Goal: Task Accomplishment & Management: Manage account settings

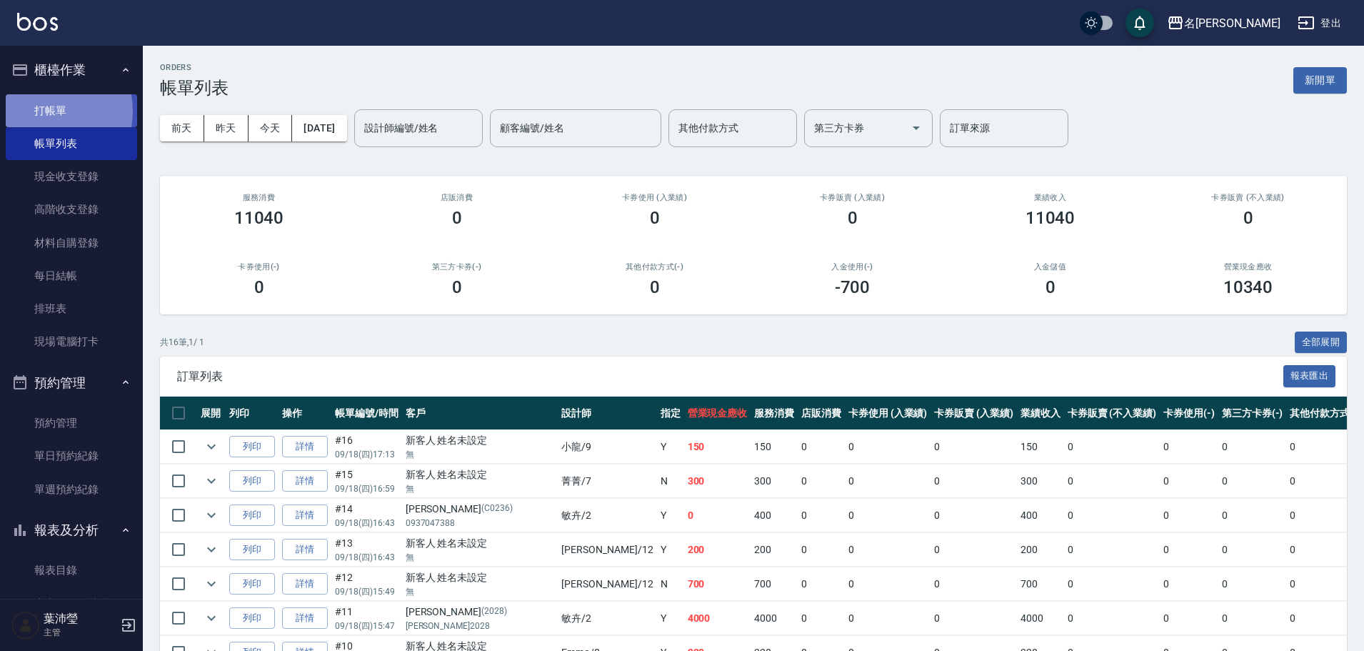
click at [43, 110] on link "打帳單" at bounding box center [71, 110] width 131 height 33
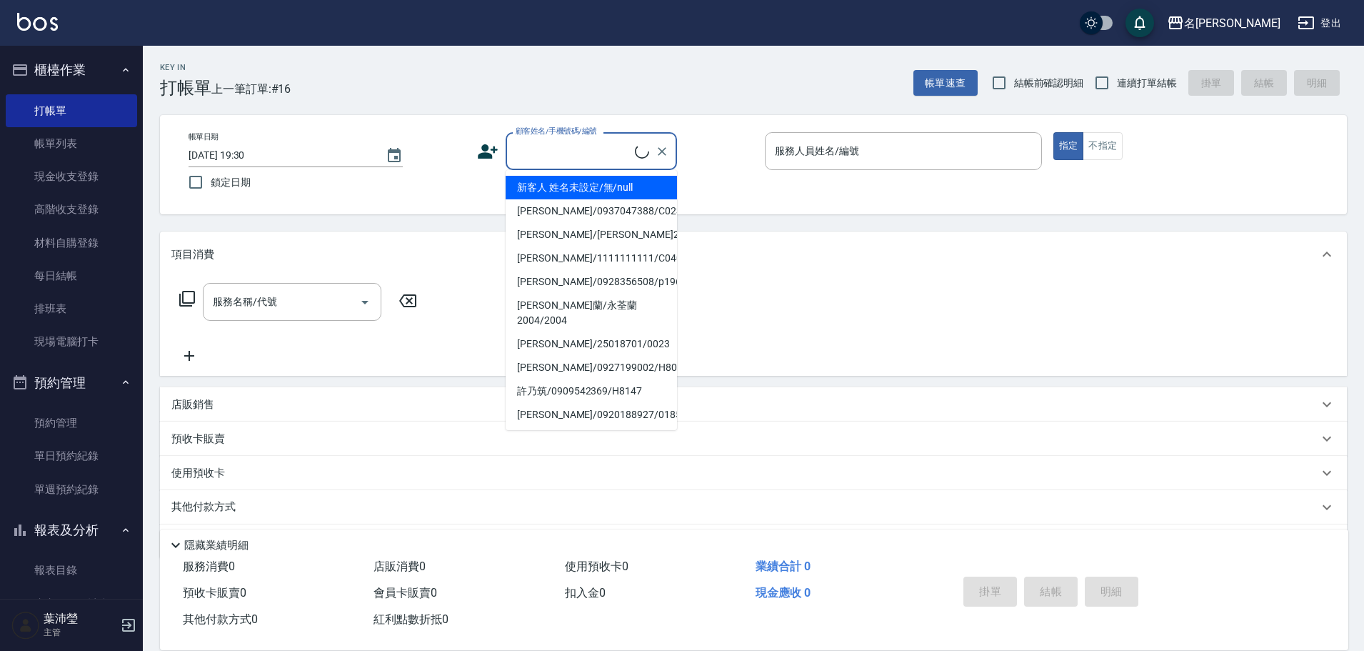
click at [530, 161] on input "顧客姓名/手機號碼/編號" at bounding box center [573, 151] width 123 height 25
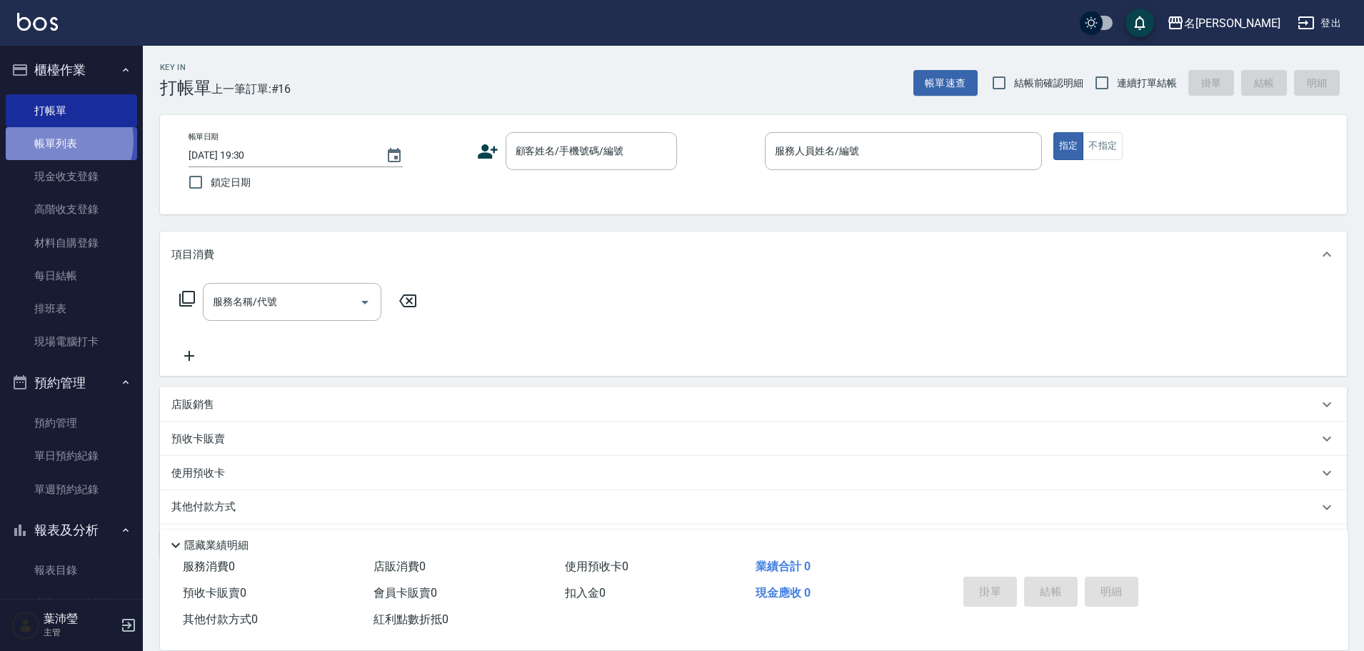
click at [57, 141] on link "帳單列表" at bounding box center [71, 143] width 131 height 33
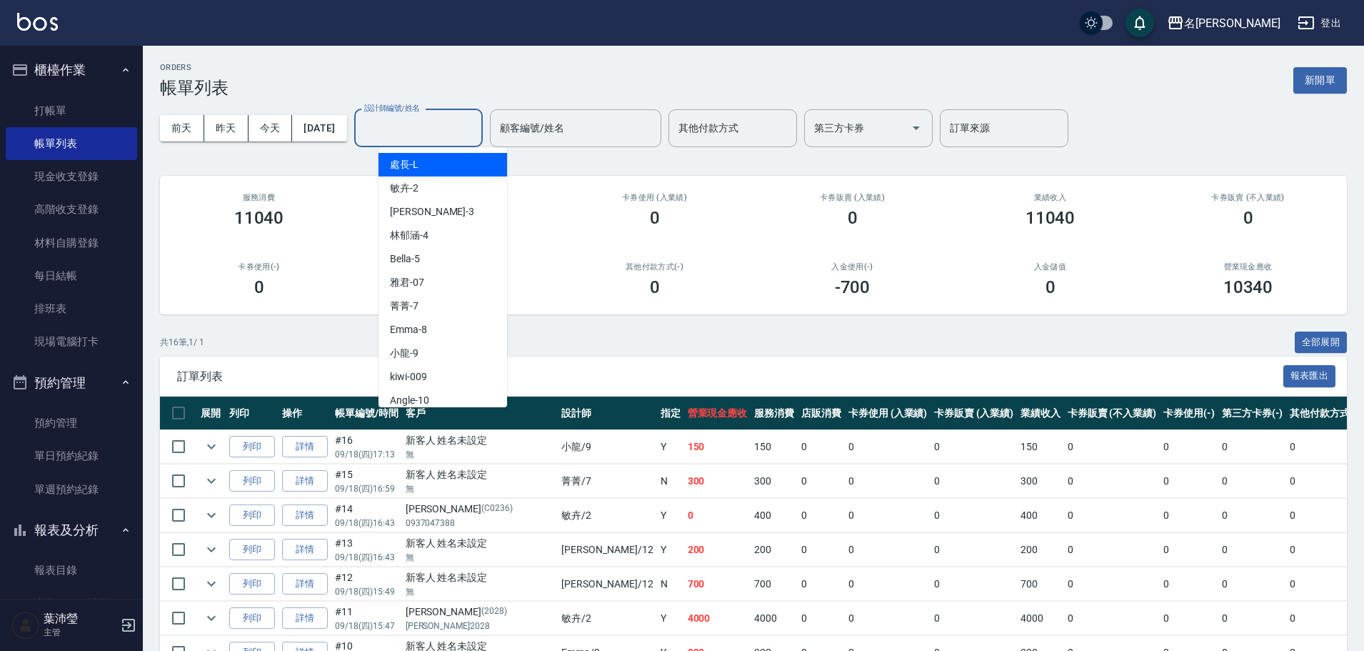
click at [416, 130] on input "設計師編號/姓名" at bounding box center [419, 128] width 116 height 25
click at [433, 398] on div "Angle -10" at bounding box center [442, 400] width 129 height 24
type input "Angle-10"
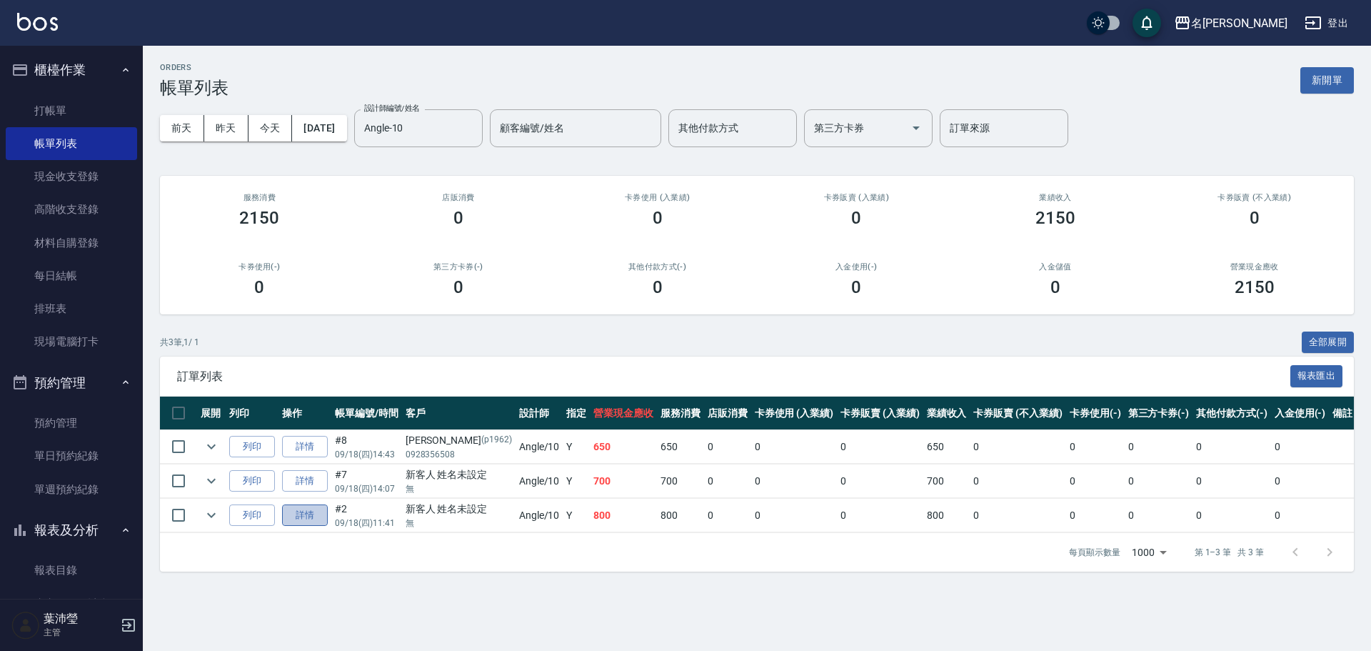
click at [314, 522] on link "詳情" at bounding box center [305, 515] width 46 height 22
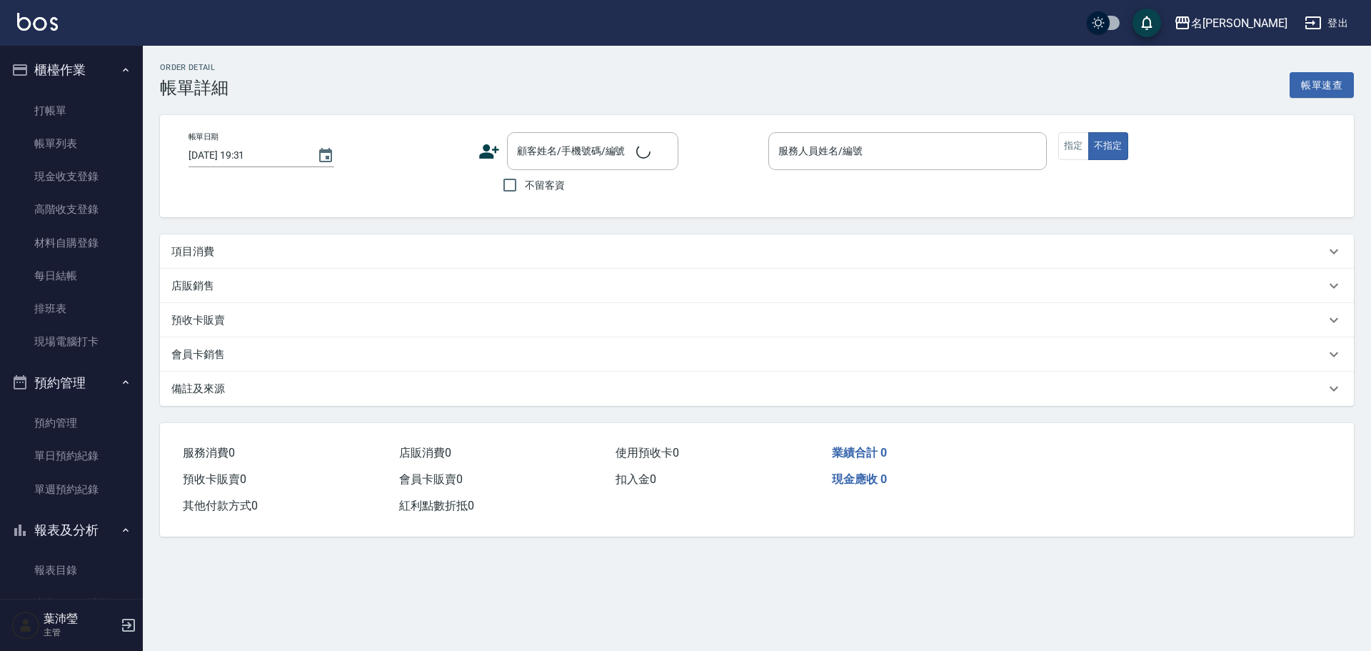
type input "2025/09/18 11:41"
type input "Angle-10"
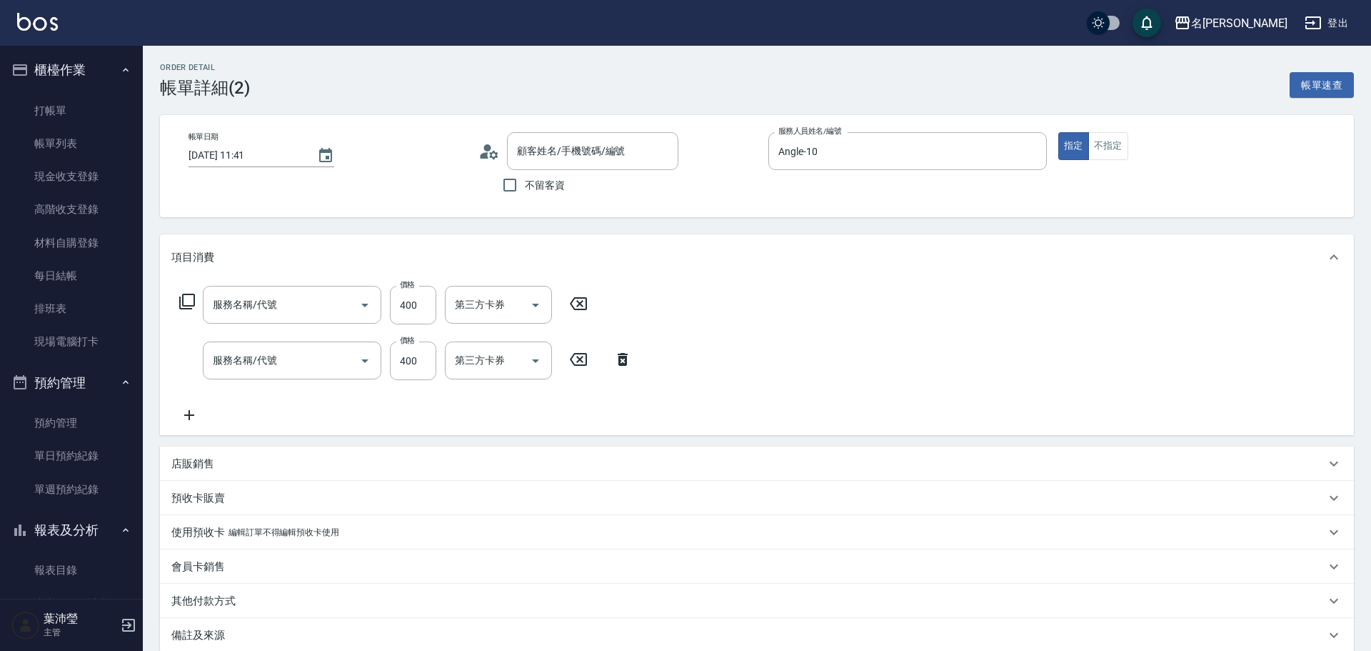
type input "新客人 姓名未設定/無/null"
type input "洗髮(A級)(500)"
type input "剪髮 講師級設計師(300)"
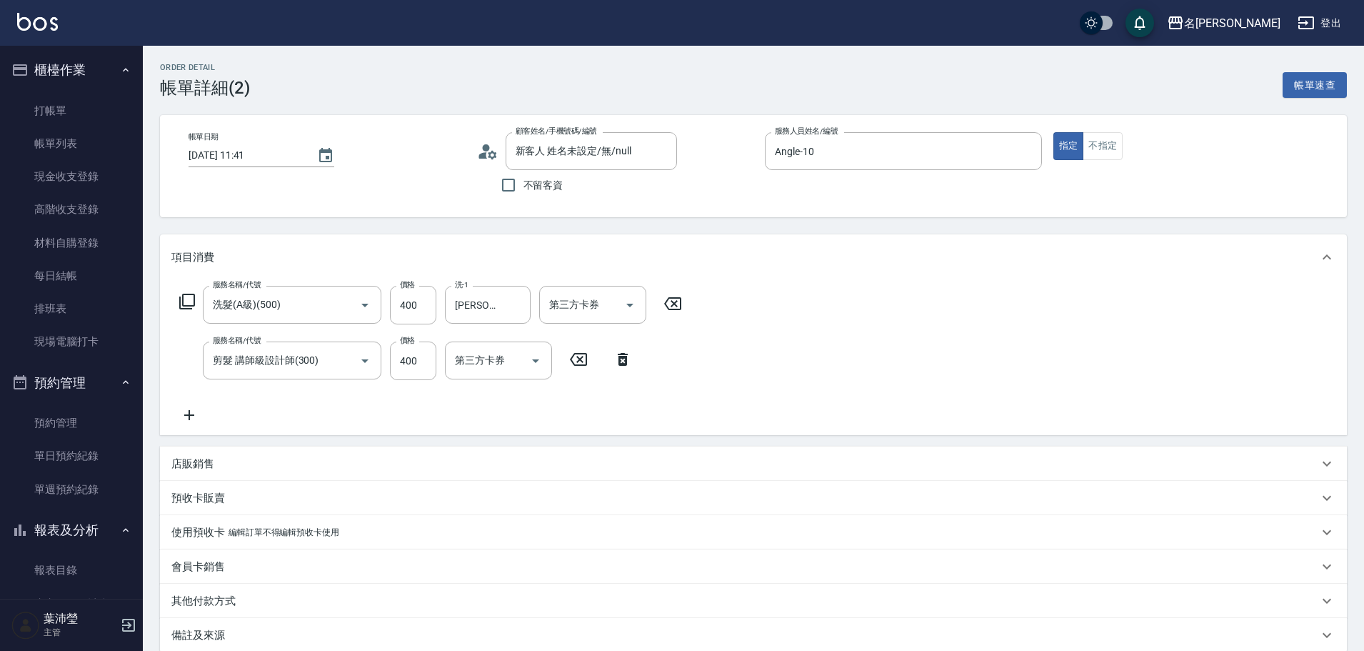
click at [188, 300] on icon at bounding box center [187, 301] width 17 height 17
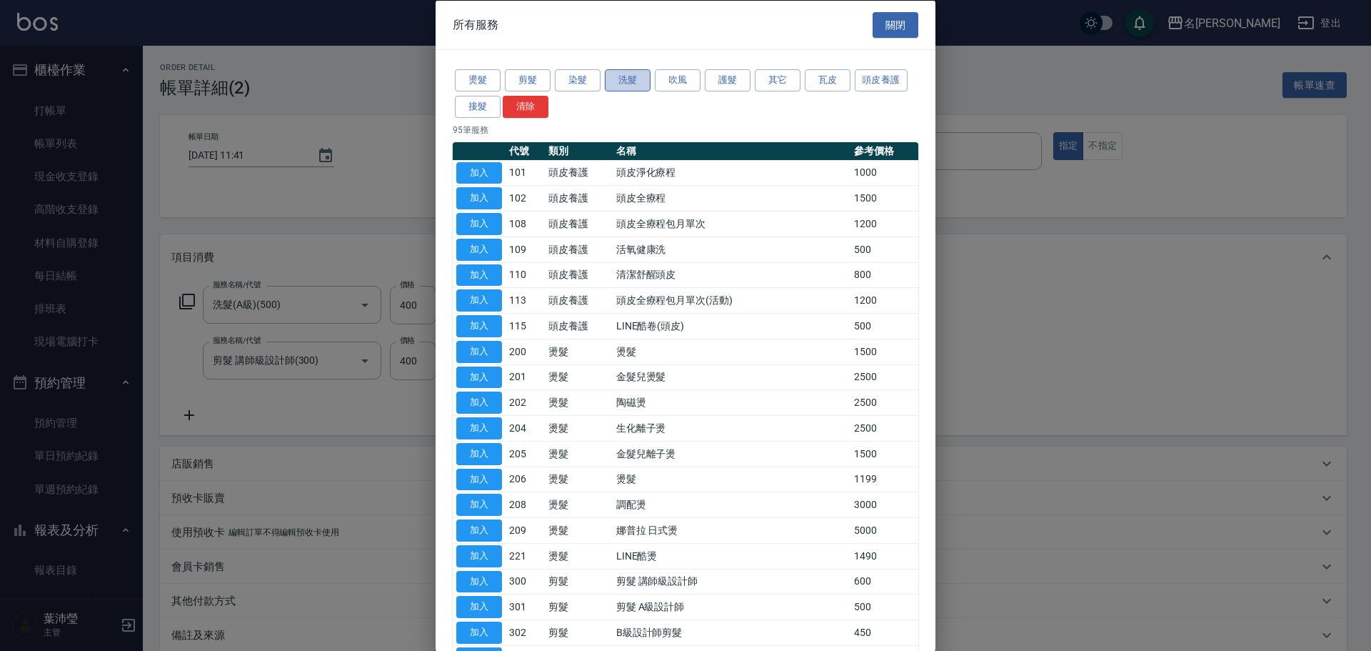
click at [630, 79] on button "洗髮" at bounding box center [628, 80] width 46 height 22
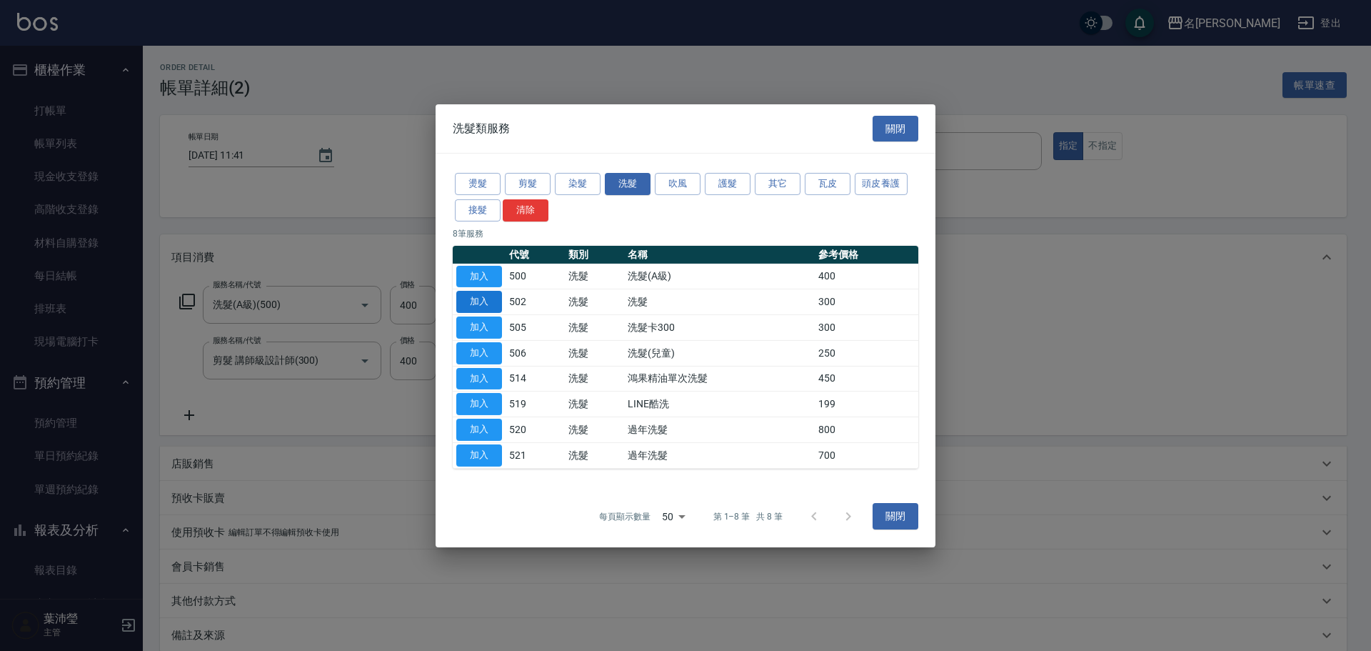
click at [481, 293] on button "加入" at bounding box center [479, 302] width 46 height 22
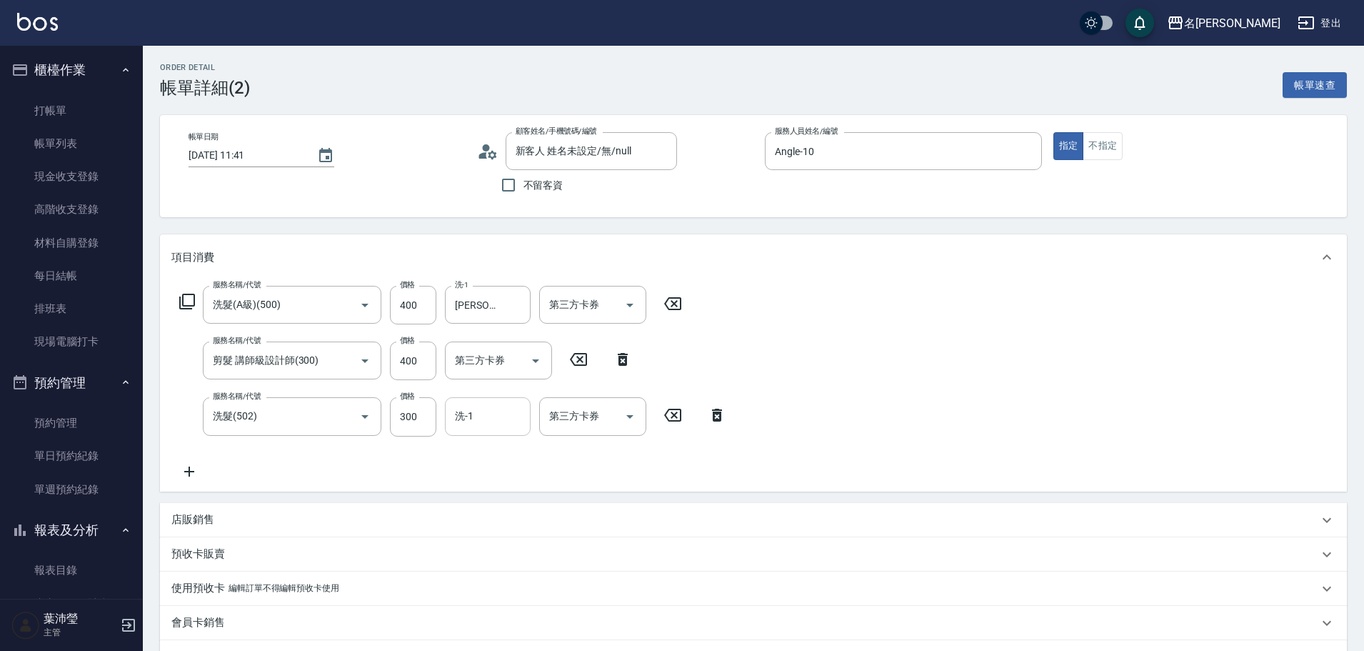
click at [473, 423] on input "洗-1" at bounding box center [487, 415] width 73 height 25
type input "宥蓁-19"
click at [412, 350] on input "400" at bounding box center [413, 360] width 46 height 39
type input "500"
click at [673, 301] on icon at bounding box center [673, 303] width 36 height 17
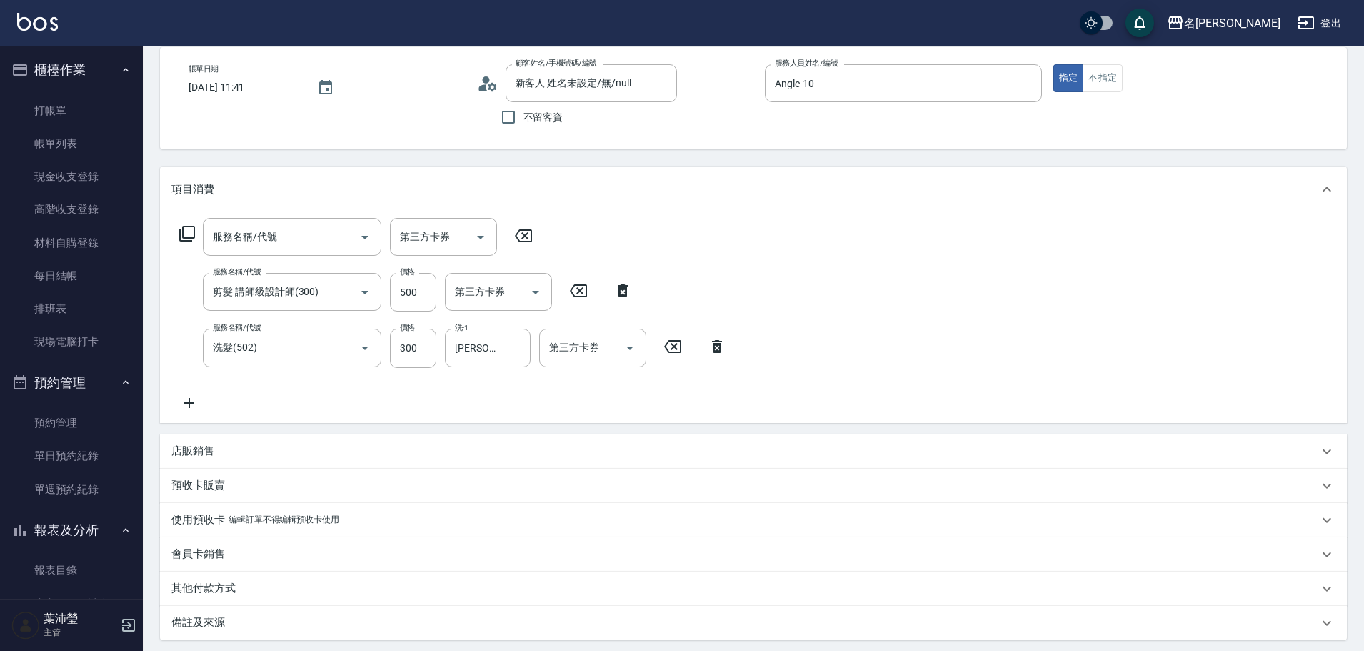
scroll to position [143, 0]
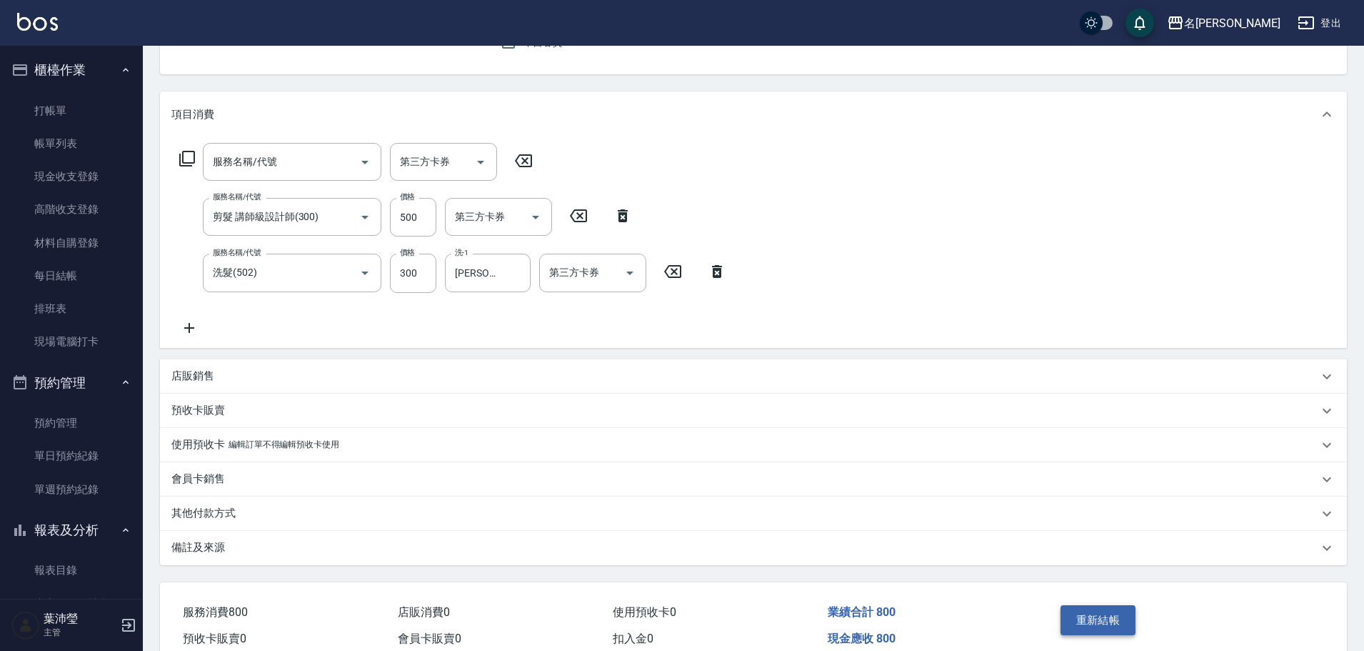
click at [1110, 620] on button "重新結帳" at bounding box center [1098, 620] width 76 height 30
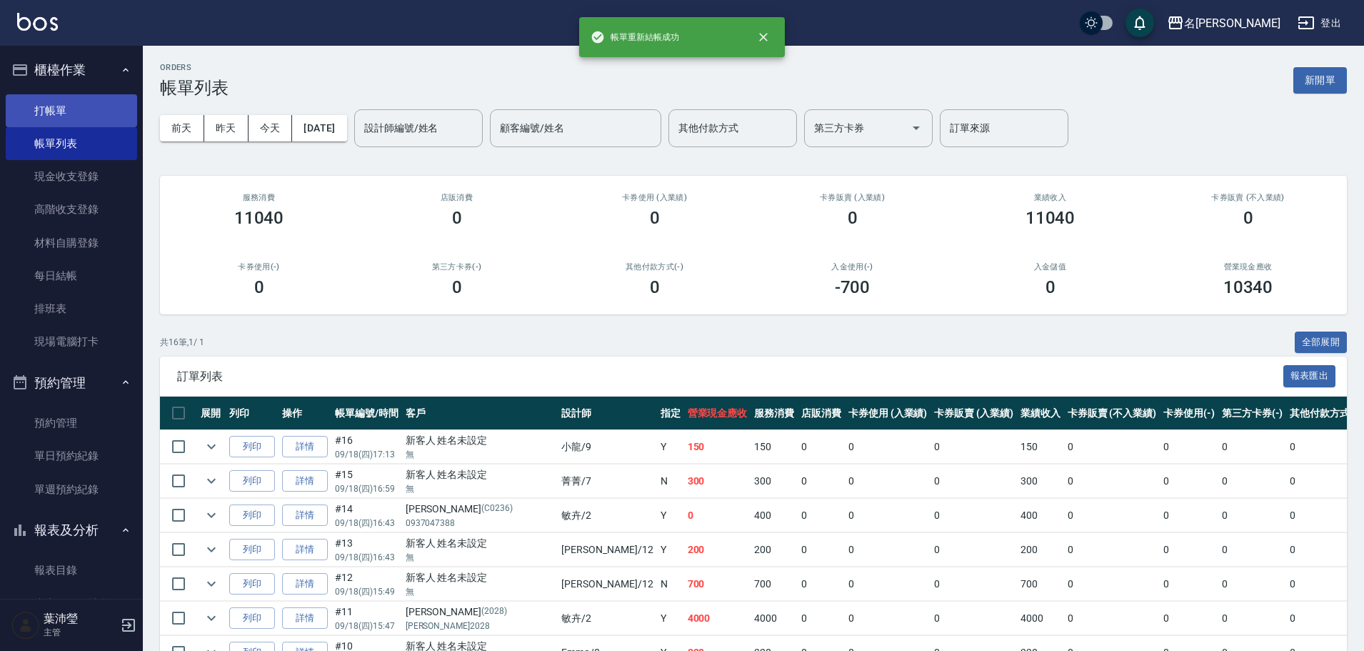
click at [57, 115] on link "打帳單" at bounding box center [71, 110] width 131 height 33
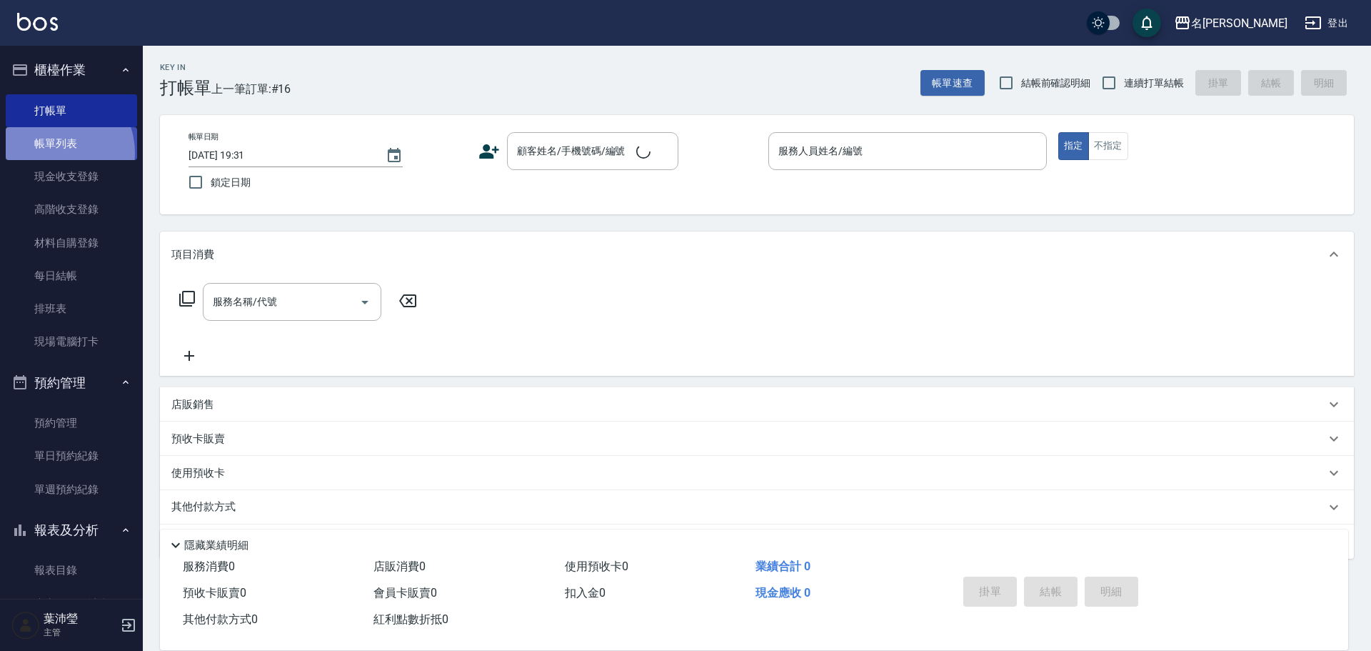
click at [52, 153] on link "帳單列表" at bounding box center [71, 143] width 131 height 33
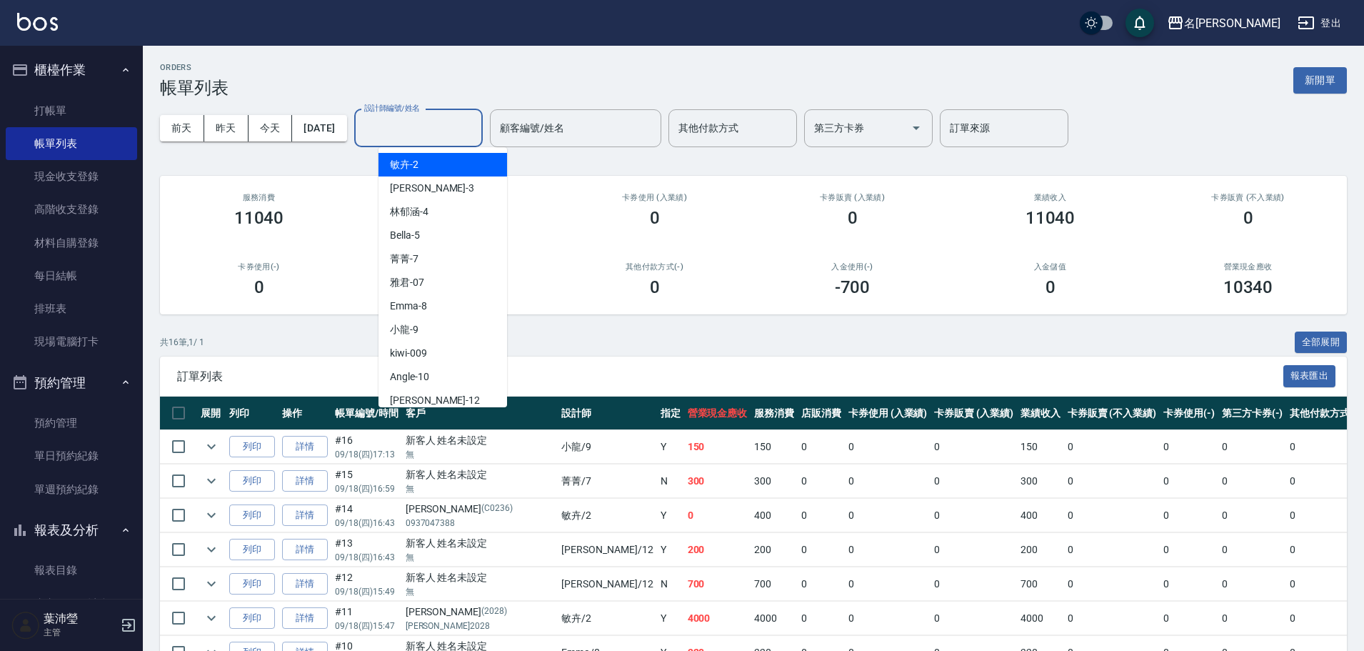
click at [418, 129] on input "設計師編號/姓名" at bounding box center [419, 128] width 116 height 25
click at [468, 376] on div "Angle -10" at bounding box center [442, 377] width 129 height 24
type input "Angle-10"
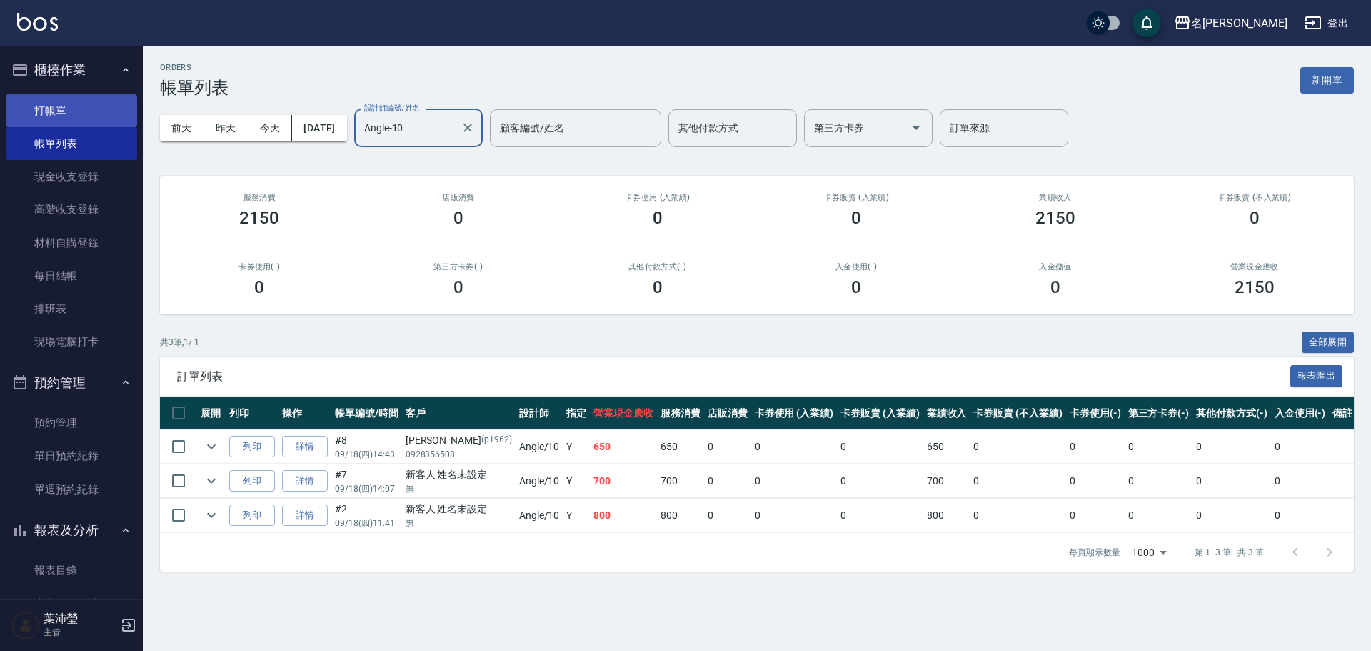
click at [73, 114] on link "打帳單" at bounding box center [71, 110] width 131 height 33
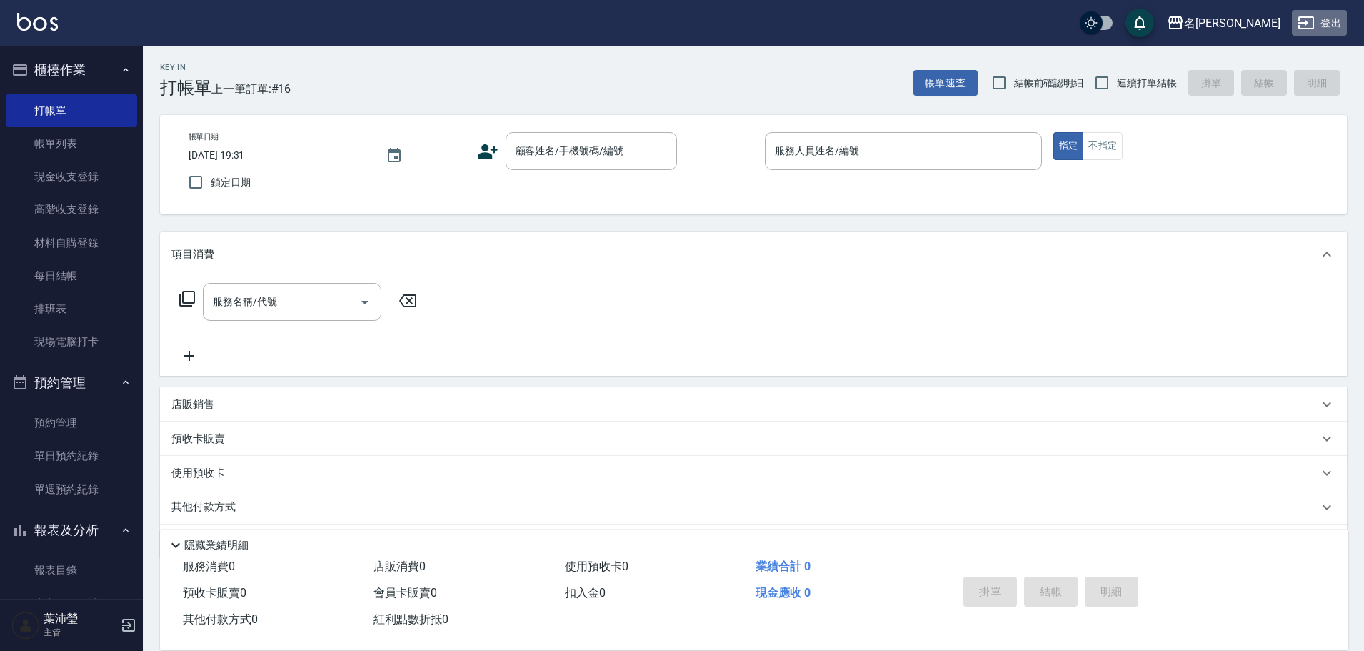
click at [1330, 19] on button "登出" at bounding box center [1319, 23] width 55 height 26
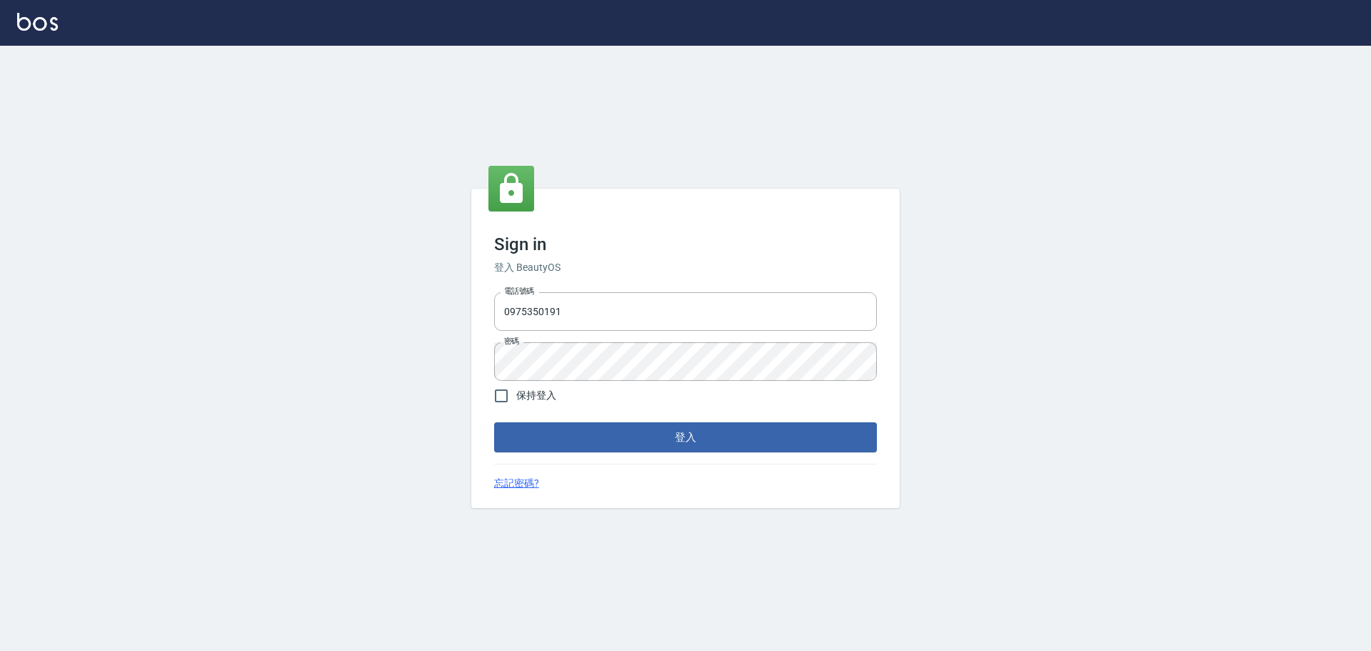
drag, startPoint x: 439, startPoint y: 354, endPoint x: 480, endPoint y: 351, distance: 40.9
click at [438, 356] on div "Sign in 登入 BeautyOS 電話號碼 [PHONE_NUMBER] 電話號碼 密碼 密碼 保持登入 登入 忘記密碼?" at bounding box center [685, 348] width 1371 height 605
drag, startPoint x: 645, startPoint y: 329, endPoint x: 453, endPoint y: 346, distance: 192.1
click at [453, 346] on div "Sign in 登入 BeautyOS 電話號碼 [PHONE_NUMBER] 電話號碼 密碼 密碼 保持登入 登入 忘記密碼?" at bounding box center [685, 348] width 1371 height 605
type input "0921567649"
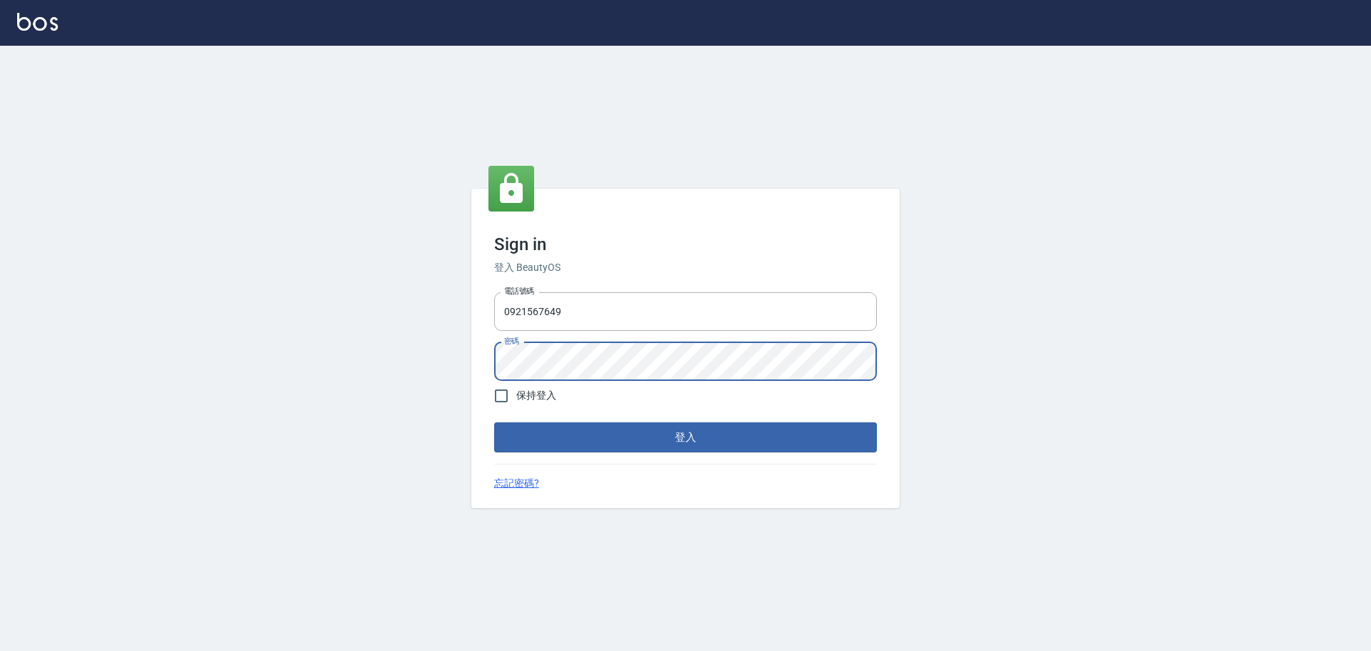
click at [468, 362] on div "Sign in 登入 BeautyOS 電話號碼 [PHONE_NUMBER] 電話號碼 密碼 密碼 保持登入 登入 忘記密碼?" at bounding box center [685, 348] width 1371 height 605
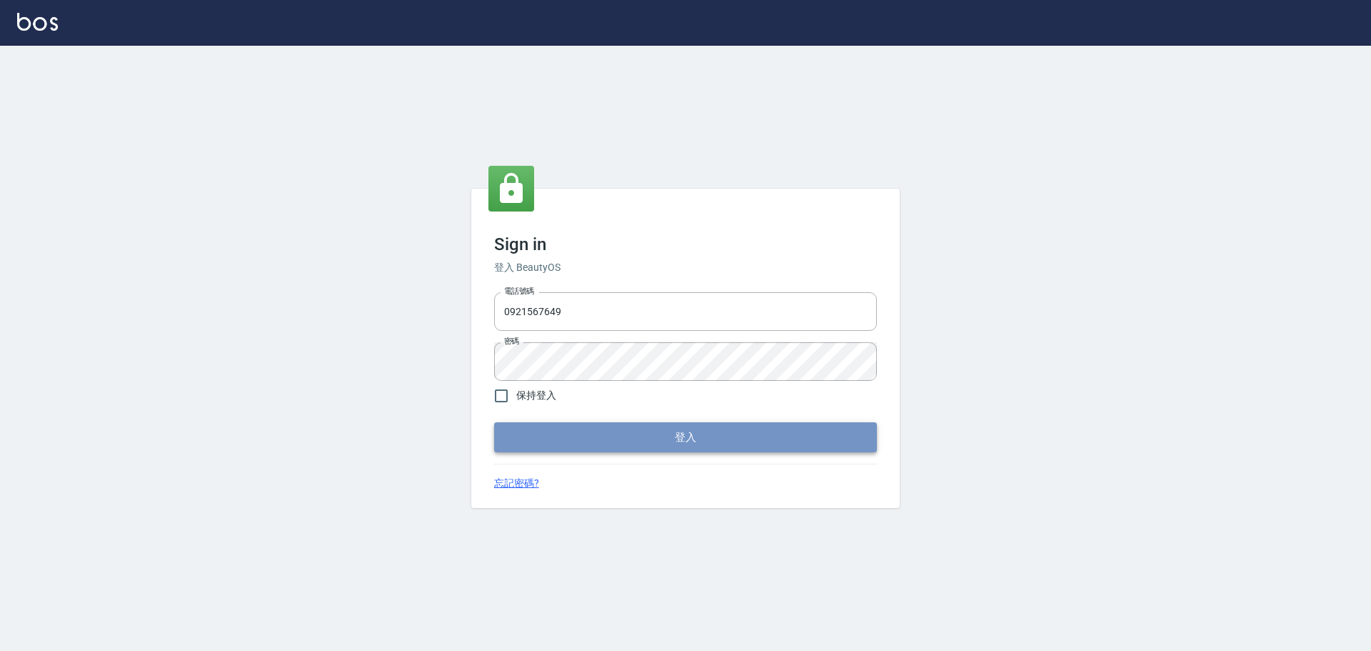
click at [571, 429] on button "登入" at bounding box center [685, 437] width 383 height 30
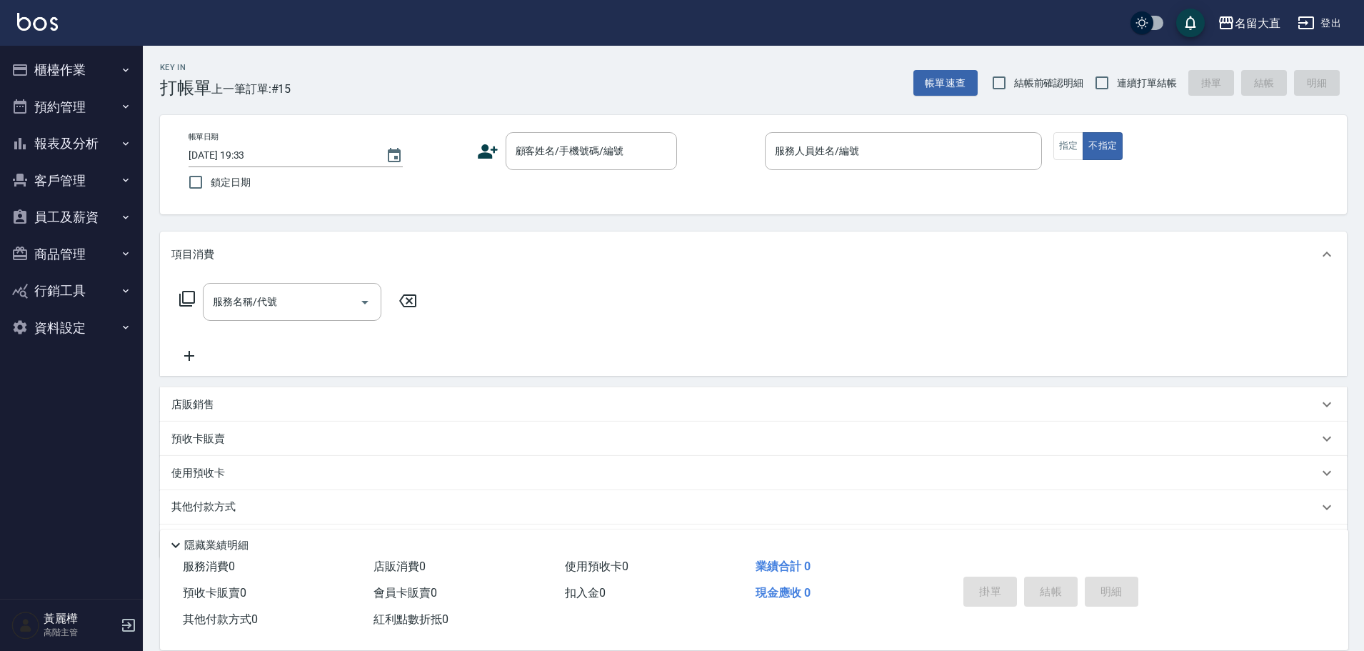
drag, startPoint x: 881, startPoint y: 304, endPoint x: 808, endPoint y: 292, distance: 74.5
click at [881, 305] on div "服務名稱/代號 服務名稱/代號" at bounding box center [753, 326] width 1187 height 99
click at [74, 213] on button "員工及薪資" at bounding box center [71, 217] width 131 height 37
click at [896, 381] on div "項目消費 服務名稱/代號 服務名稱/代號 店販銷售 服務人員姓名/編號 服務人員姓名/編號 商品代號/名稱 商品代號/名稱 預收卡販賣 卡券名稱/代號 卡券名…" at bounding box center [753, 394] width 1187 height 327
click at [874, 361] on div "服務名稱/代號 服務名稱/代號" at bounding box center [753, 326] width 1187 height 99
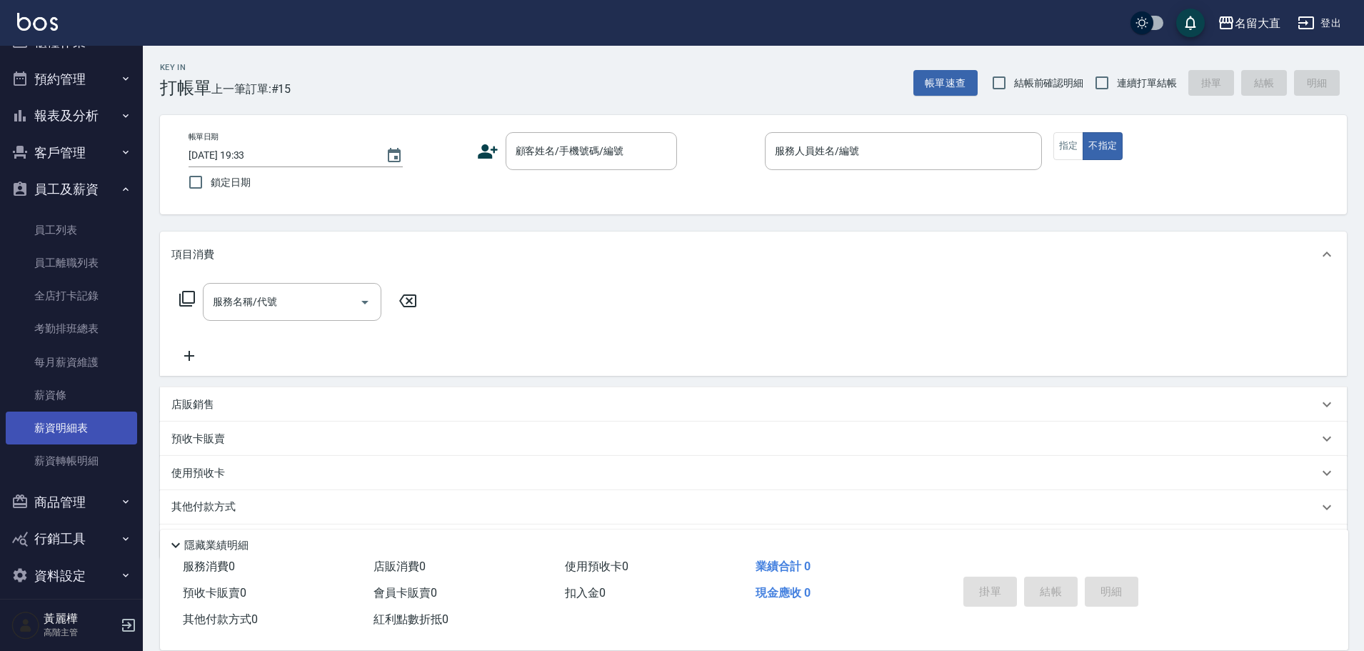
scroll to position [40, 0]
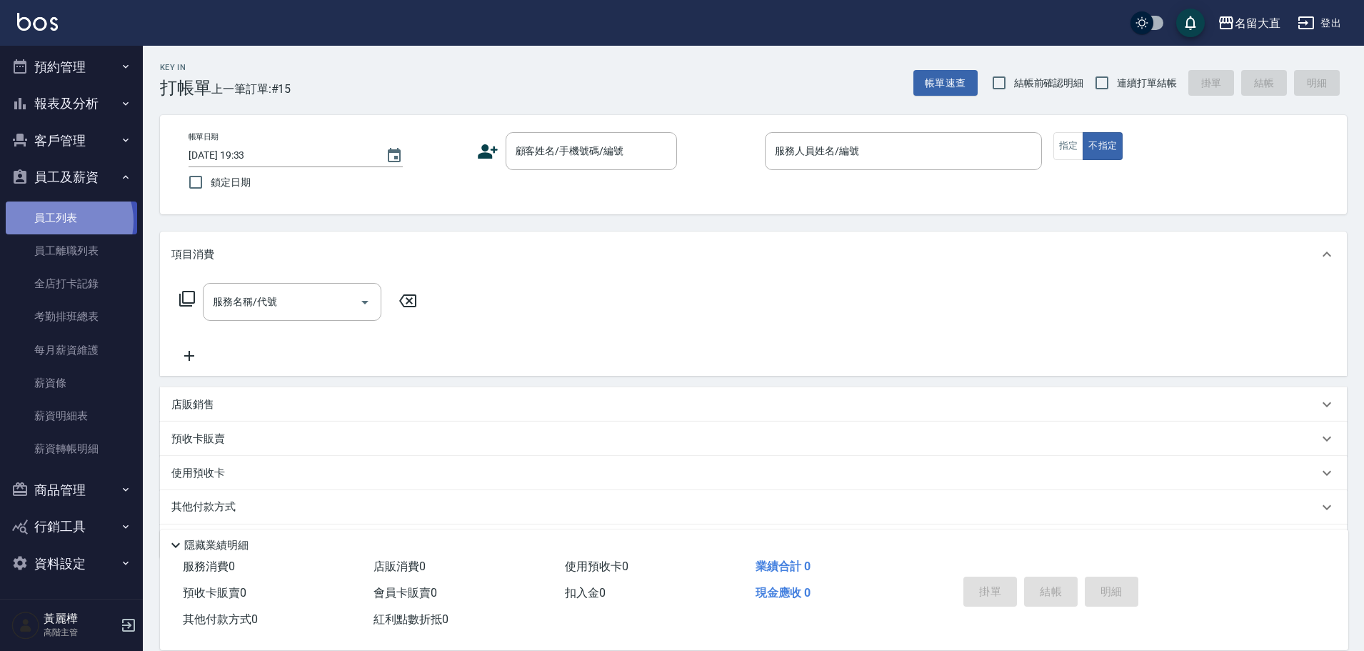
click at [64, 221] on link "員工列表" at bounding box center [71, 217] width 131 height 33
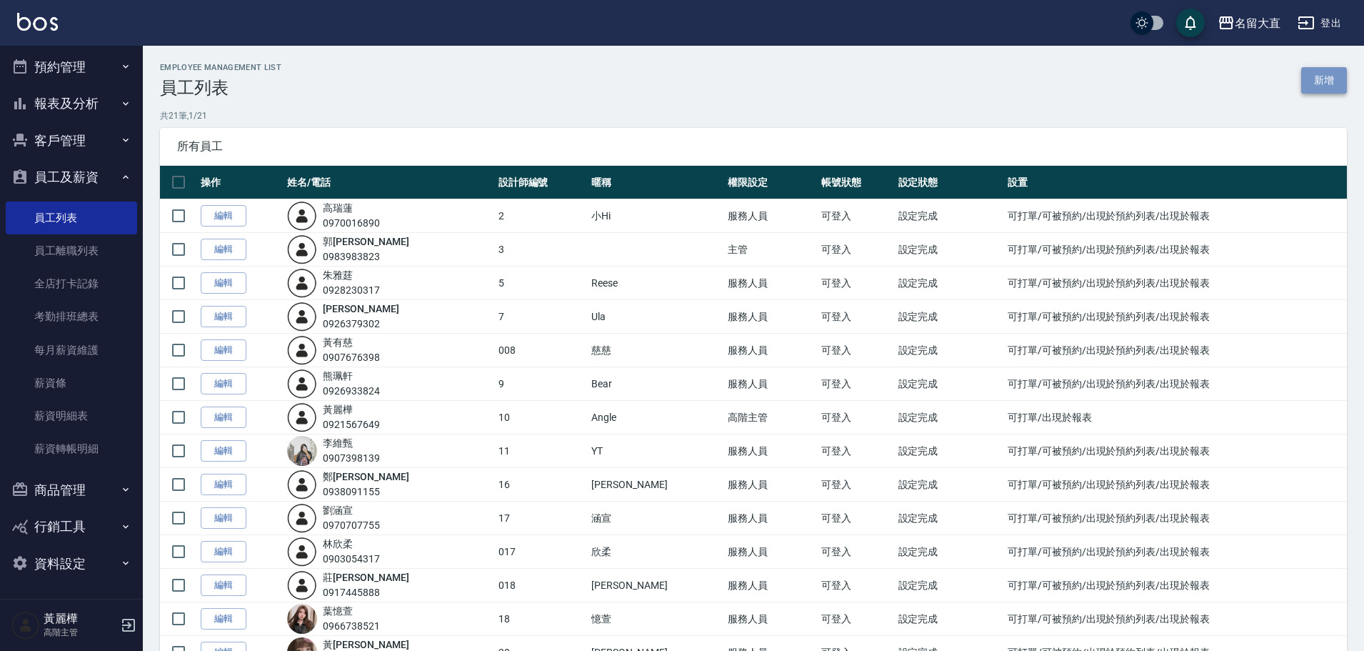
click at [1312, 71] on link "新增" at bounding box center [1324, 80] width 46 height 26
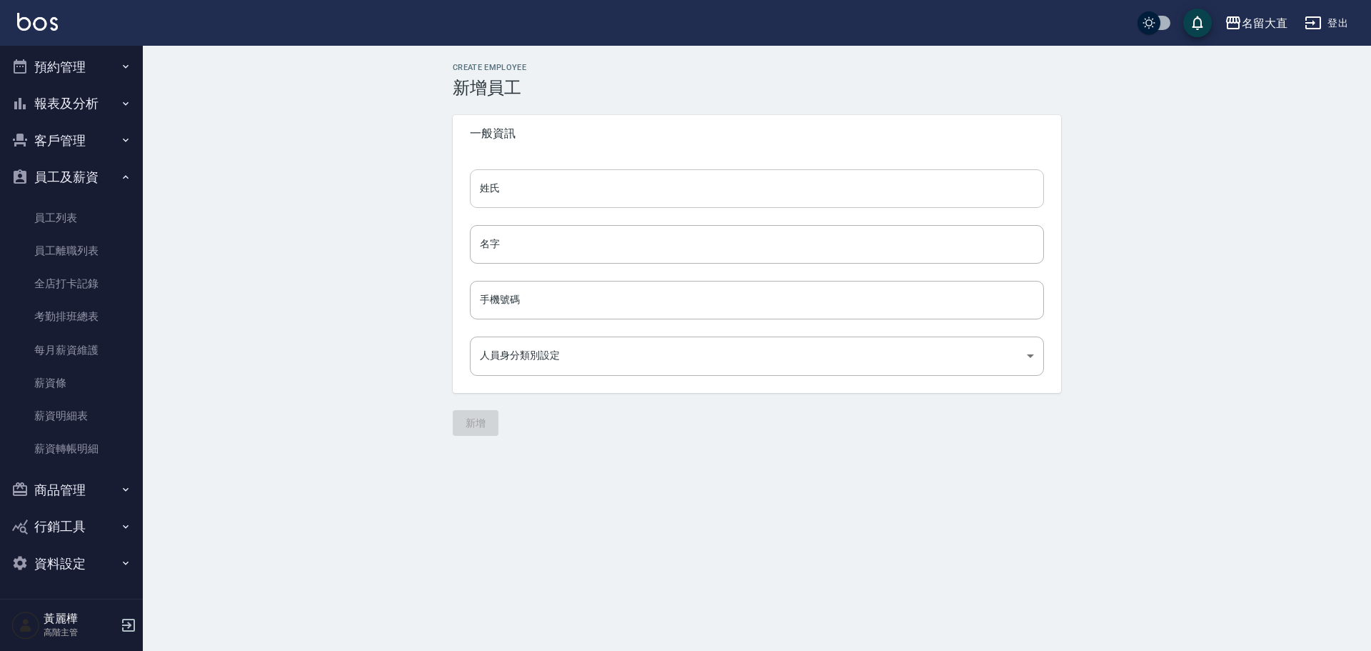
drag, startPoint x: 546, startPoint y: 198, endPoint x: 545, endPoint y: 191, distance: 7.2
click at [546, 196] on input "姓氏" at bounding box center [757, 188] width 574 height 39
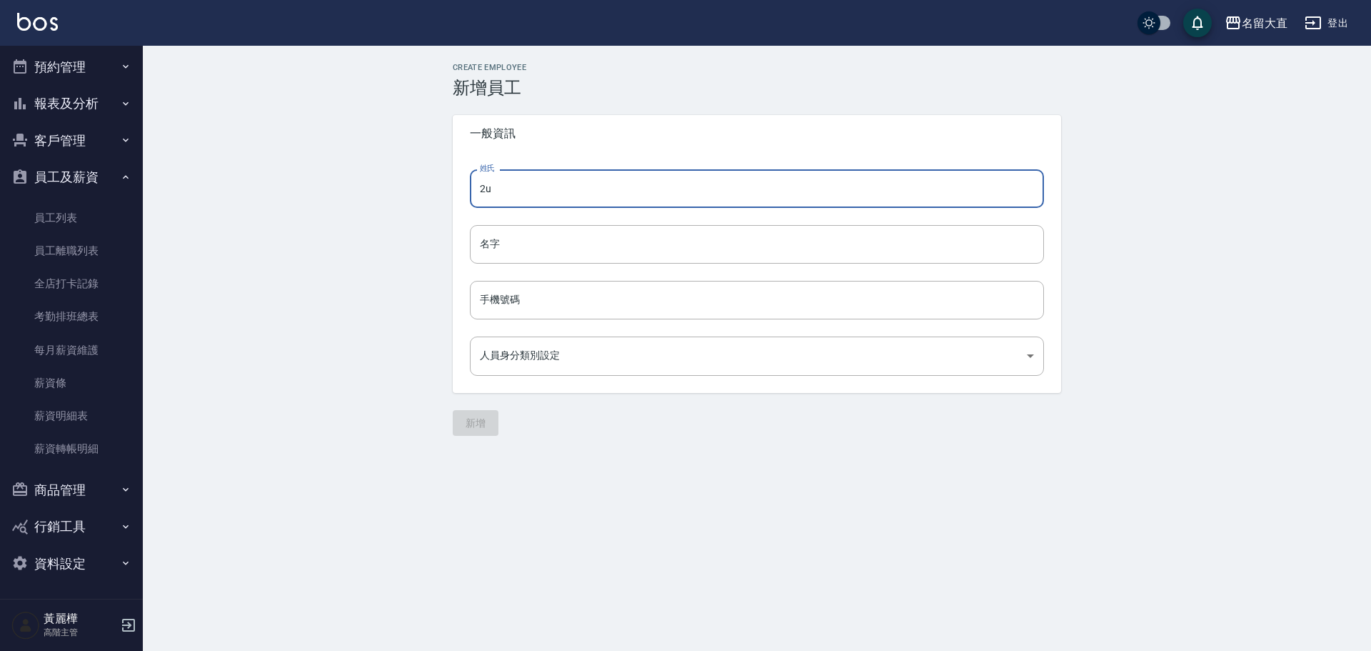
type input "2"
click at [499, 191] on input "丁灰十" at bounding box center [757, 188] width 574 height 39
click at [528, 191] on input "[PERSON_NAME]十" at bounding box center [757, 188] width 574 height 39
type input "丁"
click at [520, 251] on input "名字" at bounding box center [757, 244] width 574 height 39
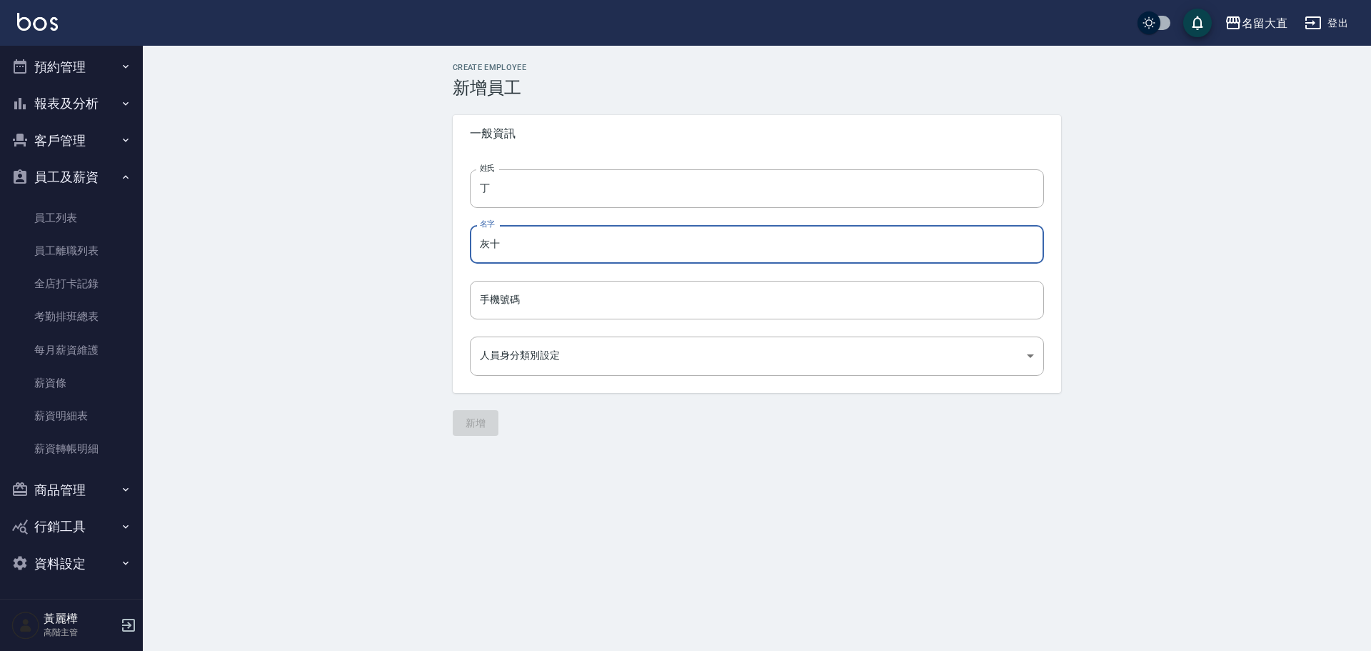
click at [490, 244] on input "灰十" at bounding box center [757, 244] width 574 height 39
type input "輝十"
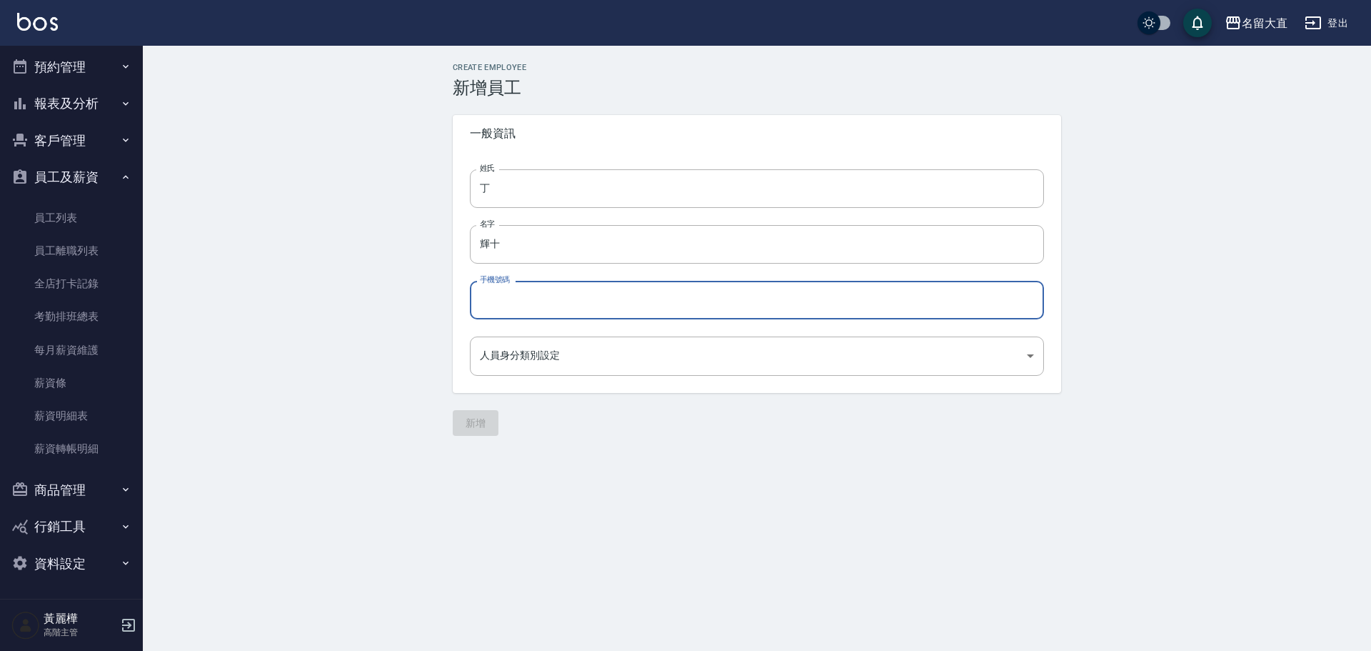
click at [508, 288] on div "手機號碼 手機號碼" at bounding box center [757, 300] width 574 height 39
type input "0919959740"
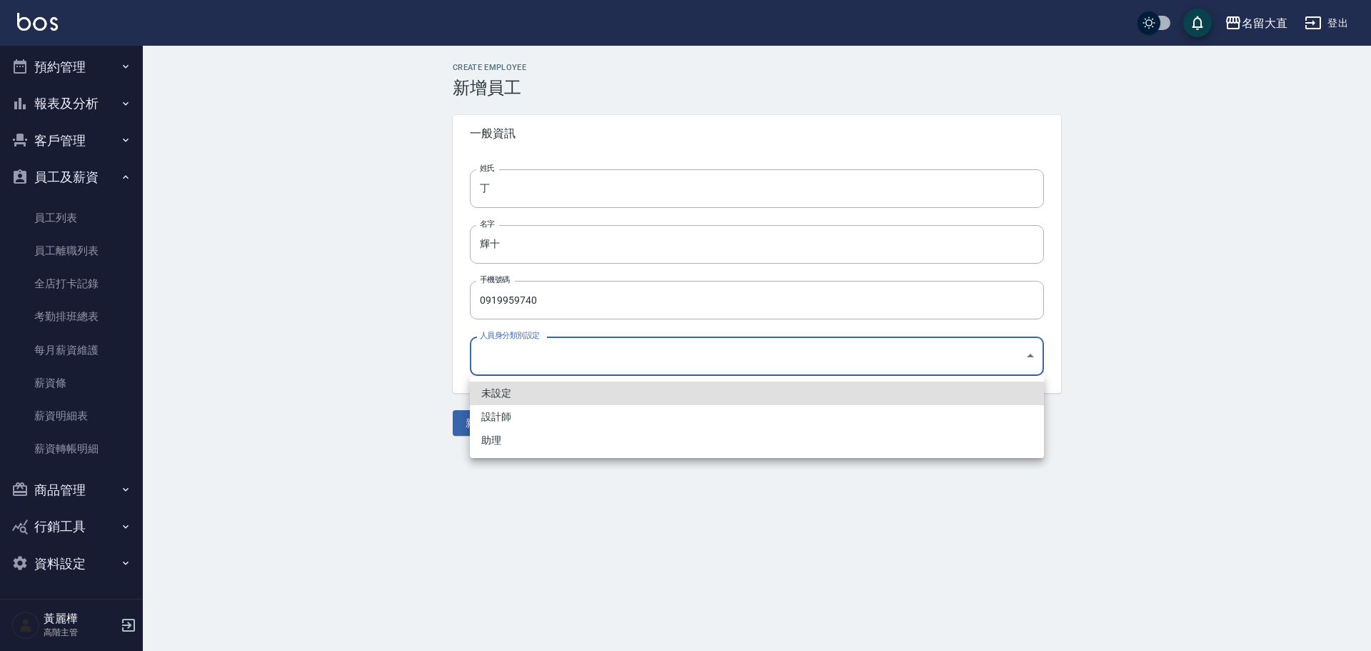
click at [614, 354] on body "名留大直 登出 櫃檯作業 打帳單 帳單列表 掛單列表 座位開單 營業儀表板 現金收支登錄 高階收支登錄 材料自購登錄 每日結帳 排班表 現場電腦打卡 掃碼打卡…" at bounding box center [685, 325] width 1371 height 651
click at [563, 441] on li "助理" at bounding box center [757, 440] width 574 height 24
type input "1f64f519-cc4e-4a25-ae4d-d1b159985774"
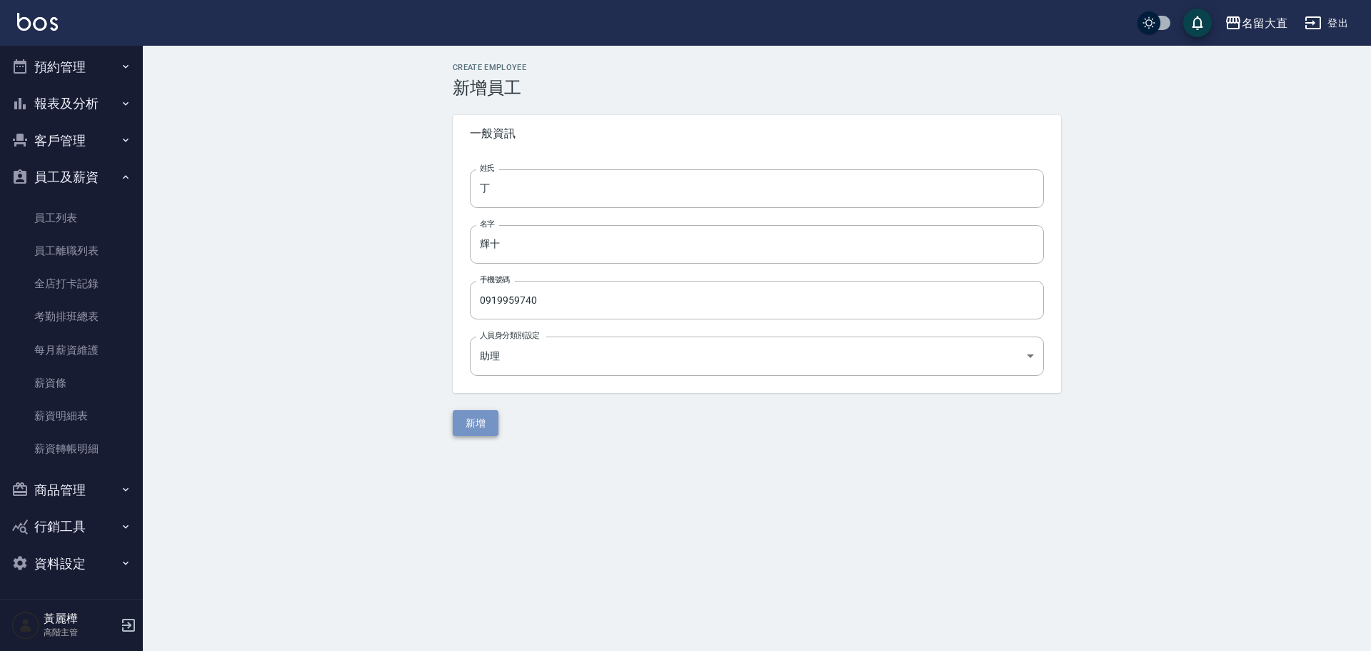
click at [477, 421] on button "新增" at bounding box center [476, 423] width 46 height 26
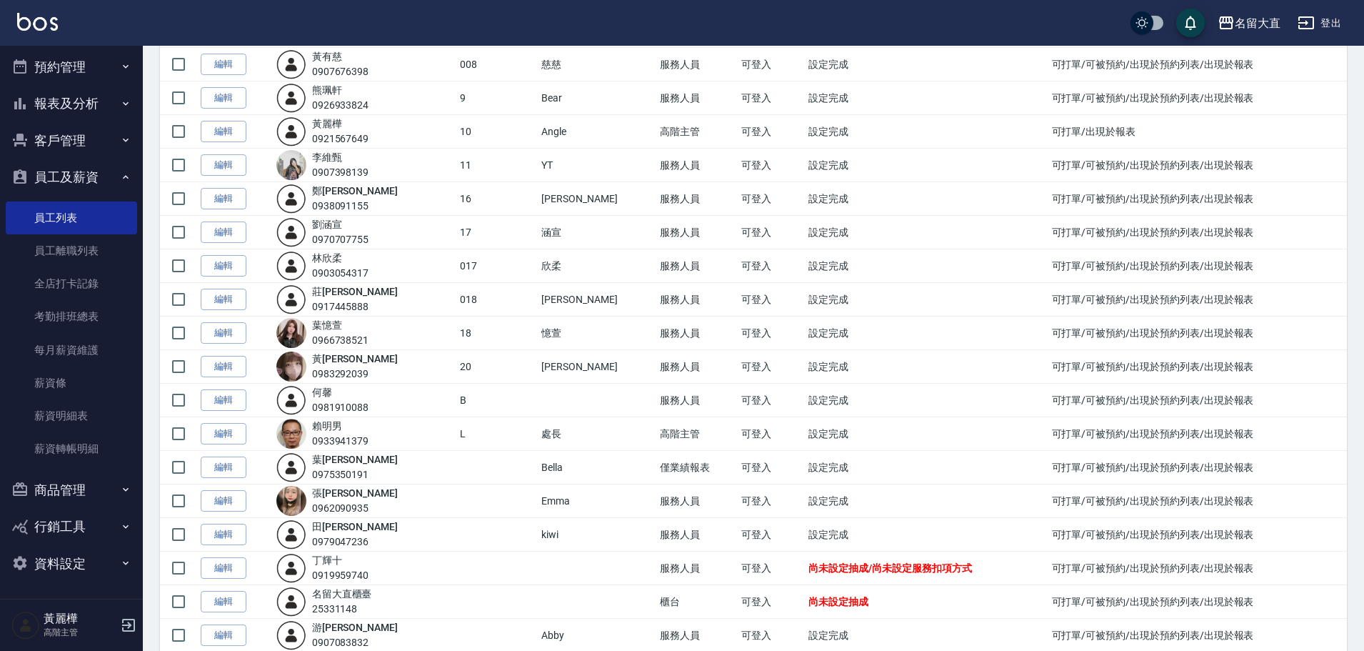
scroll to position [343, 0]
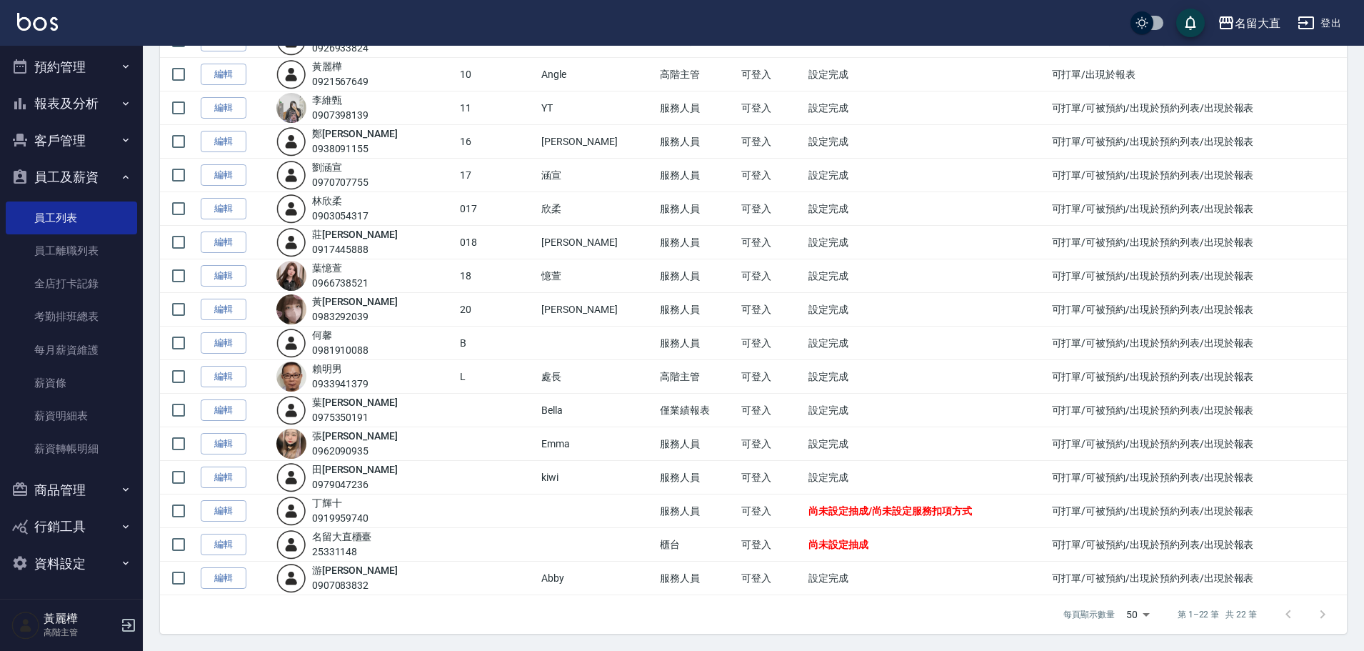
click at [808, 513] on span "尚未設定抽成/尚未設定服務扣項方式" at bounding box center [889, 510] width 163 height 11
click at [228, 509] on link "編輯" at bounding box center [224, 511] width 46 height 22
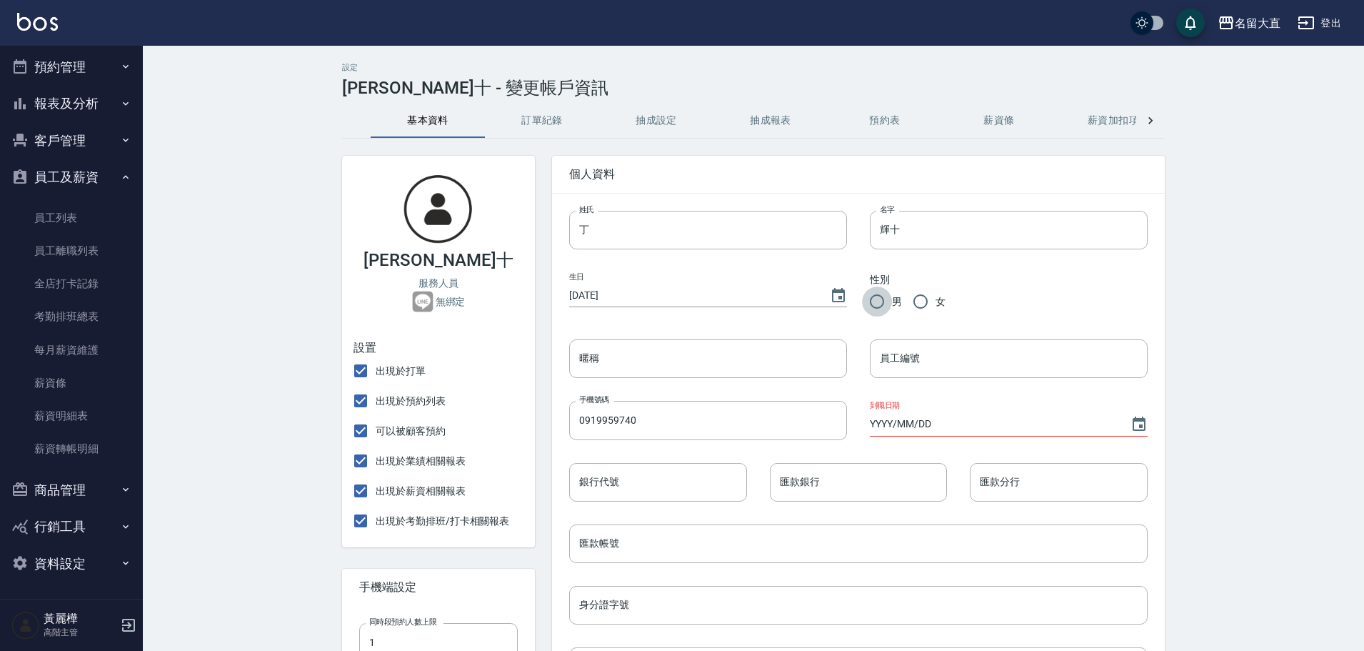
click at [871, 301] on input "男" at bounding box center [877, 301] width 30 height 30
radio input "true"
click at [658, 366] on input "暱稱" at bounding box center [708, 358] width 278 height 39
type input "[PERSON_NAME]"
click at [973, 361] on input "員工編號" at bounding box center [1009, 358] width 278 height 39
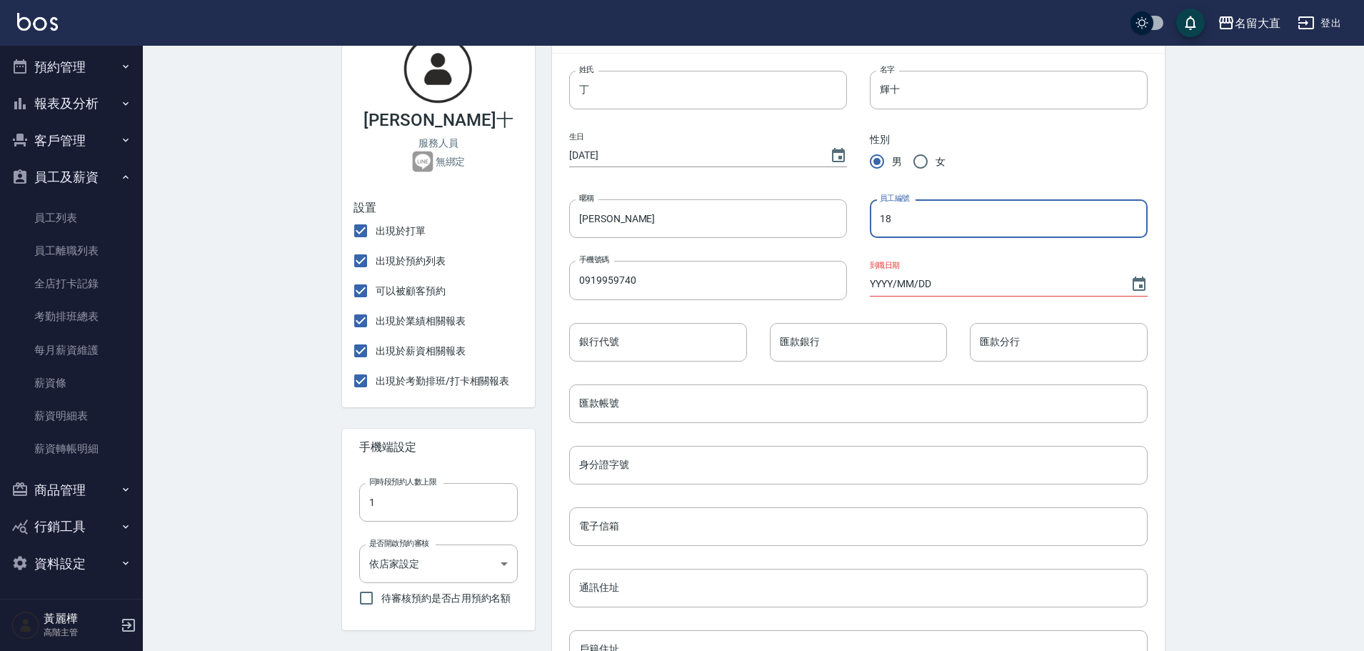
scroll to position [239, 0]
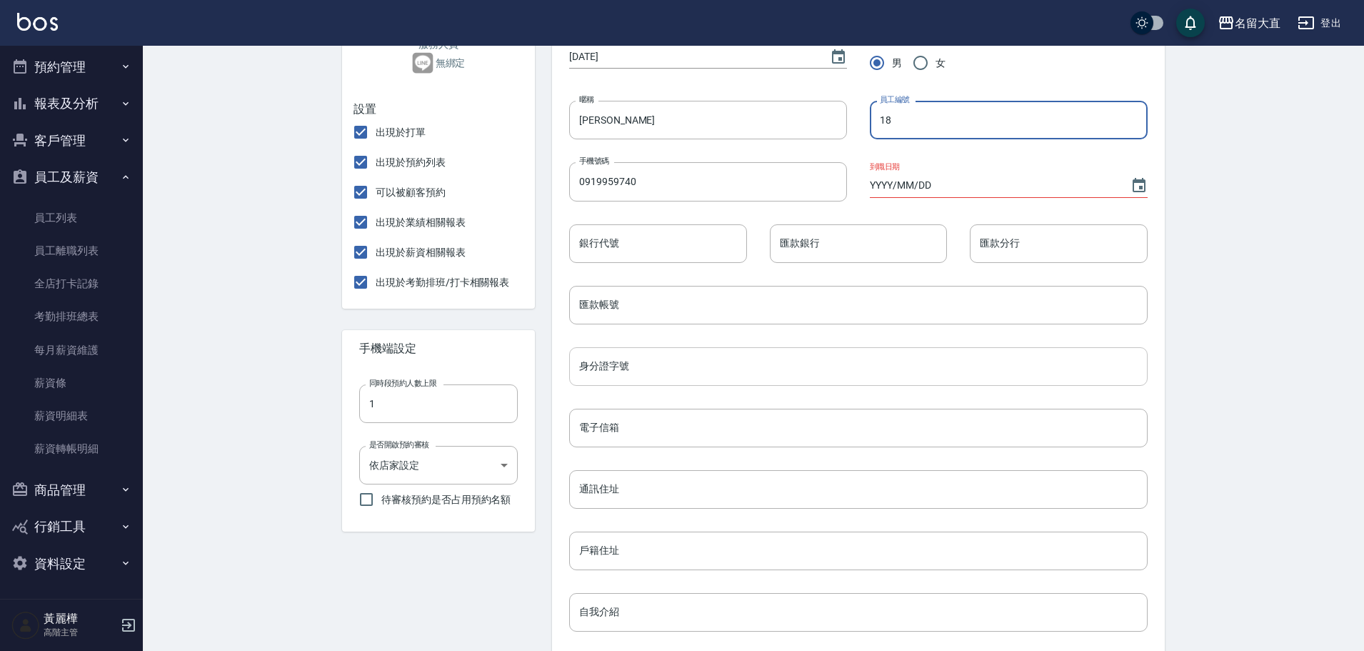
type input "18"
click at [722, 371] on input "身分證字號" at bounding box center [858, 366] width 578 height 39
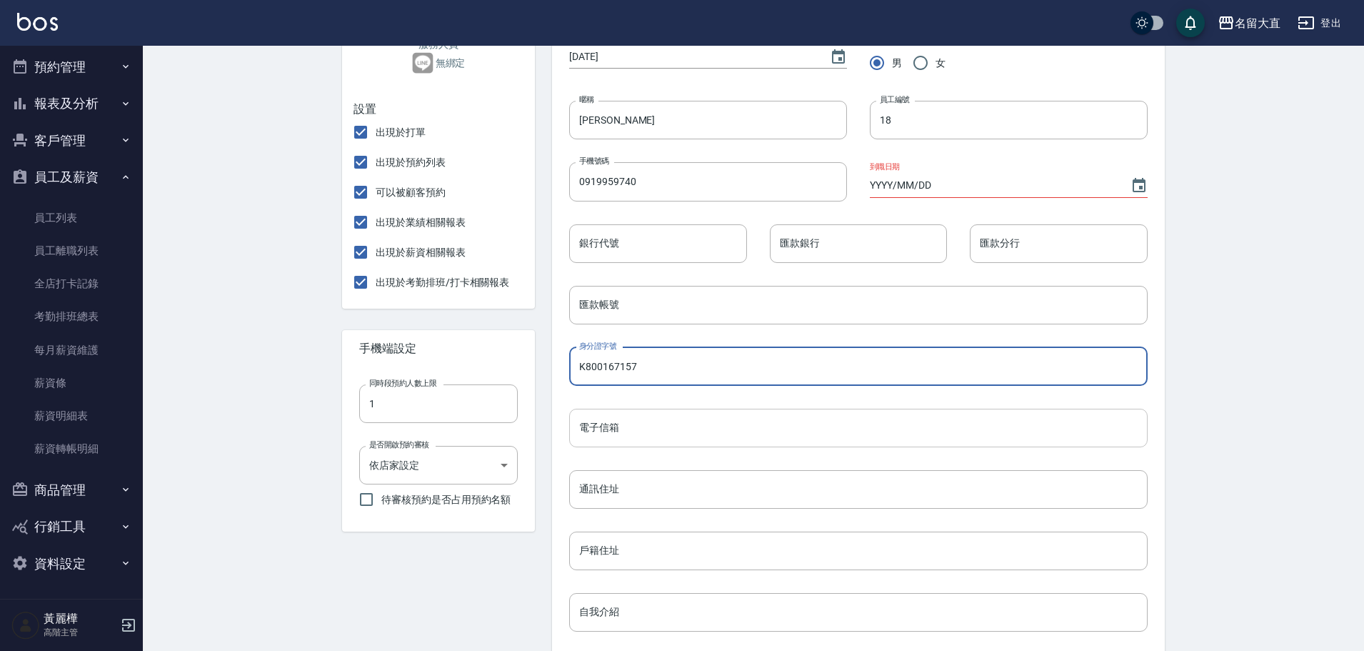
type input "K800167157"
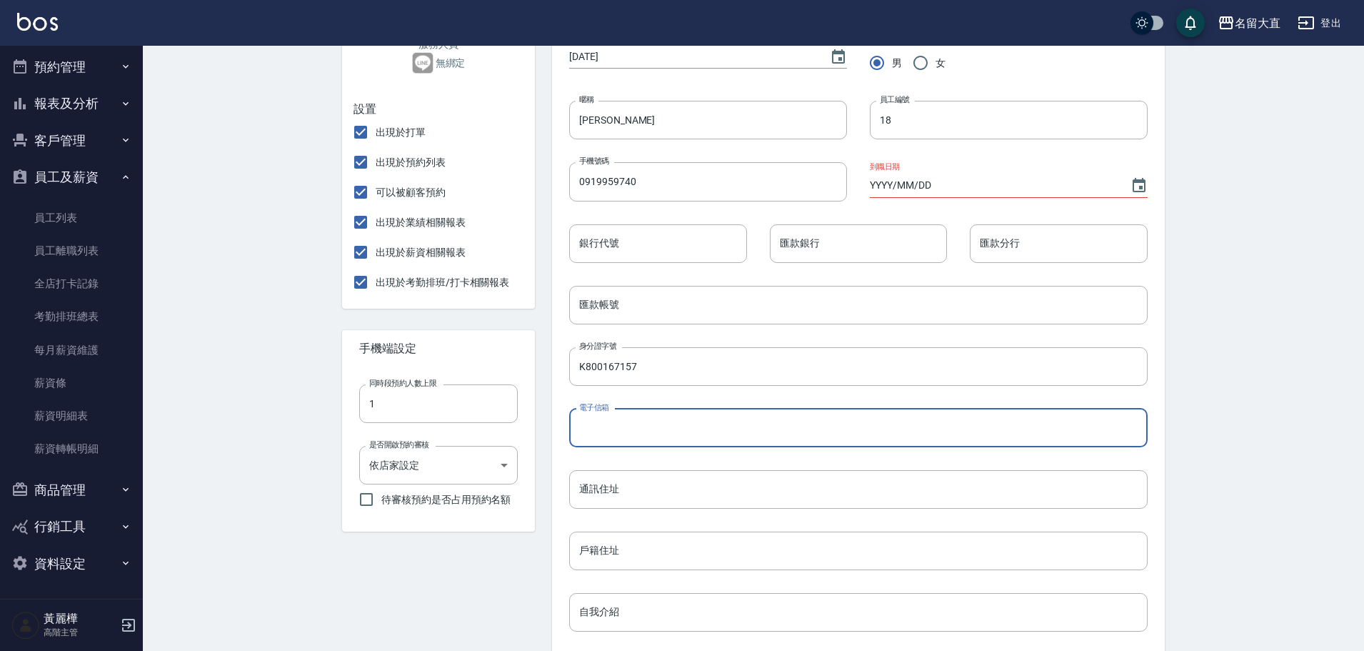
click at [664, 428] on input "電子信箱" at bounding box center [858, 427] width 578 height 39
click at [639, 423] on input "[EMAIL_ADDRESS][DOMAIN_NAME]" at bounding box center [858, 427] width 578 height 39
type input "[EMAIL_ADDRESS][DOMAIN_NAME]"
click at [638, 481] on input "通訊住址" at bounding box center [858, 489] width 578 height 39
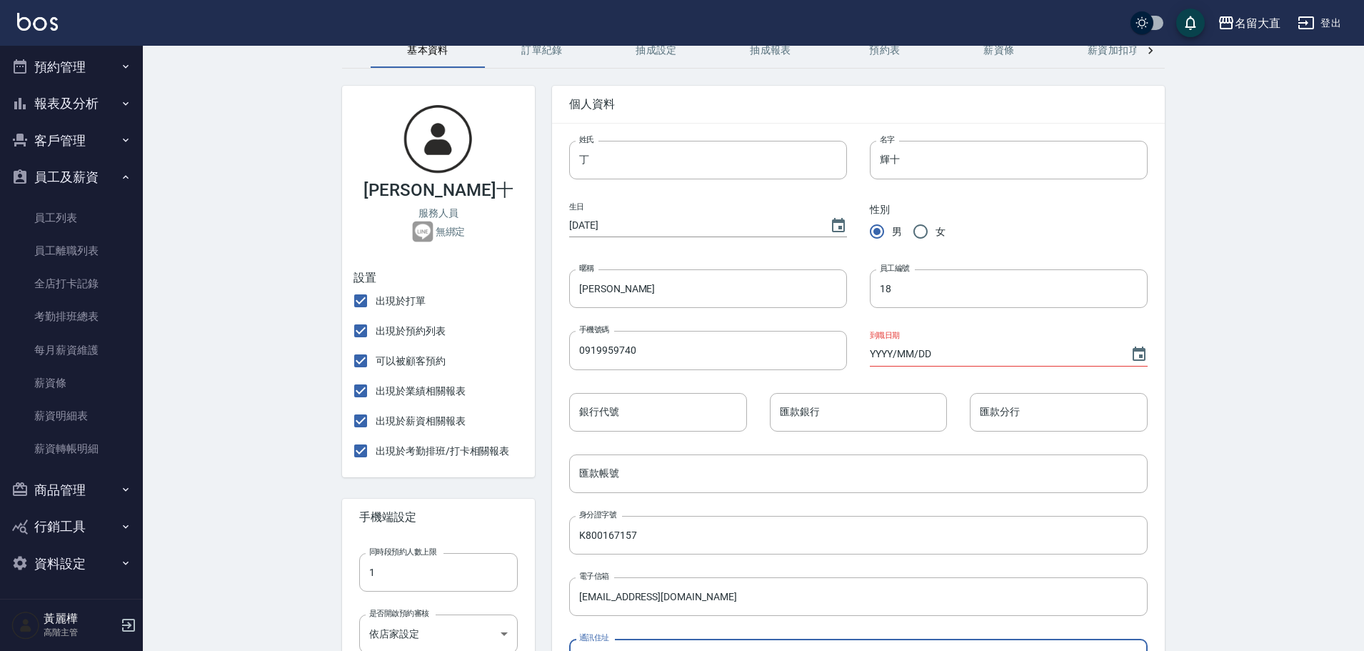
scroll to position [112, 0]
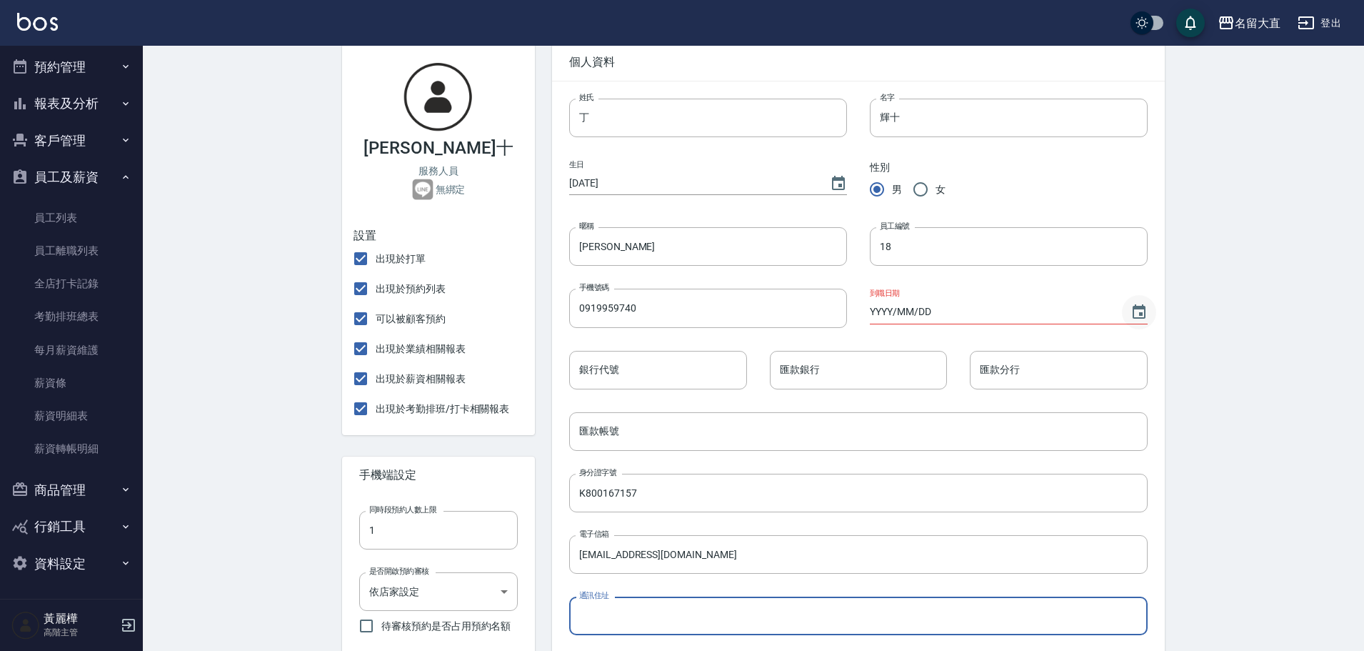
click at [1141, 311] on icon "Choose date" at bounding box center [1138, 311] width 17 height 17
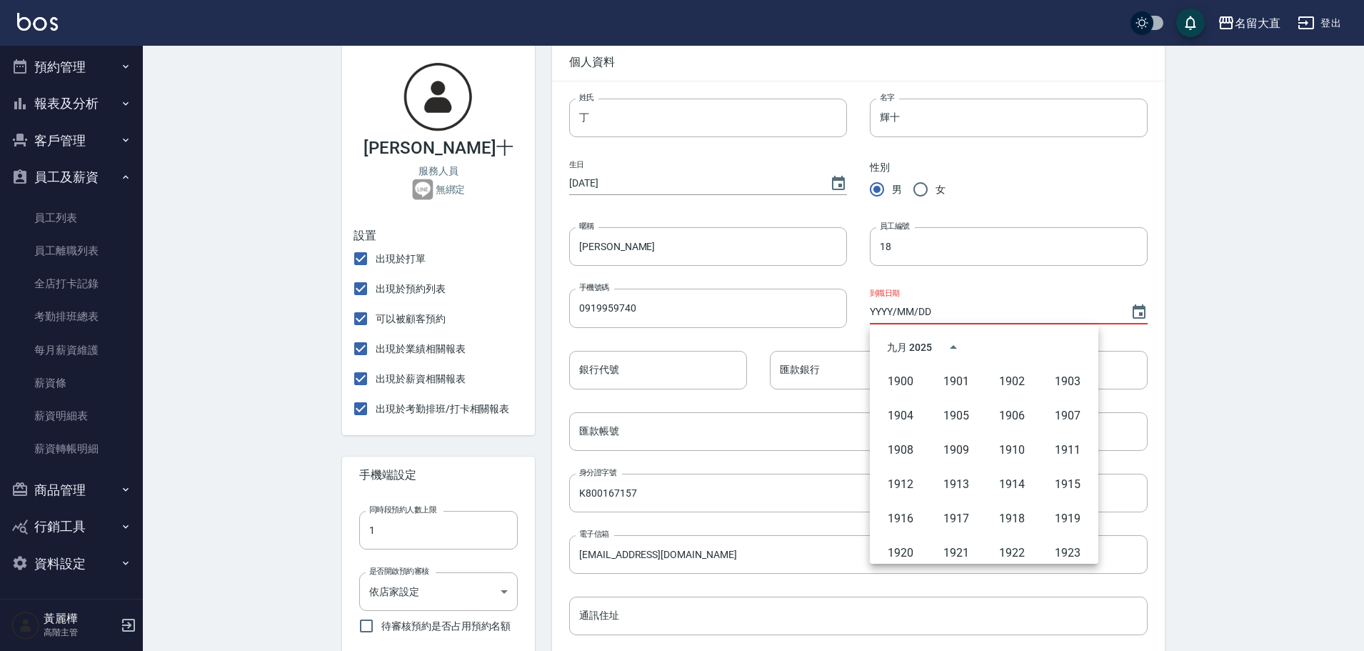
scroll to position [980, 0]
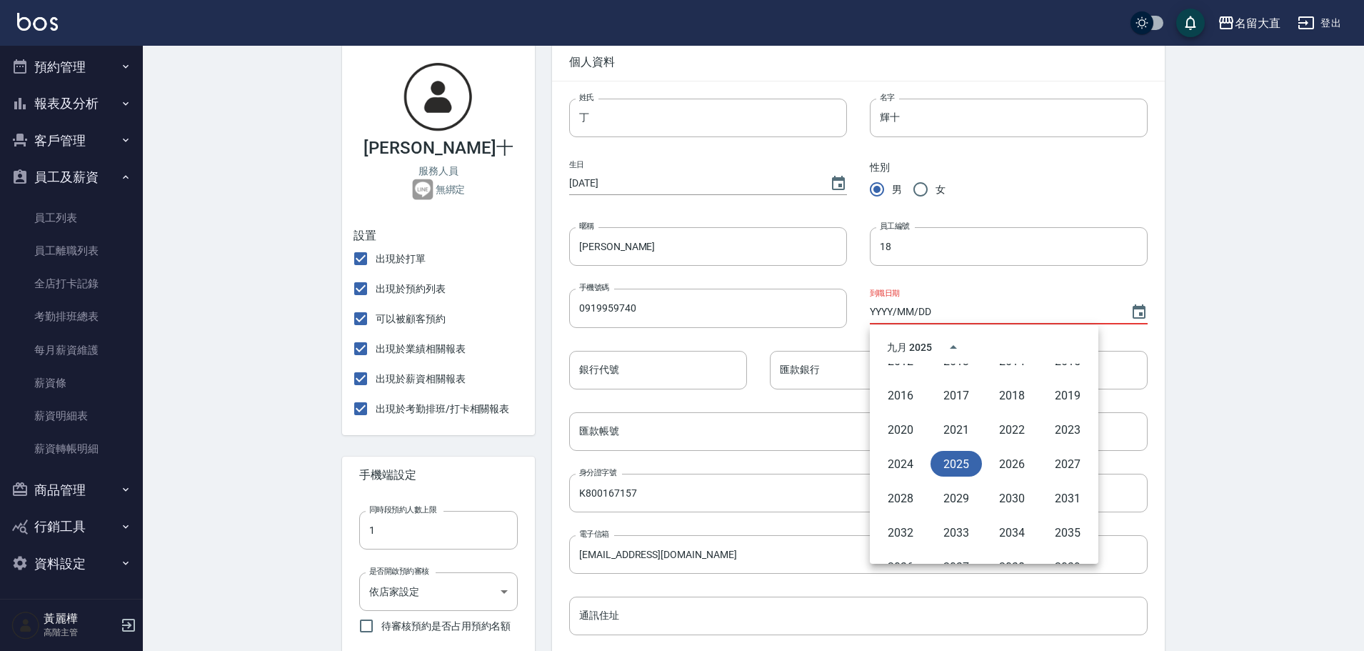
click at [947, 457] on button "2025" at bounding box center [955, 464] width 51 height 26
type input "[DATE]"
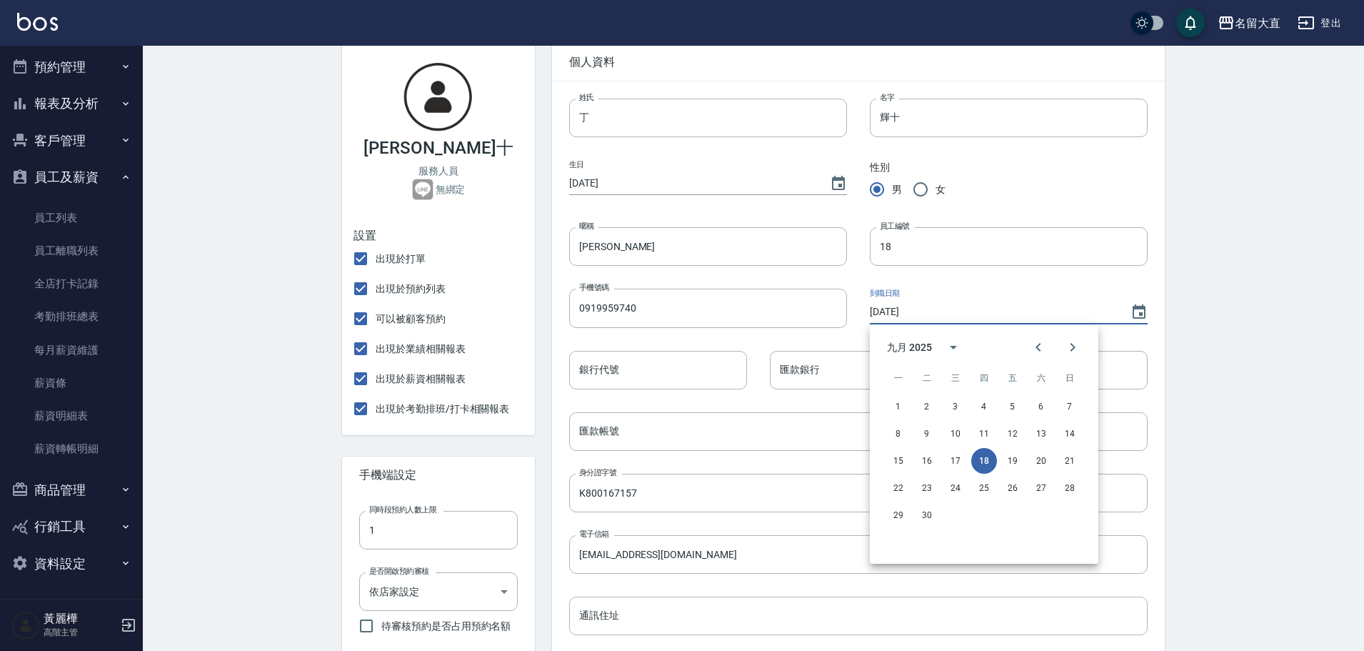
click at [1009, 271] on div "到職日期 [DATE]" at bounding box center [997, 296] width 301 height 61
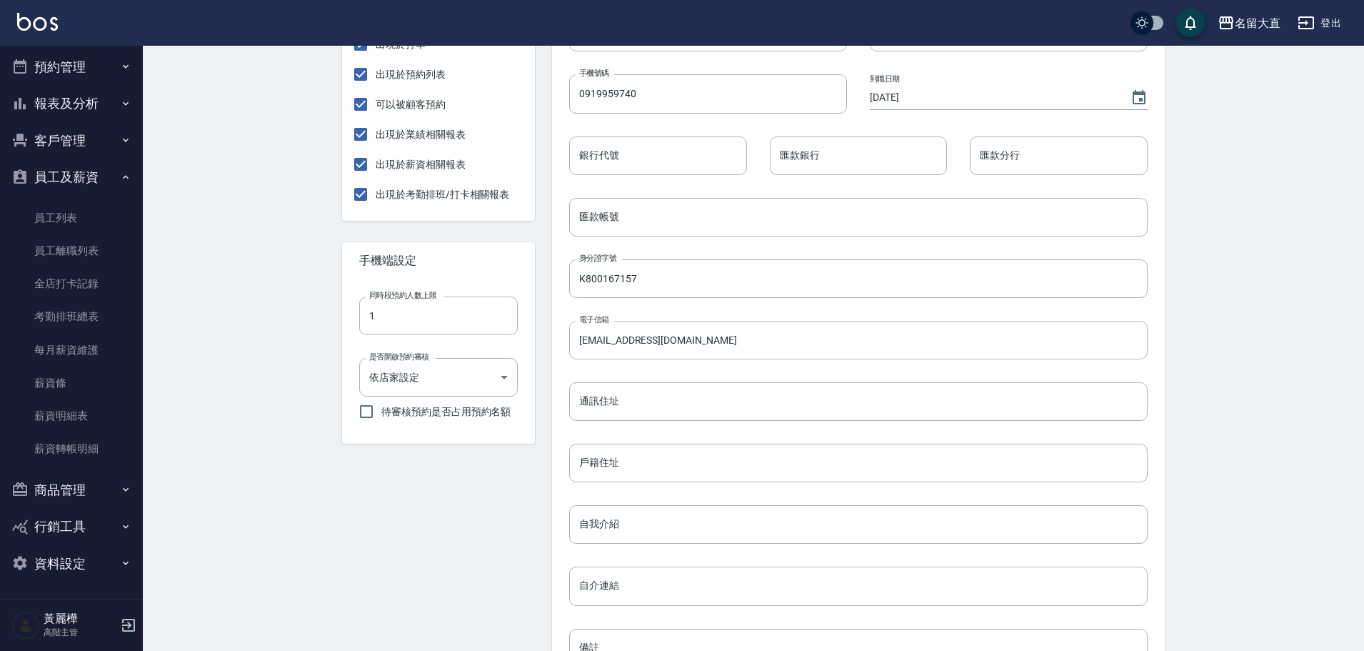
scroll to position [333, 0]
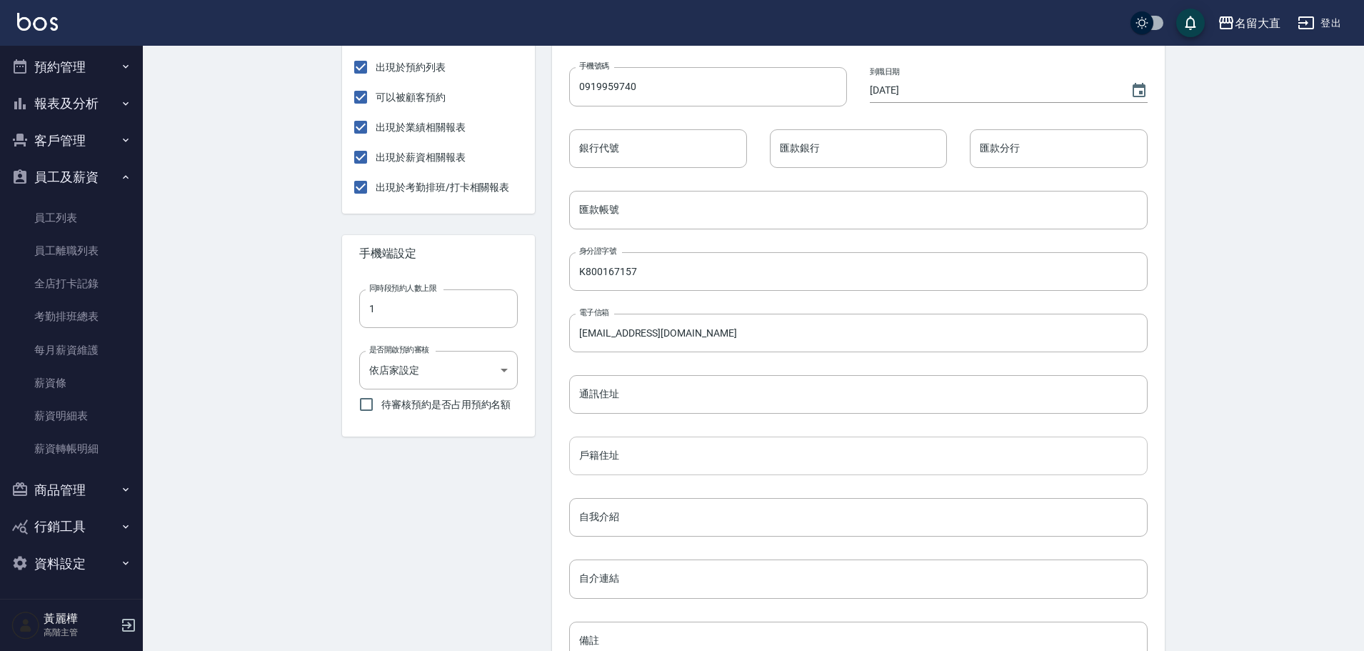
click at [646, 462] on input "戶籍住址" at bounding box center [858, 455] width 578 height 39
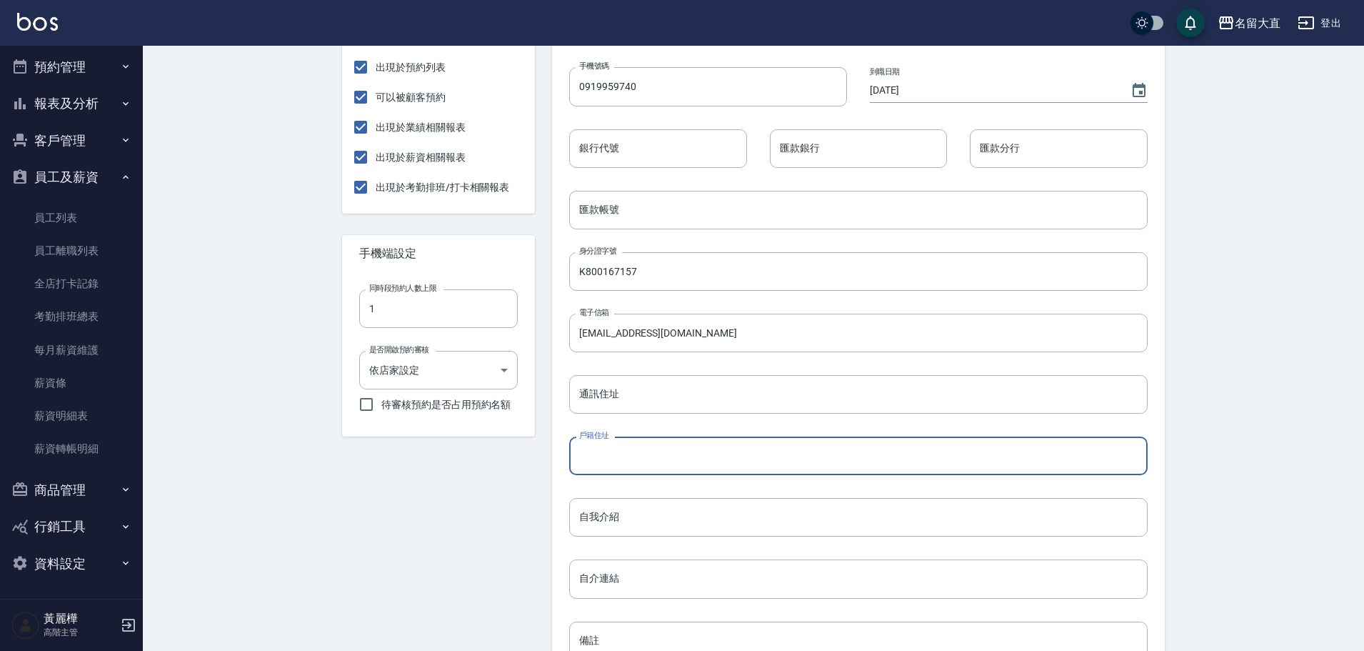
scroll to position [488, 0]
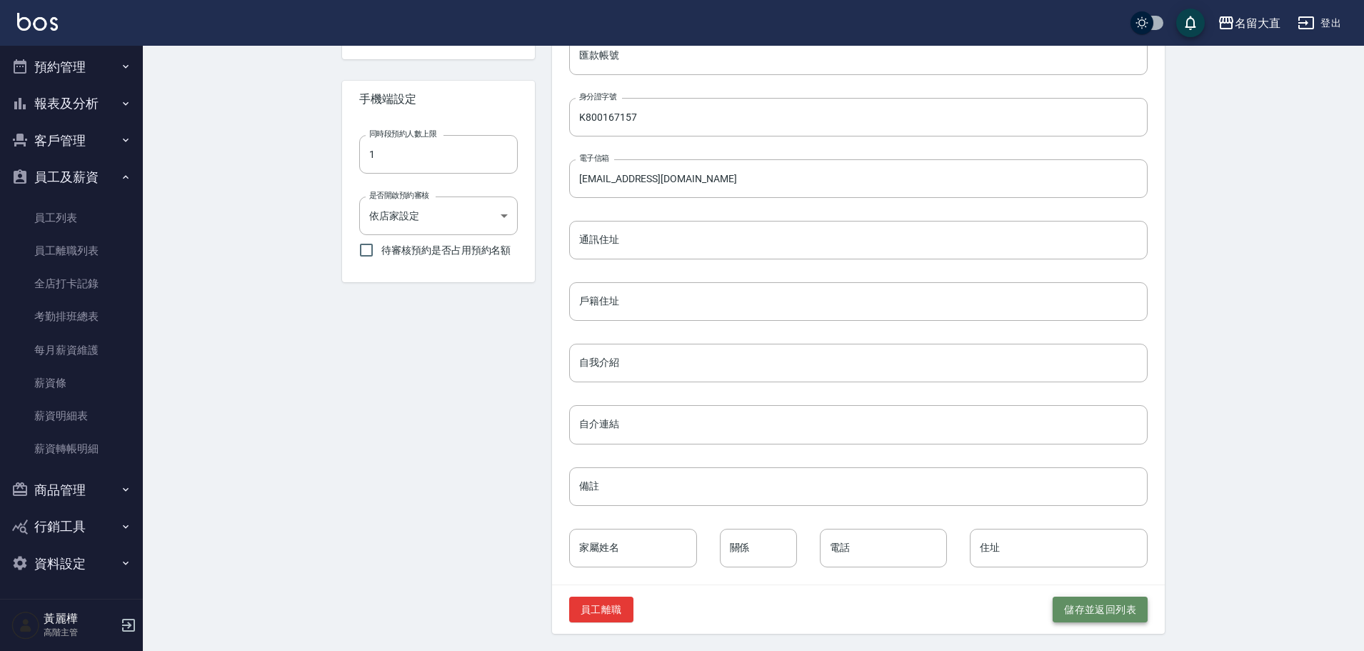
click at [1121, 602] on button "儲存並返回列表" at bounding box center [1100, 609] width 95 height 26
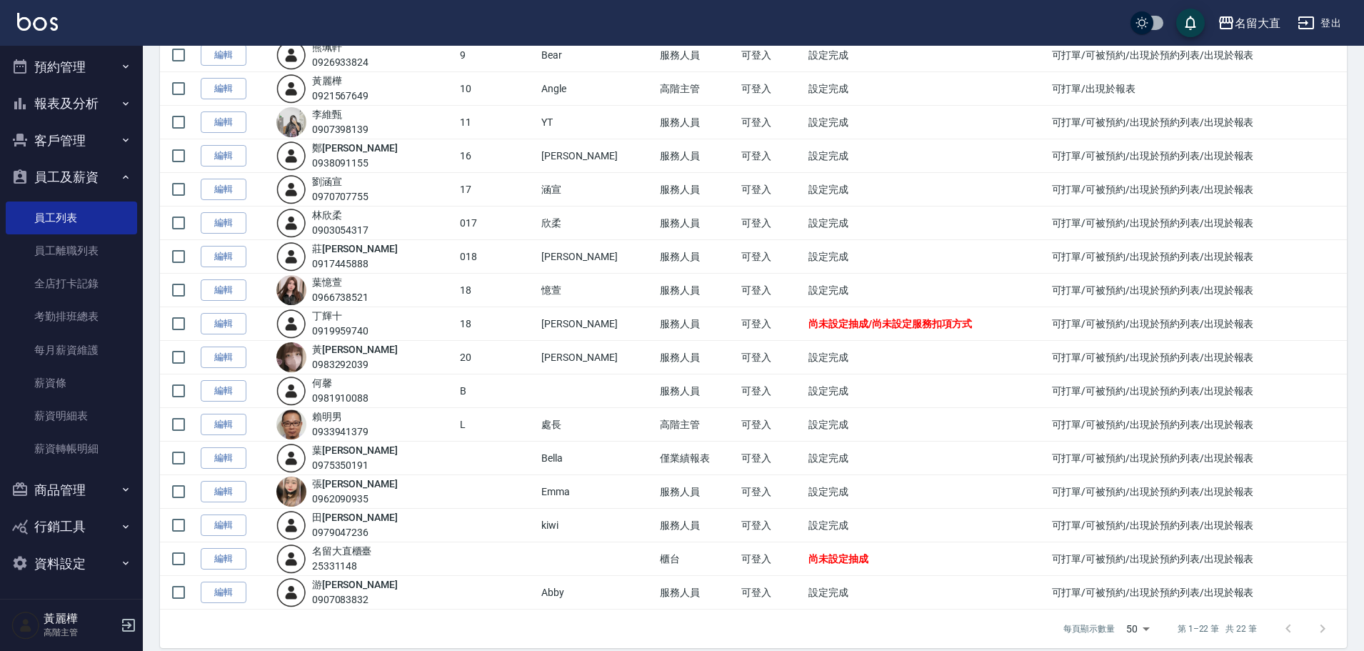
scroll to position [343, 0]
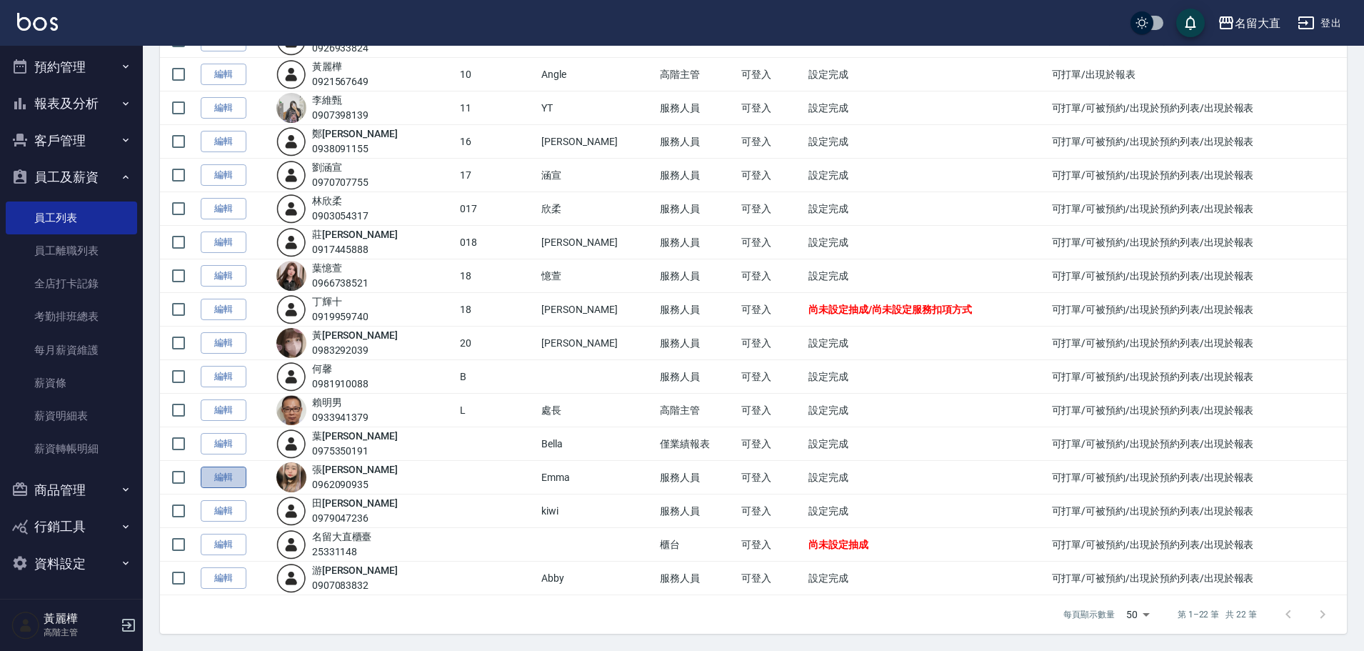
click at [236, 476] on link "編輯" at bounding box center [224, 477] width 46 height 22
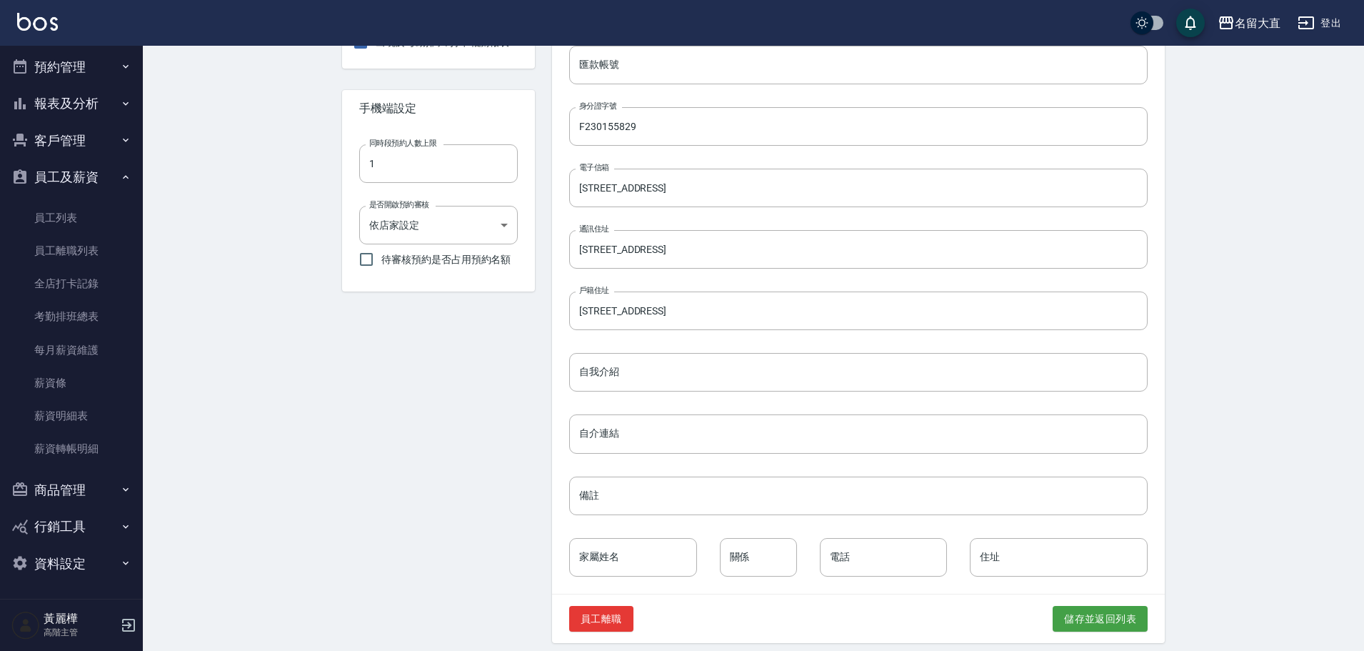
scroll to position [488, 0]
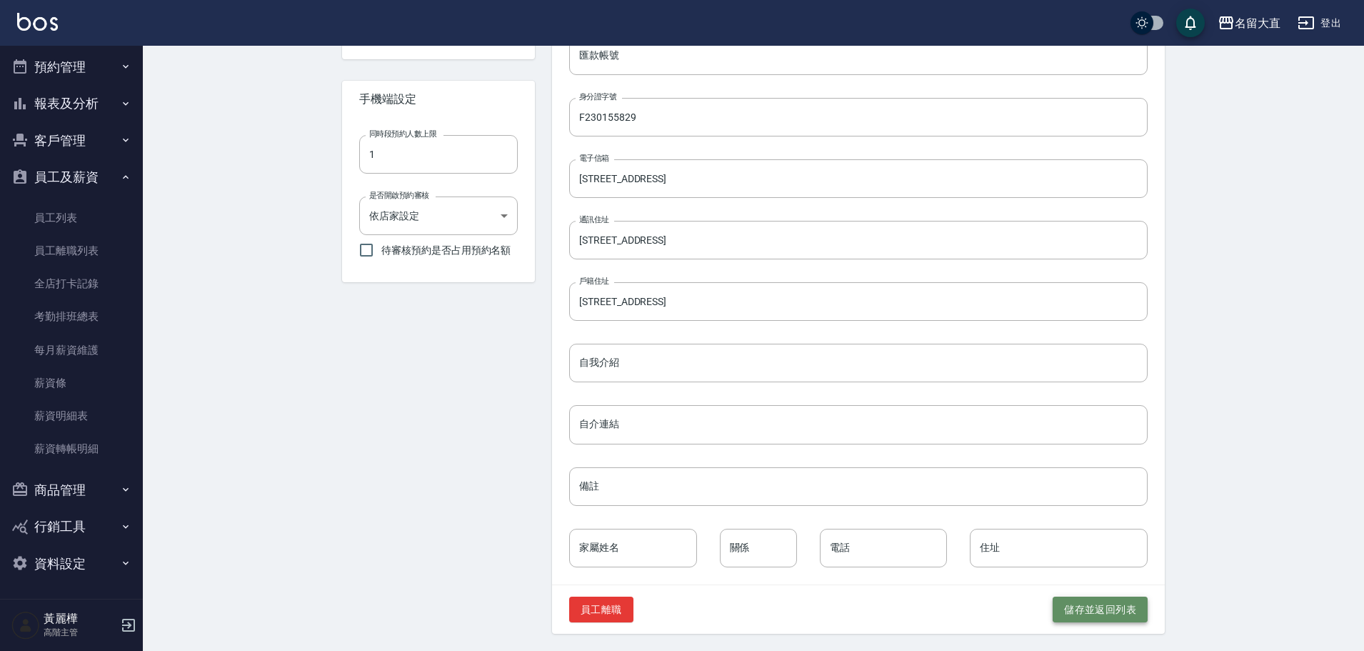
click at [1098, 605] on button "儲存並返回列表" at bounding box center [1100, 609] width 95 height 26
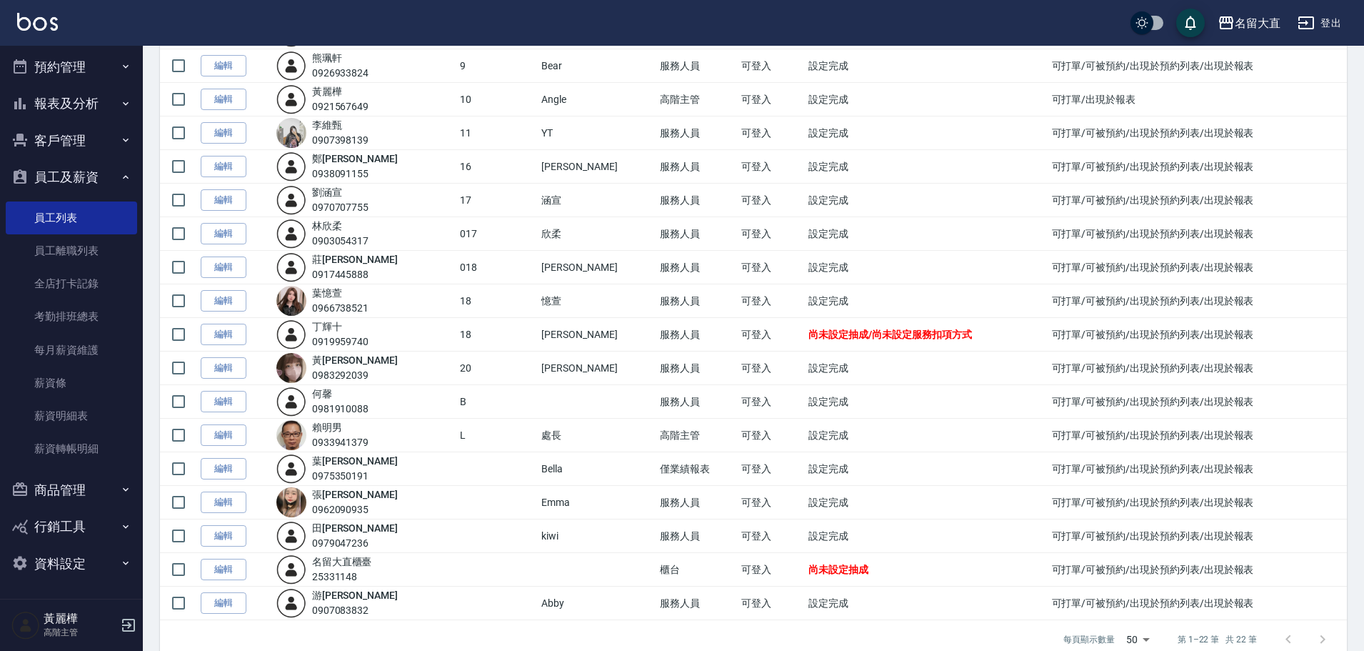
scroll to position [343, 0]
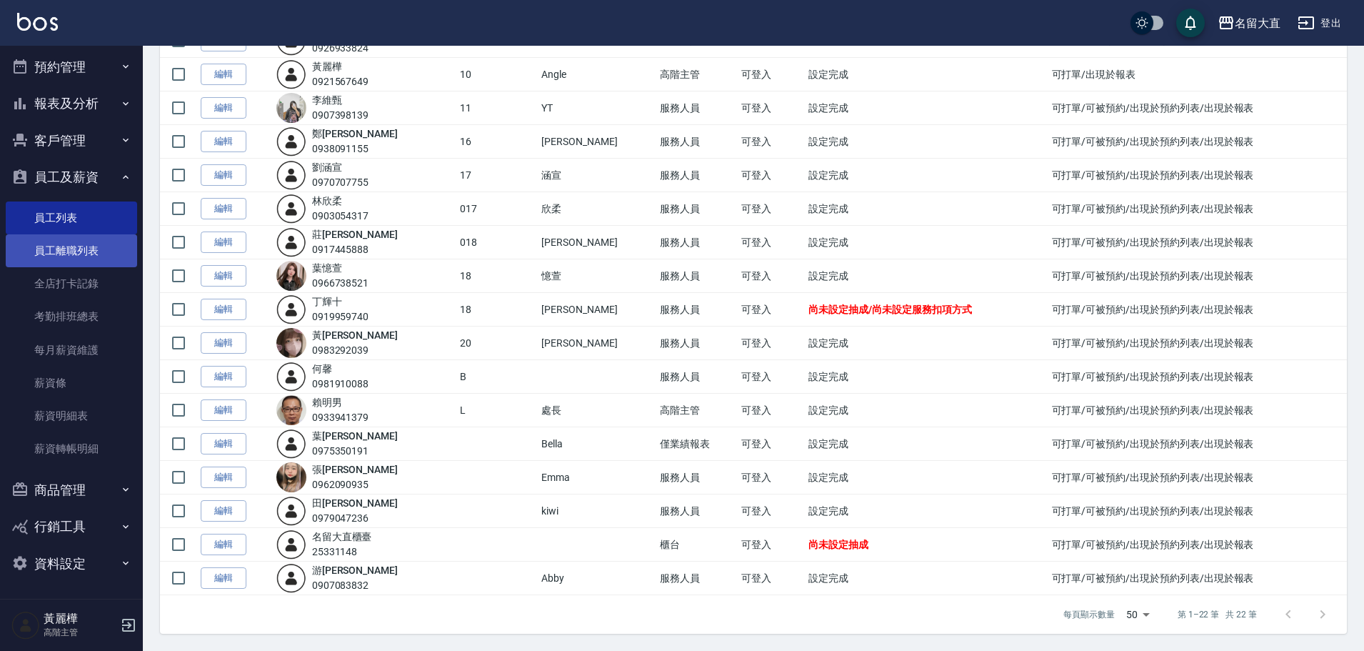
click at [86, 250] on link "員工離職列表" at bounding box center [71, 250] width 131 height 33
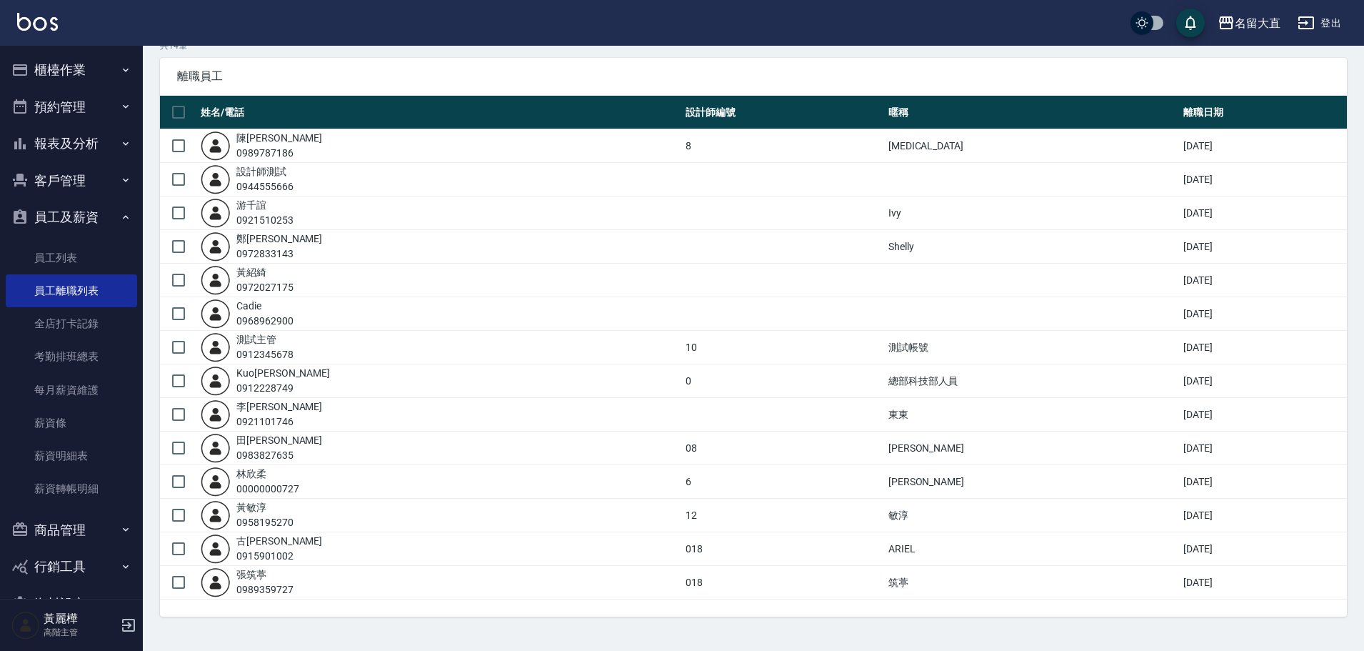
click at [59, 76] on button "櫃檯作業" at bounding box center [71, 69] width 131 height 37
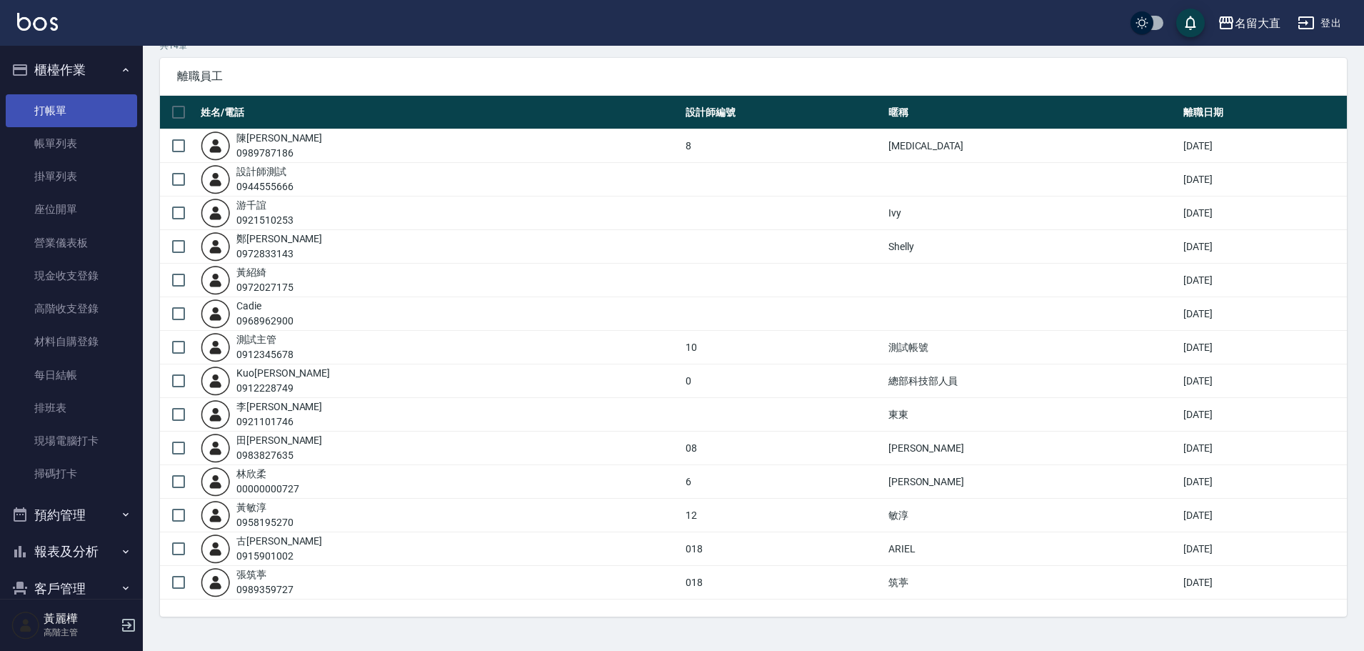
click at [94, 114] on link "打帳單" at bounding box center [71, 110] width 131 height 33
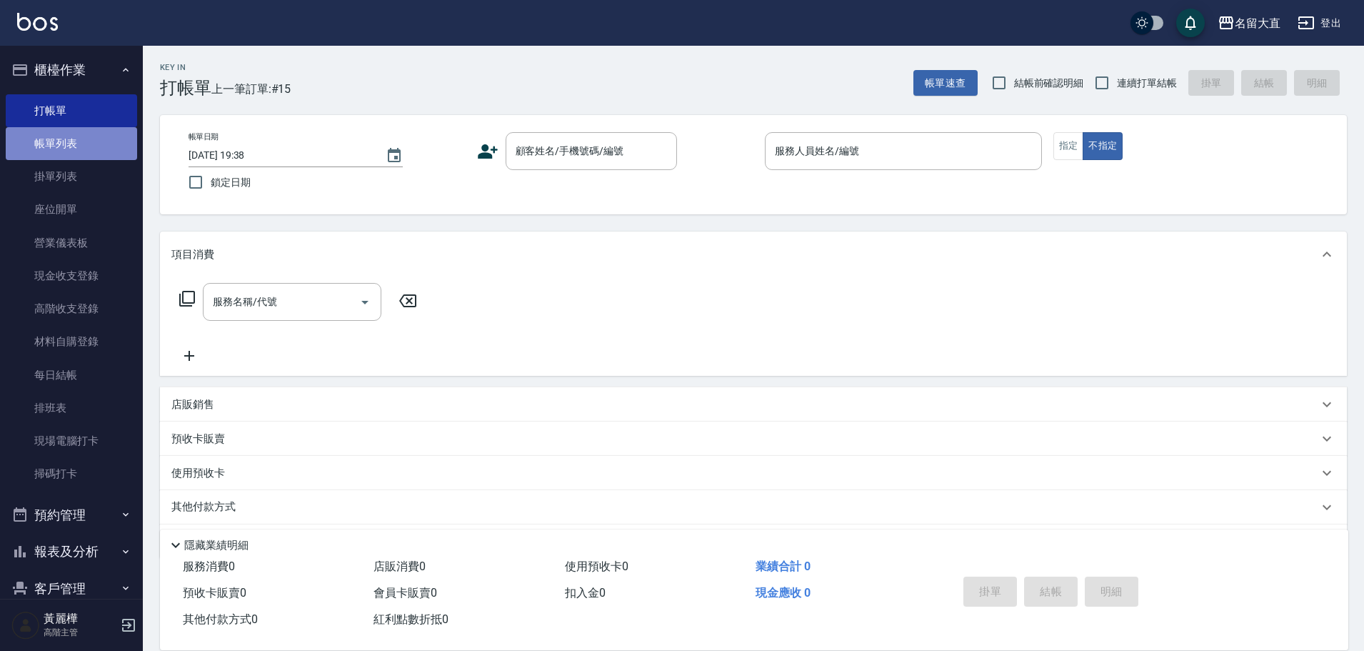
click at [78, 141] on link "帳單列表" at bounding box center [71, 143] width 131 height 33
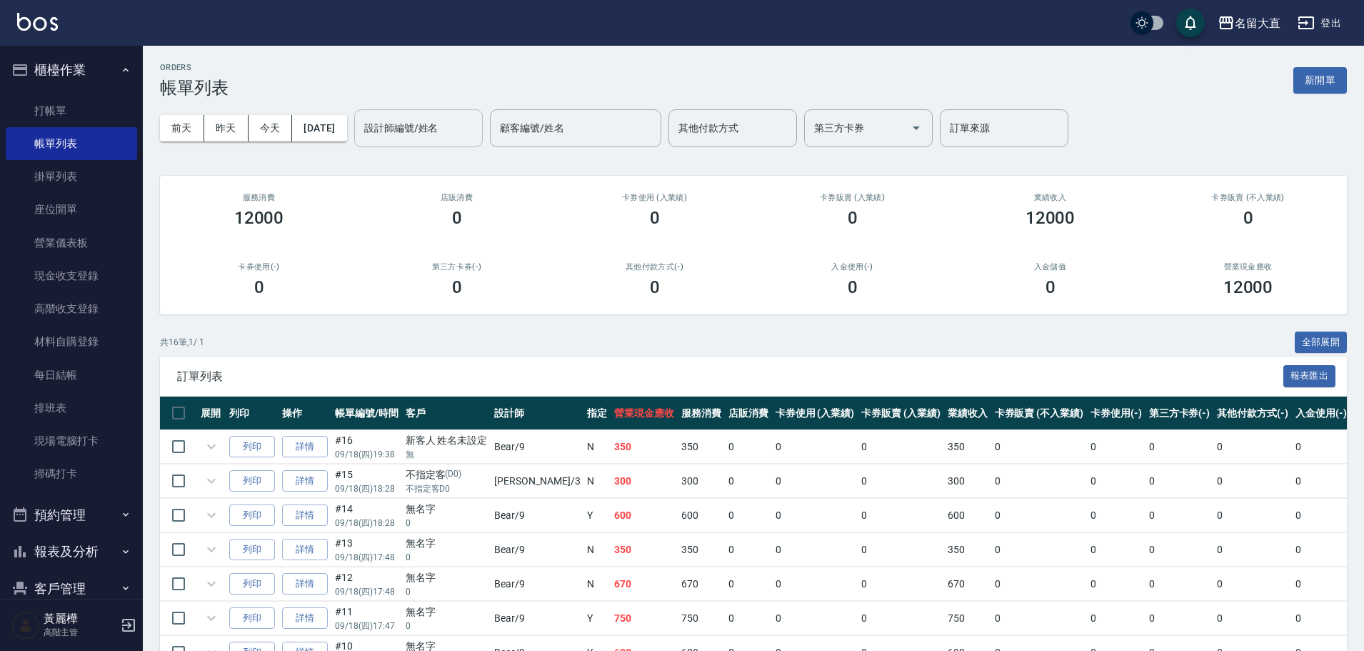
click at [420, 121] on input "設計師編號/姓名" at bounding box center [419, 128] width 116 height 25
type input "12"
click at [421, 121] on input "12" at bounding box center [408, 128] width 94 height 25
click at [438, 136] on input "12" at bounding box center [408, 128] width 94 height 25
click at [475, 124] on icon "Clear" at bounding box center [468, 128] width 14 height 14
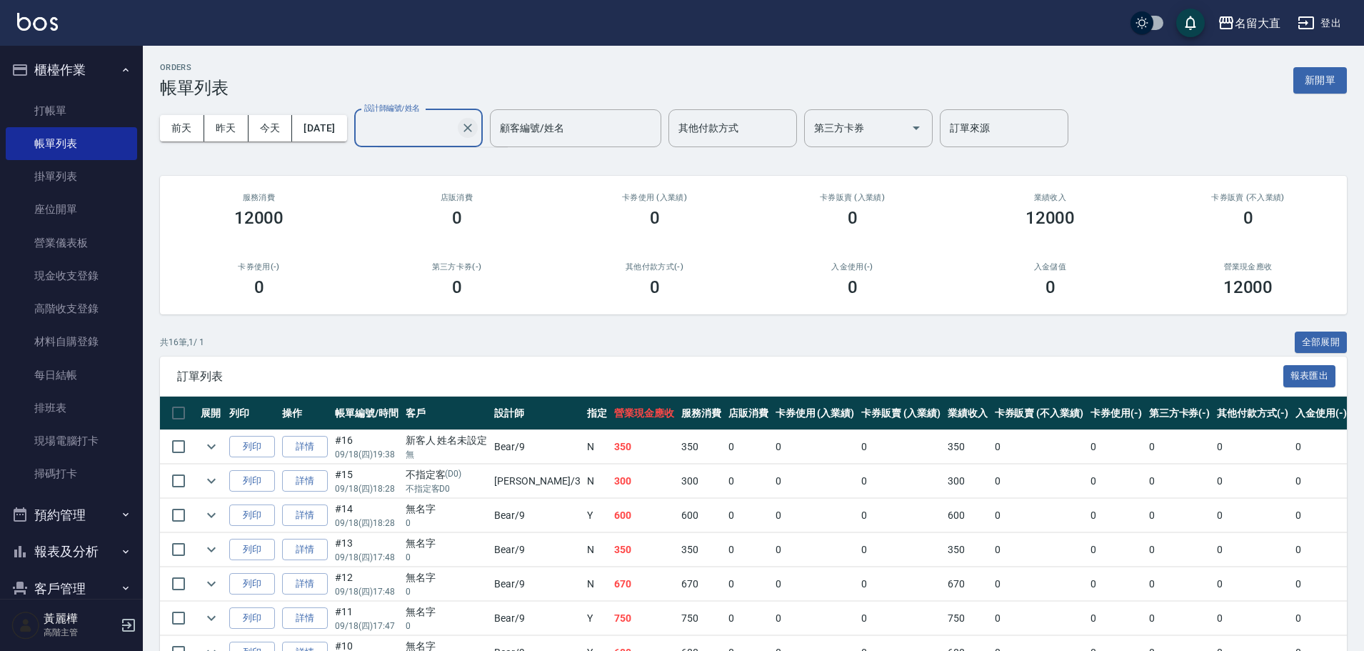
type input "Bella(無代號)"
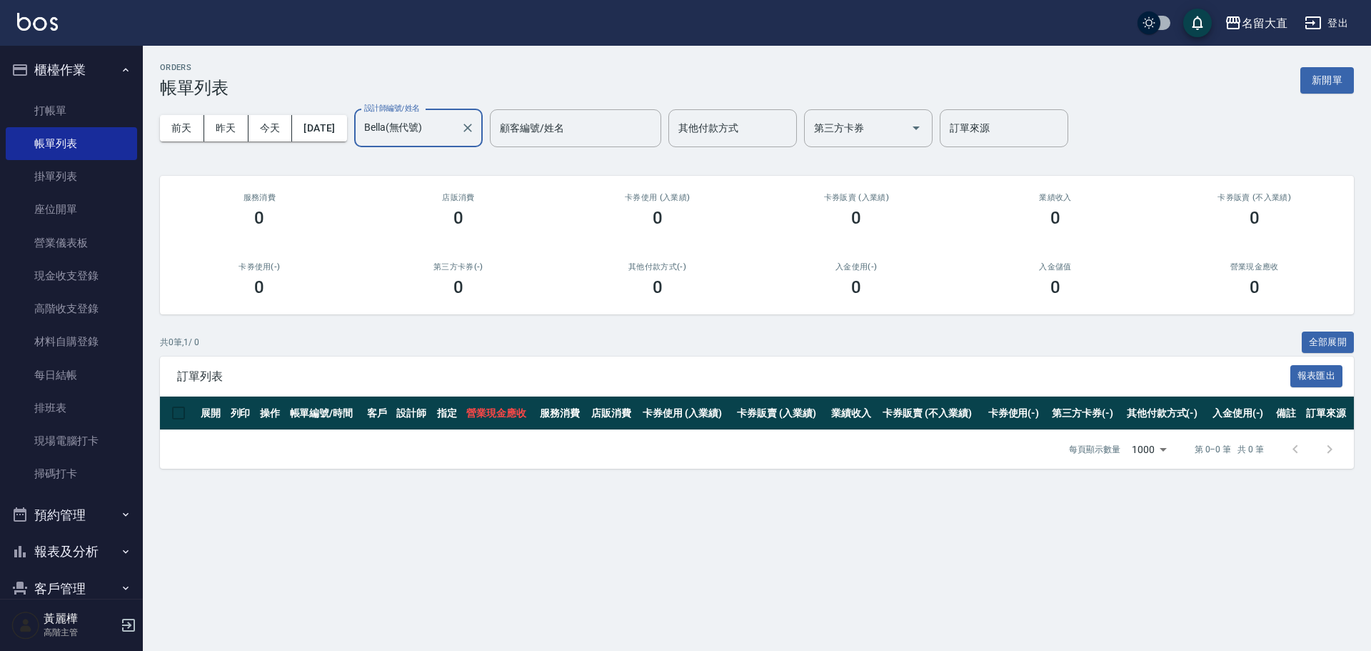
click at [6, 51] on button "櫃檯作業" at bounding box center [71, 69] width 131 height 37
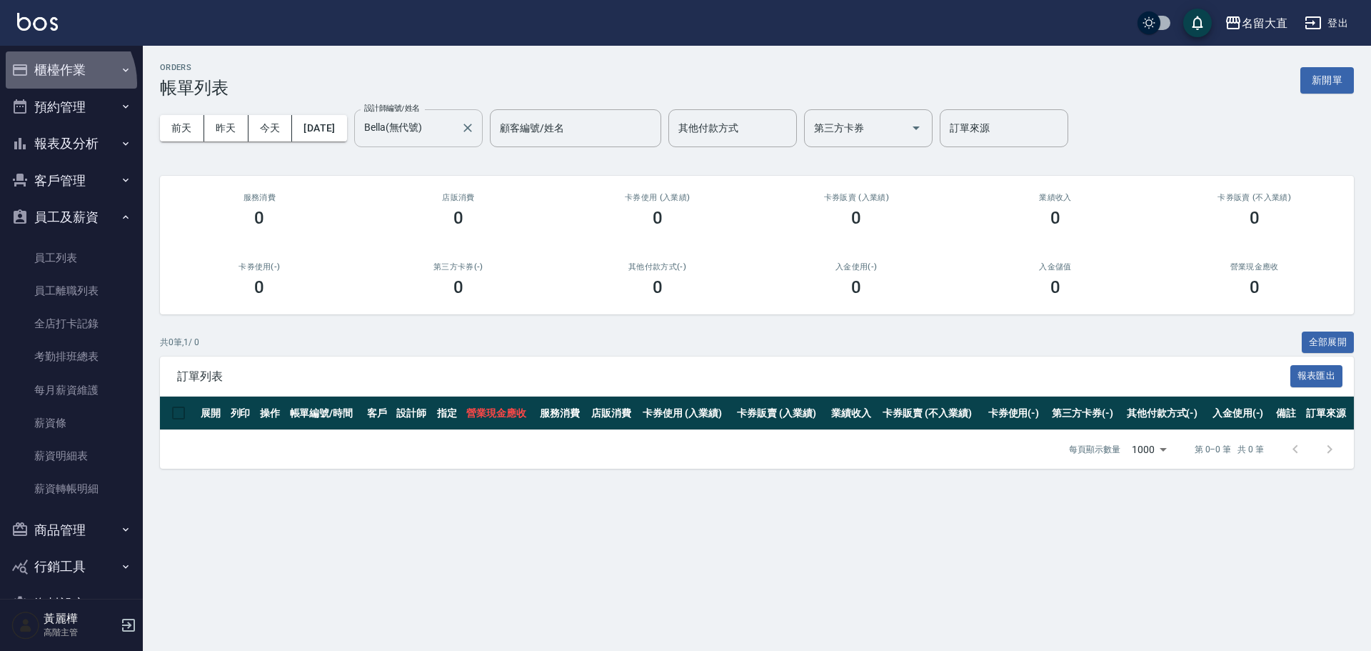
click at [57, 83] on button "櫃檯作業" at bounding box center [71, 69] width 131 height 37
click at [6, 51] on button "櫃檯作業" at bounding box center [71, 69] width 131 height 37
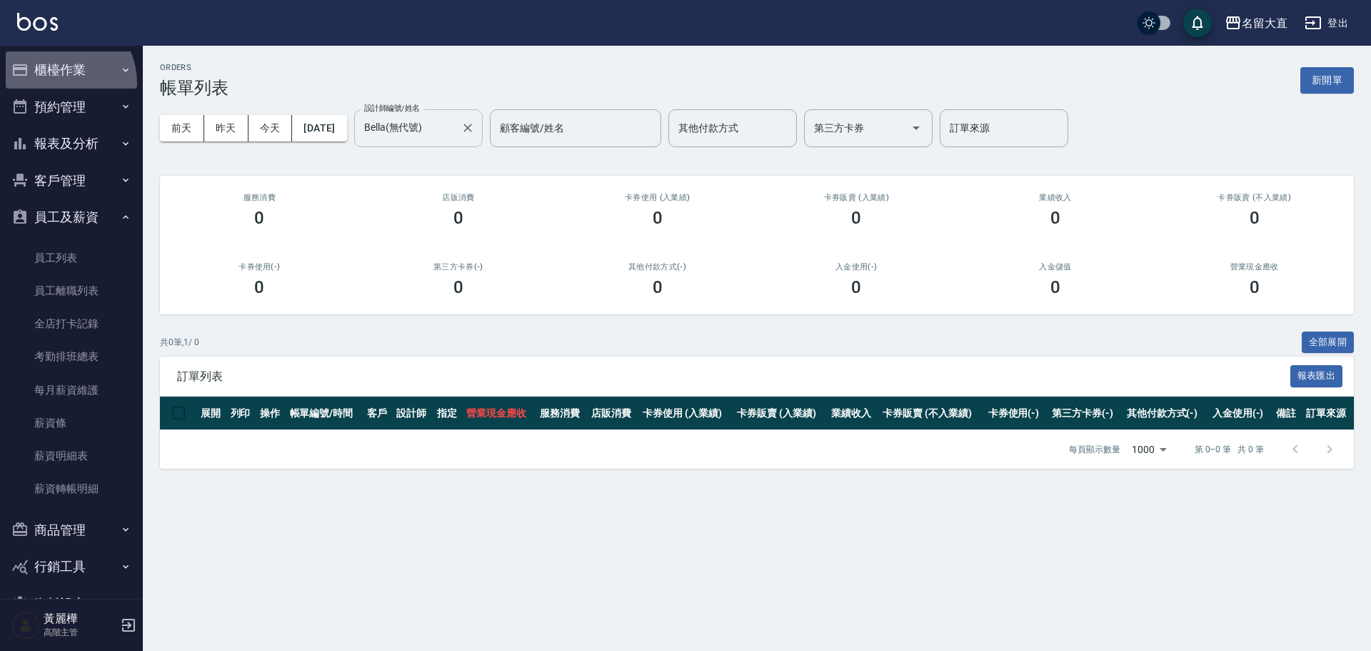
click at [6, 51] on button "櫃檯作業" at bounding box center [71, 69] width 131 height 37
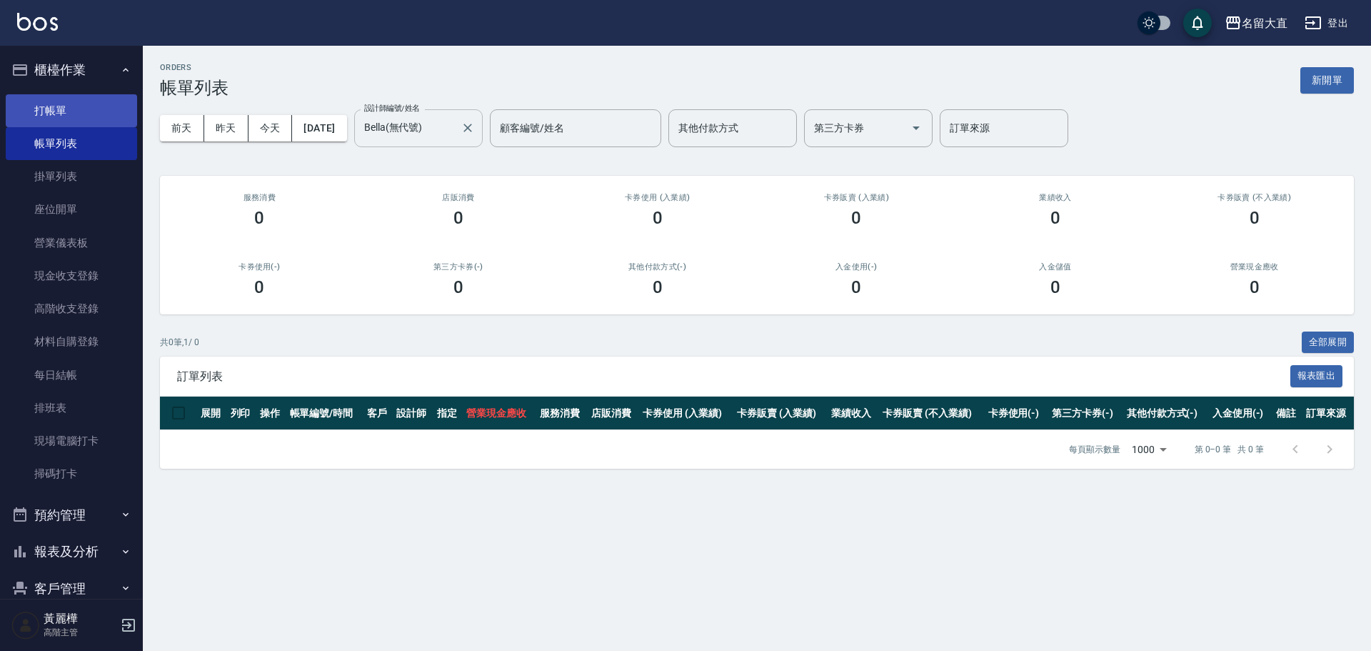
click at [6, 51] on button "櫃檯作業" at bounding box center [71, 69] width 131 height 37
click at [74, 99] on link "打帳單" at bounding box center [71, 110] width 131 height 33
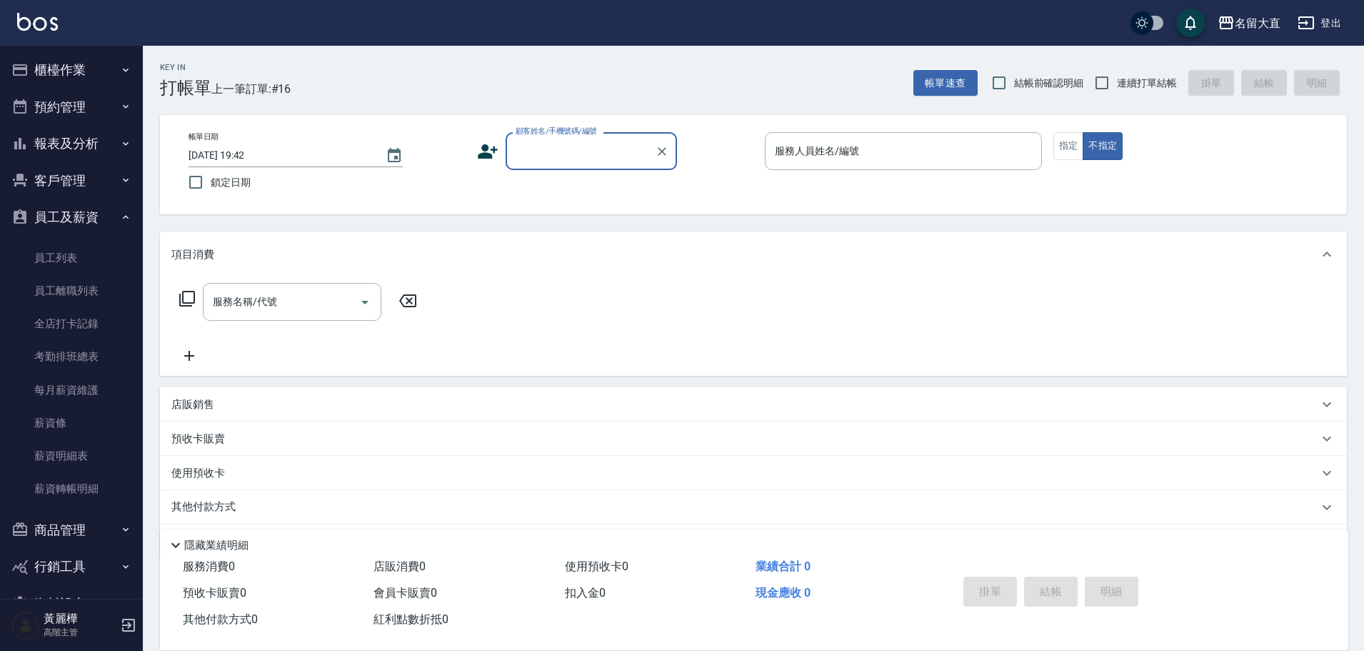
click at [6, 51] on button "櫃檯作業" at bounding box center [71, 69] width 131 height 37
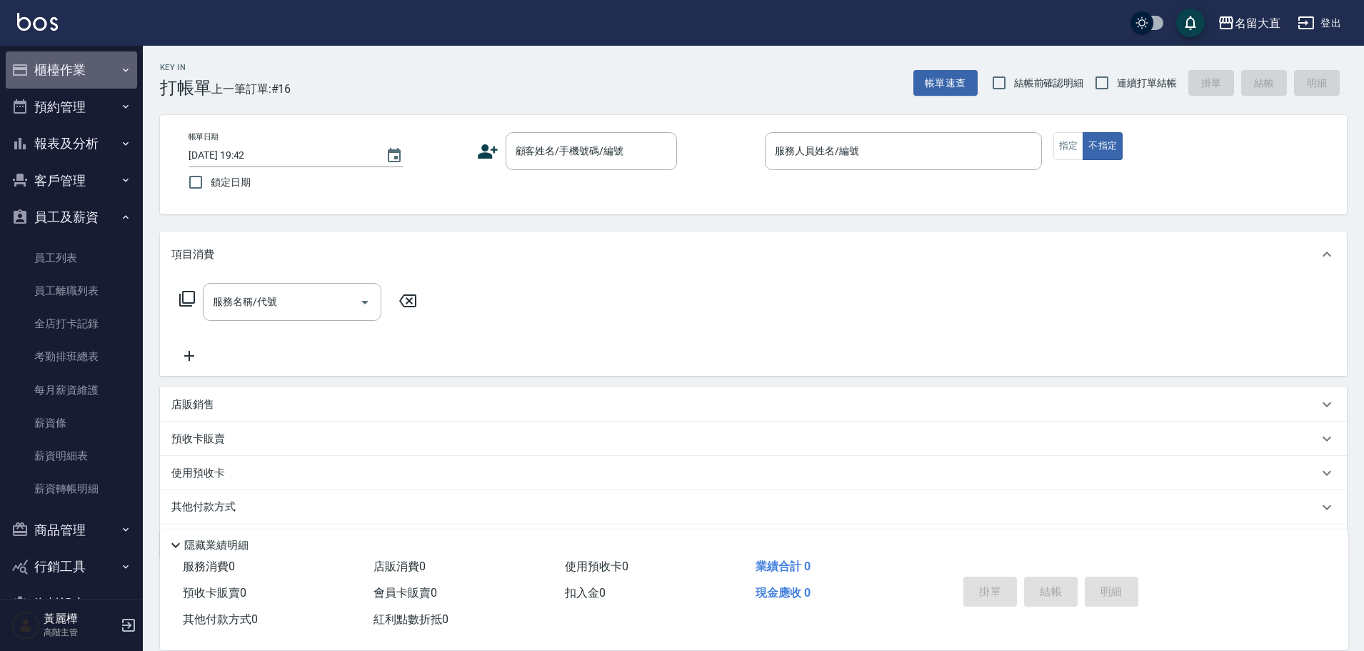
click at [6, 51] on button "櫃檯作業" at bounding box center [71, 69] width 131 height 37
click at [103, 61] on button "櫃檯作業" at bounding box center [71, 69] width 131 height 37
click at [6, 51] on button "櫃檯作業" at bounding box center [71, 69] width 131 height 37
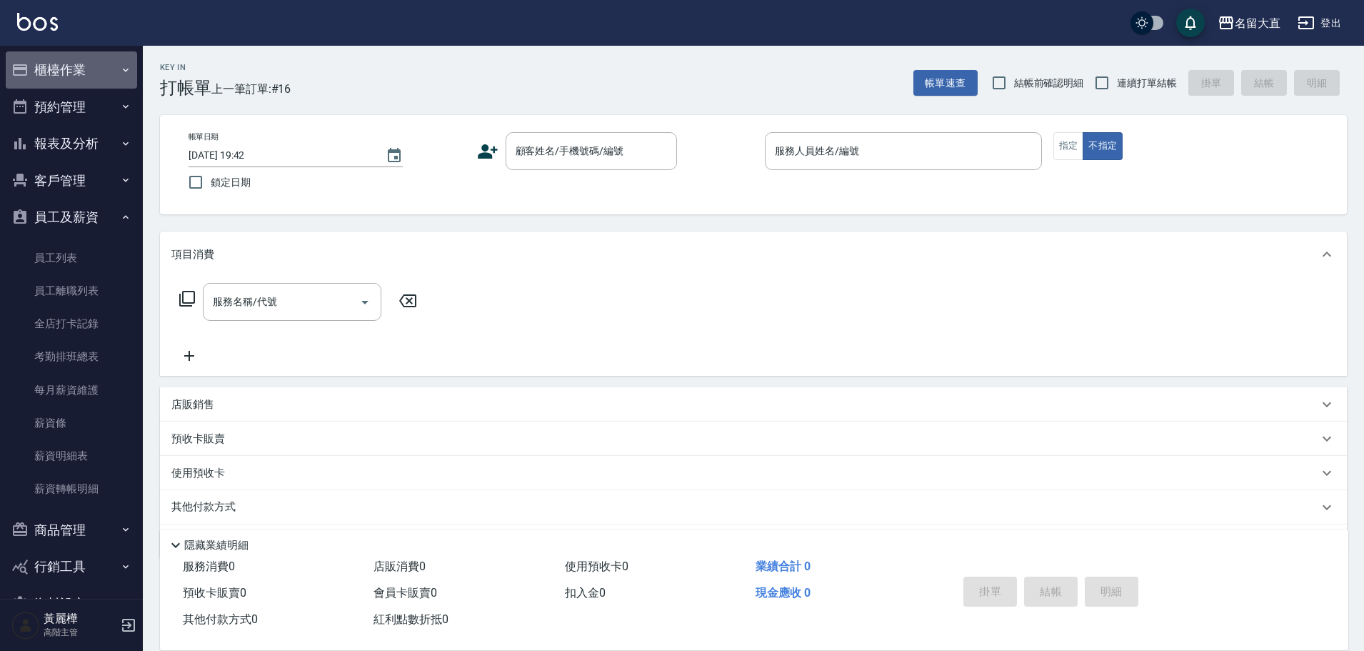
click at [6, 51] on button "櫃檯作業" at bounding box center [71, 69] width 131 height 37
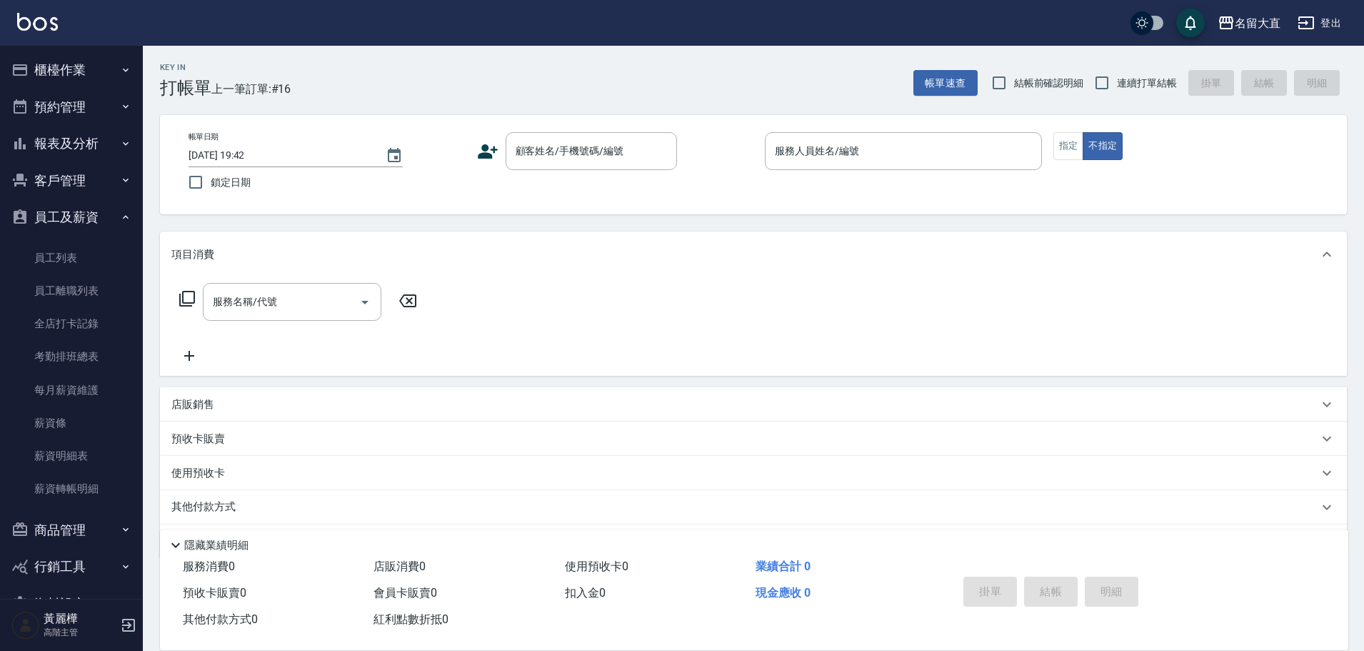
click at [6, 51] on button "櫃檯作業" at bounding box center [71, 69] width 131 height 37
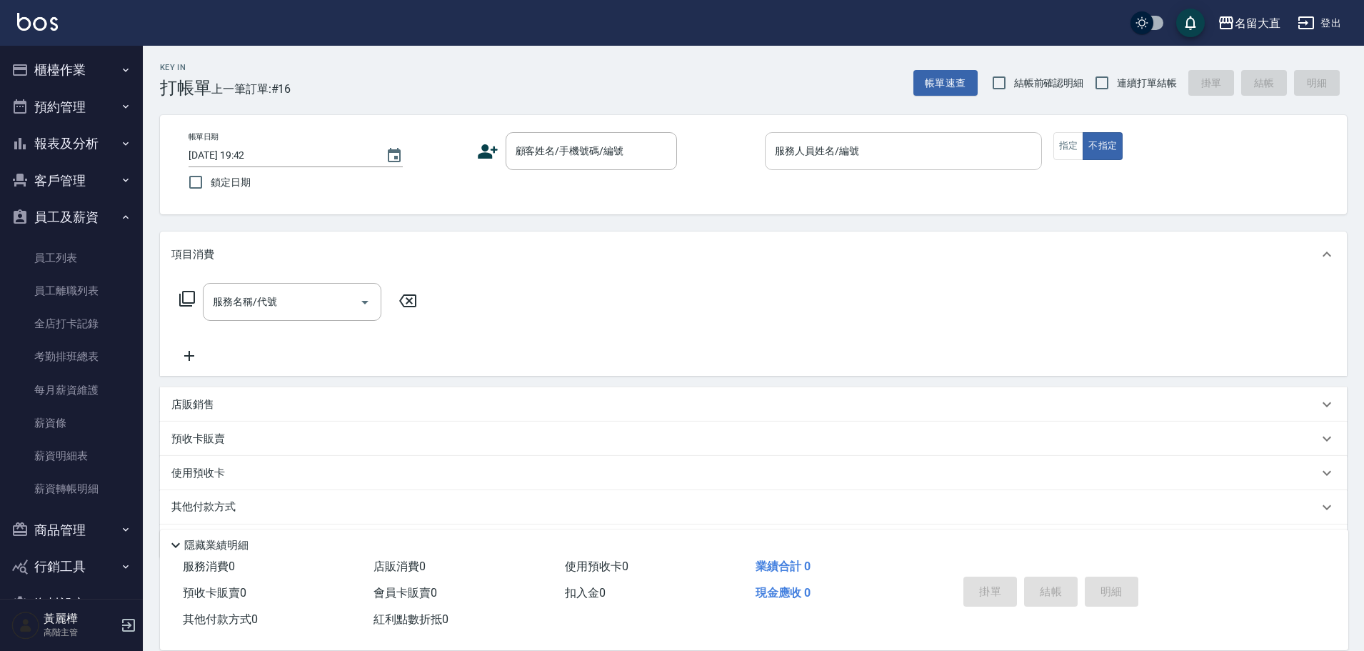
click at [6, 51] on button "櫃檯作業" at bounding box center [71, 69] width 131 height 37
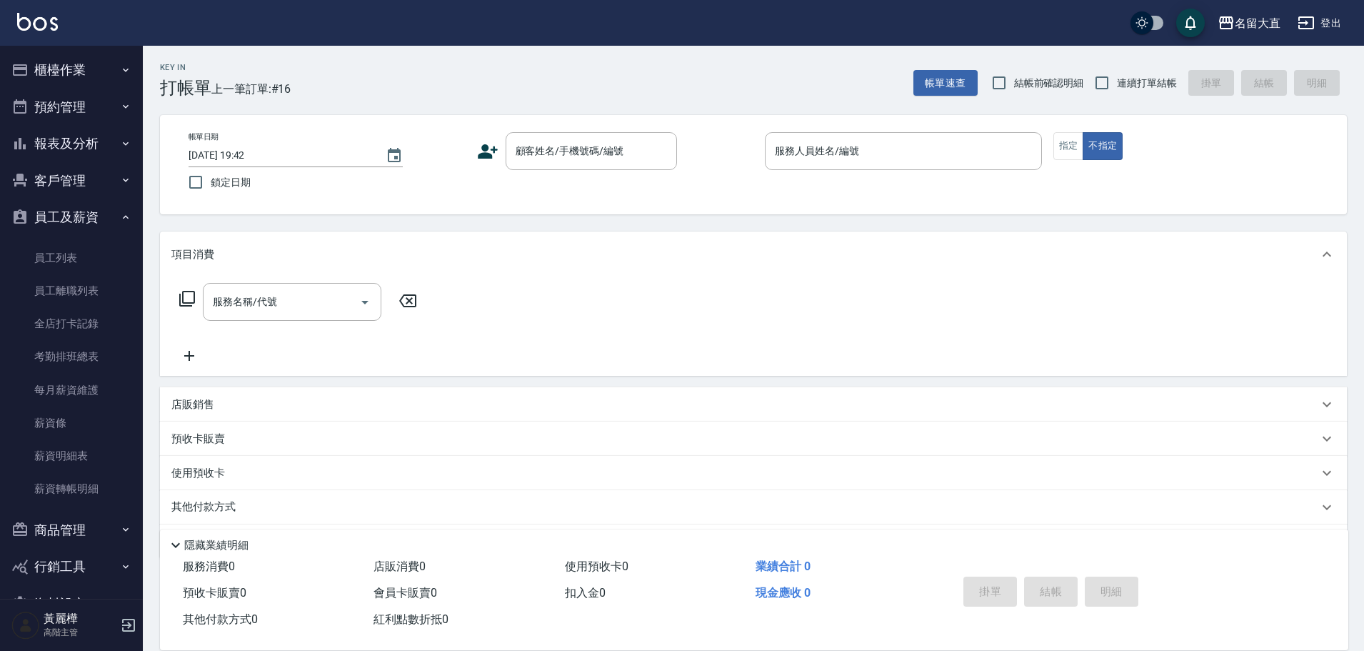
click at [6, 51] on button "櫃檯作業" at bounding box center [71, 69] width 131 height 37
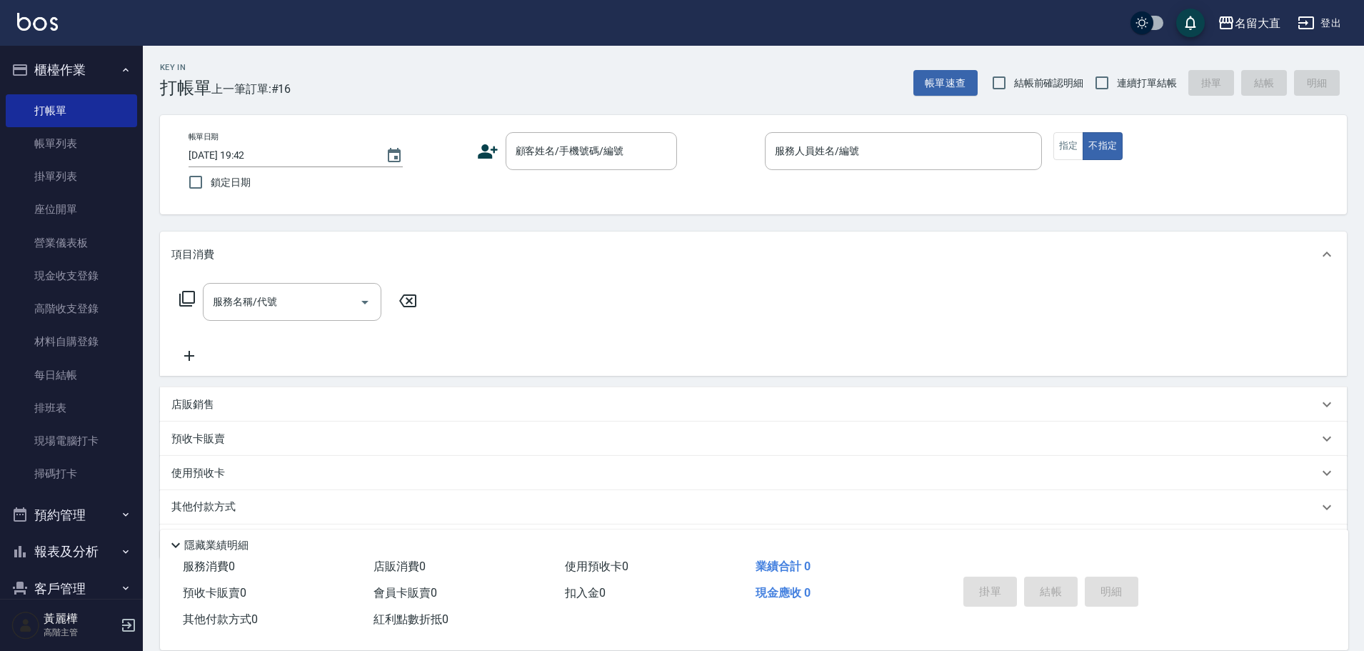
click at [6, 51] on button "櫃檯作業" at bounding box center [71, 69] width 131 height 37
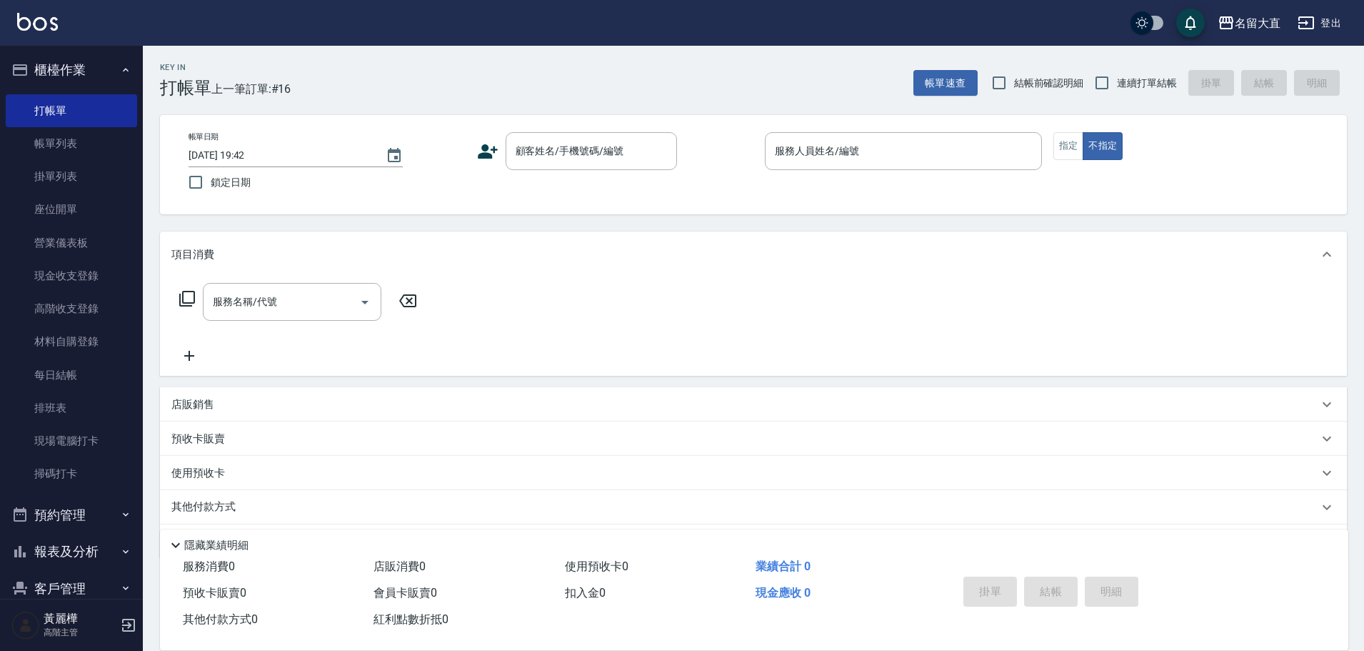
click at [6, 51] on button "櫃檯作業" at bounding box center [71, 69] width 131 height 37
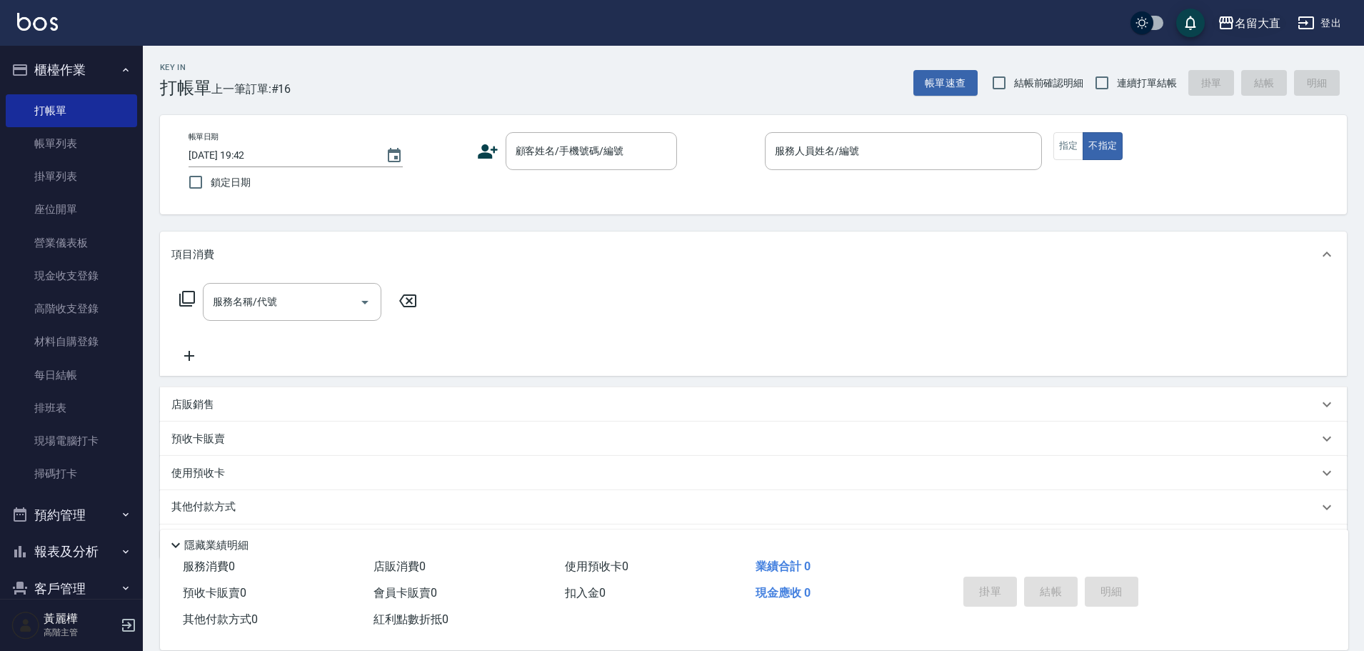
click at [6, 51] on button "櫃檯作業" at bounding box center [71, 69] width 131 height 37
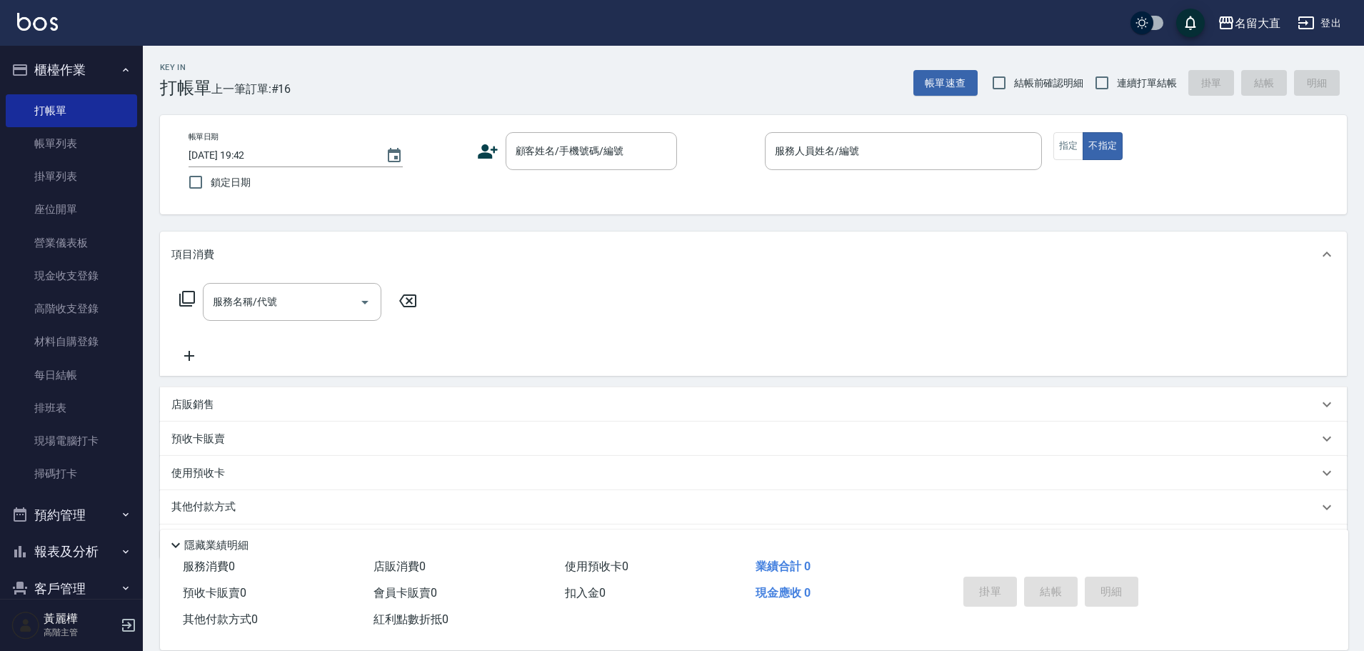
click at [6, 51] on button "櫃檯作業" at bounding box center [71, 69] width 131 height 37
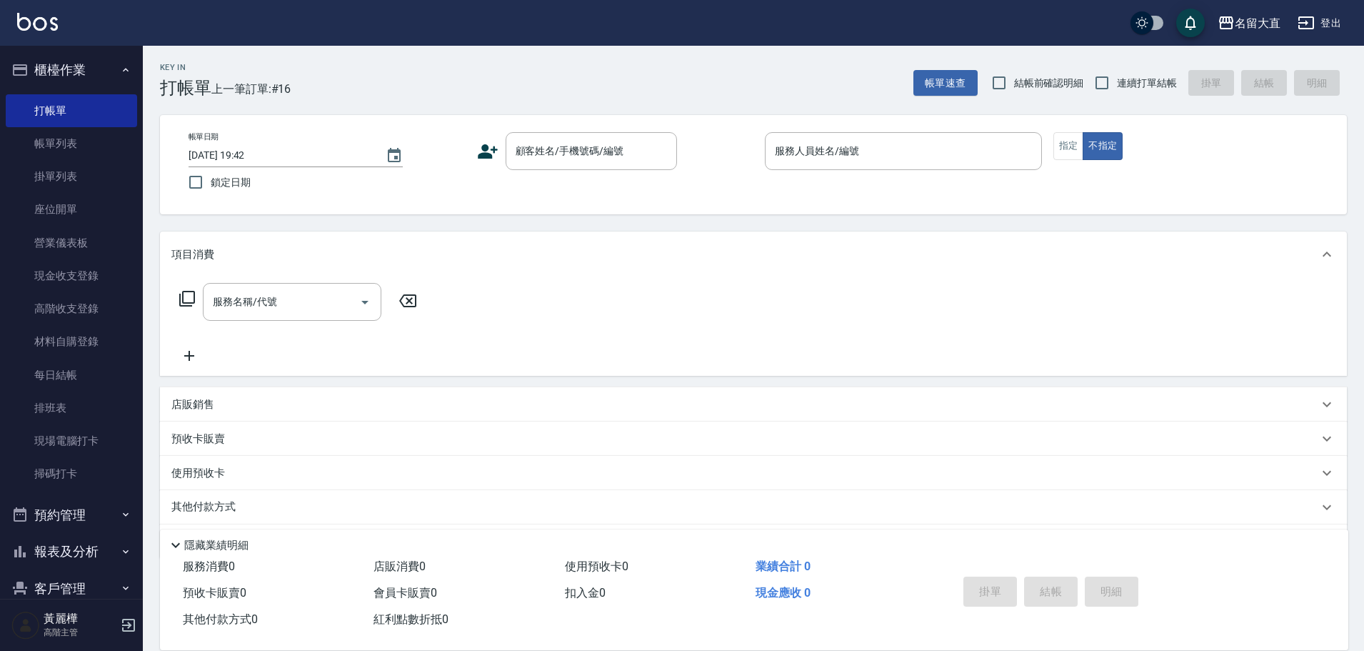
click at [6, 51] on button "櫃檯作業" at bounding box center [71, 69] width 131 height 37
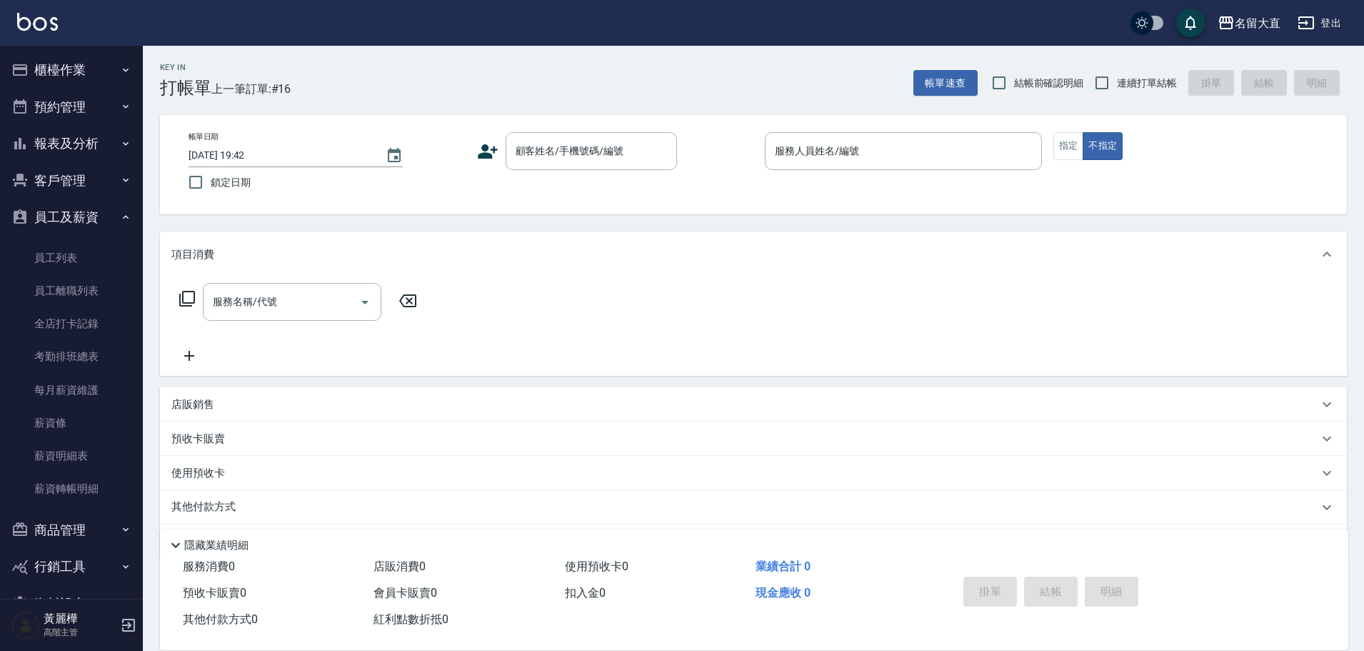
click at [6, 51] on button "櫃檯作業" at bounding box center [71, 69] width 131 height 37
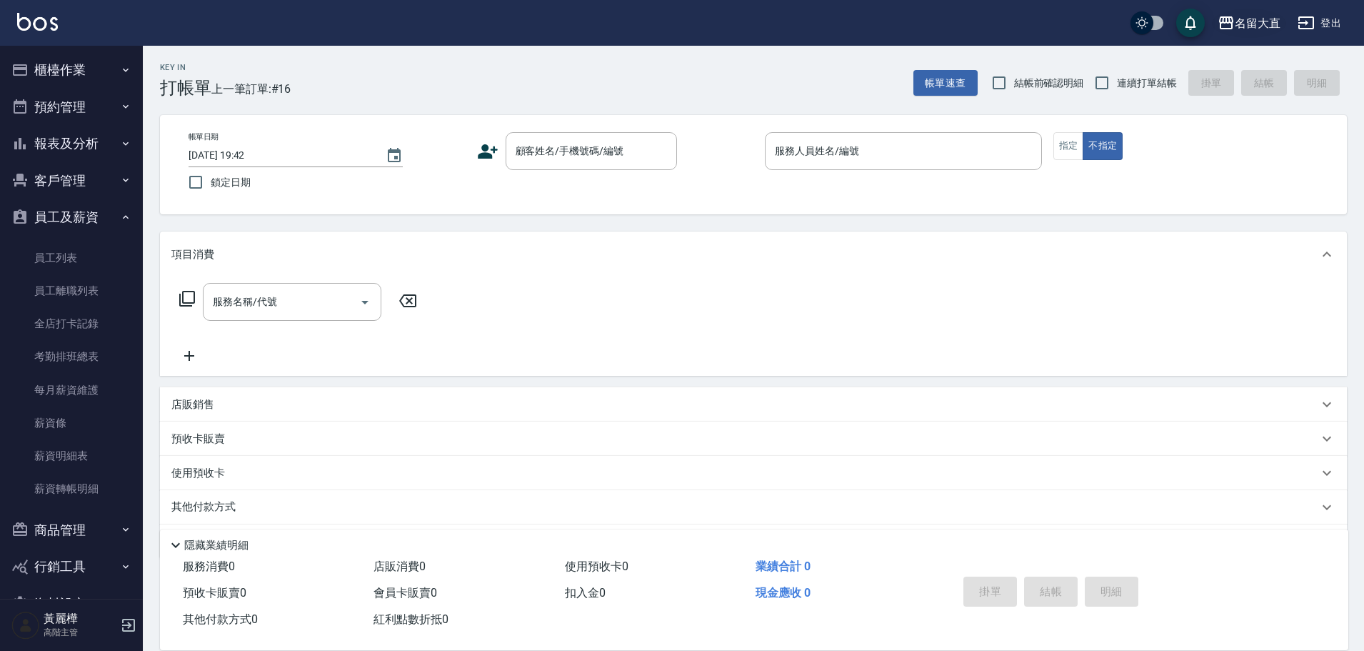
click at [6, 51] on button "櫃檯作業" at bounding box center [71, 69] width 131 height 37
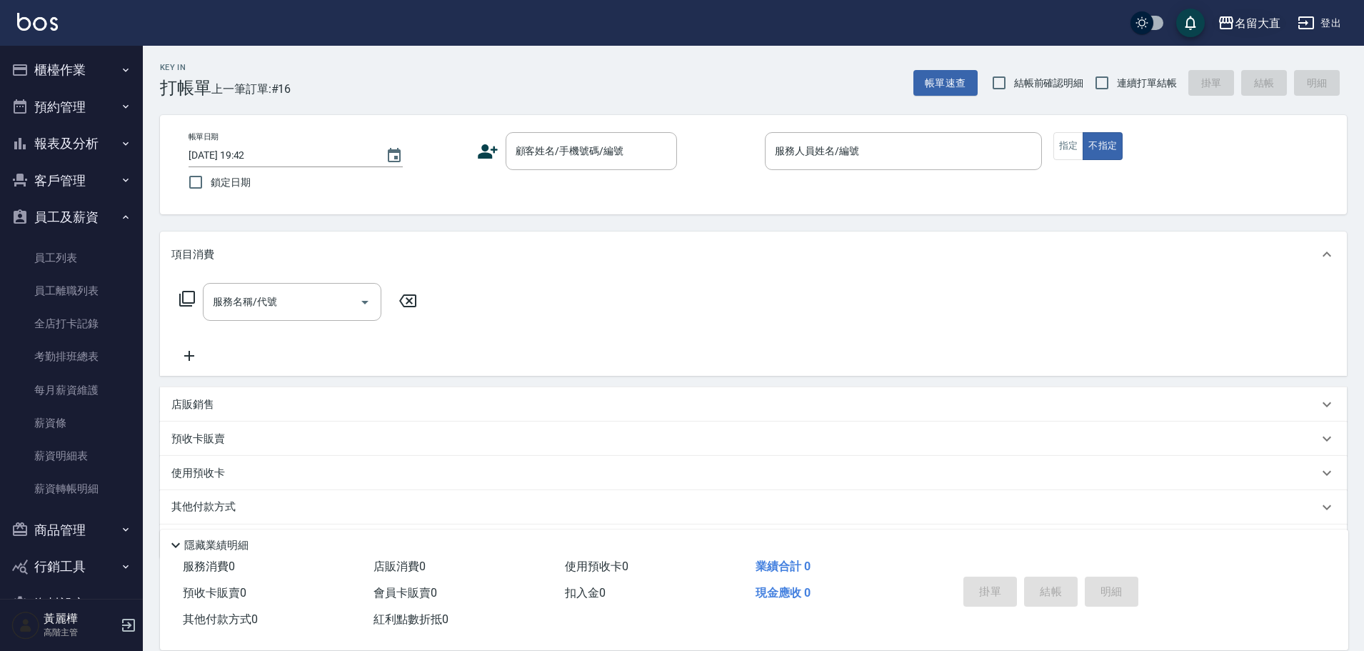
click at [6, 51] on button "櫃檯作業" at bounding box center [71, 69] width 131 height 37
click at [1212, 9] on button "名留大直" at bounding box center [1249, 23] width 74 height 29
click at [1231, 19] on body "名留大直 登出 櫃檯作業 打帳單 帳單列表 掛單列表 座位開單 營業儀表板 現金收支登錄 高階收支登錄 材料自購登錄 每日結帳 排班表 現場電腦打卡 掃碼打卡…" at bounding box center [682, 348] width 1364 height 696
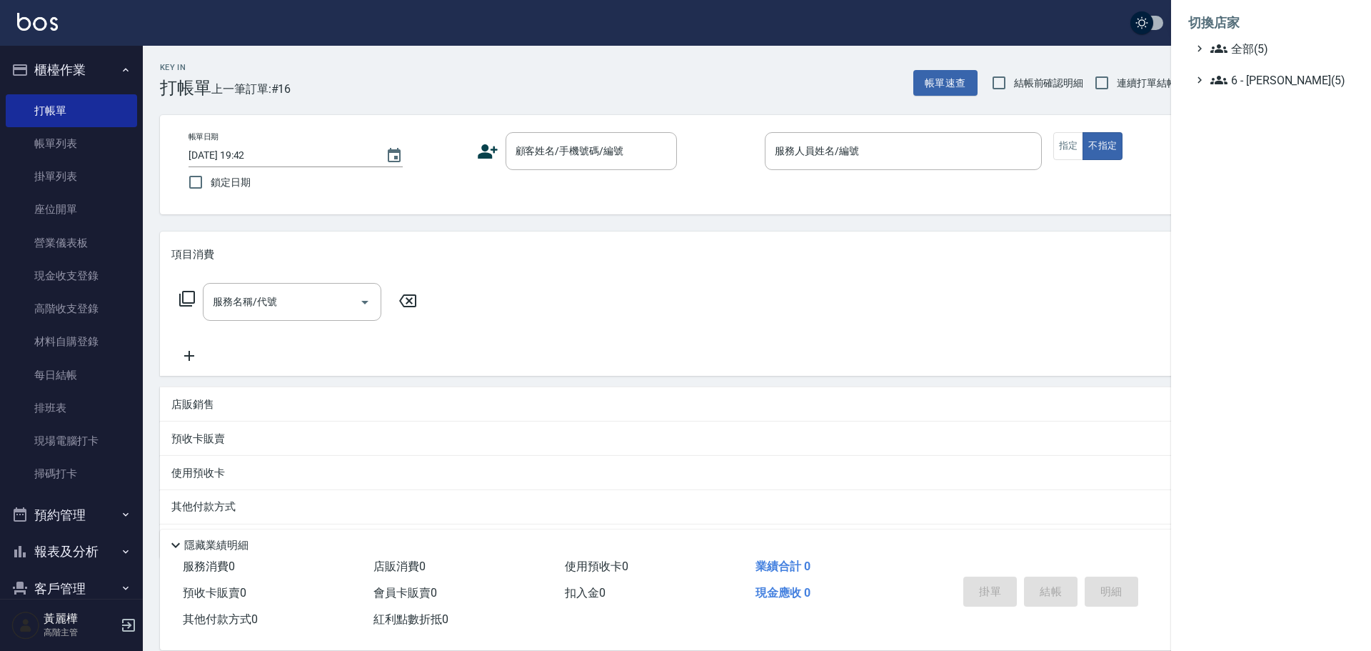
drag, startPoint x: 1105, startPoint y: 224, endPoint x: 1105, endPoint y: 215, distance: 9.3
click at [1103, 224] on div at bounding box center [685, 325] width 1371 height 651
click at [1212, 9] on button "名留大直" at bounding box center [1249, 23] width 74 height 29
click at [1090, 176] on div at bounding box center [685, 325] width 1371 height 651
click at [1212, 9] on button "名留大直" at bounding box center [1249, 23] width 74 height 29
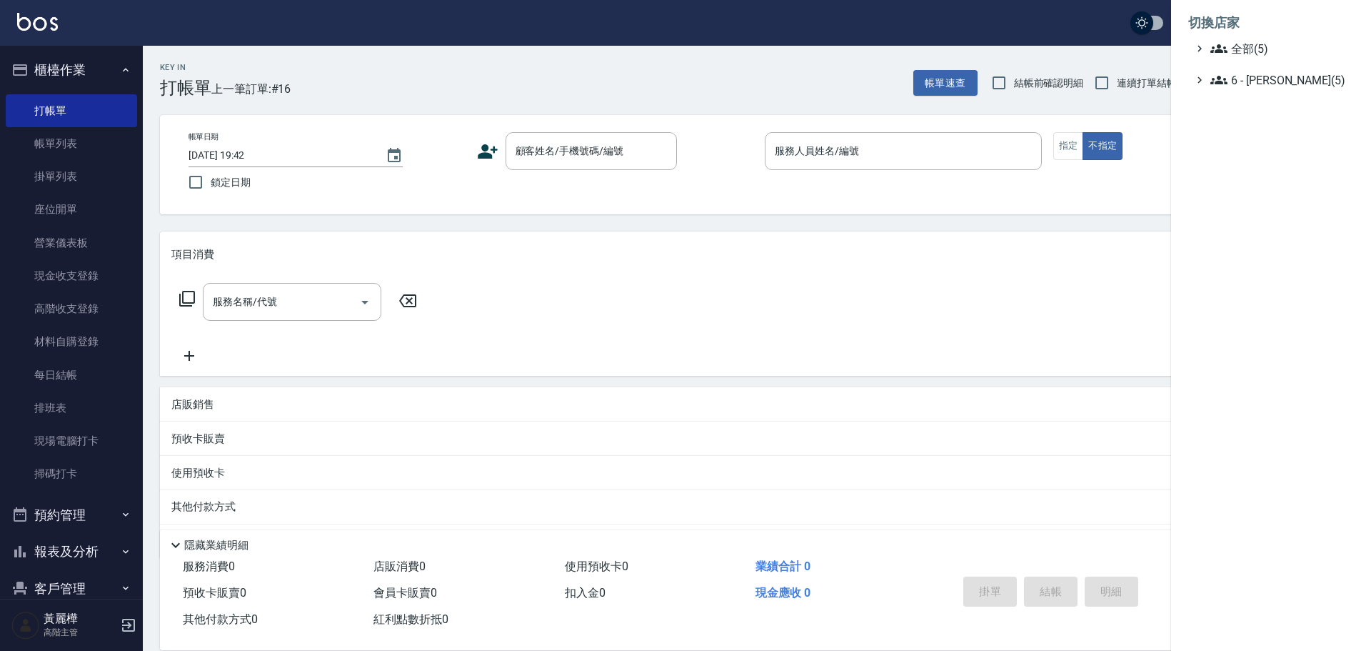
click at [1147, 229] on div at bounding box center [685, 325] width 1371 height 651
click at [1212, 9] on button "名留大直" at bounding box center [1249, 23] width 74 height 29
click at [1095, 219] on div at bounding box center [685, 325] width 1371 height 651
click at [1212, 9] on button "名留大直" at bounding box center [1249, 23] width 74 height 29
click at [1095, 219] on div at bounding box center [685, 325] width 1371 height 651
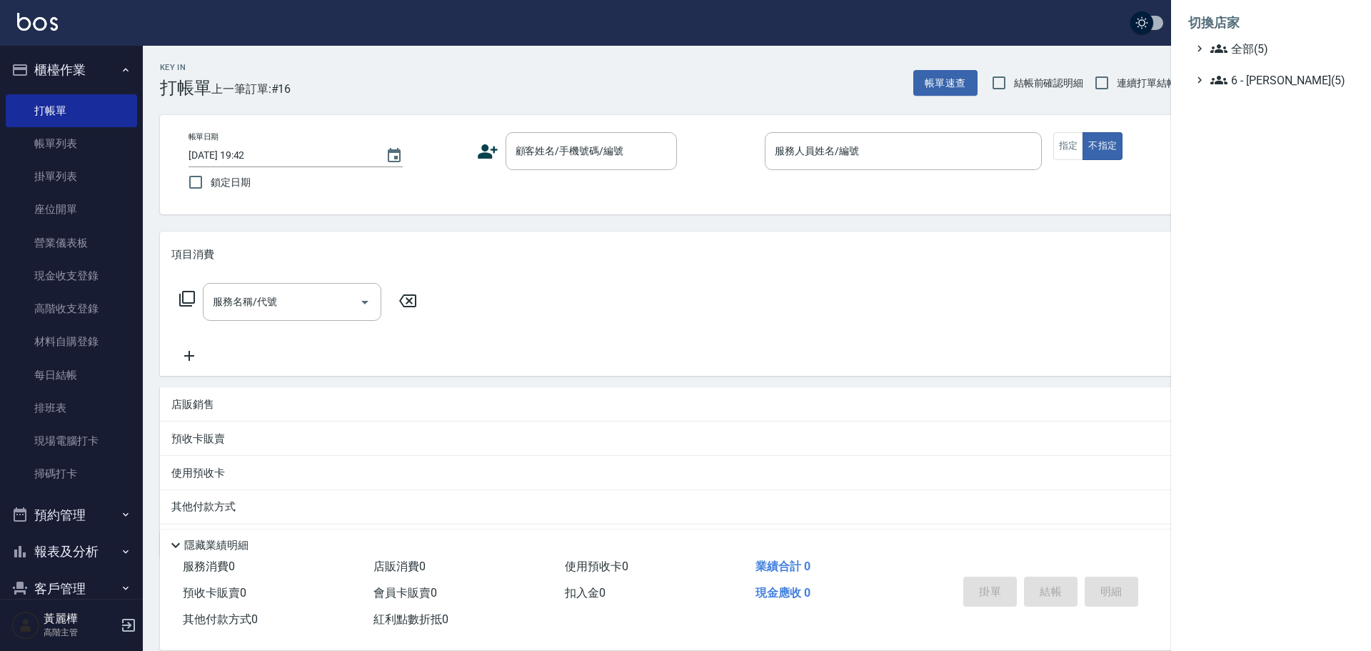
click at [1212, 9] on button "名留大直" at bounding box center [1249, 23] width 74 height 29
drag, startPoint x: 938, startPoint y: 291, endPoint x: 945, endPoint y: 303, distance: 14.1
click at [938, 291] on div at bounding box center [685, 325] width 1371 height 651
click at [1205, 9] on button "名留大直" at bounding box center [1242, 23] width 74 height 29
drag, startPoint x: 970, startPoint y: 304, endPoint x: 983, endPoint y: 301, distance: 12.7
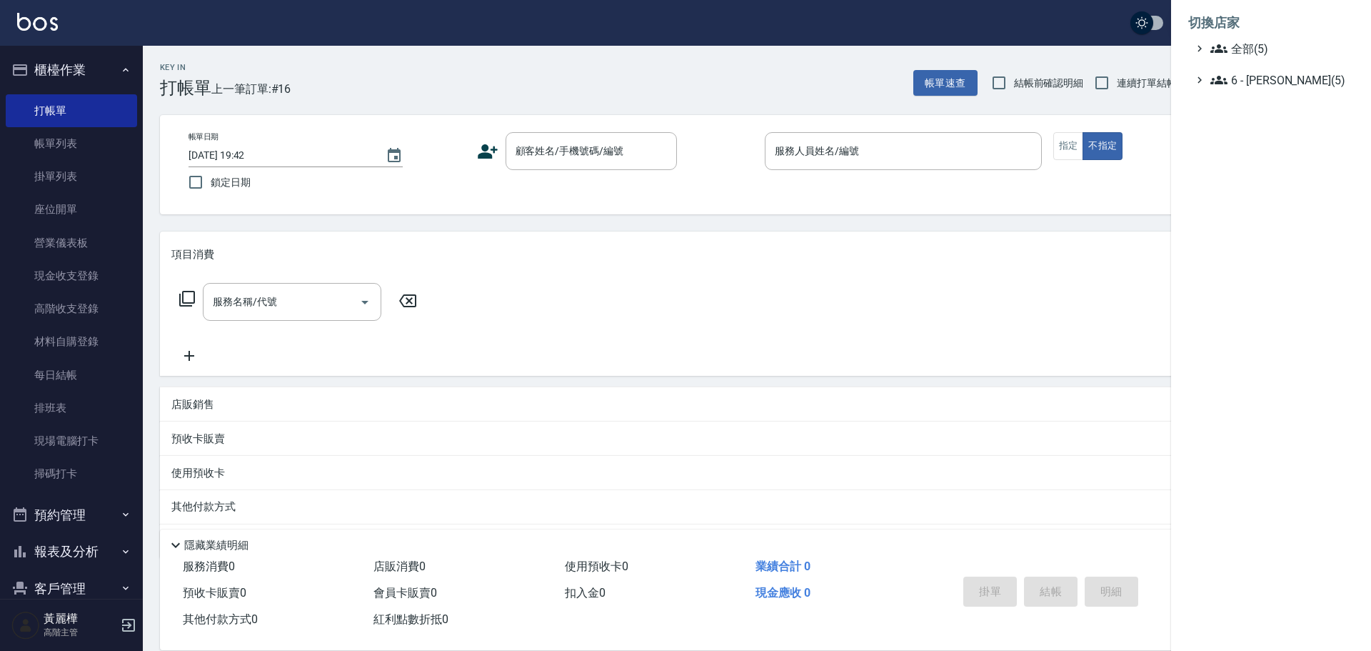
click at [971, 303] on div at bounding box center [685, 325] width 1371 height 651
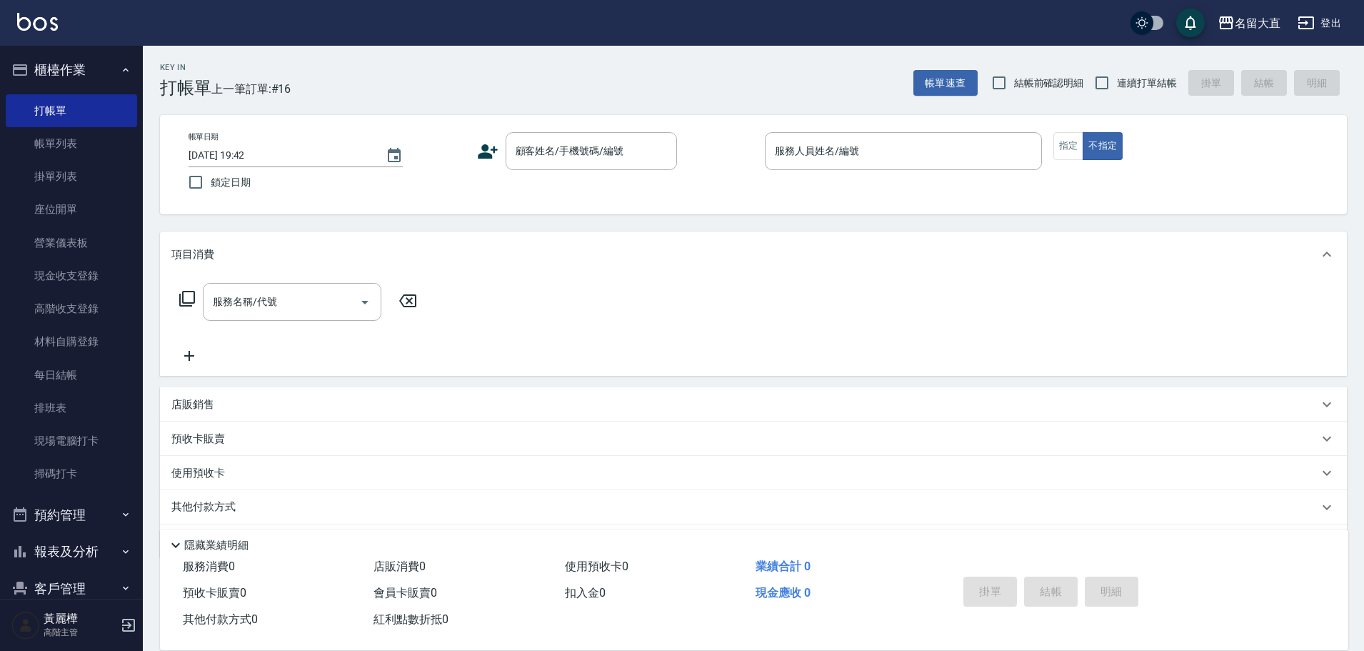
click at [1212, 9] on button "名留大直" at bounding box center [1249, 23] width 74 height 29
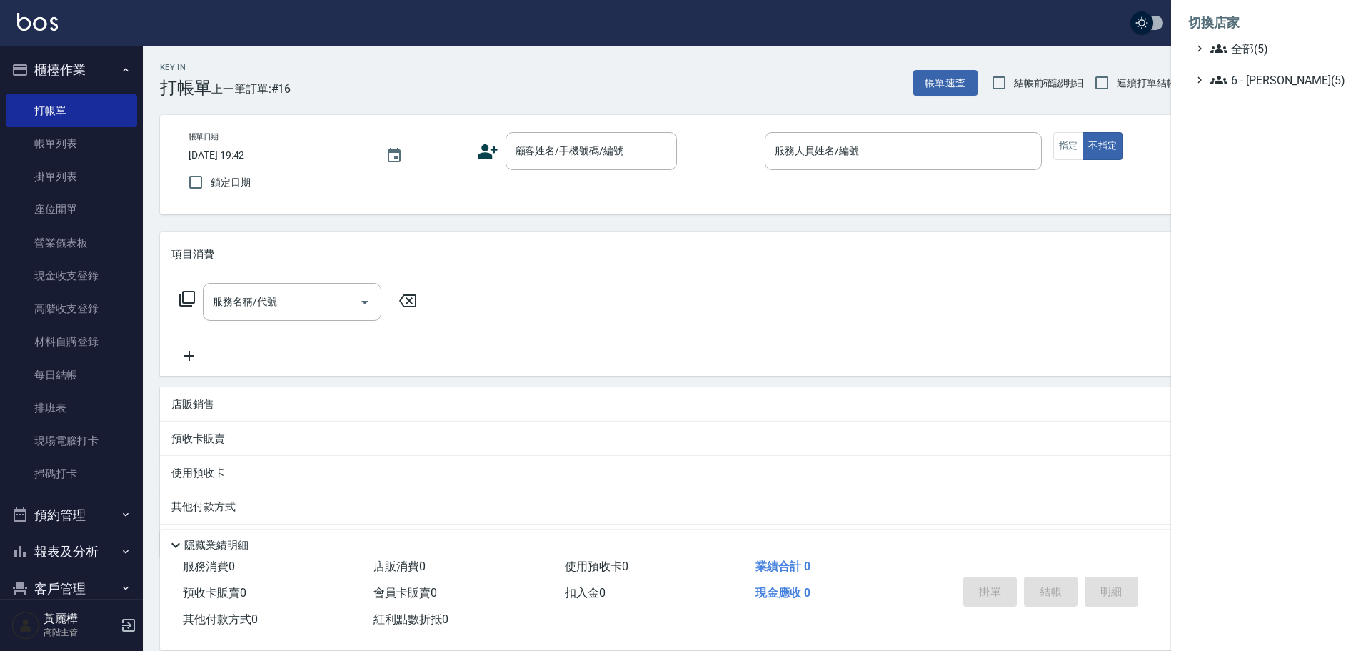
click at [973, 344] on div at bounding box center [685, 325] width 1371 height 651
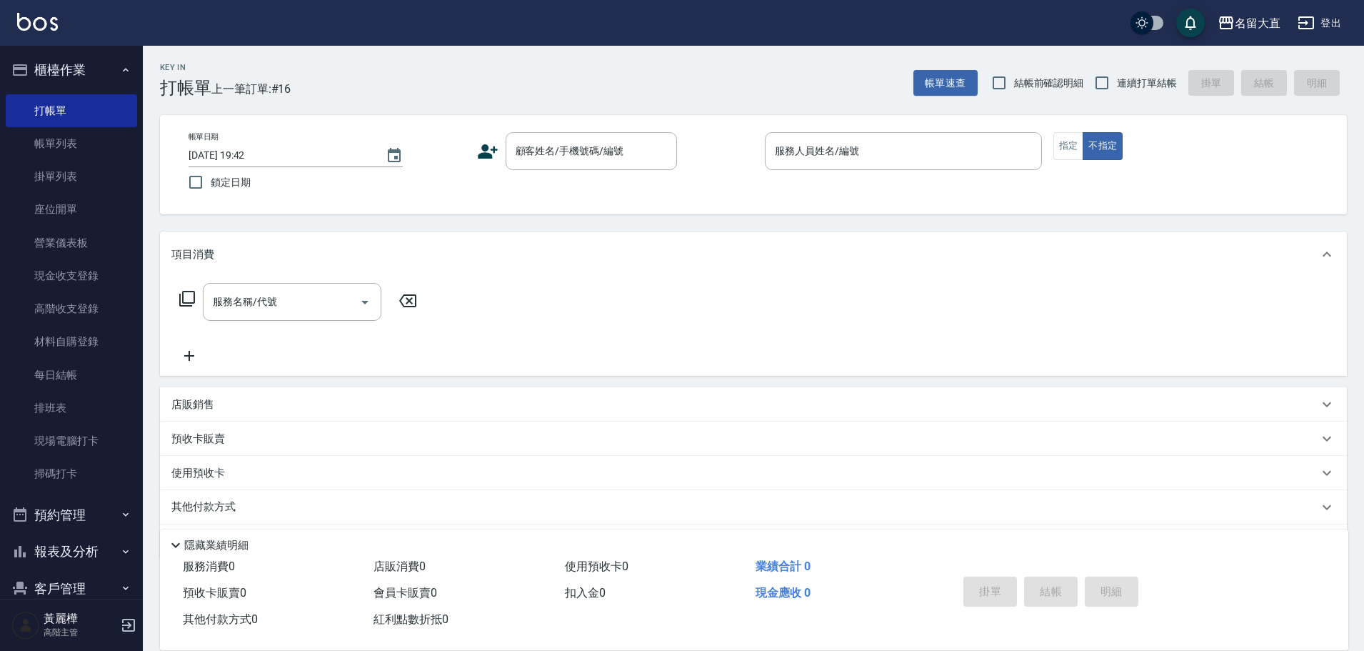
click at [1325, 14] on button "登出" at bounding box center [1319, 23] width 55 height 26
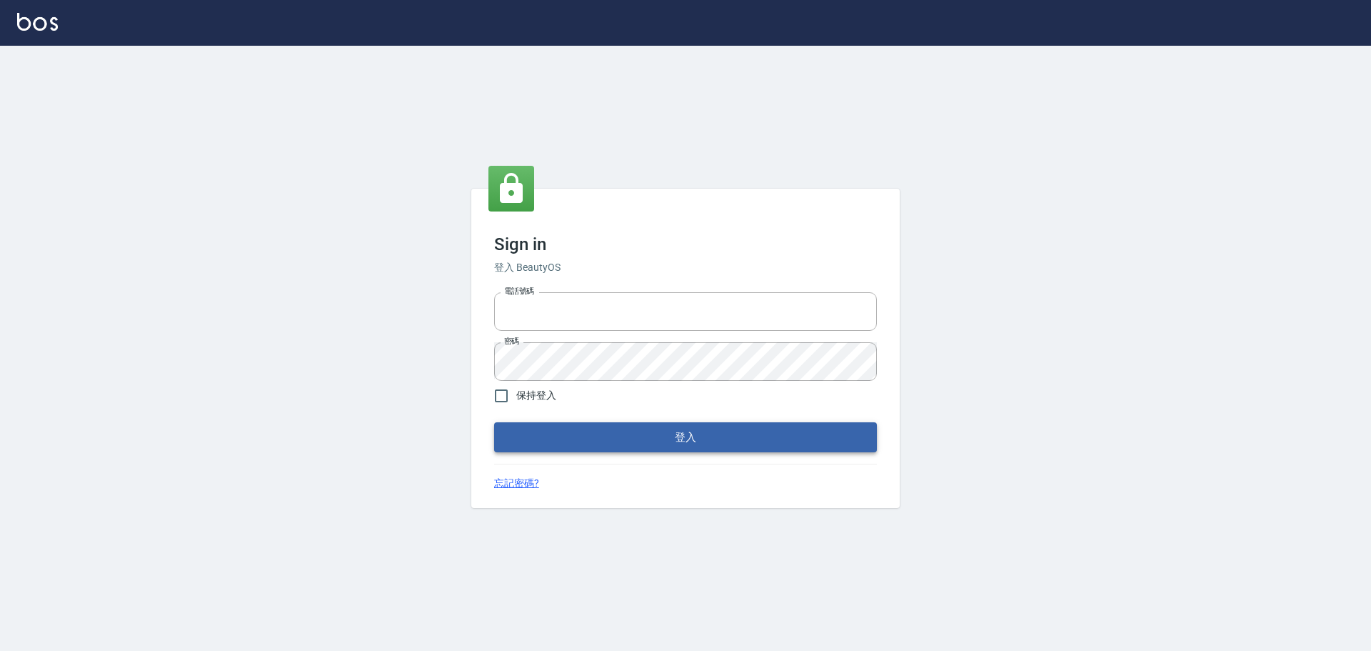
type input "0975350191"
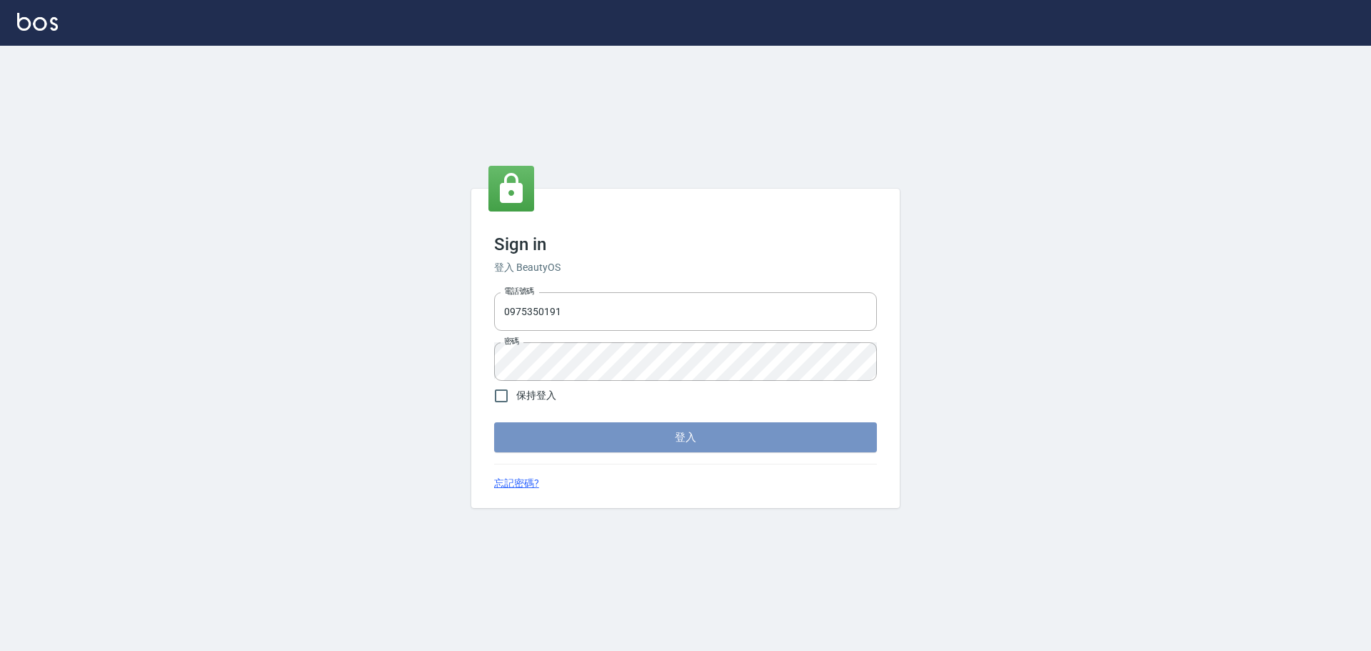
click at [593, 428] on button "登入" at bounding box center [685, 437] width 383 height 30
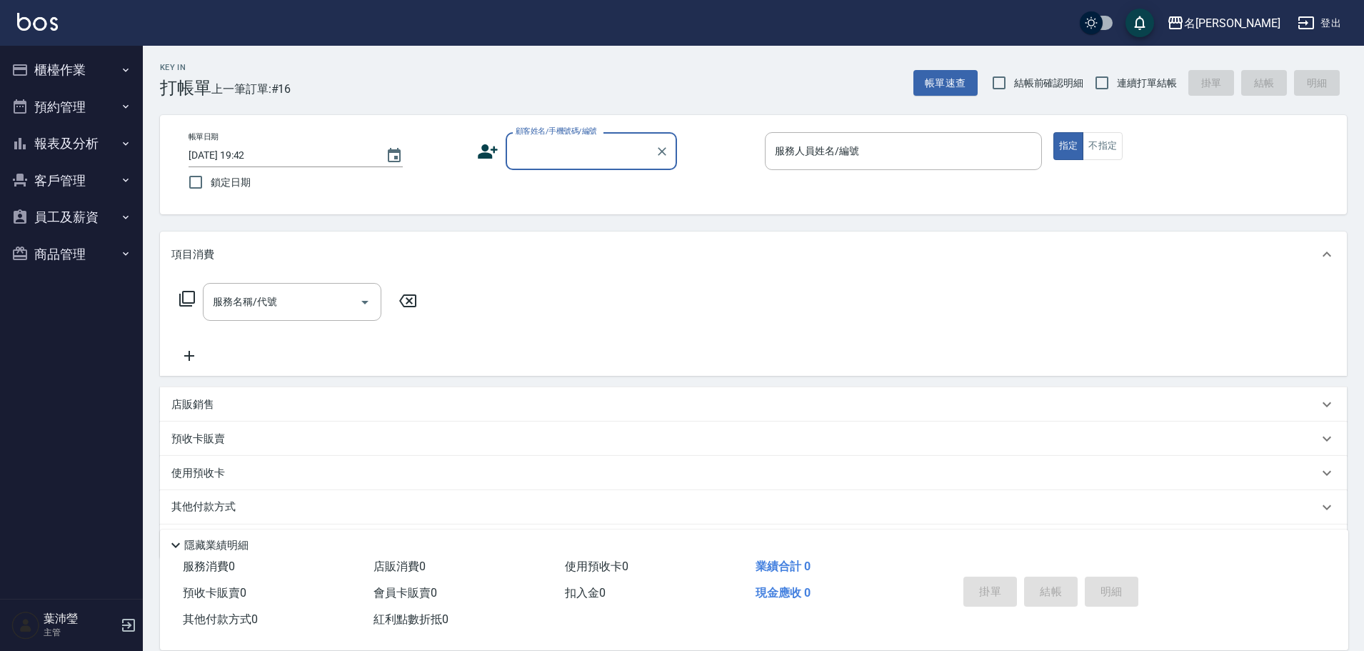
click at [57, 79] on button "櫃檯作業" at bounding box center [71, 69] width 131 height 37
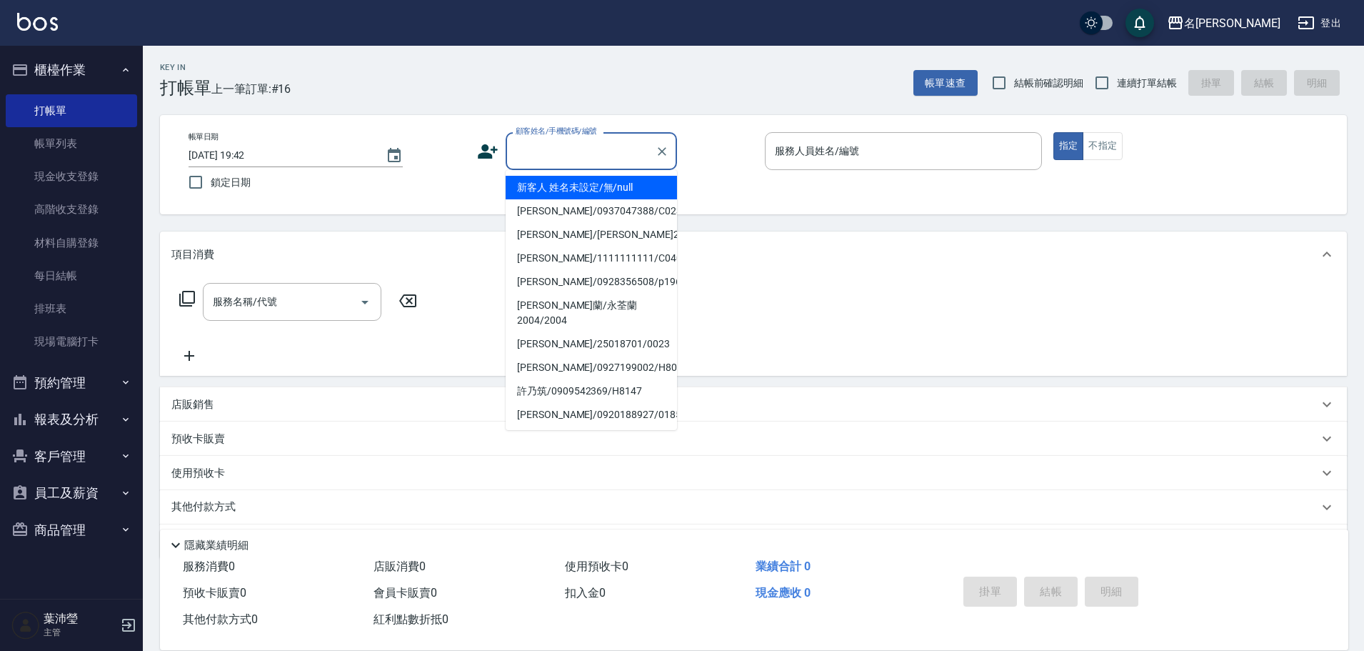
click at [572, 156] on input "顧客姓名/手機號碼/編號" at bounding box center [580, 151] width 137 height 25
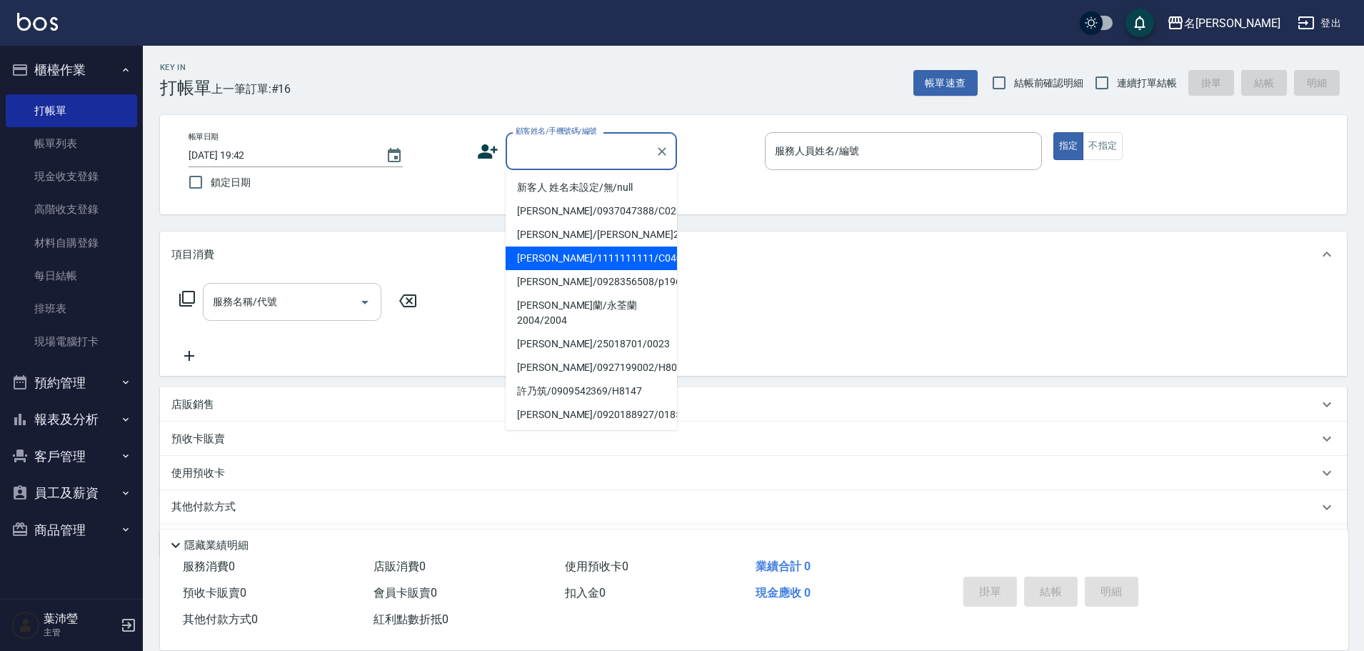
click at [285, 301] on input "服務名稱/代號" at bounding box center [281, 301] width 144 height 25
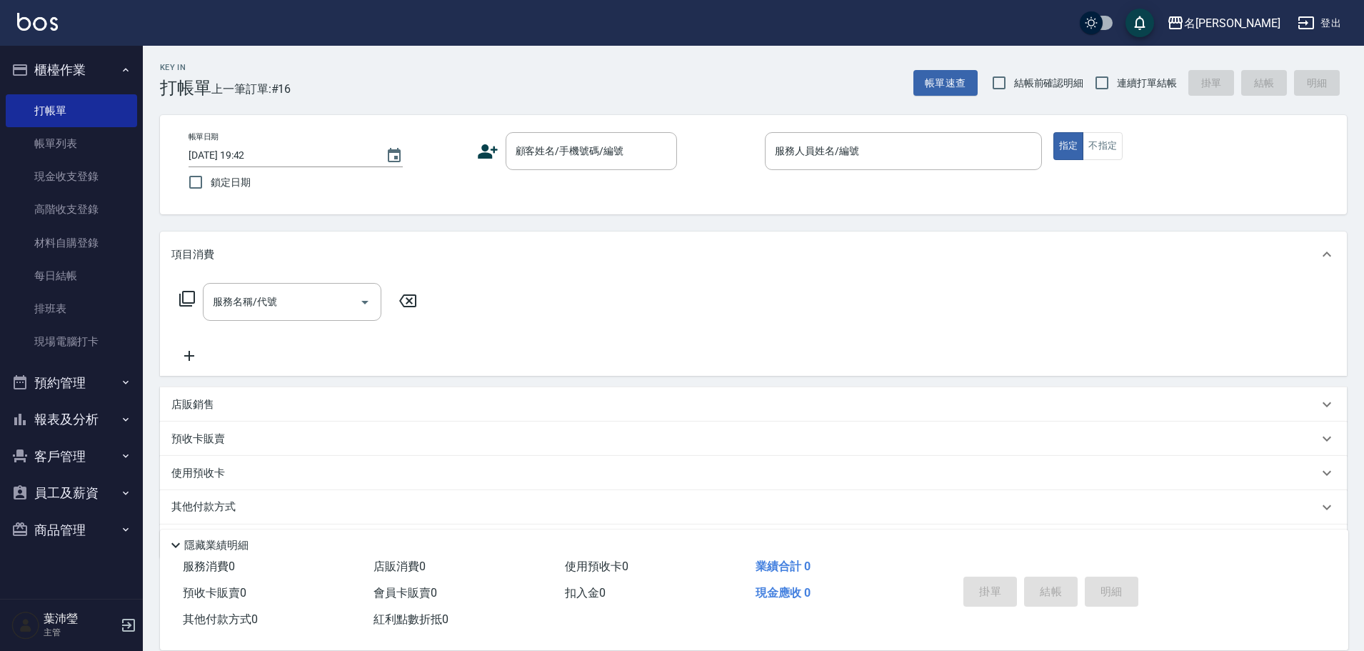
click at [179, 297] on icon at bounding box center [187, 299] width 16 height 16
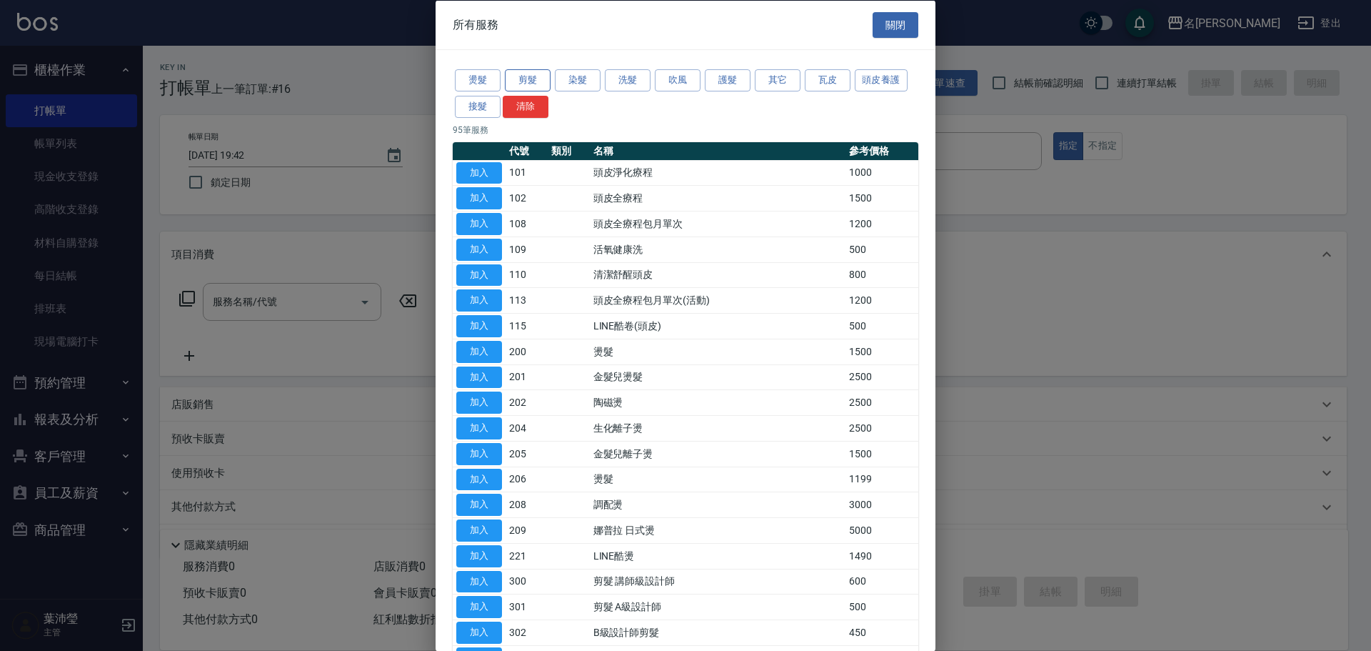
click at [526, 83] on button "剪髮" at bounding box center [528, 80] width 46 height 22
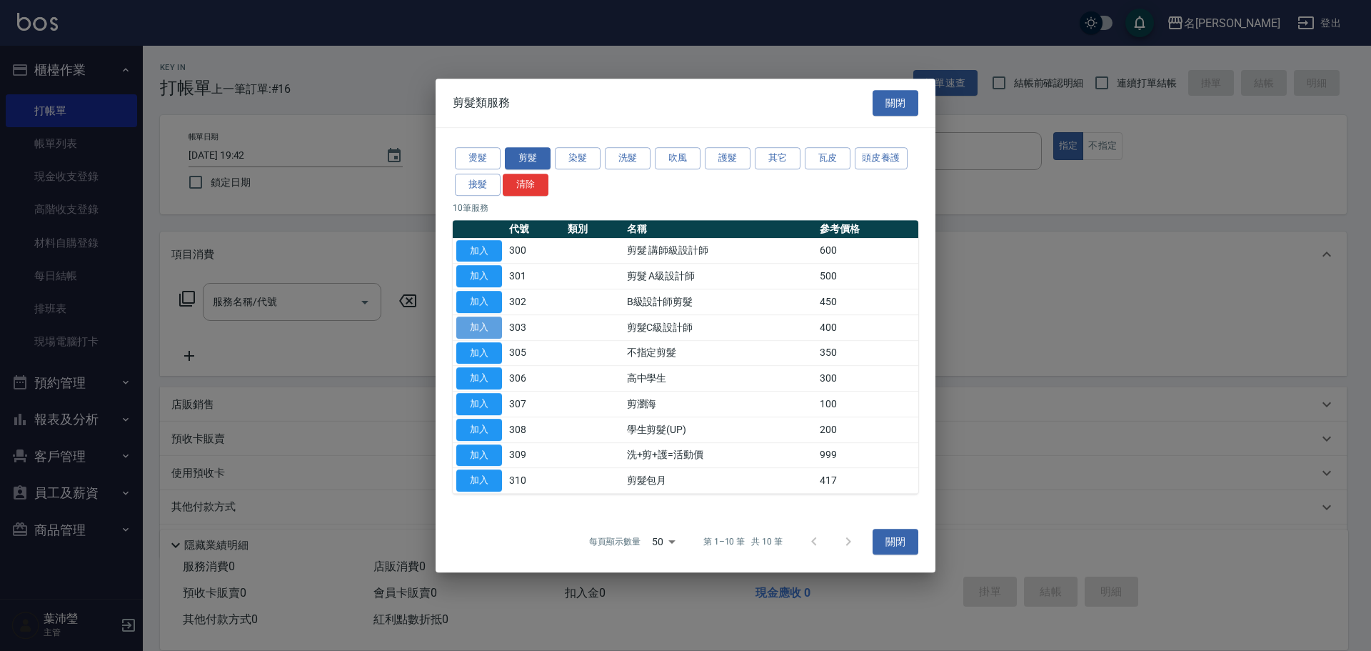
click at [469, 322] on button "加入" at bounding box center [479, 327] width 46 height 22
type input "剪髮C級設計師(303)"
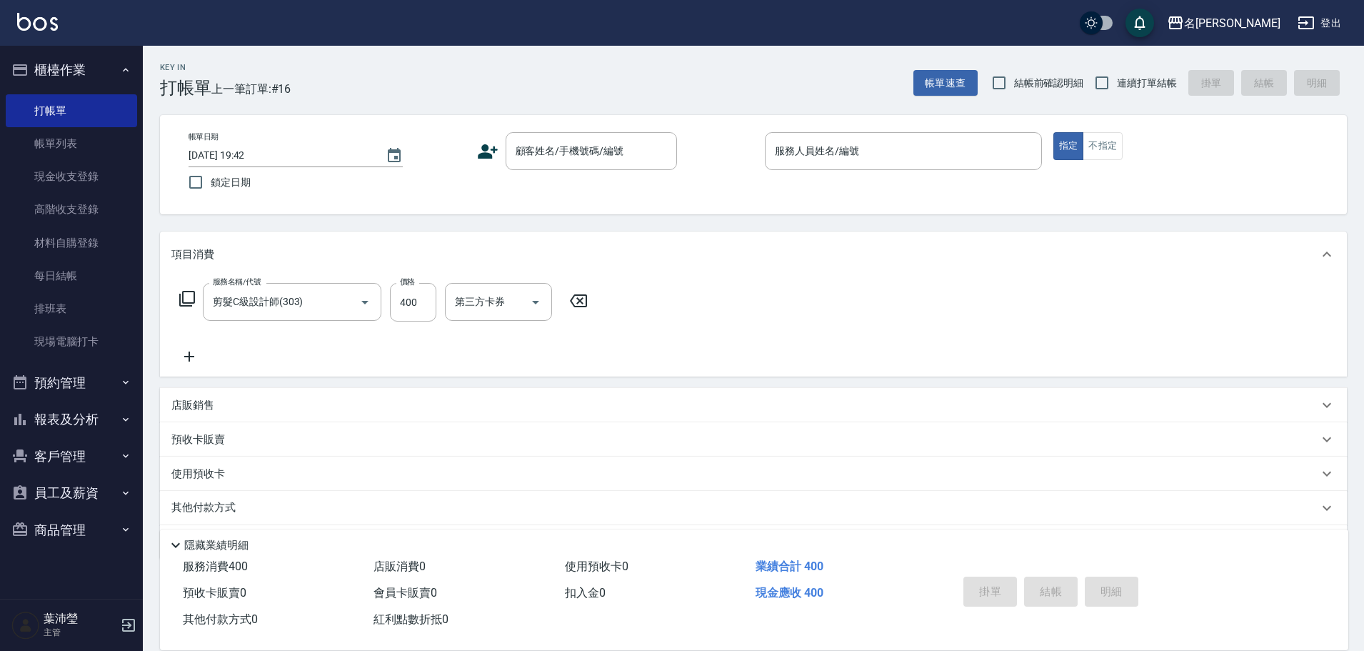
click at [186, 292] on icon at bounding box center [187, 299] width 16 height 16
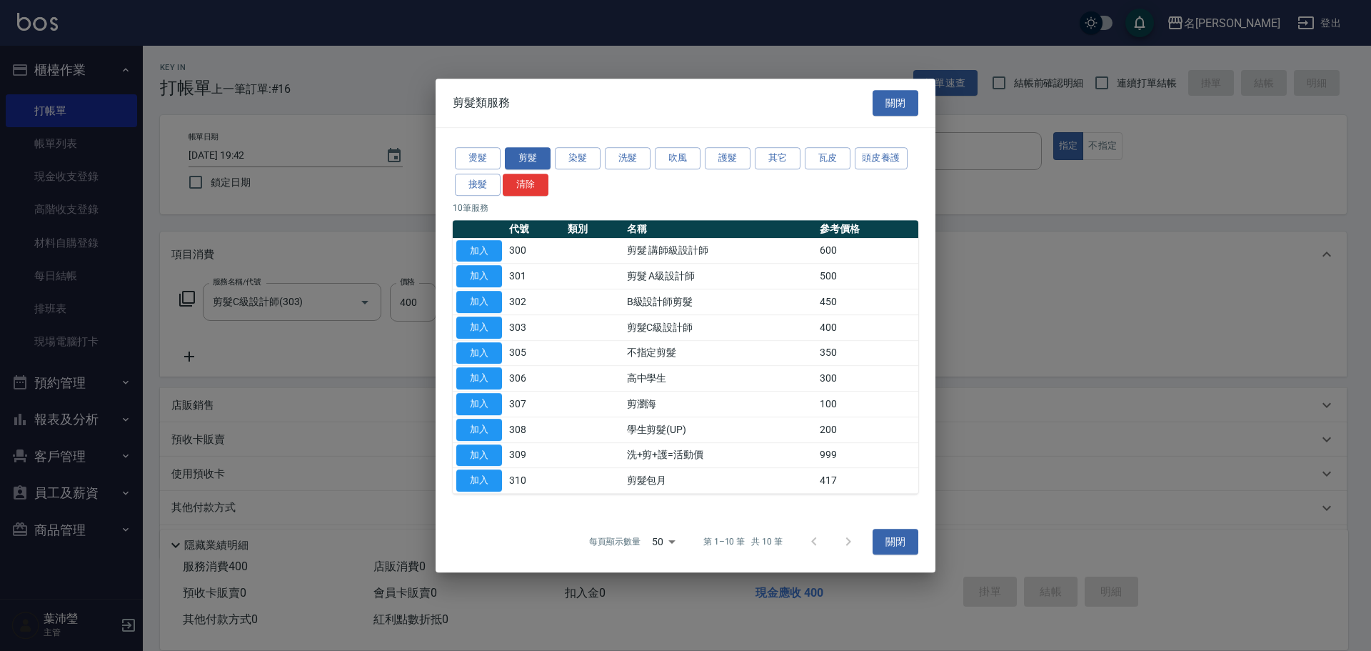
click at [338, 371] on div at bounding box center [685, 325] width 1371 height 651
click at [899, 102] on button "關閉" at bounding box center [896, 103] width 46 height 26
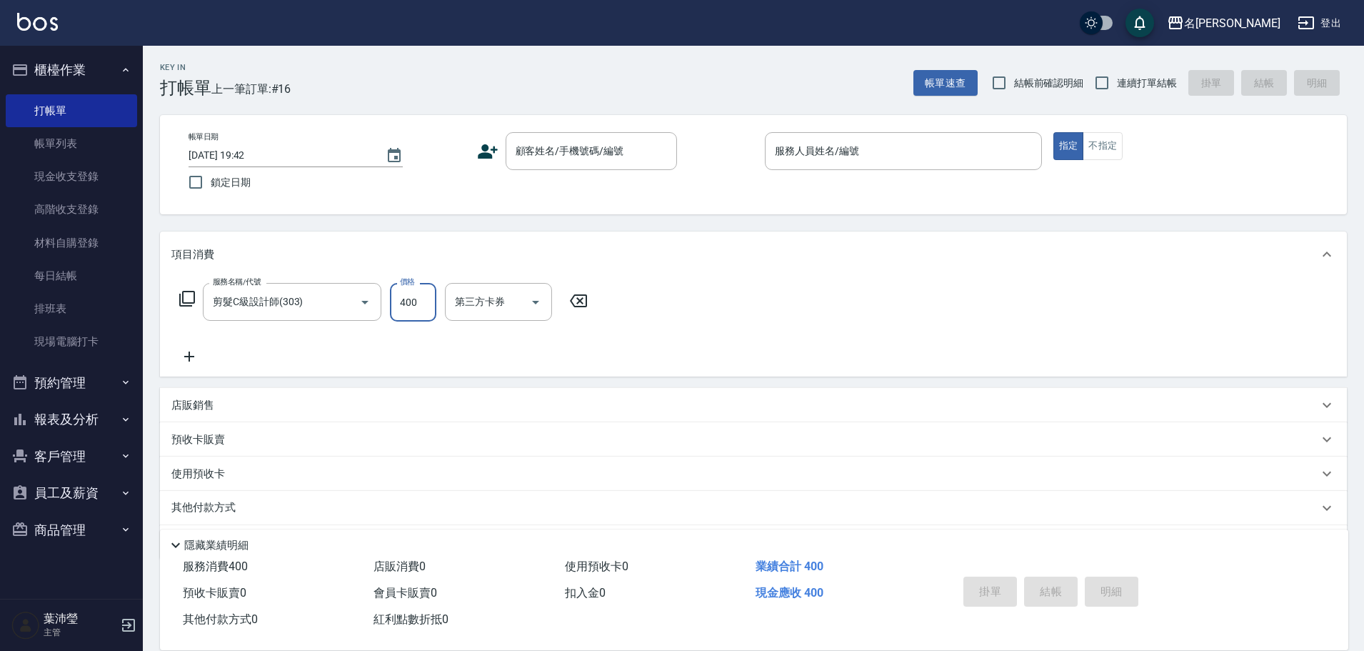
click at [428, 299] on input "400" at bounding box center [413, 302] width 46 height 39
type input "200"
click at [548, 155] on input "顧客姓名/手機號碼/編號" at bounding box center [580, 151] width 137 height 25
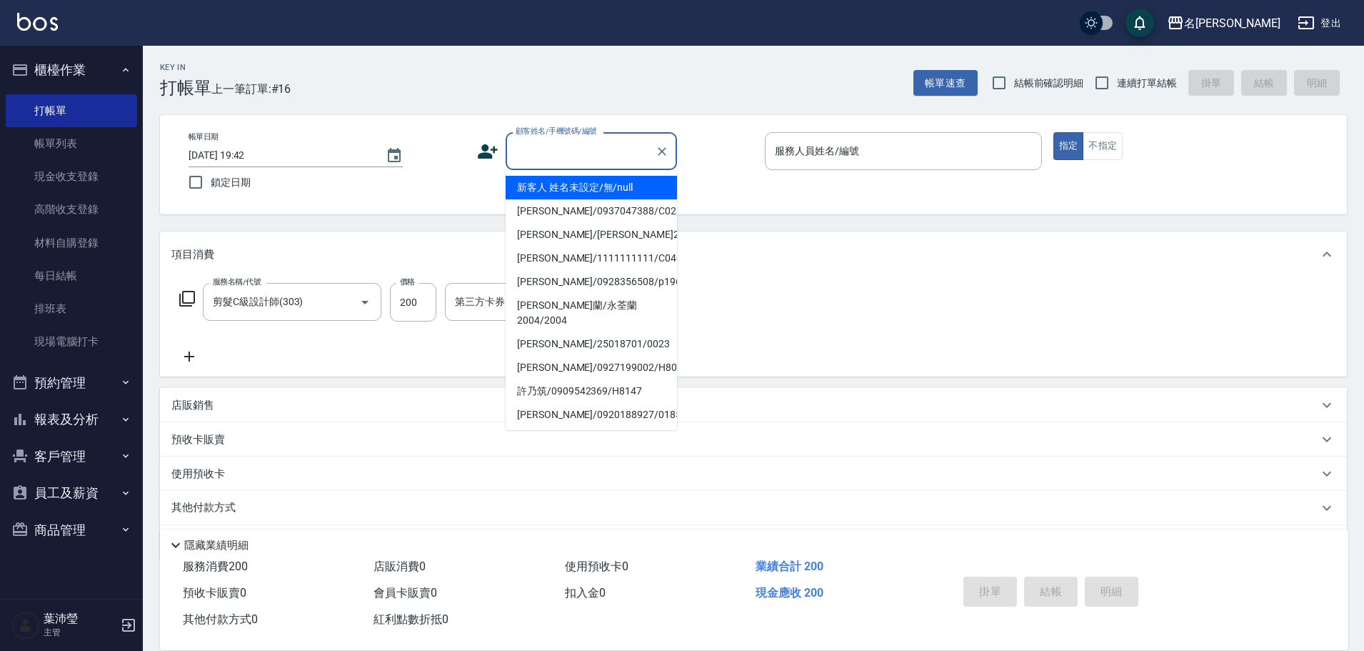
click at [573, 182] on li "新客人 姓名未設定/無/null" at bounding box center [591, 188] width 171 height 24
type input "新客人 姓名未設定/無/null"
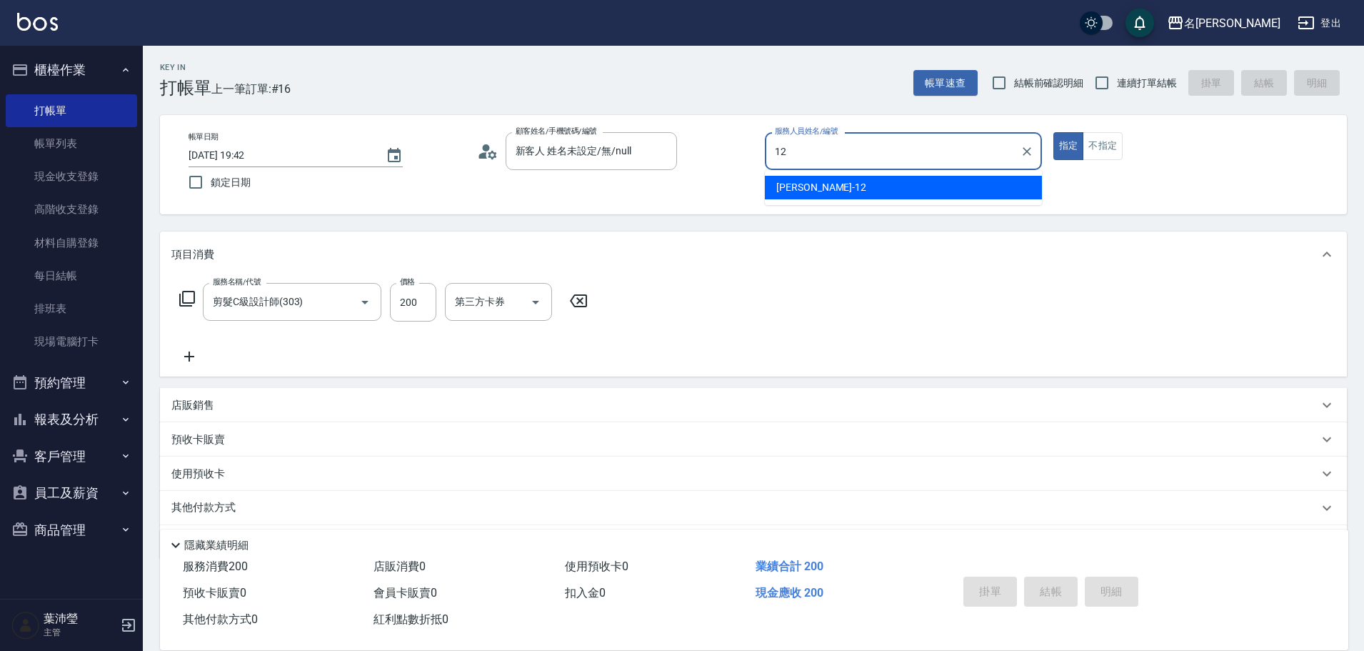
click at [865, 189] on div "Jenny -12" at bounding box center [903, 188] width 277 height 24
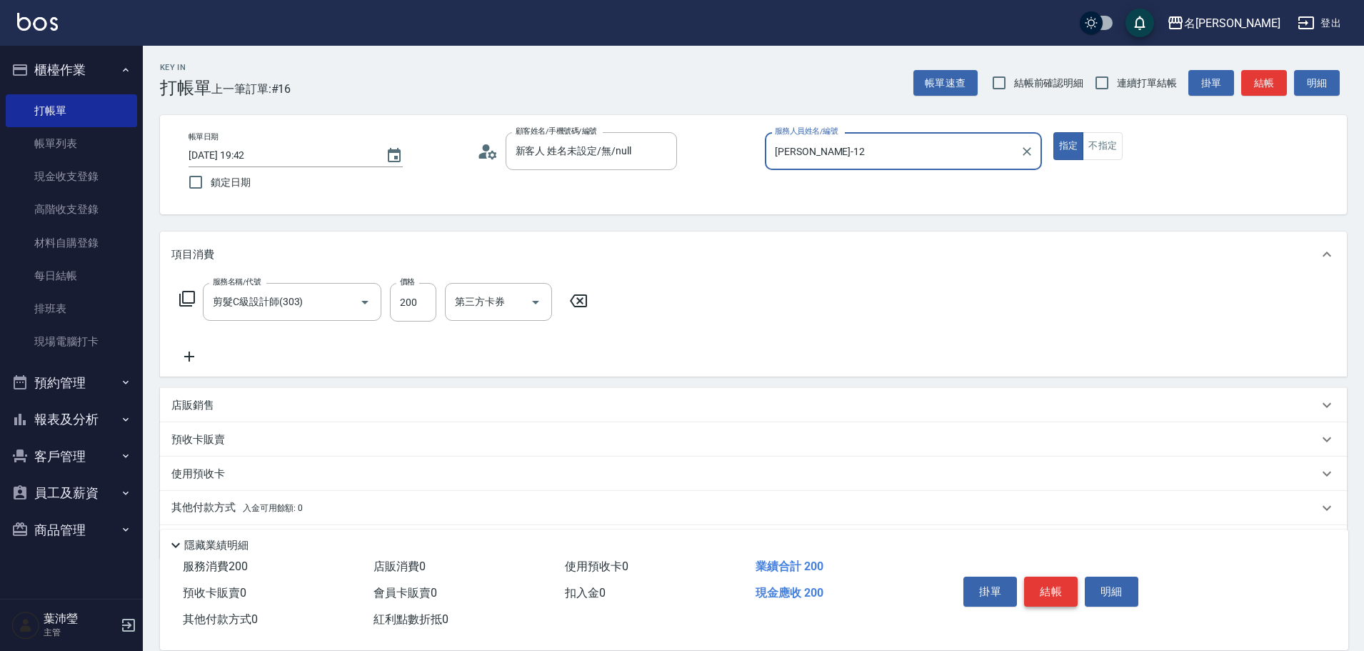
type input "Jenny-12"
click at [1053, 577] on button "結帳" at bounding box center [1051, 591] width 54 height 30
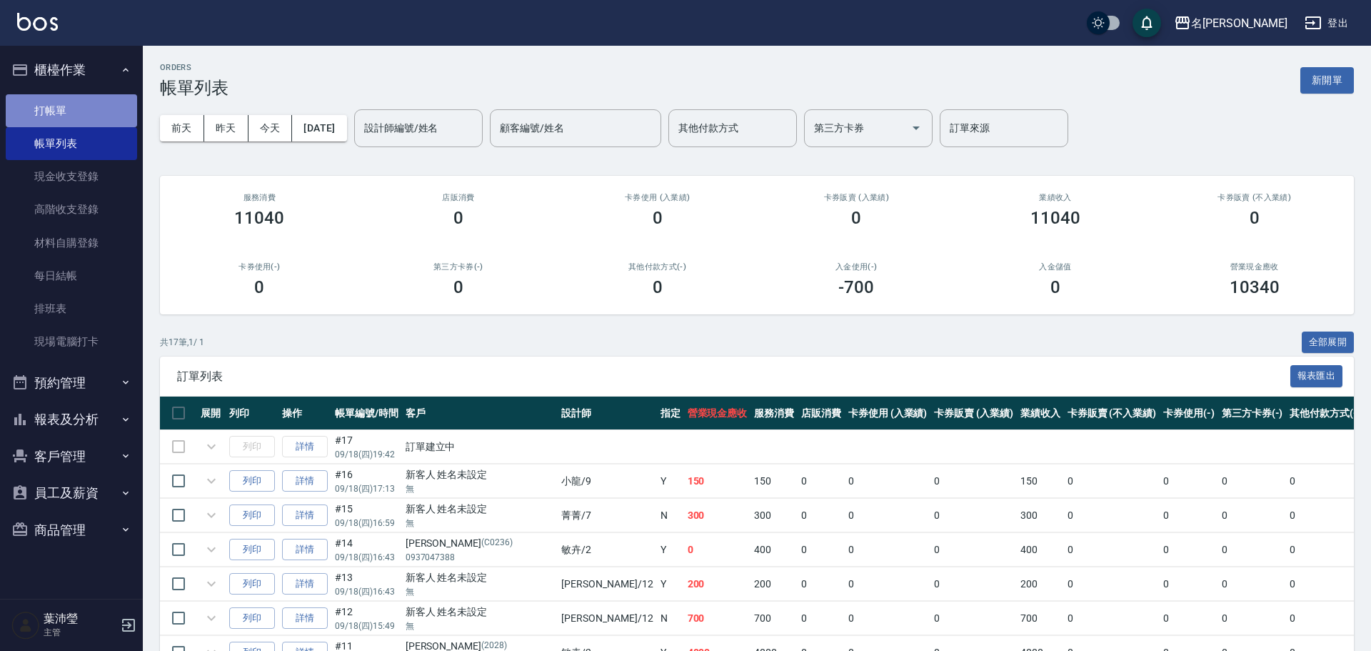
click at [64, 108] on link "打帳單" at bounding box center [71, 110] width 131 height 33
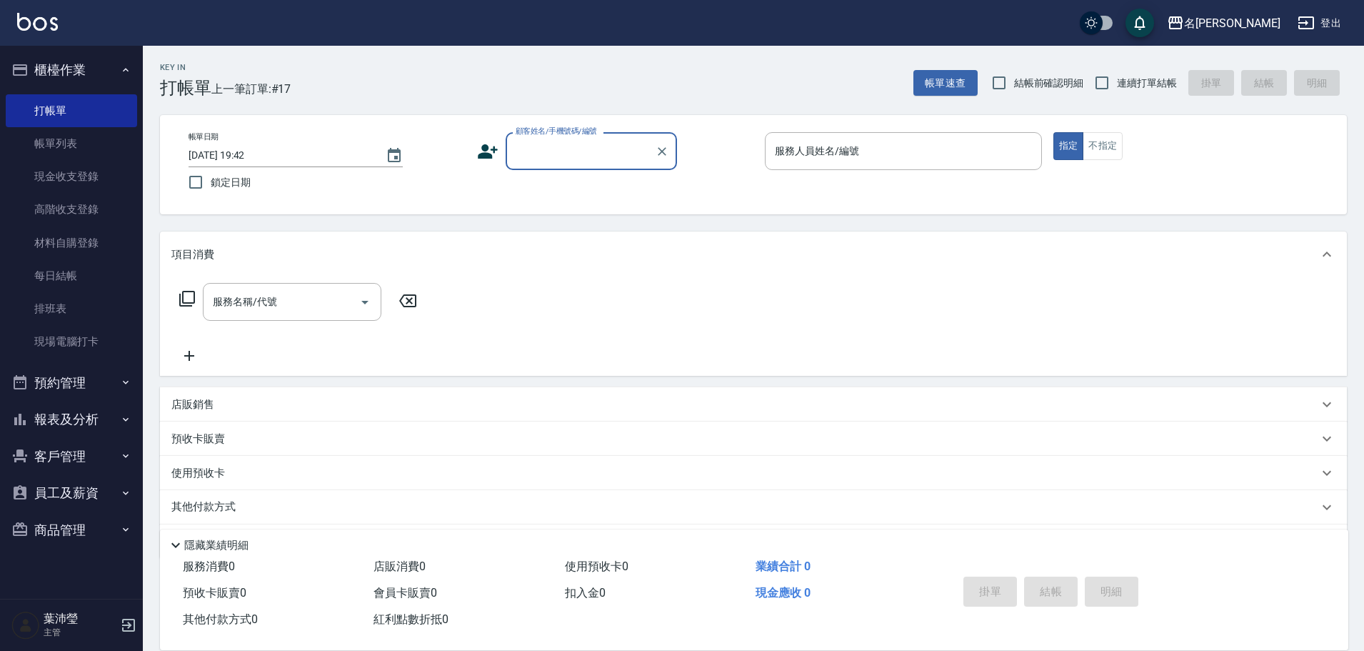
click at [567, 151] on input "顧客姓名/手機號碼/編號" at bounding box center [580, 151] width 137 height 25
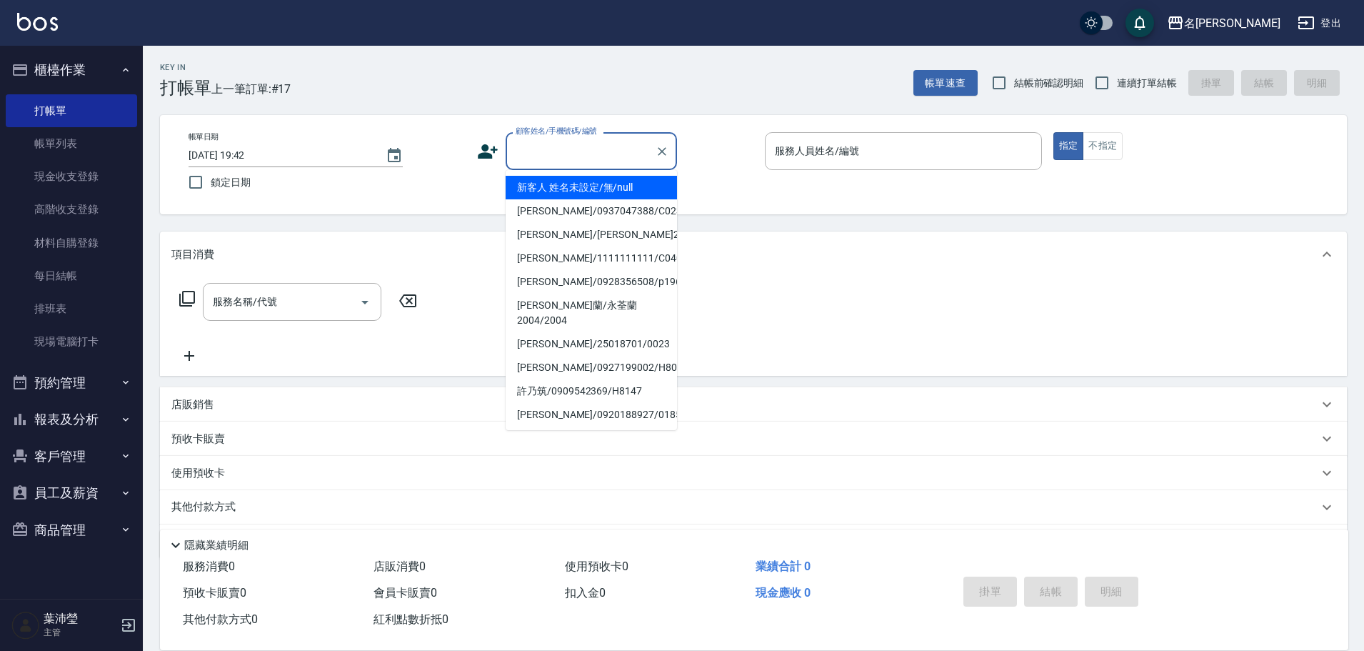
drag, startPoint x: 609, startPoint y: 186, endPoint x: 673, endPoint y: 183, distance: 63.7
click at [608, 186] on li "新客人 姓名未設定/無/null" at bounding box center [591, 188] width 171 height 24
type input "新客人 姓名未設定/無/null"
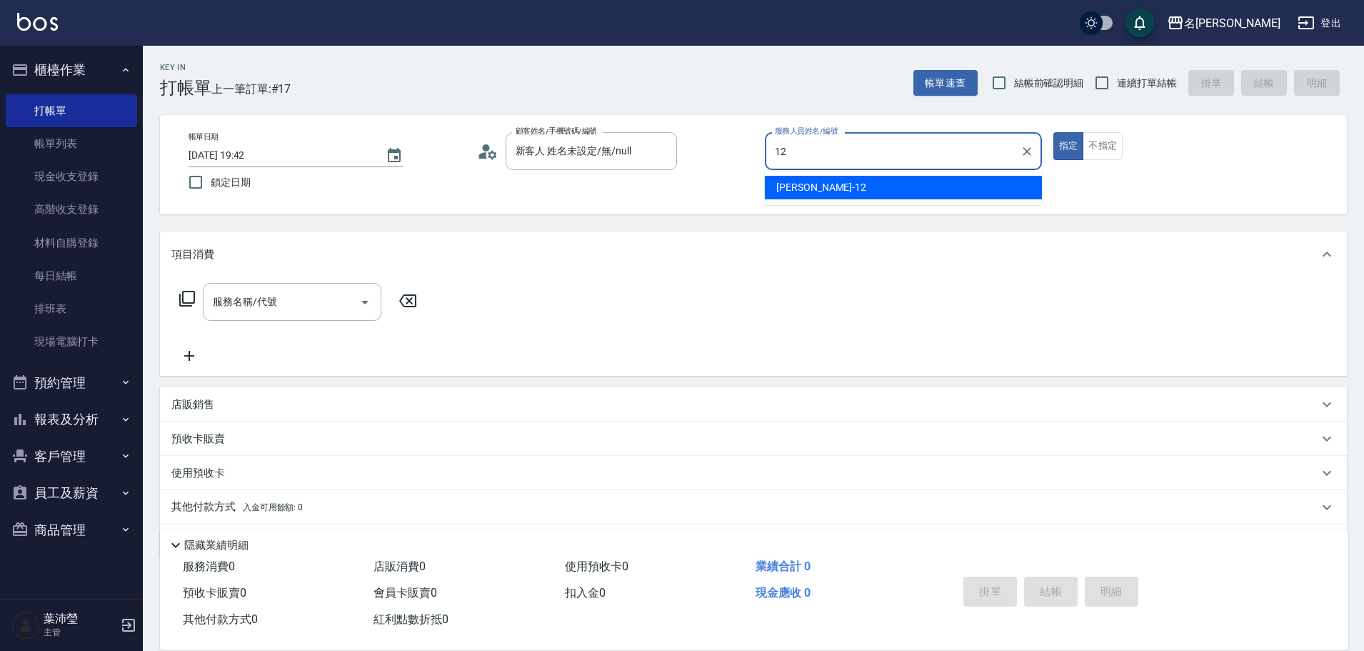
drag, startPoint x: 825, startPoint y: 189, endPoint x: 853, endPoint y: 184, distance: 28.9
click at [828, 188] on div "Jenny -12" at bounding box center [903, 188] width 277 height 24
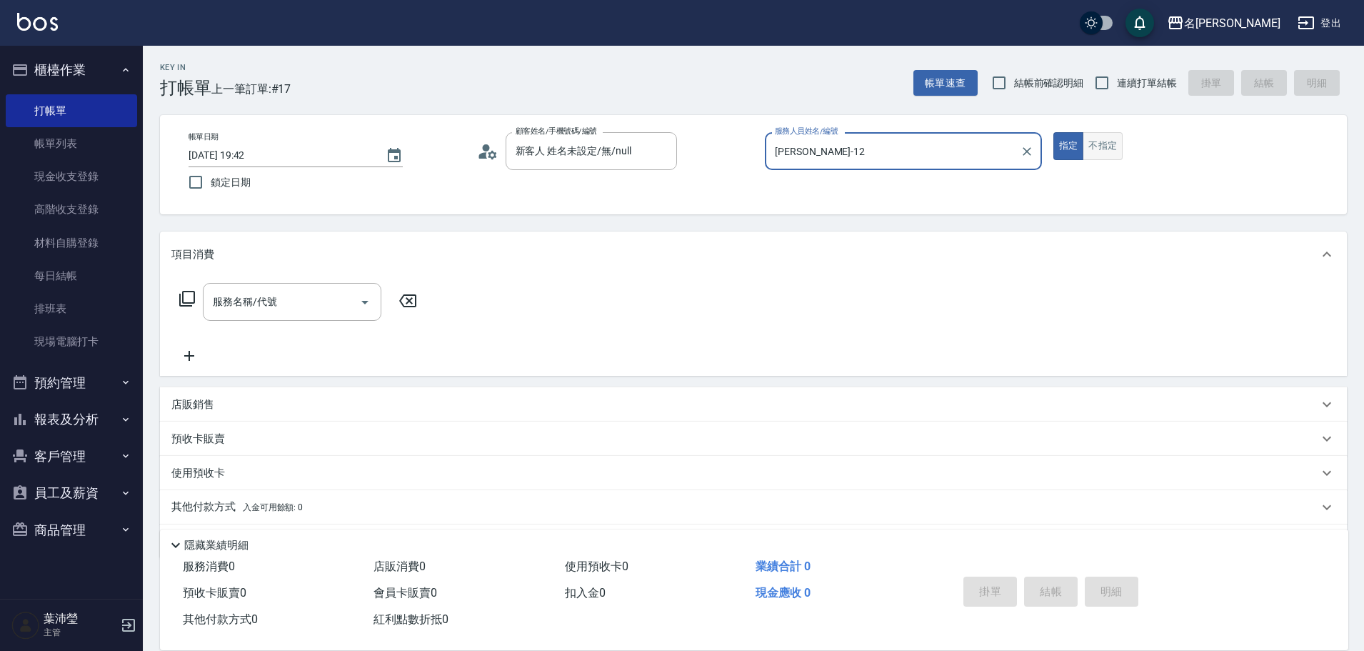
type input "Jenny-12"
drag, startPoint x: 1103, startPoint y: 148, endPoint x: 762, endPoint y: 148, distance: 341.3
click at [1092, 145] on button "不指定" at bounding box center [1103, 146] width 40 height 28
click at [186, 296] on icon at bounding box center [187, 298] width 17 height 17
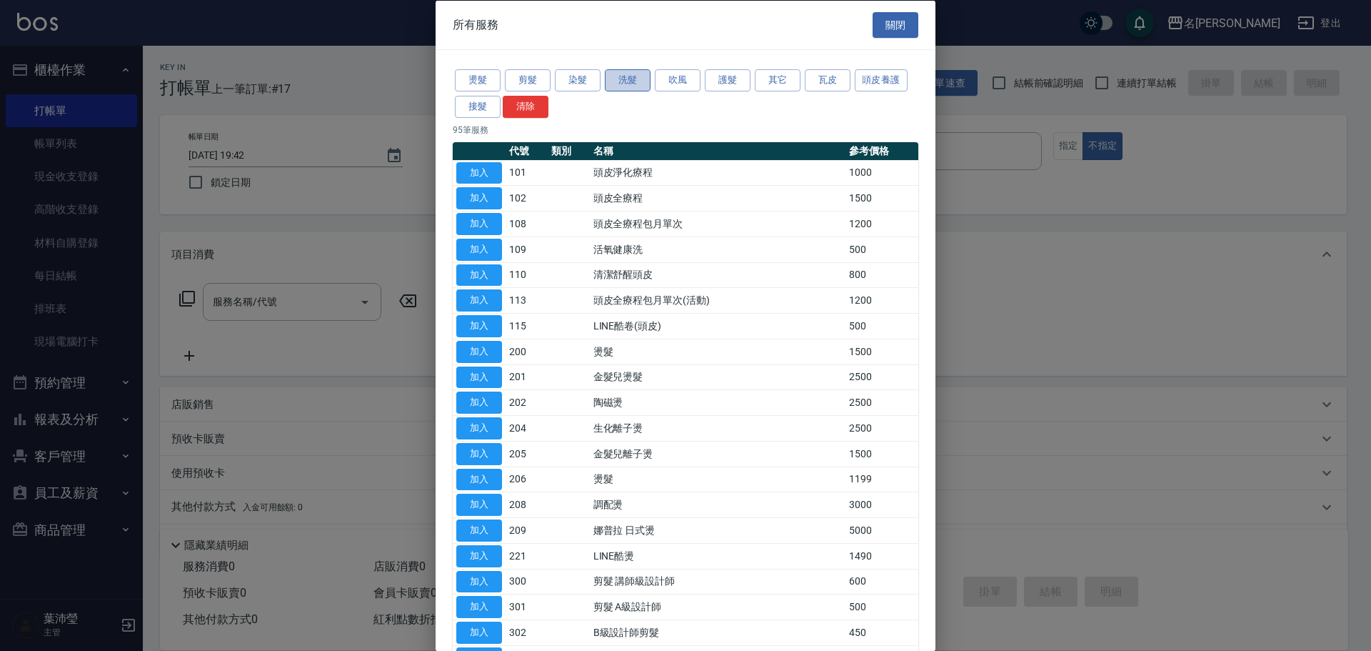
click at [637, 82] on button "洗髮" at bounding box center [628, 80] width 46 height 22
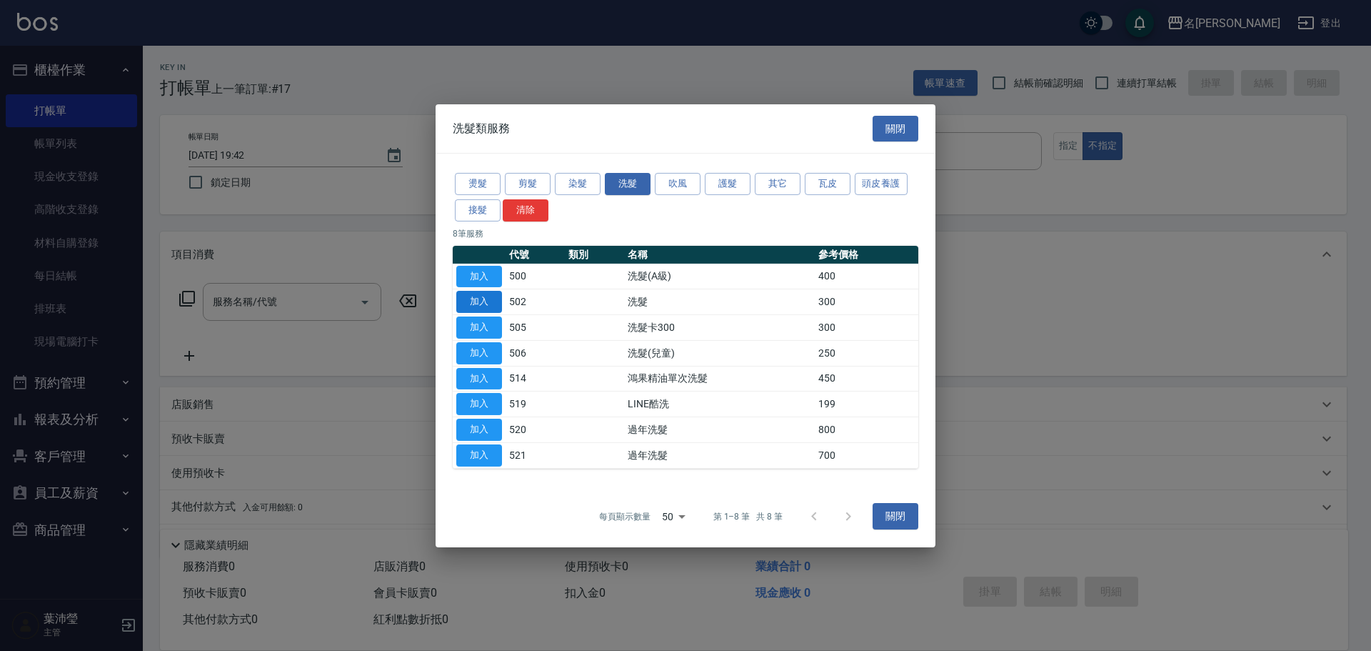
click at [465, 305] on button "加入" at bounding box center [479, 302] width 46 height 22
type input "洗髮(502)"
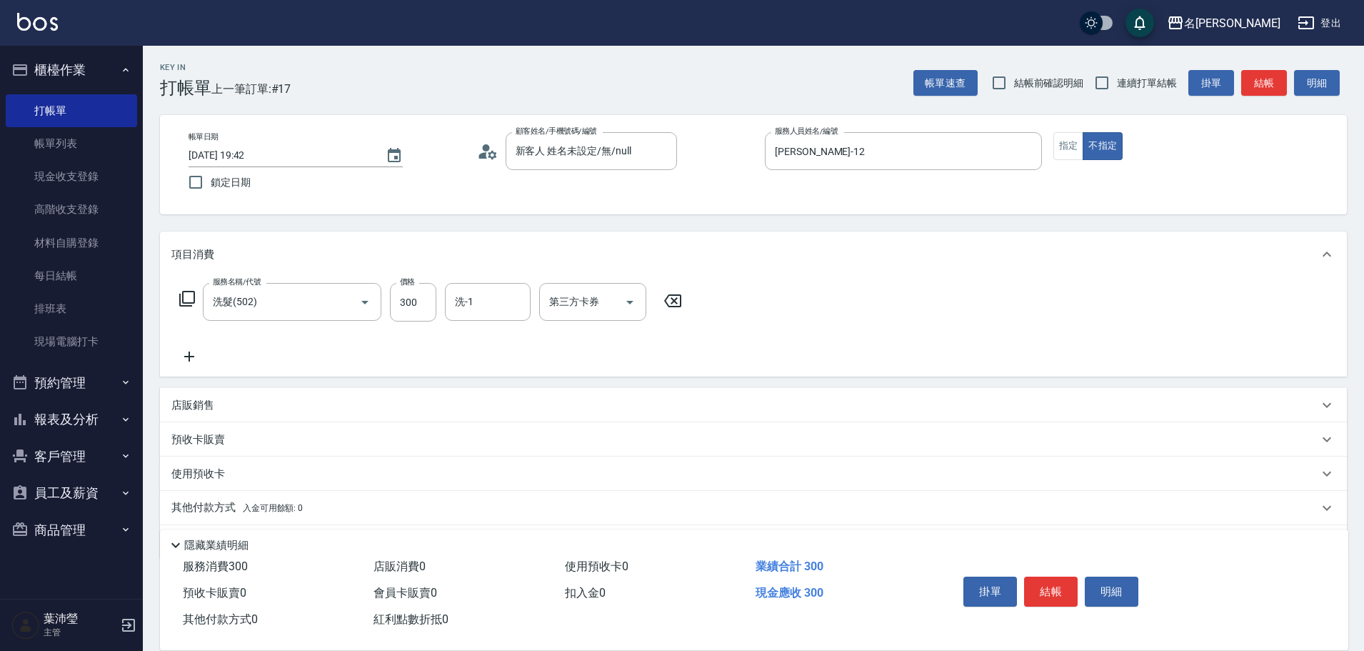
click at [184, 298] on icon at bounding box center [187, 299] width 16 height 16
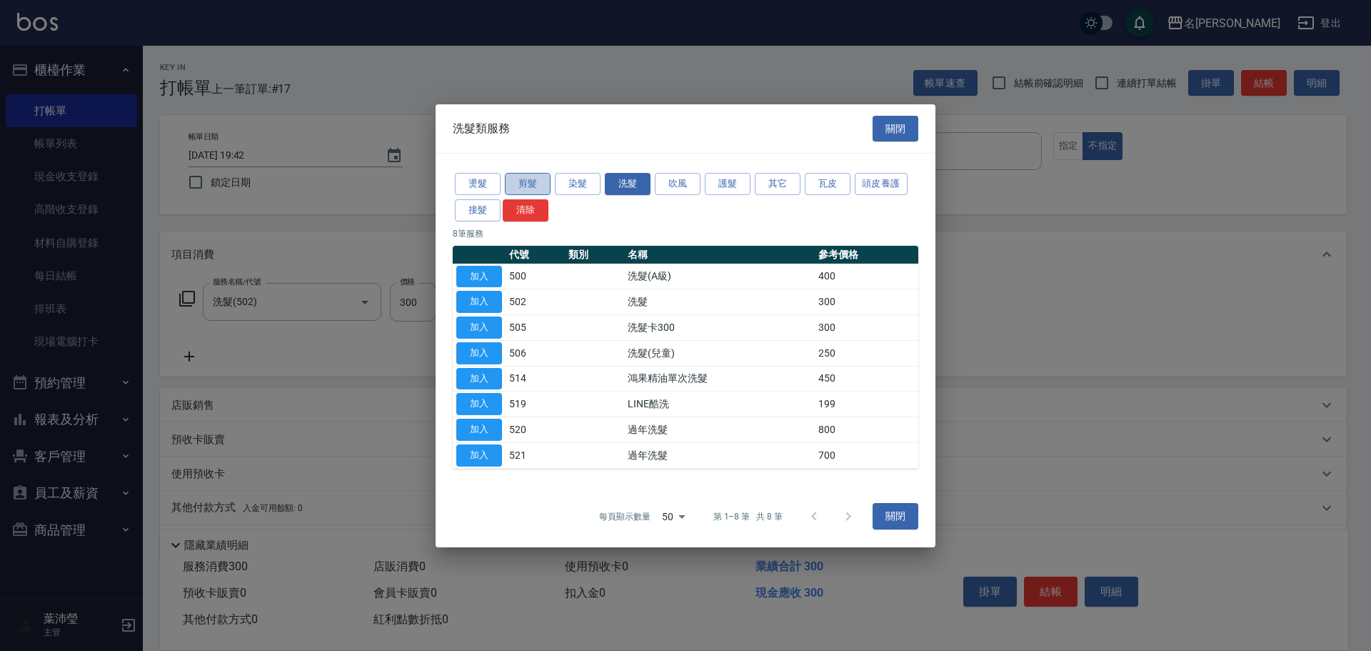
click at [528, 176] on button "剪髮" at bounding box center [528, 184] width 46 height 22
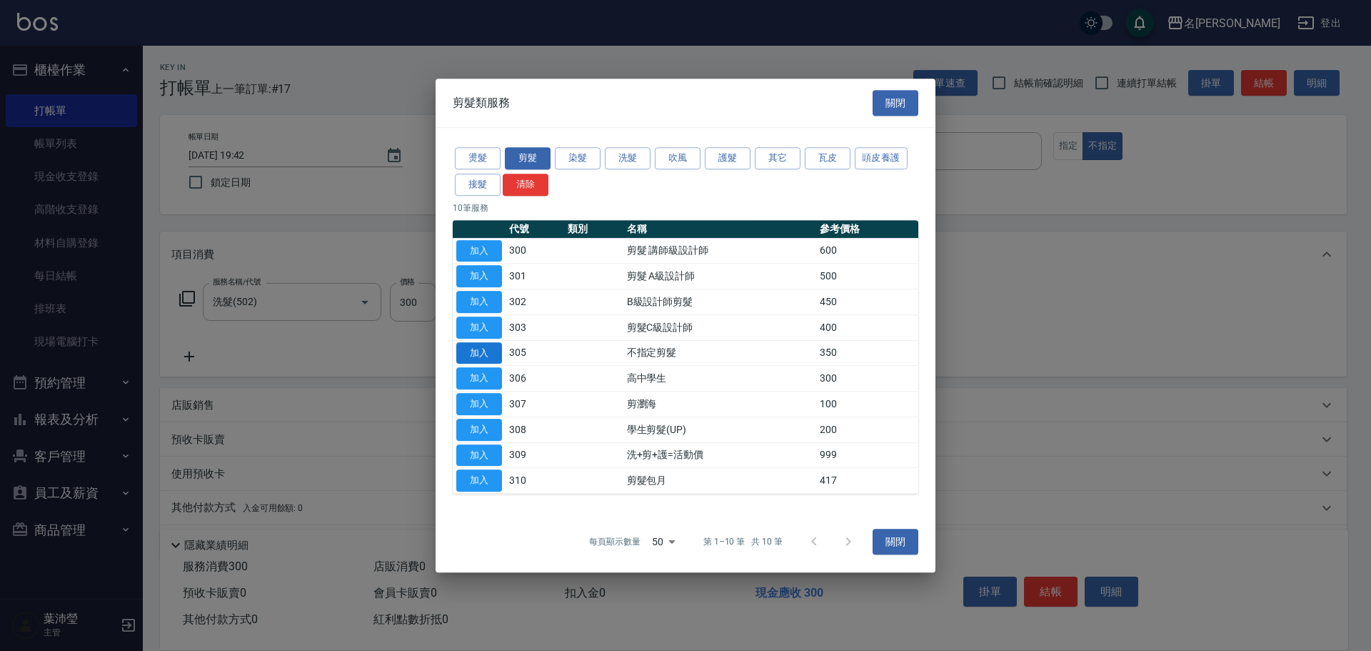
click at [491, 348] on button "加入" at bounding box center [479, 353] width 46 height 22
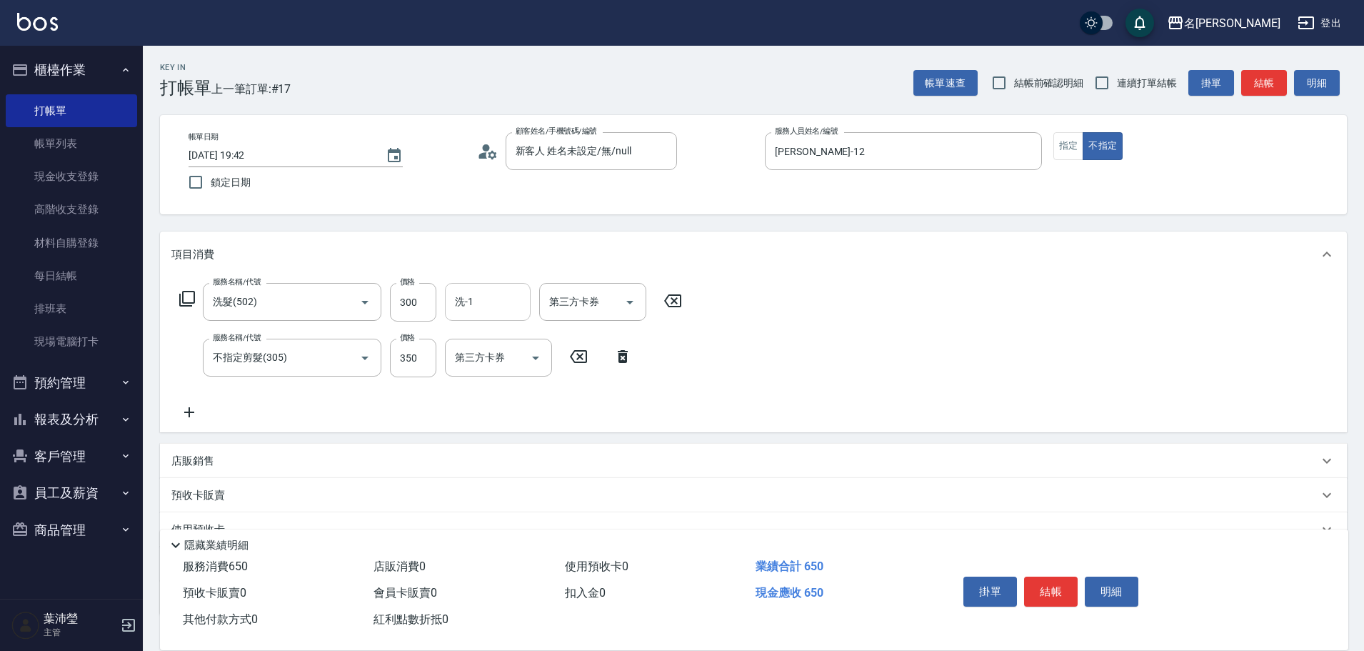
drag, startPoint x: 464, startPoint y: 308, endPoint x: 514, endPoint y: 300, distance: 50.7
click at [465, 308] on input "洗-1" at bounding box center [487, 301] width 73 height 25
type input "18"
click at [510, 305] on icon "Clear" at bounding box center [515, 302] width 14 height 14
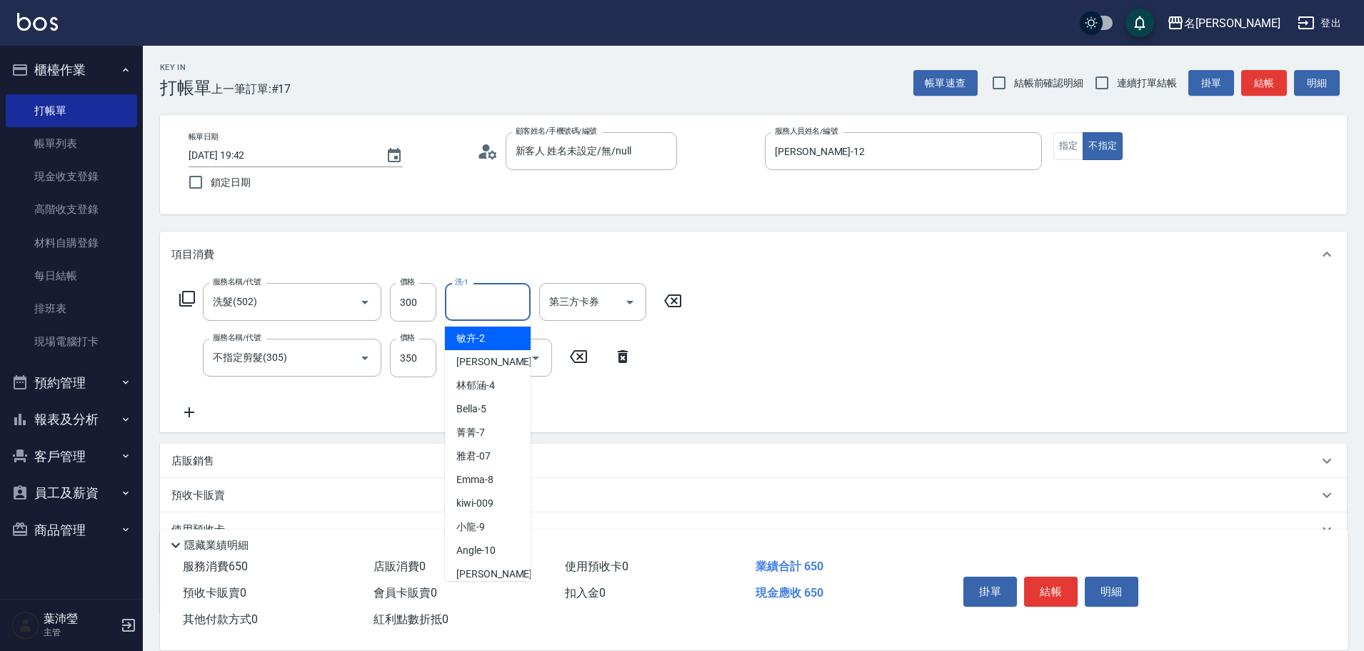
type input "1"
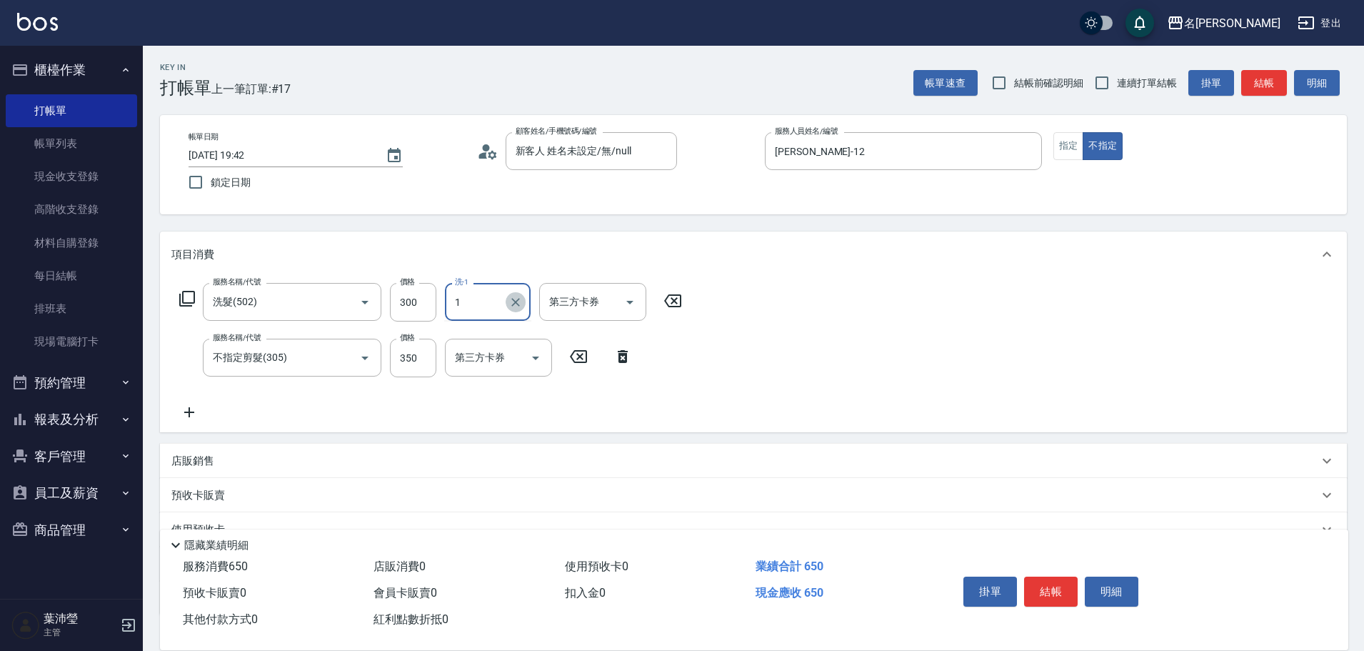
click at [522, 308] on icon "Clear" at bounding box center [515, 302] width 14 height 14
click at [839, 346] on div "服務名稱/代號 洗髮(502) 服務名稱/代號 價格 300 價格 洗-1 洗-1 第三方卡券 第三方卡券 服務名稱/代號 不指定剪髮(305) 服務名稱/代…" at bounding box center [753, 354] width 1187 height 155
click at [1049, 586] on button "結帳" at bounding box center [1051, 591] width 54 height 30
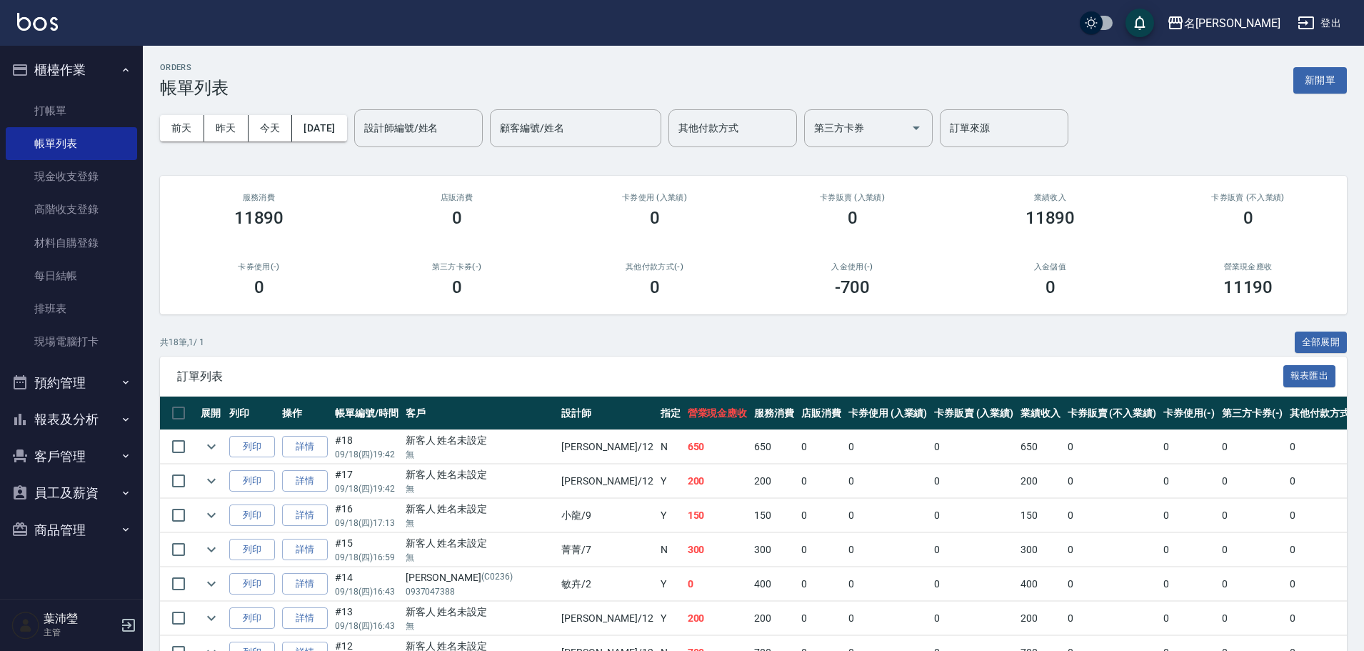
click at [445, 124] on input "設計師編號/姓名" at bounding box center [419, 128] width 116 height 25
click at [418, 170] on span "Jenny -12" at bounding box center [435, 164] width 90 height 15
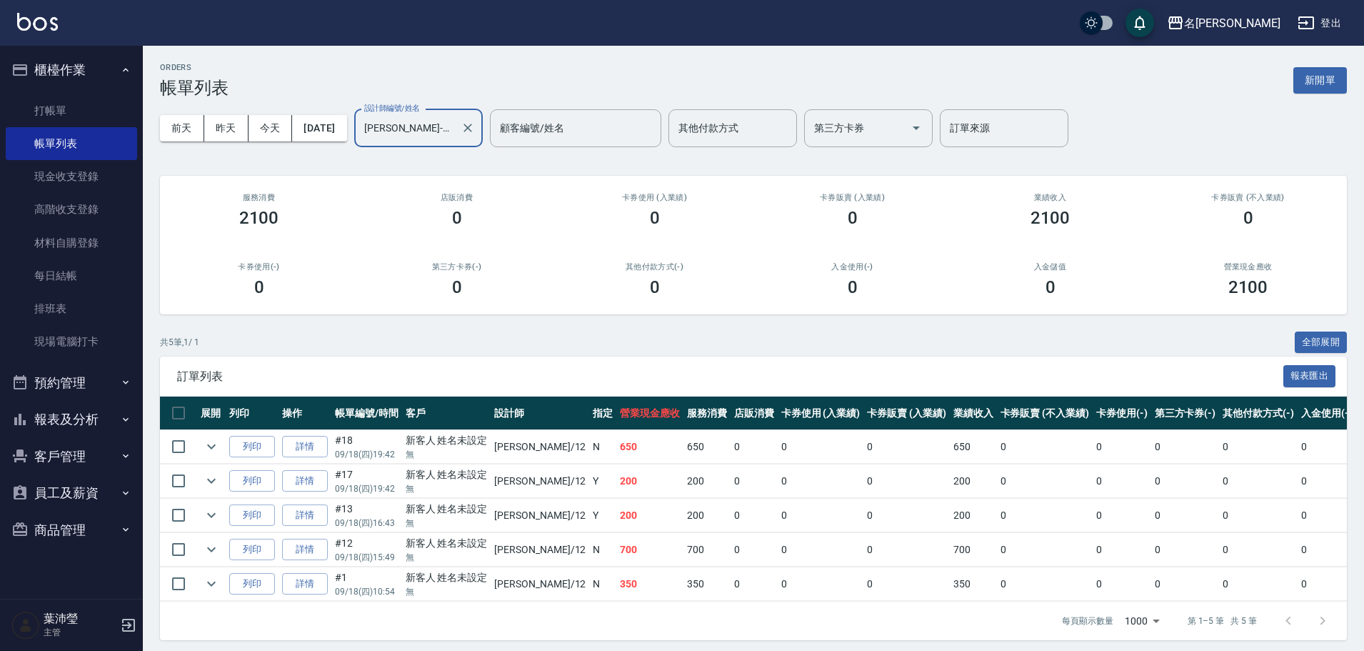
type input "Jenny-12"
click at [129, 111] on link "打帳單" at bounding box center [71, 110] width 131 height 33
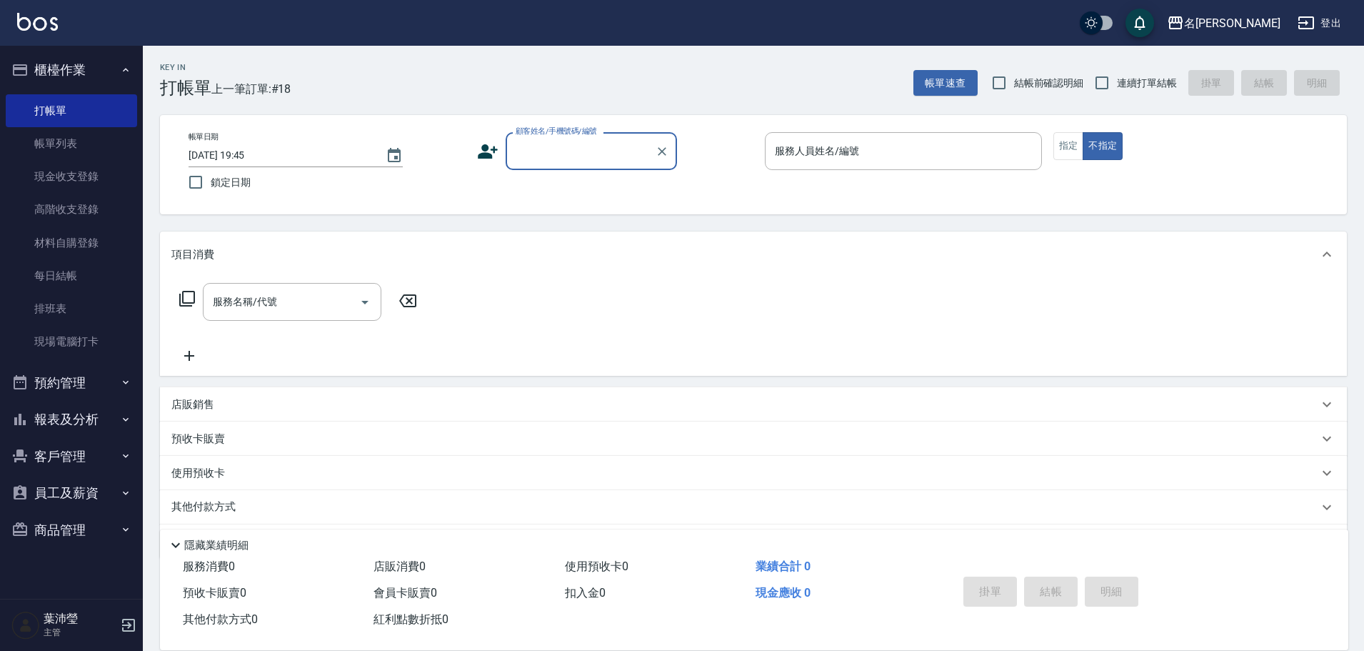
click at [583, 159] on input "顧客姓名/手機號碼/編號" at bounding box center [580, 151] width 137 height 25
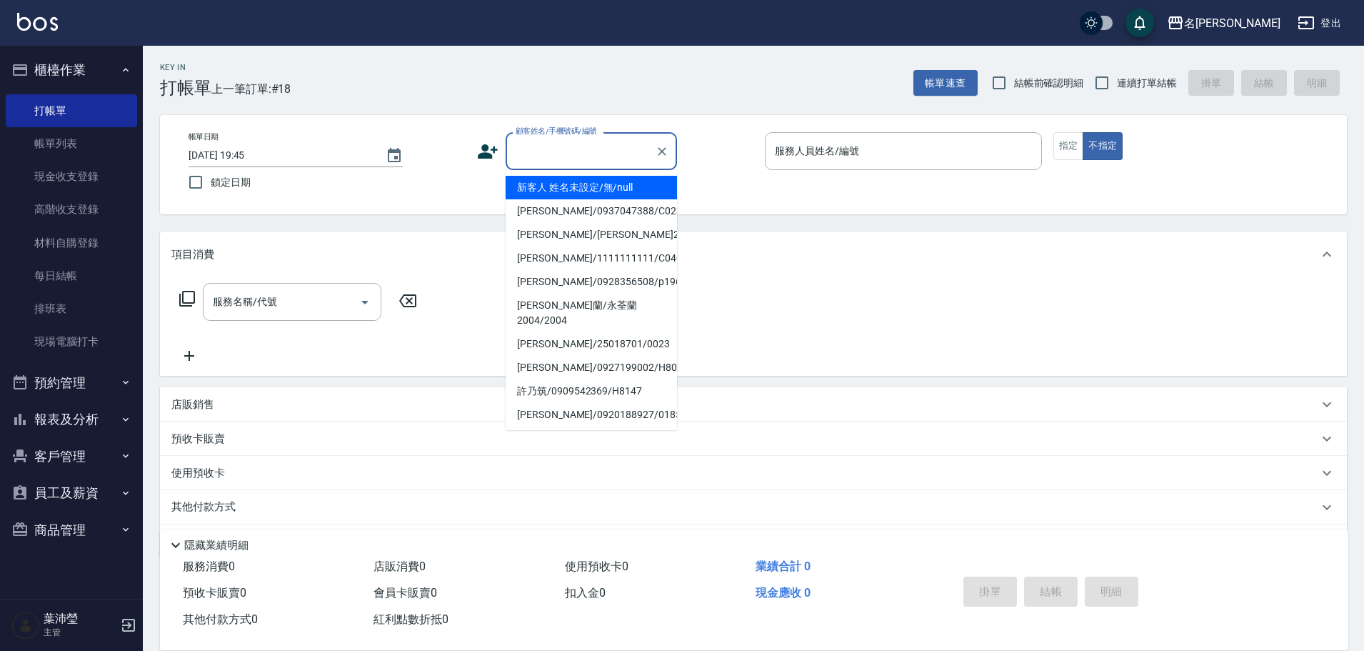
click at [591, 189] on li "新客人 姓名未設定/無/null" at bounding box center [591, 188] width 171 height 24
type input "新客人 姓名未設定/無/null"
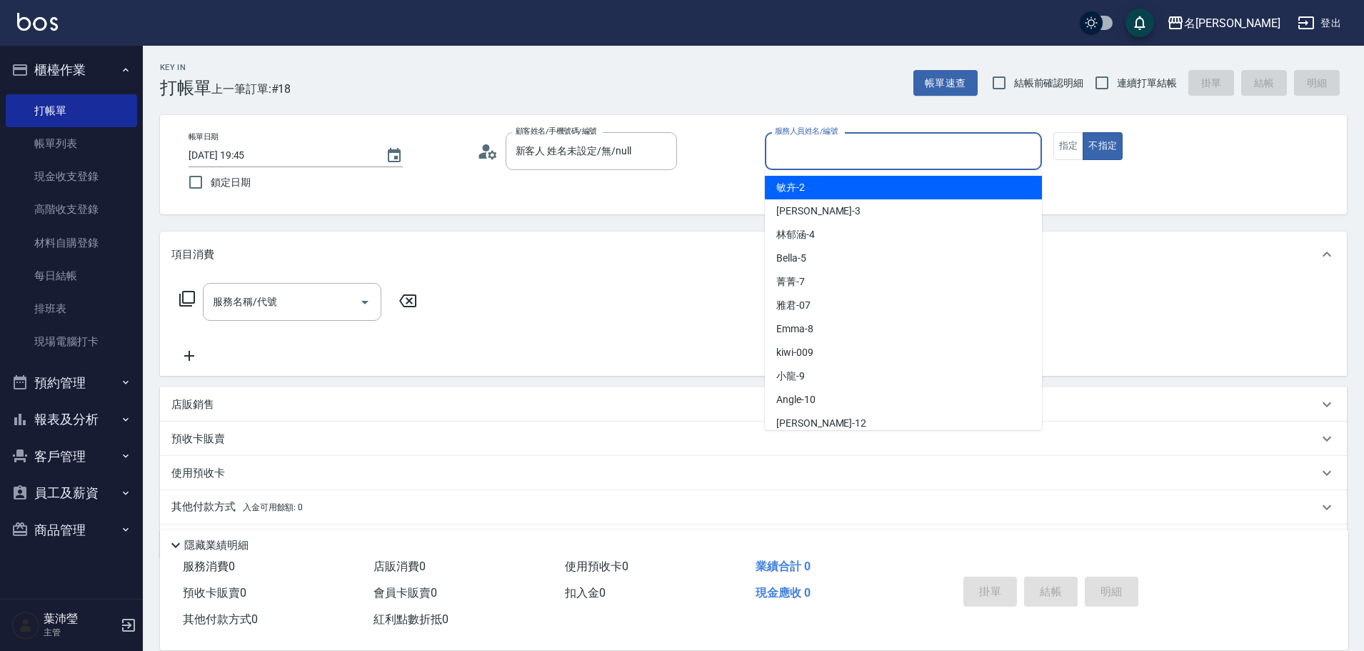
click at [773, 158] on input "服務人員姓名/編號" at bounding box center [903, 151] width 264 height 25
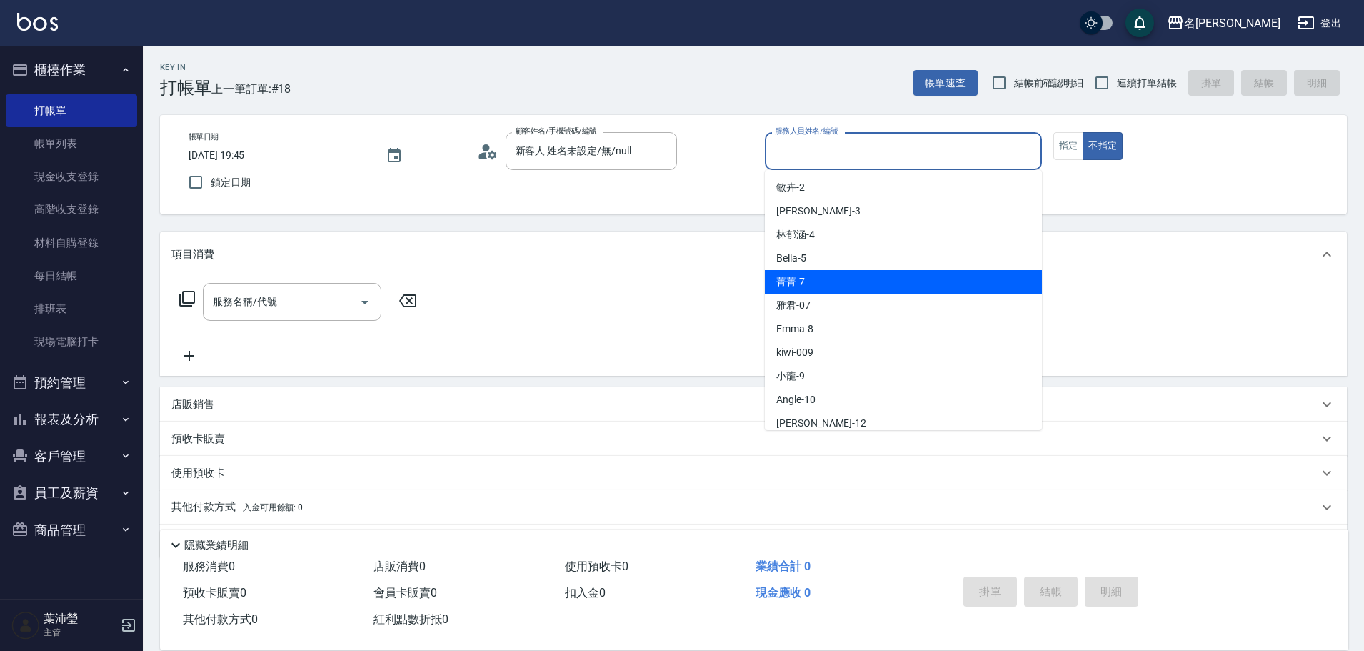
click at [838, 275] on div "菁菁 -7" at bounding box center [903, 282] width 277 height 24
type input "菁菁-7"
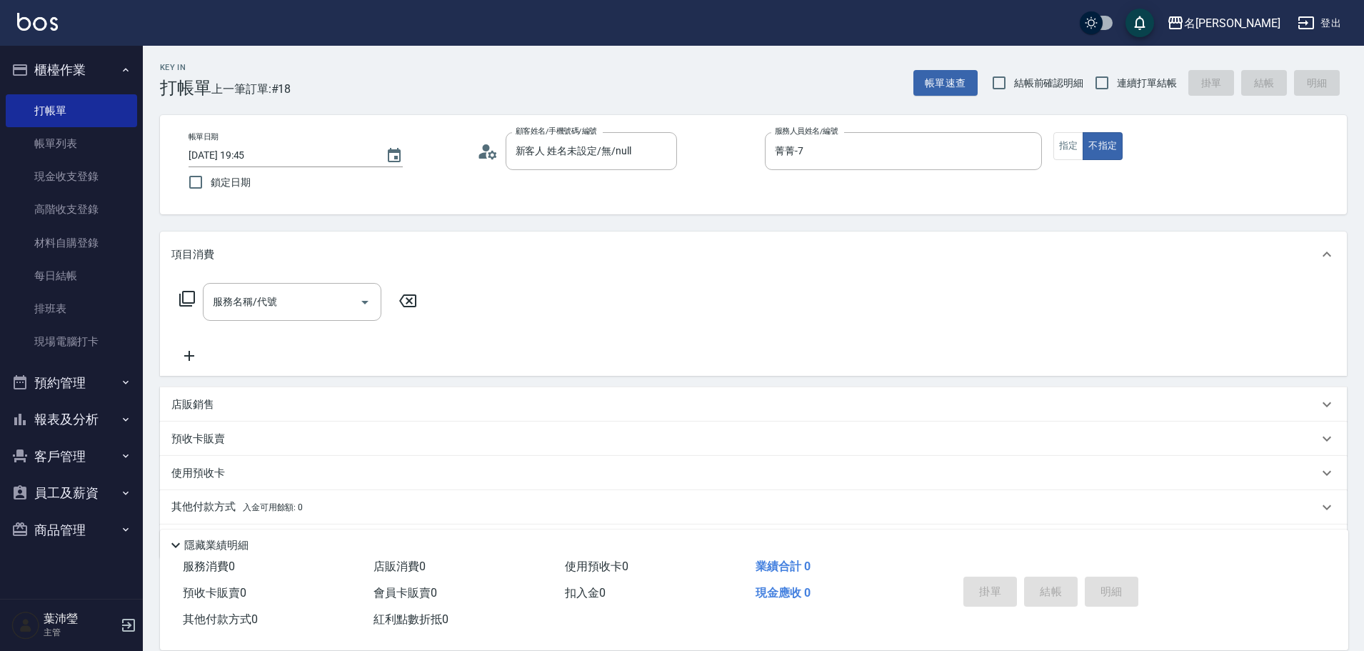
click at [193, 295] on icon at bounding box center [187, 298] width 17 height 17
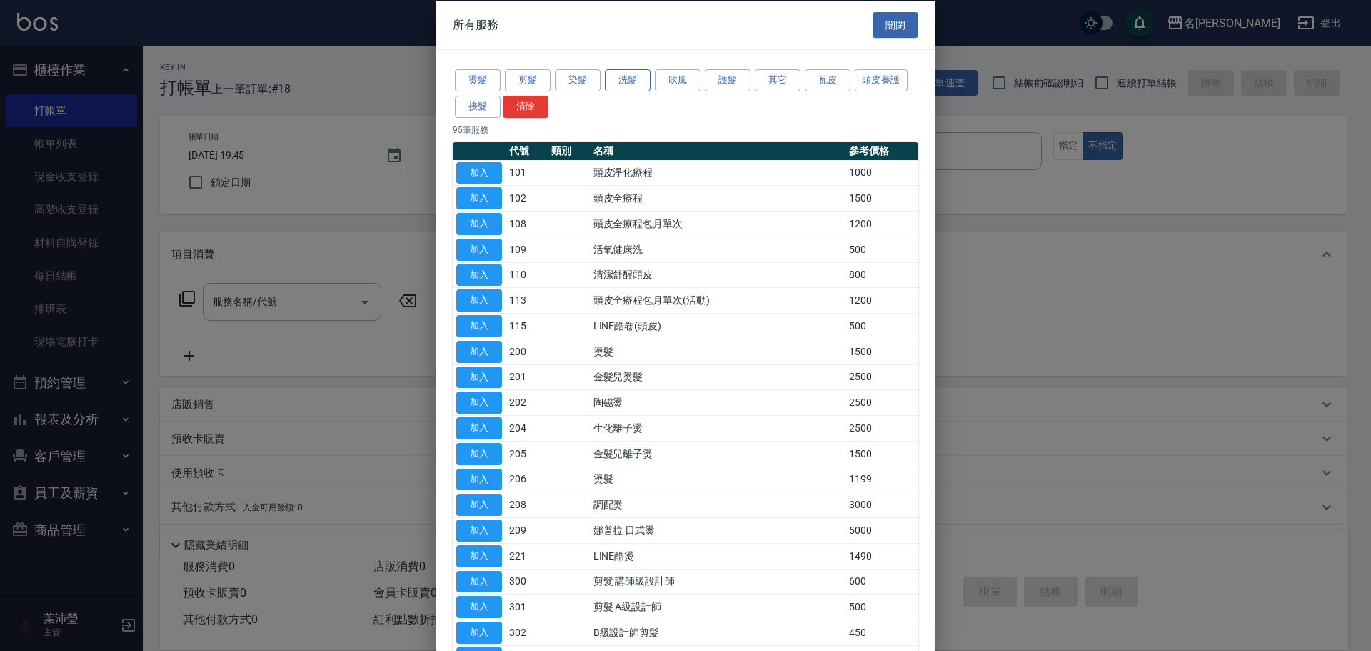
click at [618, 76] on button "洗髮" at bounding box center [628, 80] width 46 height 22
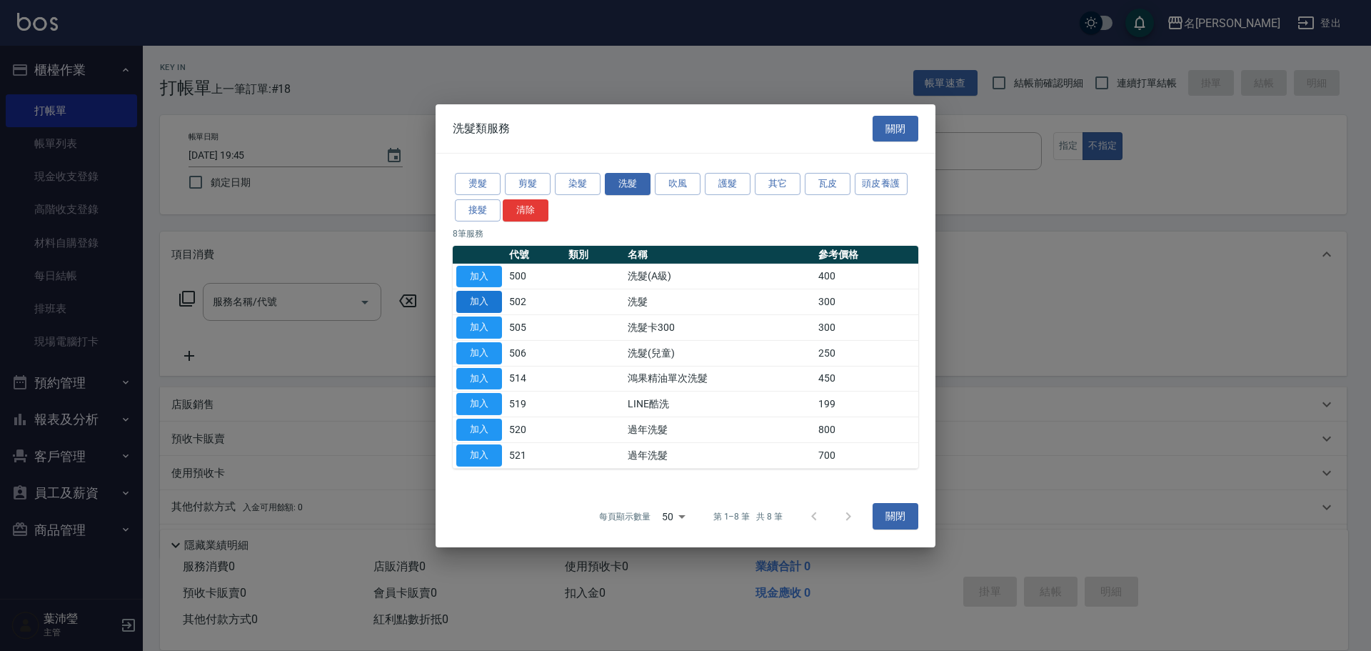
click at [473, 302] on button "加入" at bounding box center [479, 302] width 46 height 22
type input "洗髮(502)"
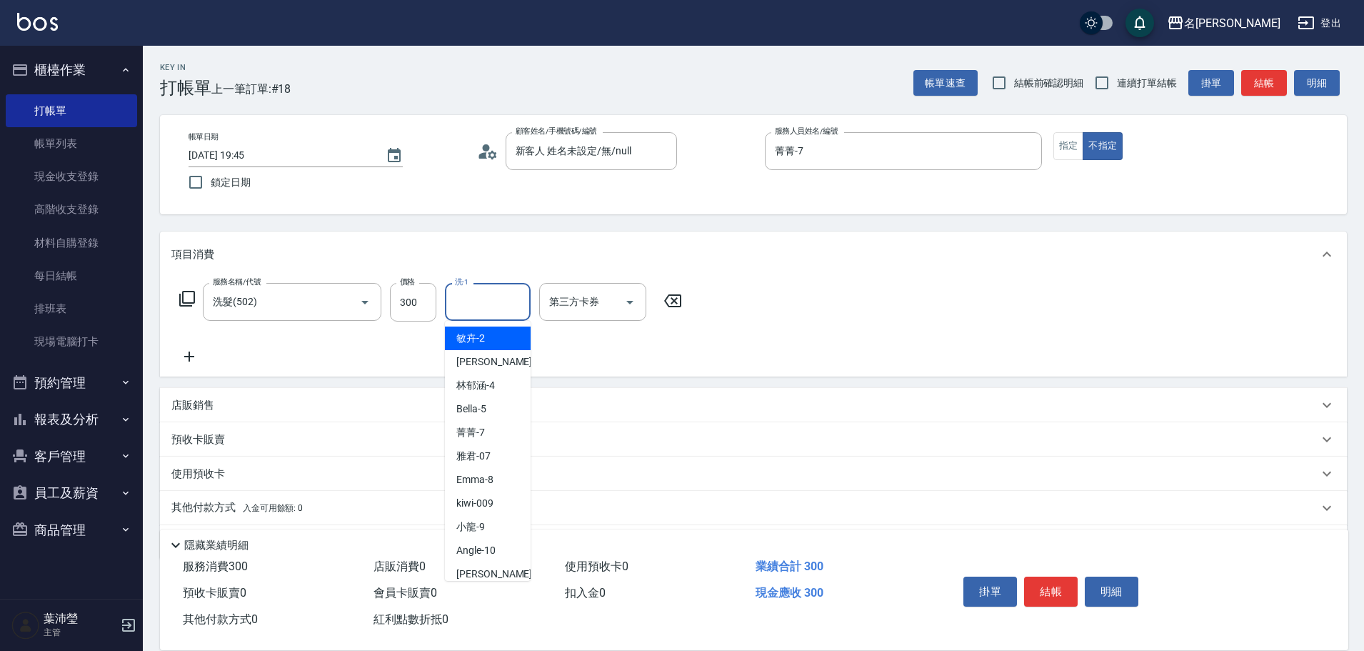
click at [464, 303] on input "洗-1" at bounding box center [487, 301] width 73 height 25
drag, startPoint x: 508, startPoint y: 338, endPoint x: 496, endPoint y: 338, distance: 11.4
click at [507, 339] on div "宥蓁 -19" at bounding box center [488, 338] width 86 height 24
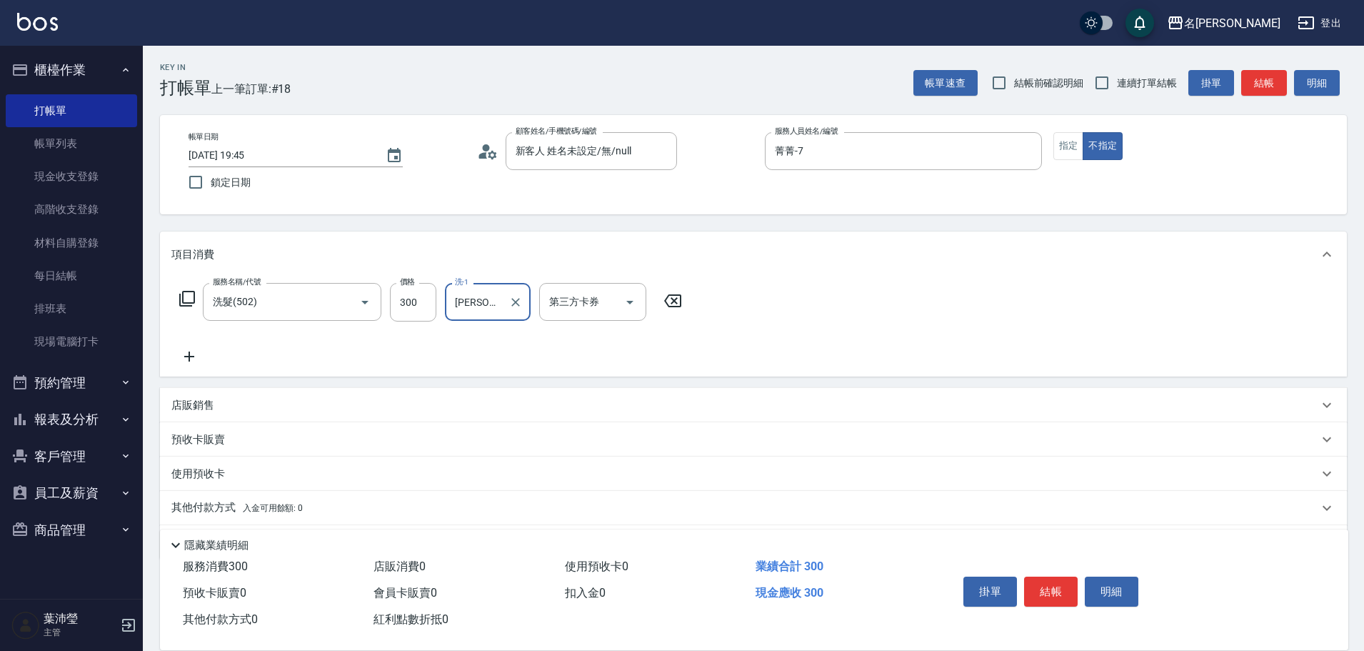
type input "宥蓁-19"
click at [176, 291] on div "服務名稱/代號 洗髮(502) 服務名稱/代號 價格 300 價格 洗-1 宥蓁-19 洗-1 第三方卡券 第三方卡券" at bounding box center [430, 302] width 519 height 39
click at [185, 300] on icon at bounding box center [187, 298] width 17 height 17
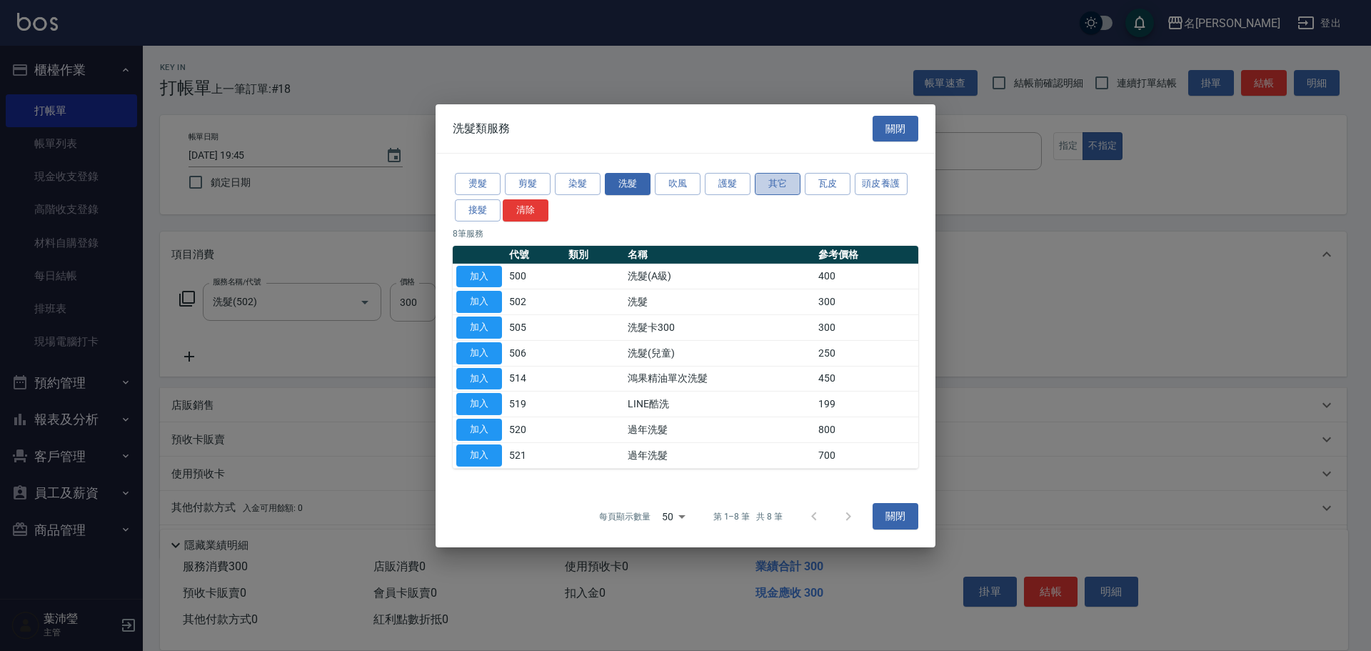
click at [776, 186] on button "其它" at bounding box center [778, 184] width 46 height 22
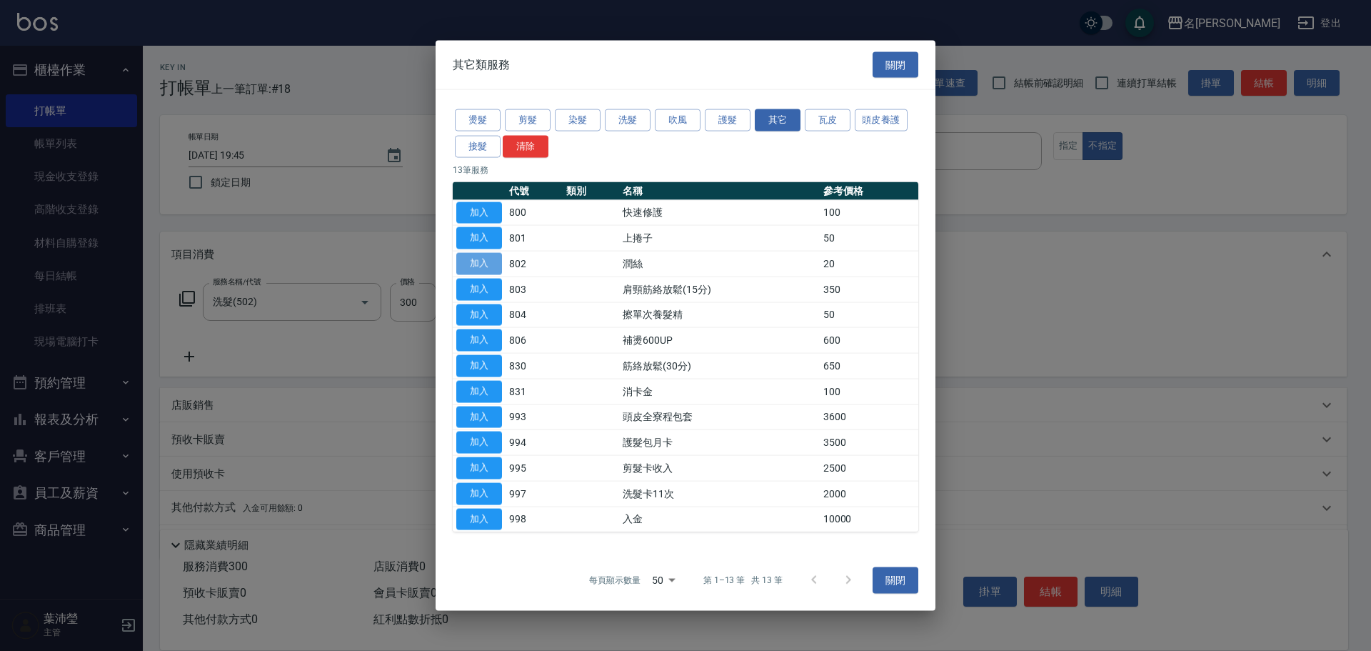
click at [473, 263] on button "加入" at bounding box center [479, 264] width 46 height 22
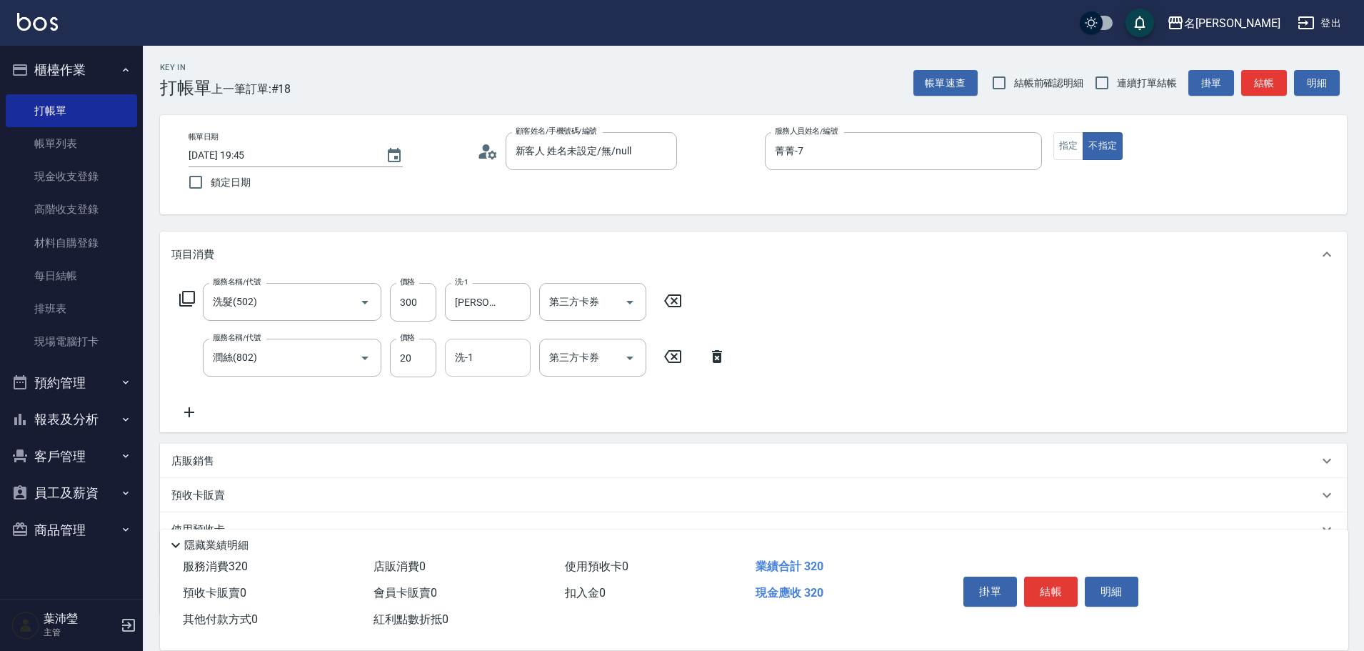
click at [500, 356] on input "洗-1" at bounding box center [487, 357] width 73 height 25
click at [503, 394] on div "宥蓁 -19" at bounding box center [488, 394] width 86 height 24
type input "宥蓁-19"
click at [1038, 584] on button "結帳" at bounding box center [1051, 591] width 54 height 30
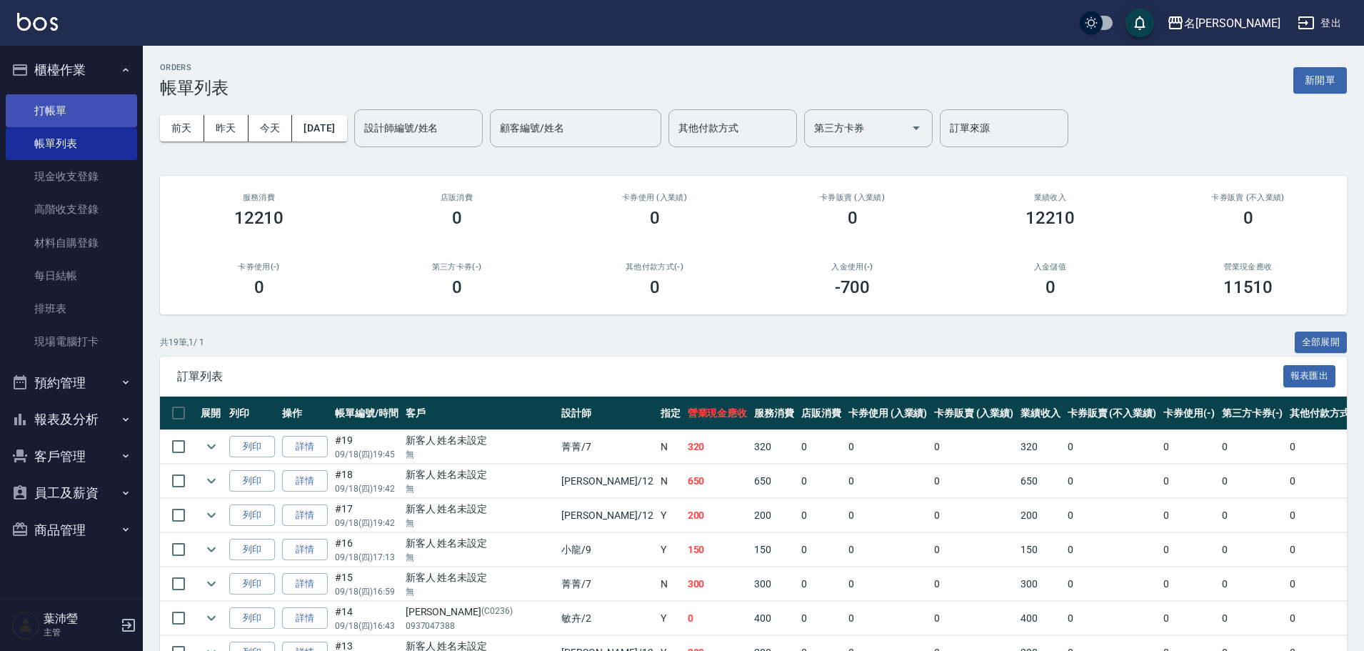
click at [46, 99] on link "打帳單" at bounding box center [71, 110] width 131 height 33
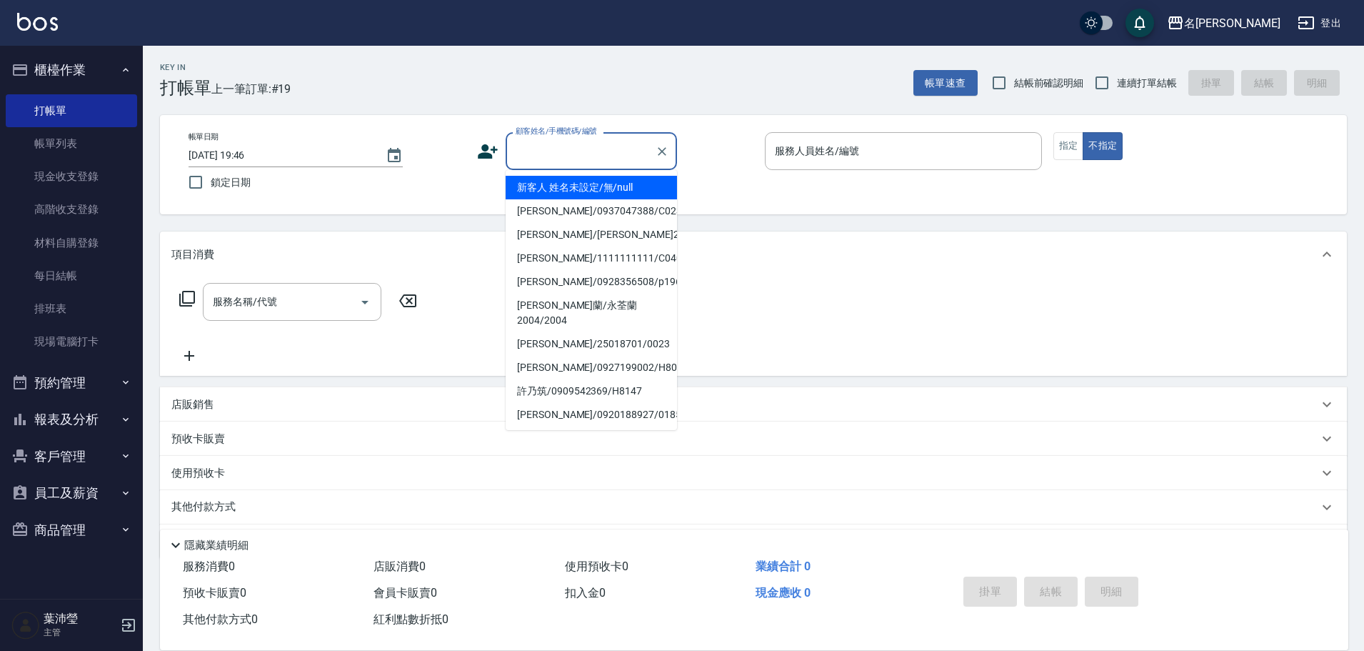
click at [576, 164] on input "顧客姓名/手機號碼/編號" at bounding box center [580, 151] width 137 height 25
click at [581, 187] on li "新客人 姓名未設定/無/null" at bounding box center [591, 188] width 171 height 24
type input "新客人 姓名未設定/無/null"
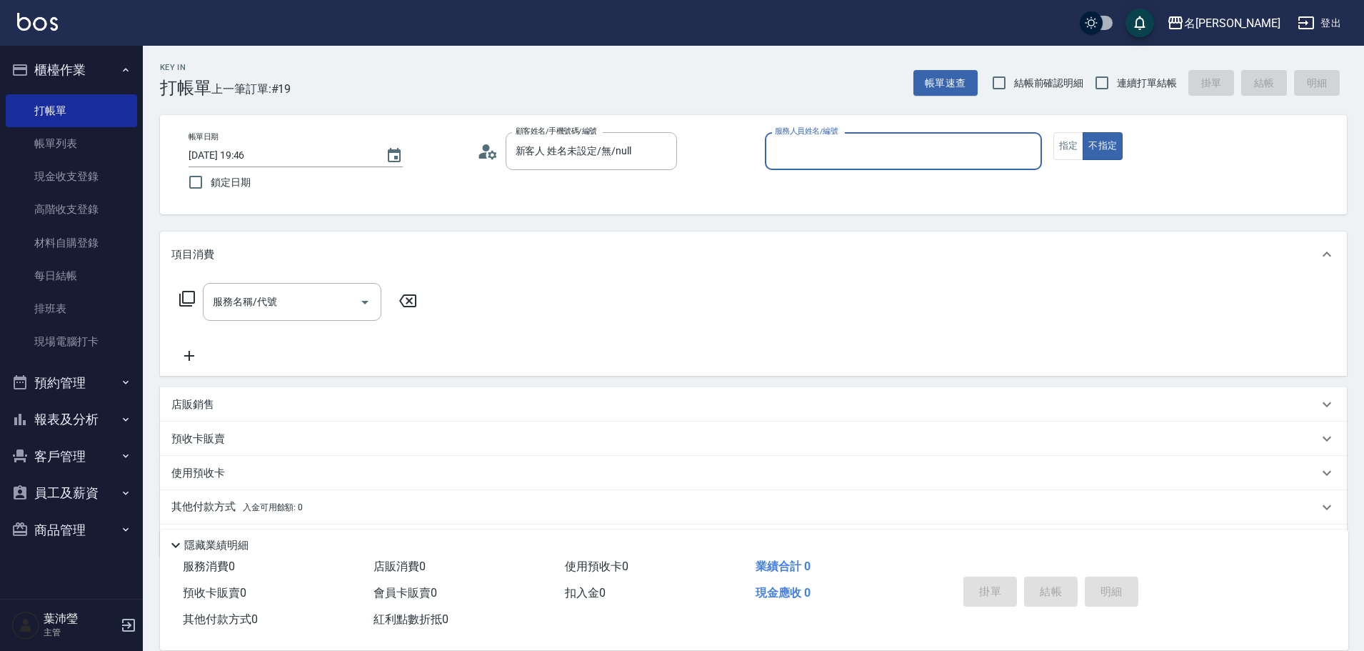
click at [813, 153] on input "服務人員姓名/編號" at bounding box center [903, 151] width 264 height 25
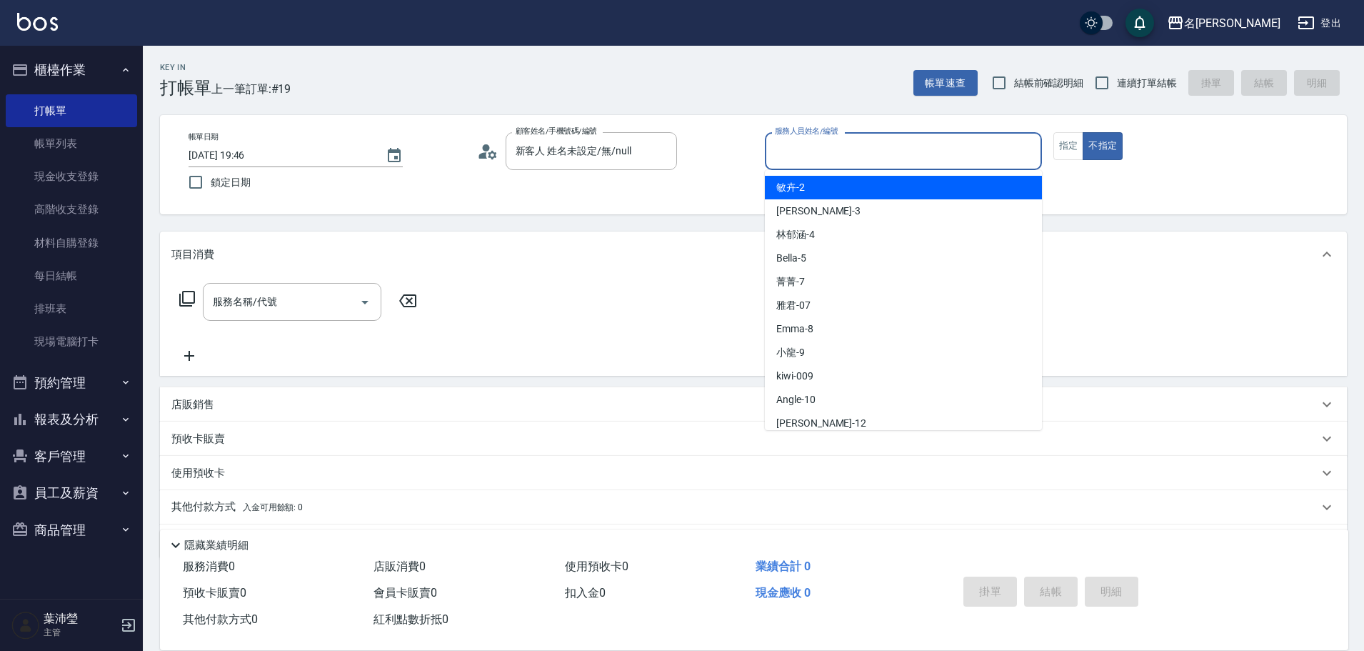
click at [811, 193] on div "敏卉 -2" at bounding box center [903, 188] width 277 height 24
type input "敏卉-2"
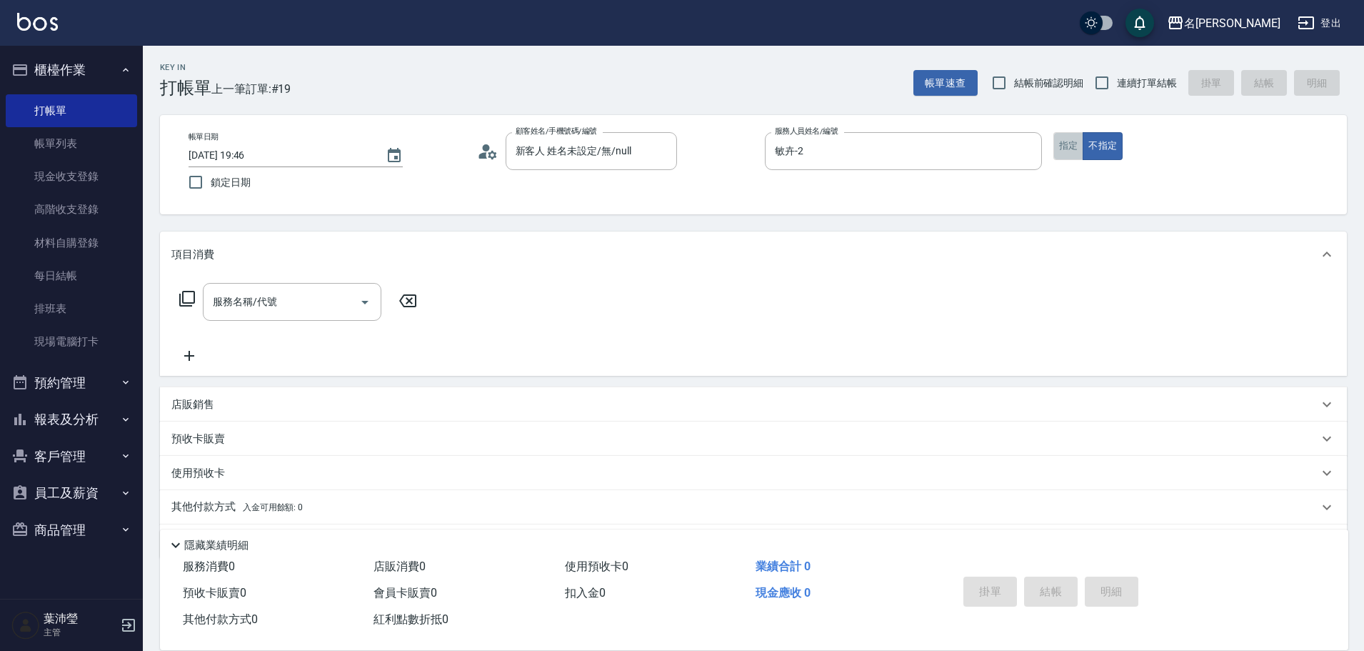
click at [1054, 144] on button "指定" at bounding box center [1068, 146] width 31 height 28
click at [191, 296] on icon at bounding box center [187, 298] width 17 height 17
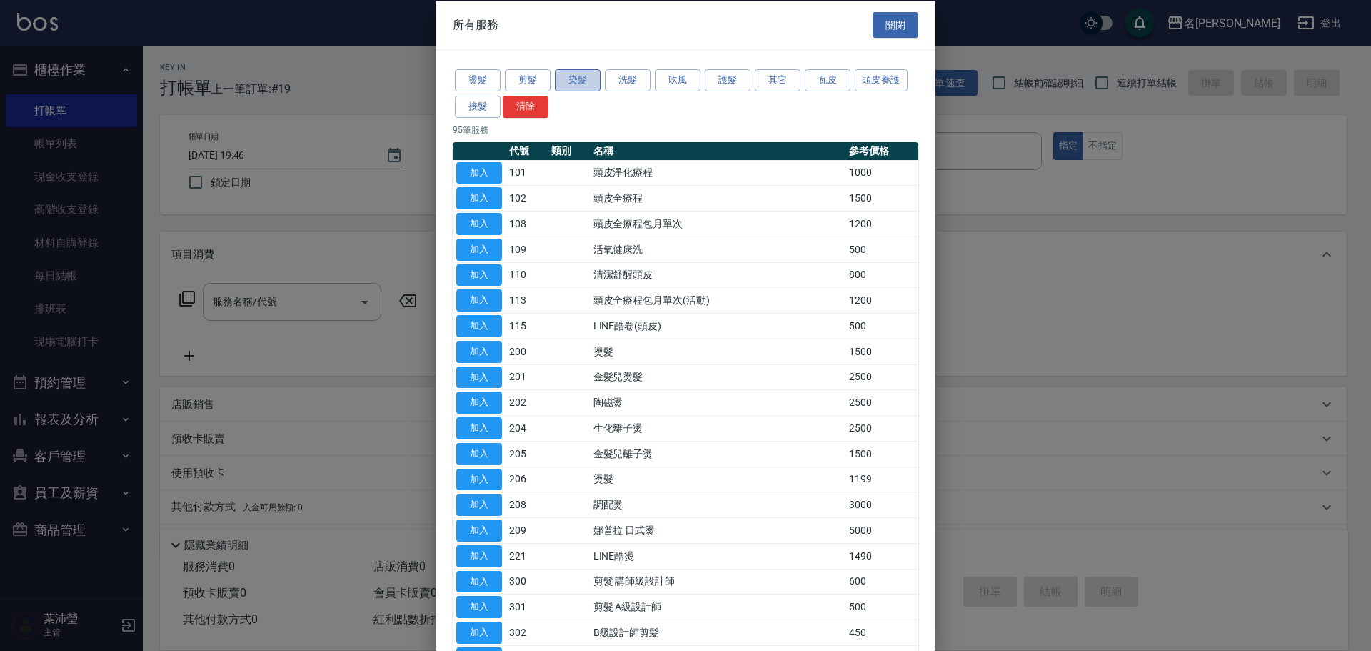
click at [574, 83] on button "染髮" at bounding box center [578, 80] width 46 height 22
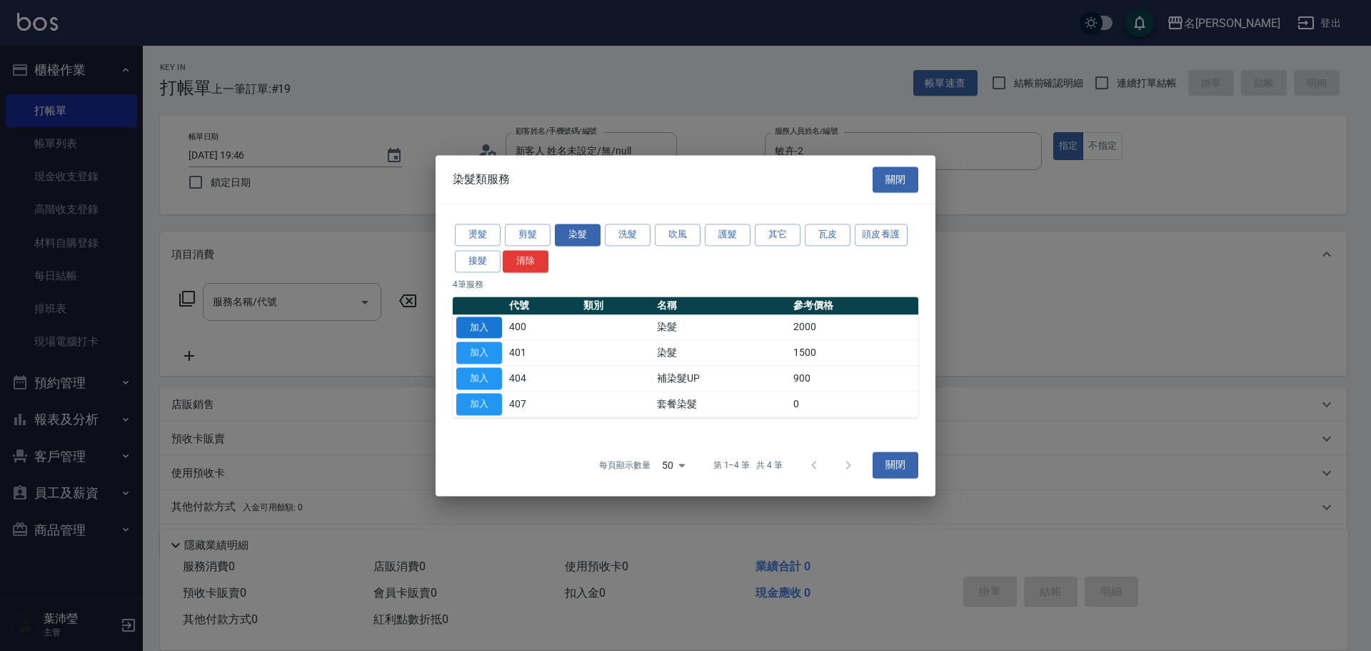
click at [495, 322] on button "加入" at bounding box center [479, 327] width 46 height 22
type input "染髮(400)"
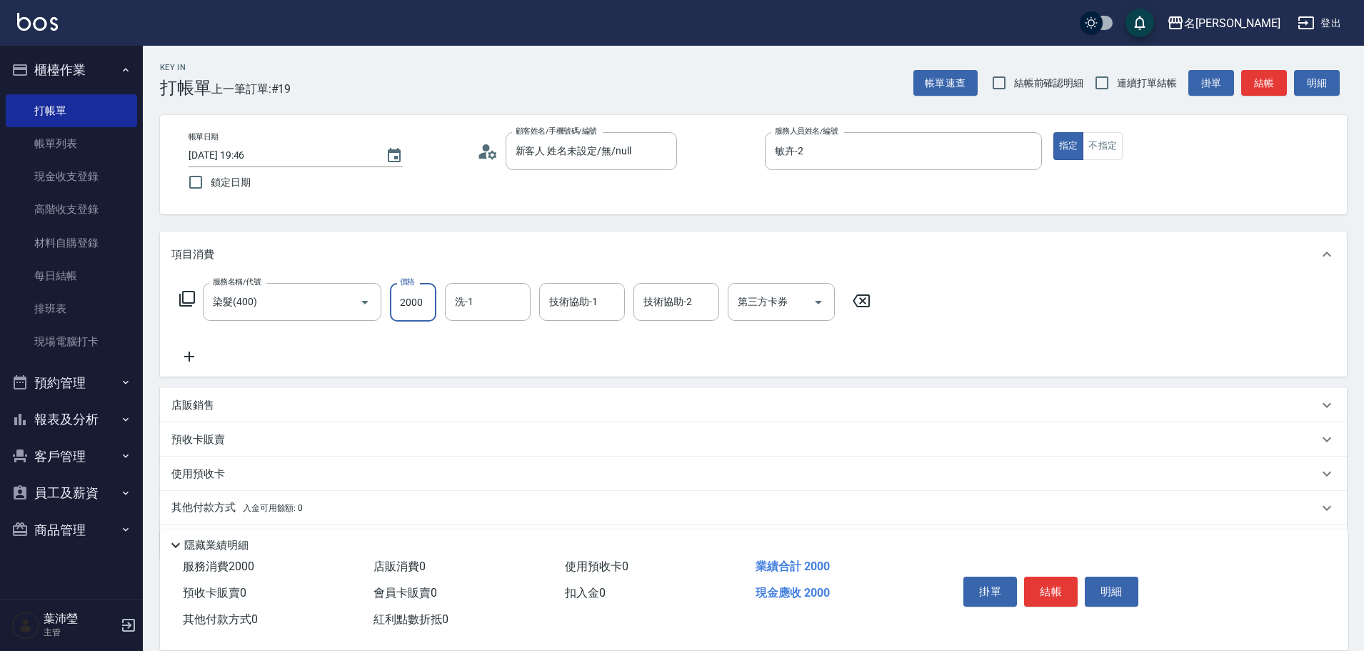
click at [423, 304] on input "2000" at bounding box center [413, 302] width 46 height 39
type input "3100"
click at [191, 297] on icon at bounding box center [187, 298] width 17 height 17
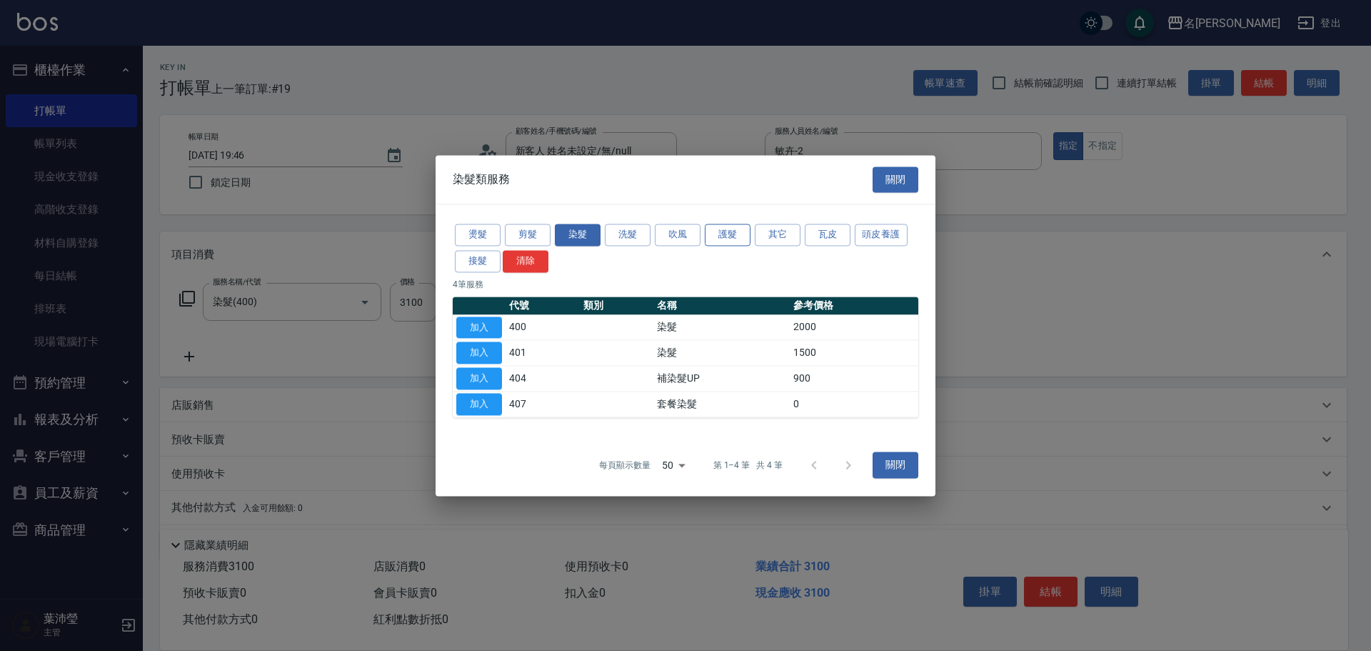
click at [723, 237] on button "護髮" at bounding box center [728, 235] width 46 height 22
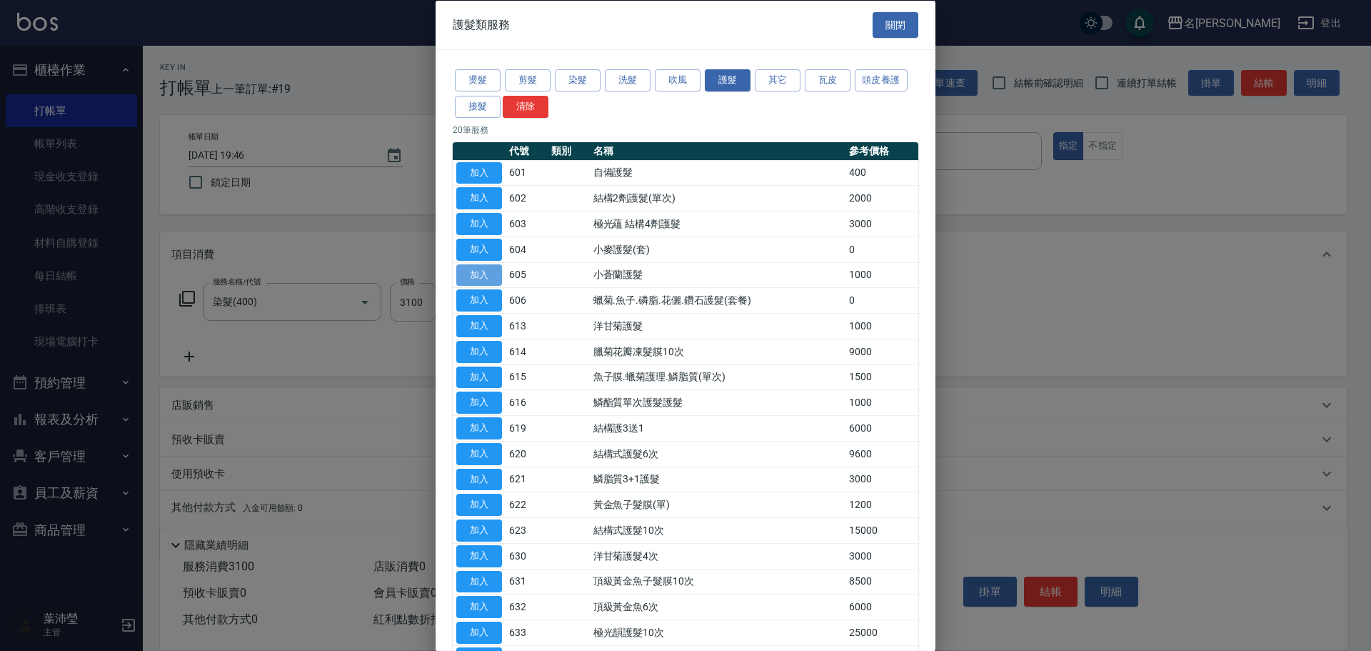
click at [476, 275] on button "加入" at bounding box center [479, 274] width 46 height 22
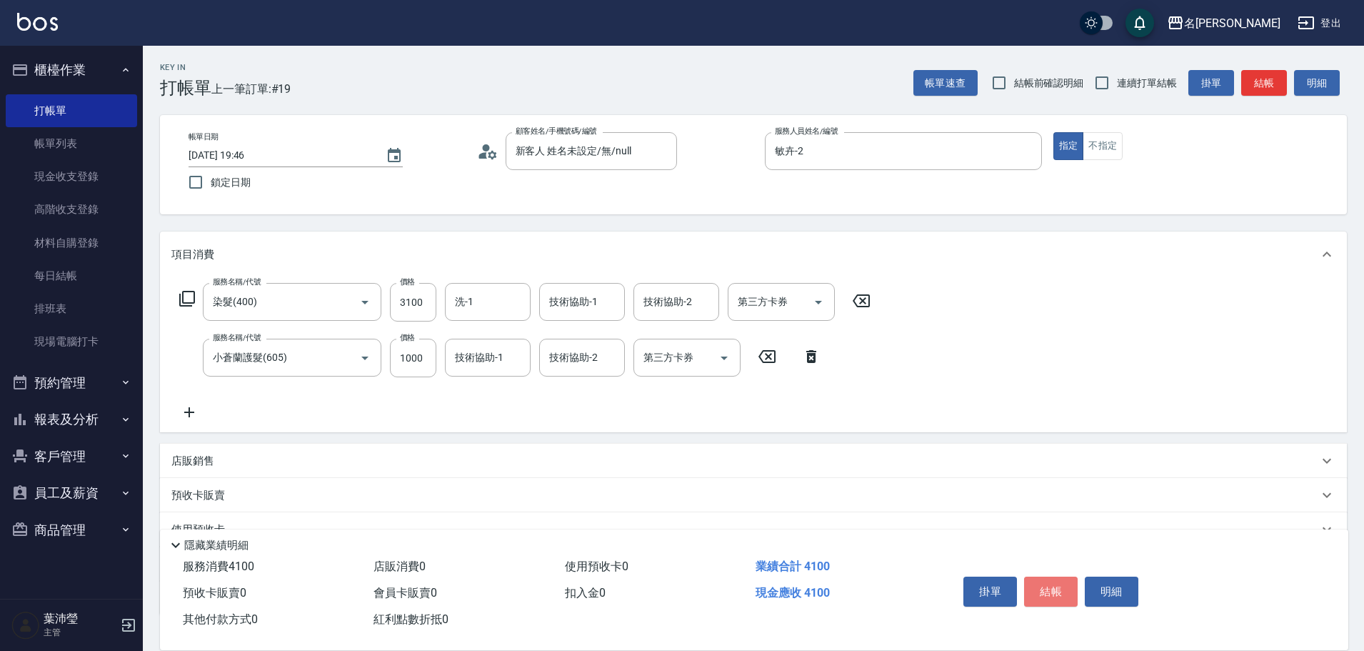
drag, startPoint x: 1040, startPoint y: 586, endPoint x: 1023, endPoint y: 573, distance: 21.4
click at [1040, 586] on button "結帳" at bounding box center [1051, 591] width 54 height 30
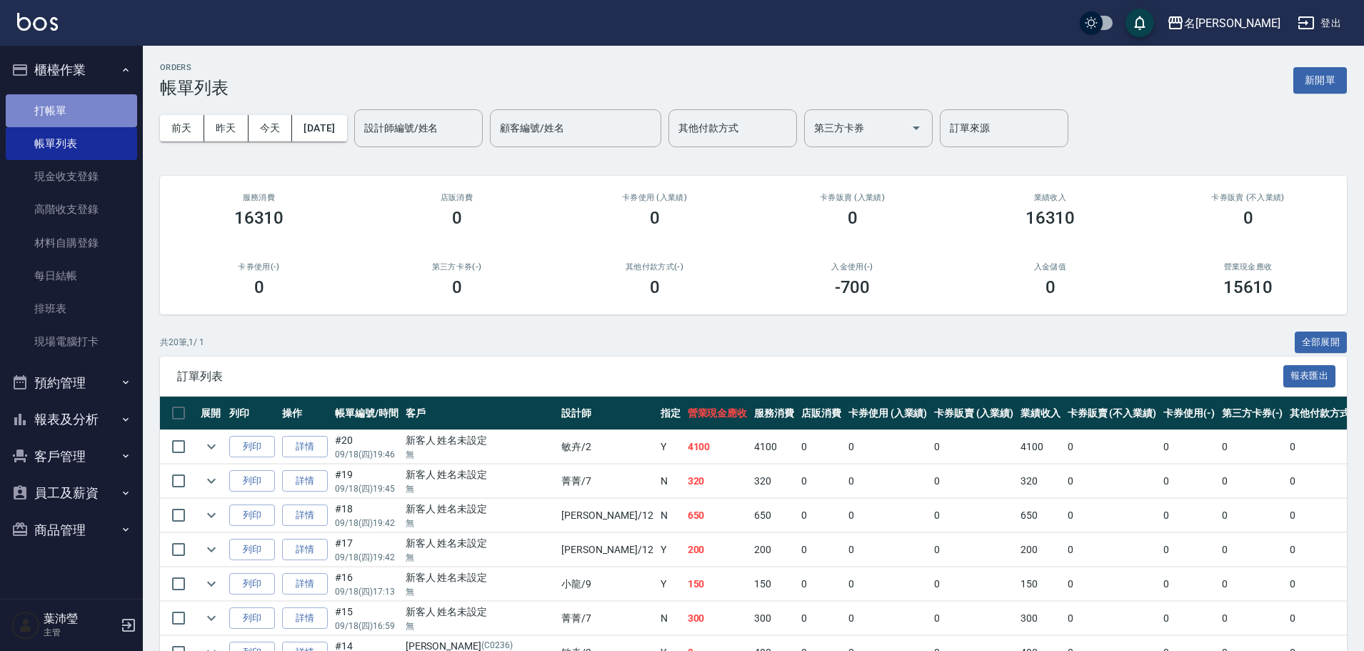
click at [97, 114] on link "打帳單" at bounding box center [71, 110] width 131 height 33
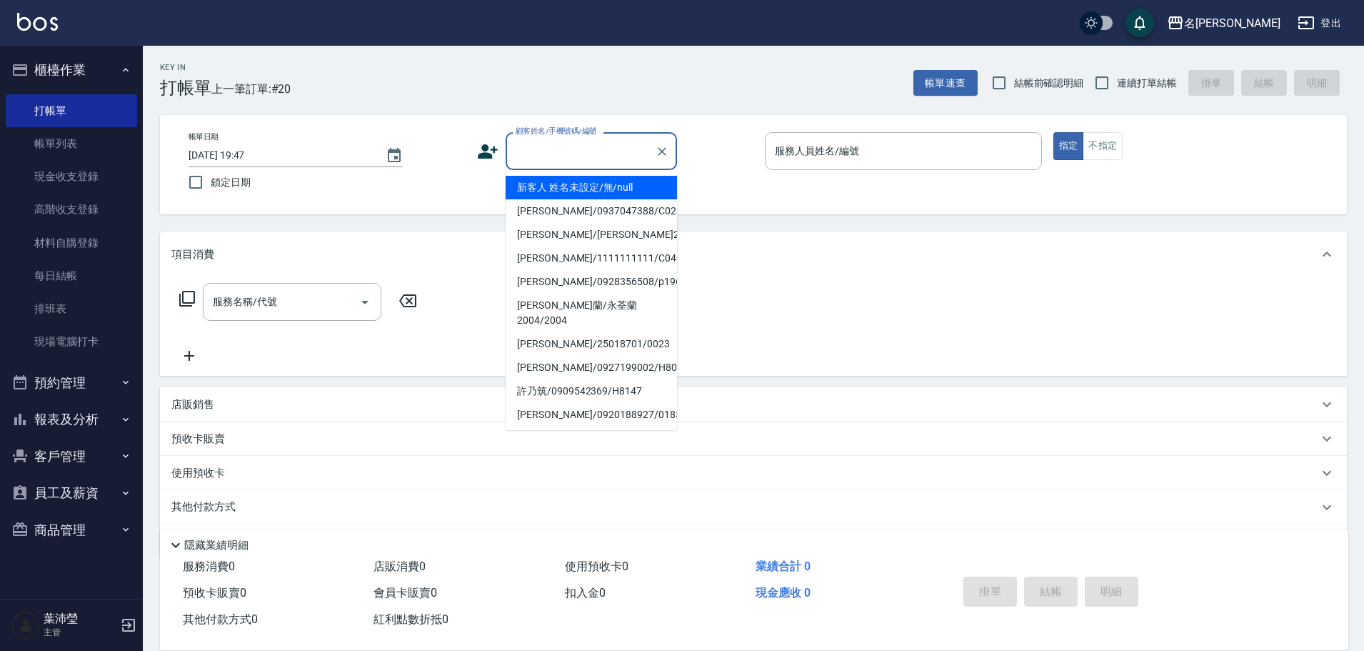
click at [536, 151] on input "顧客姓名/手機號碼/編號" at bounding box center [580, 151] width 137 height 25
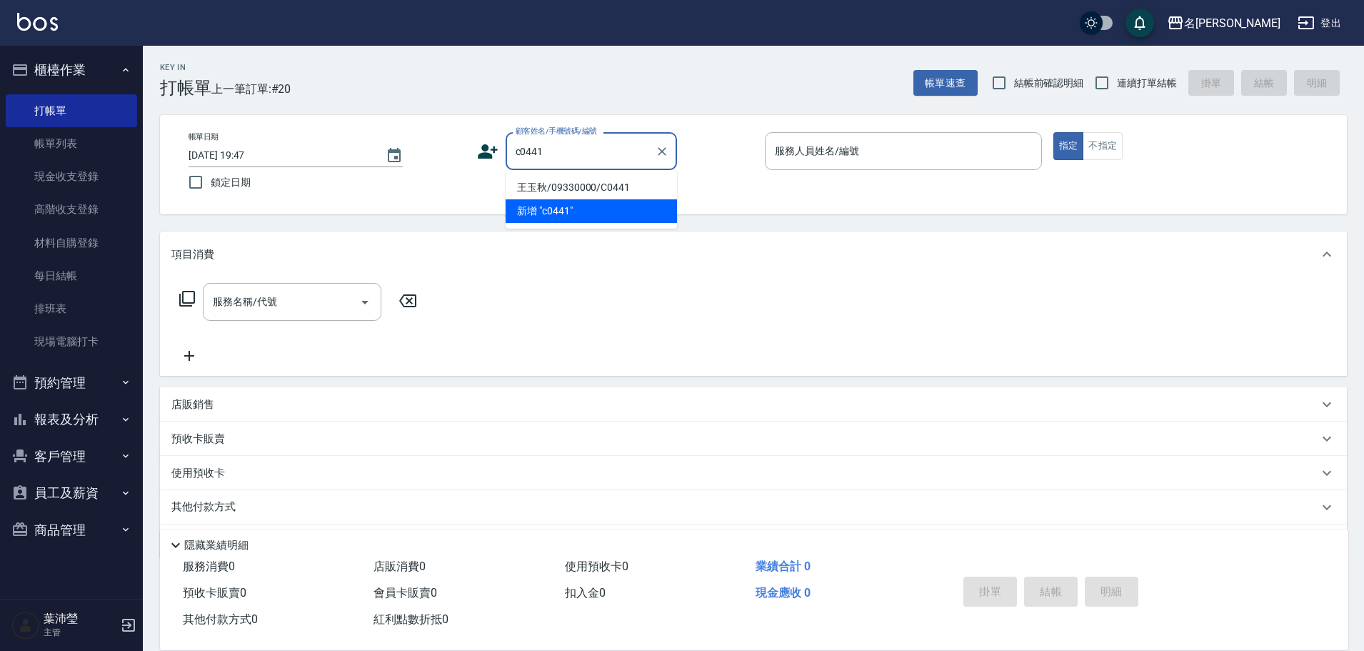
click at [620, 180] on li "王玉秋/09330000/C0441" at bounding box center [591, 188] width 171 height 24
type input "王玉秋/09330000/C0441"
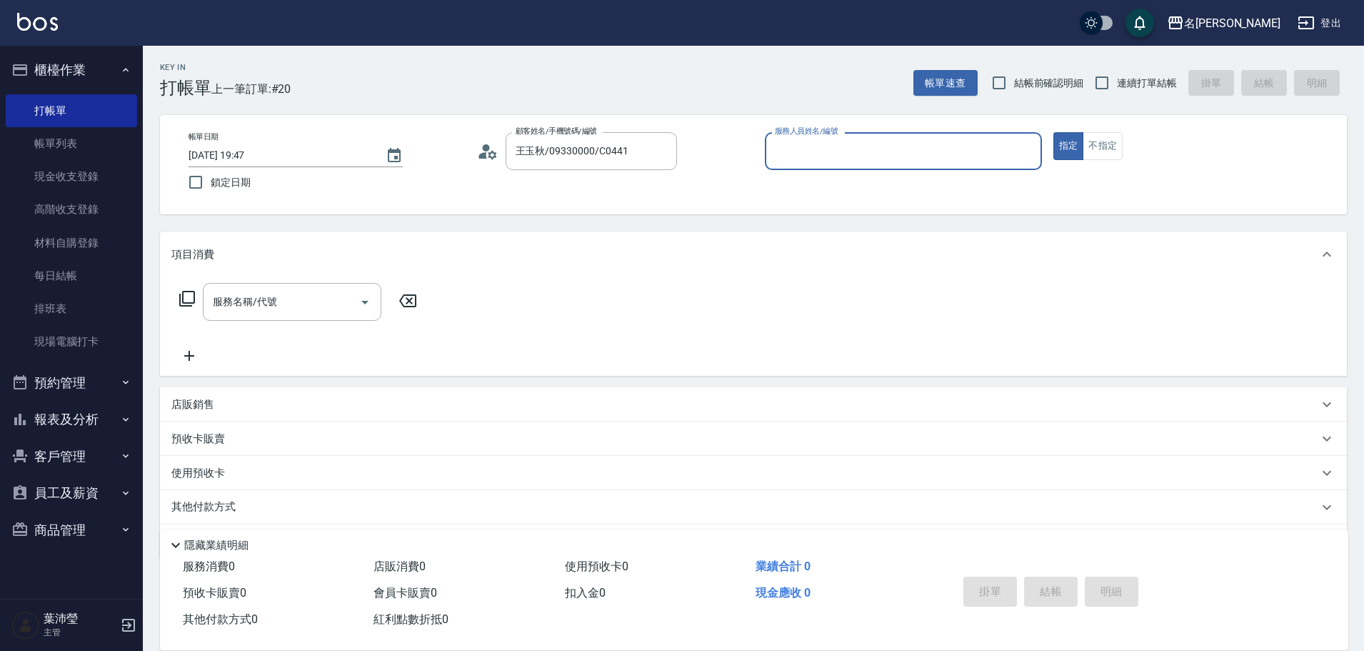
type input "敏卉-2"
click at [184, 296] on icon at bounding box center [187, 299] width 16 height 16
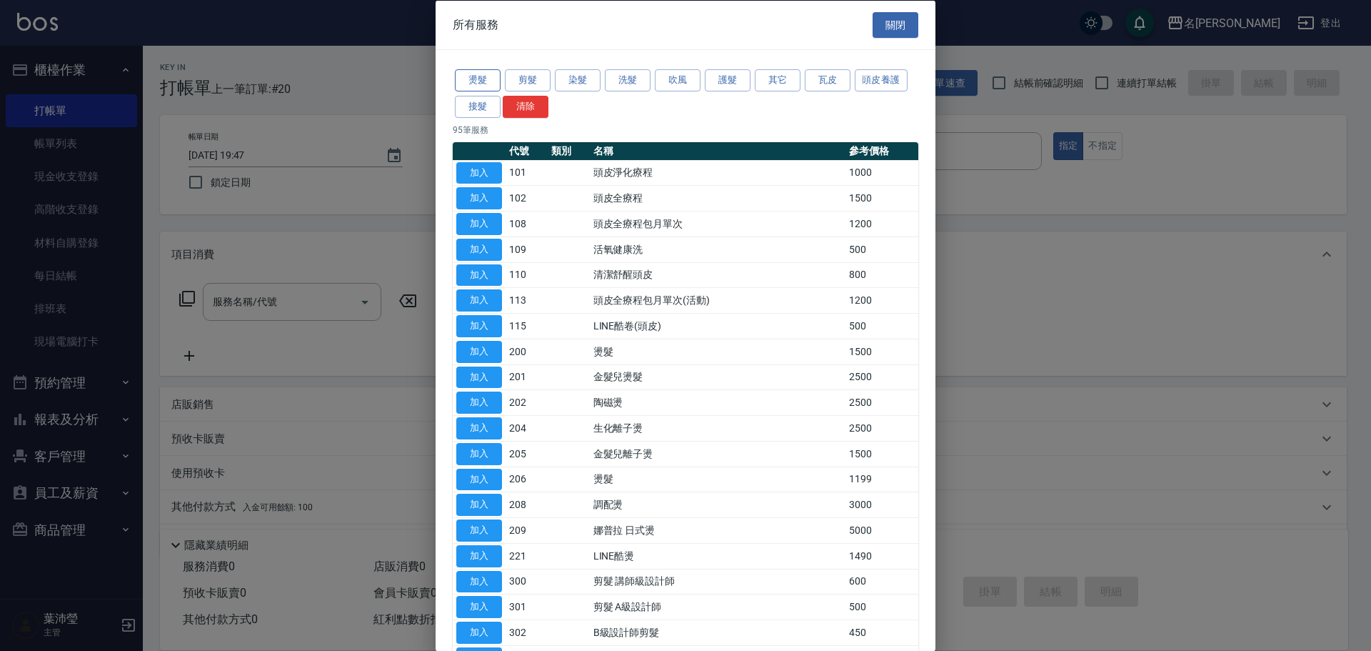
click at [468, 83] on button "燙髮" at bounding box center [478, 80] width 46 height 22
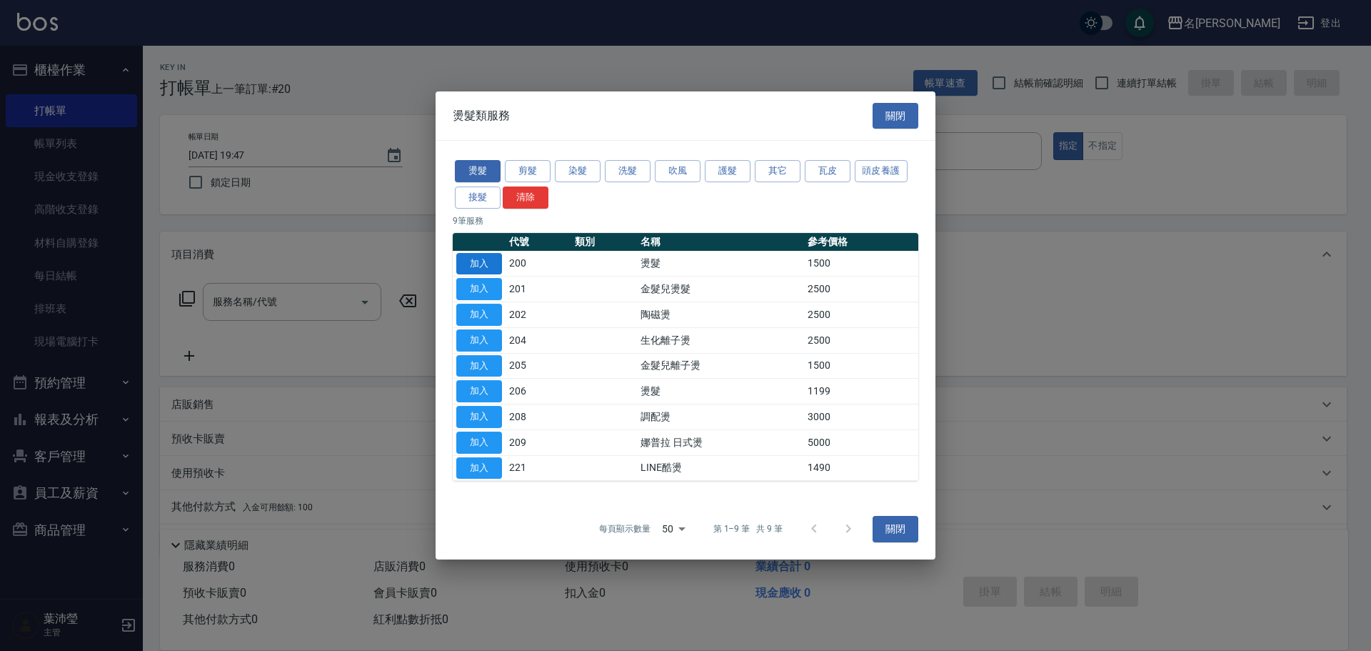
click at [481, 262] on button "加入" at bounding box center [479, 264] width 46 height 22
type input "燙髮(200)"
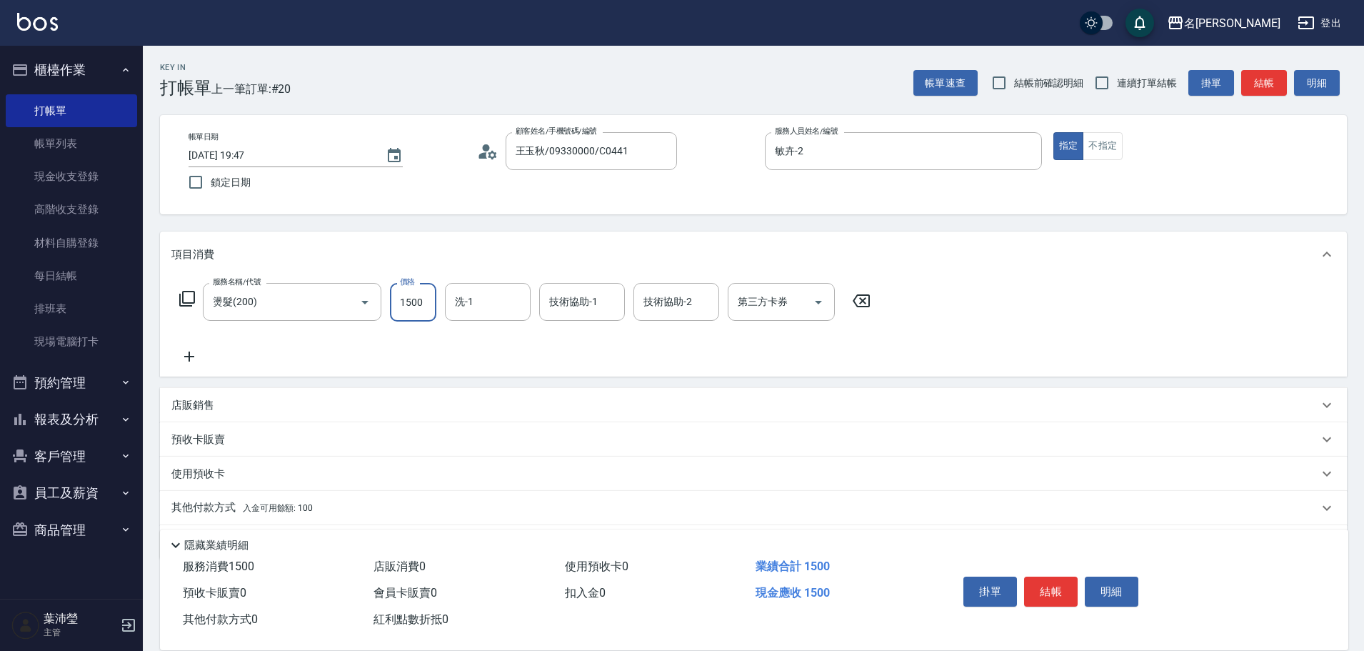
click at [421, 307] on input "1500" at bounding box center [413, 302] width 46 height 39
type input "2500"
click at [76, 136] on link "帳單列表" at bounding box center [71, 143] width 131 height 33
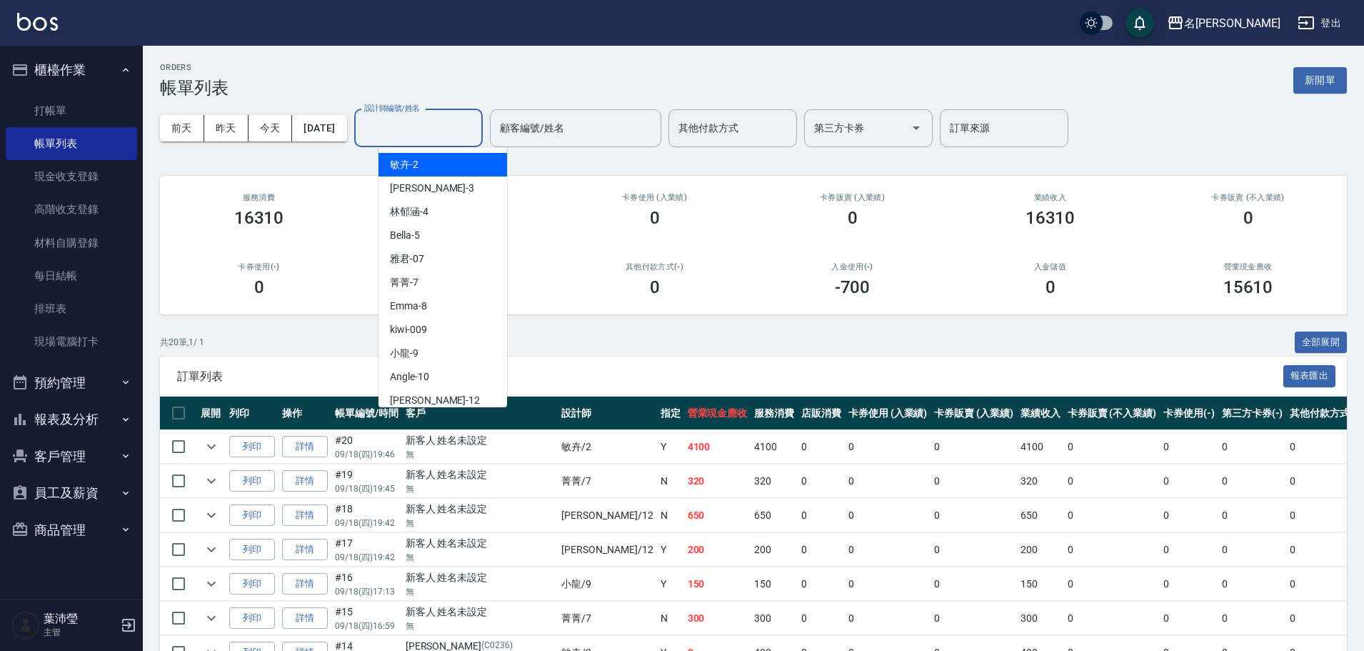
click at [436, 121] on input "設計師編號/姓名" at bounding box center [419, 128] width 116 height 25
click at [458, 159] on div "敏卉 -2" at bounding box center [442, 165] width 129 height 24
type input "敏卉-2"
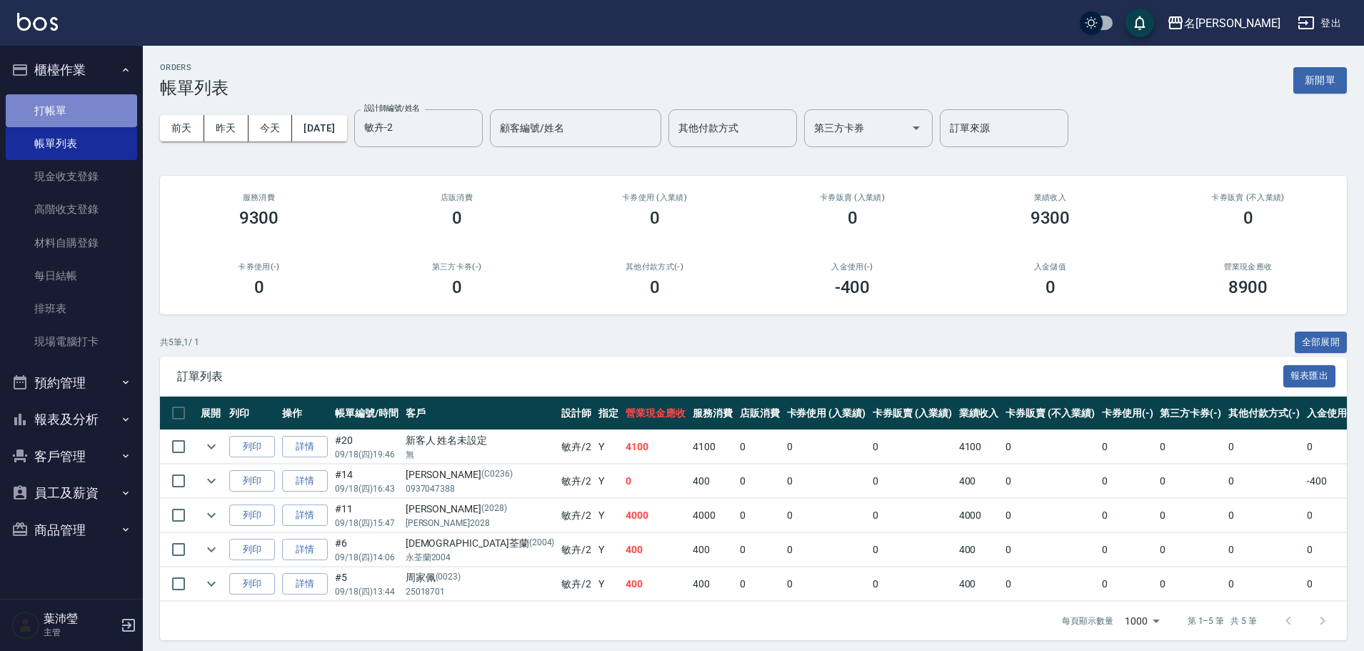
click at [88, 102] on link "打帳單" at bounding box center [71, 110] width 131 height 33
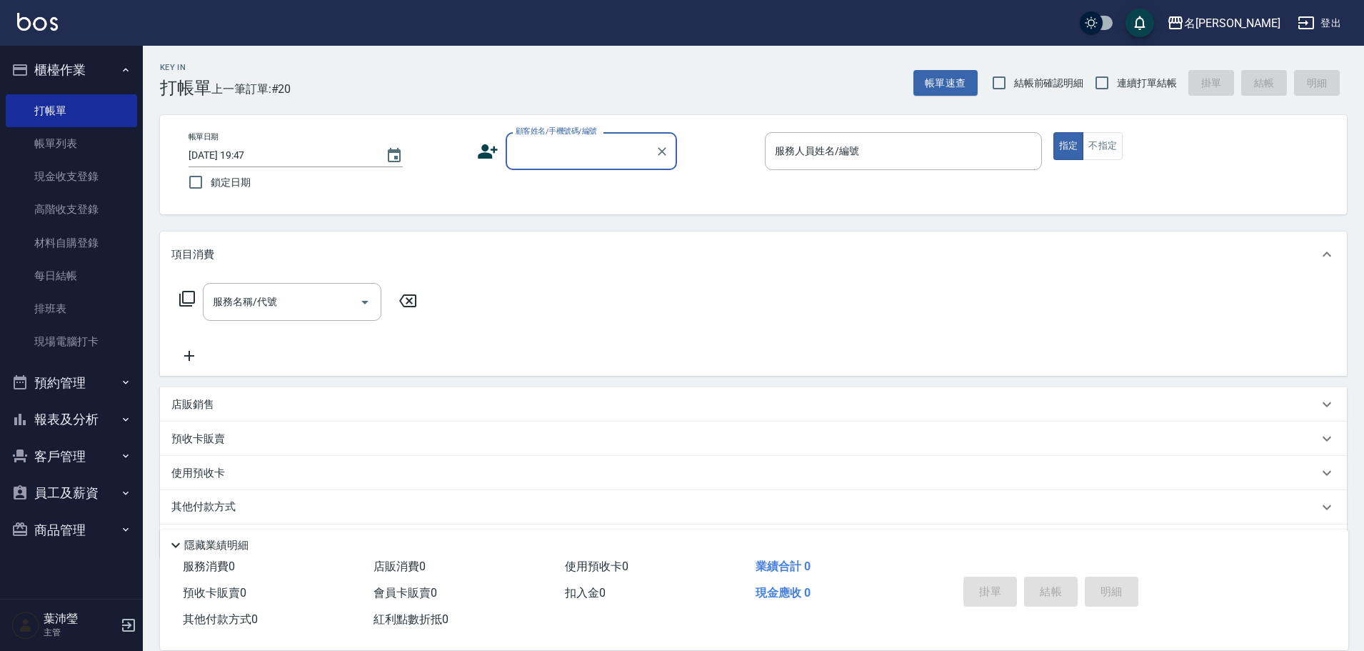
click at [576, 159] on input "顧客姓名/手機號碼/編號" at bounding box center [580, 151] width 137 height 25
click at [613, 181] on li "王玉秋/09330000/C0441" at bounding box center [591, 188] width 171 height 24
type input "王玉秋/09330000/C0441"
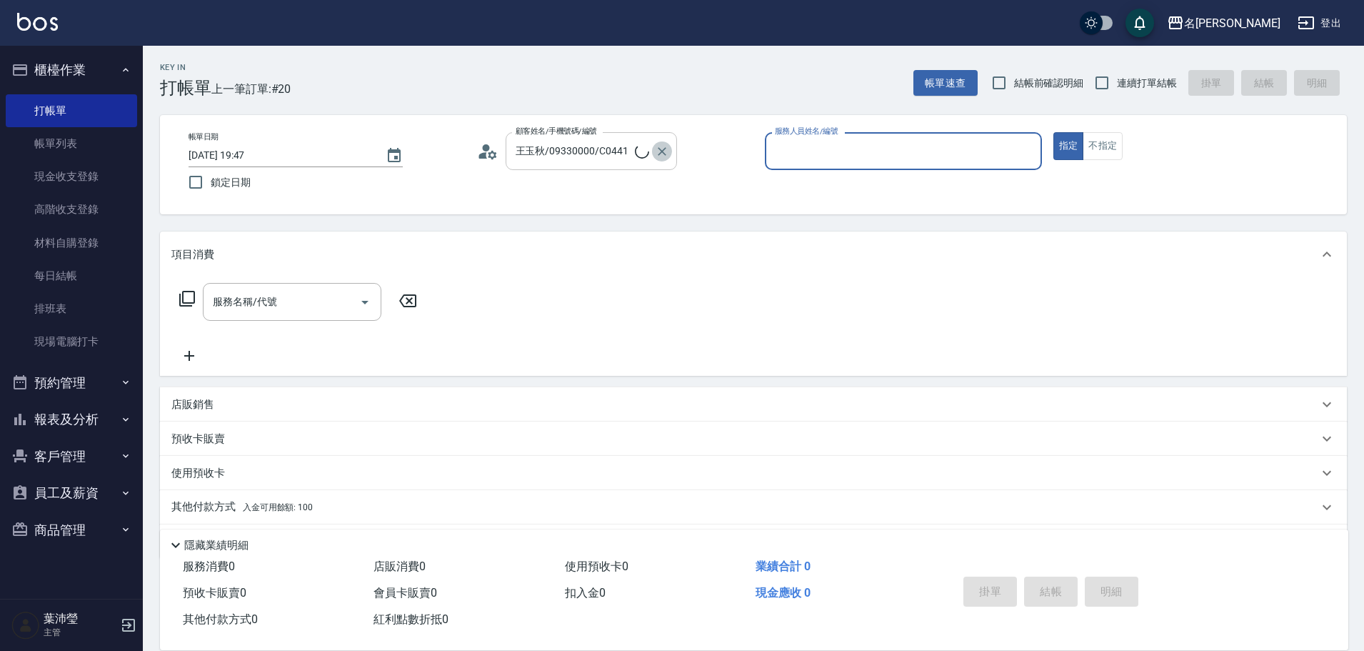
click at [658, 152] on icon "Clear" at bounding box center [662, 151] width 14 height 14
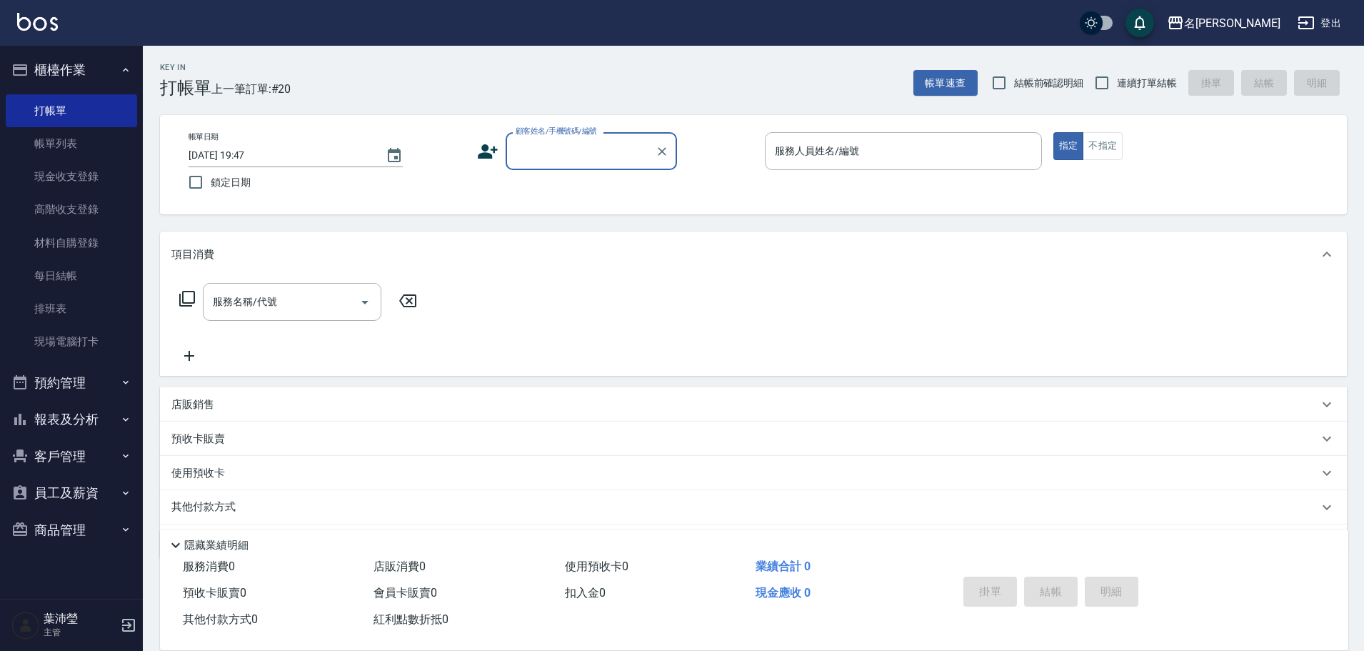
type input "敏卉-2"
click at [586, 166] on div "顧客姓名/手機號碼/編號" at bounding box center [591, 151] width 171 height 38
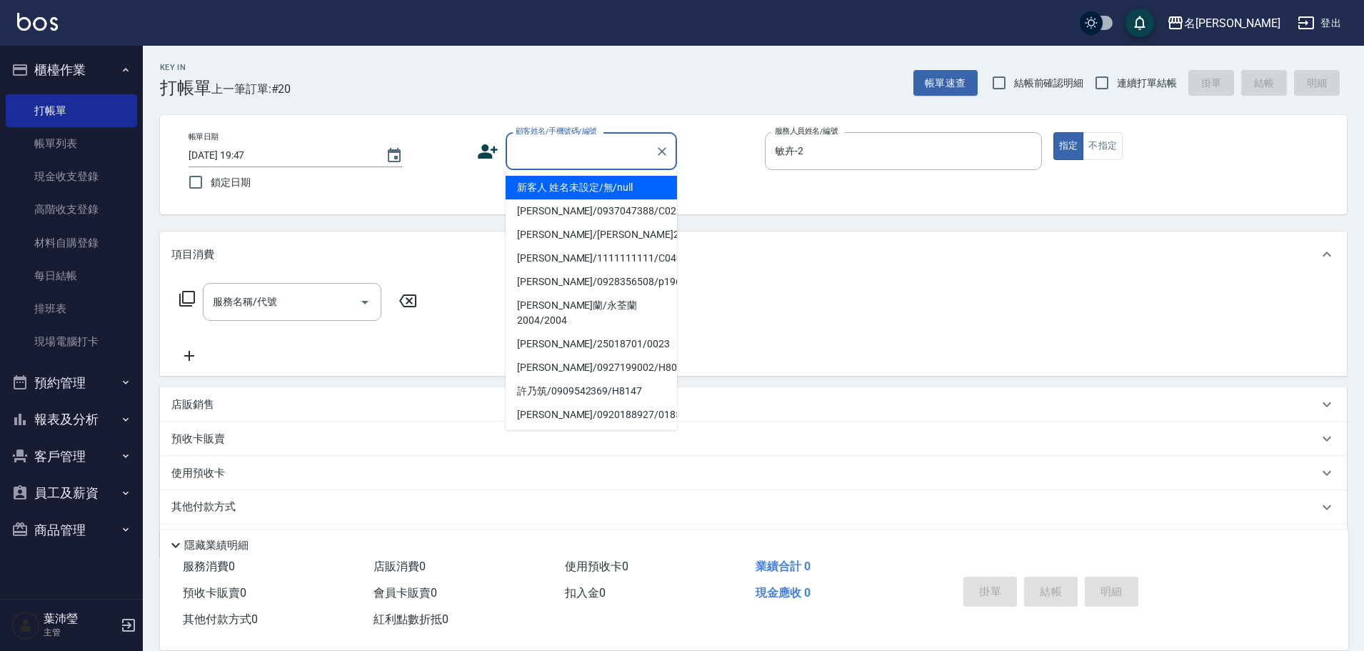
click at [568, 187] on li "新客人 姓名未設定/無/null" at bounding box center [591, 188] width 171 height 24
type input "新客人 姓名未設定/無/null"
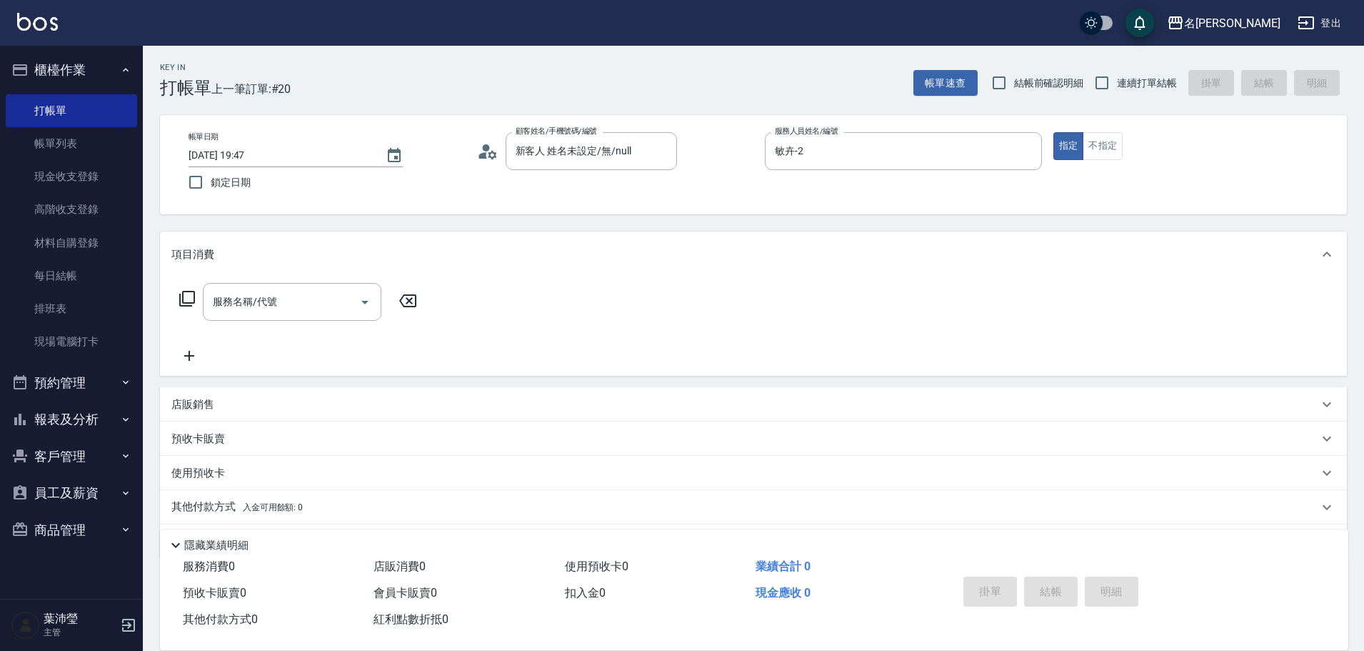
click at [192, 296] on icon at bounding box center [187, 298] width 17 height 17
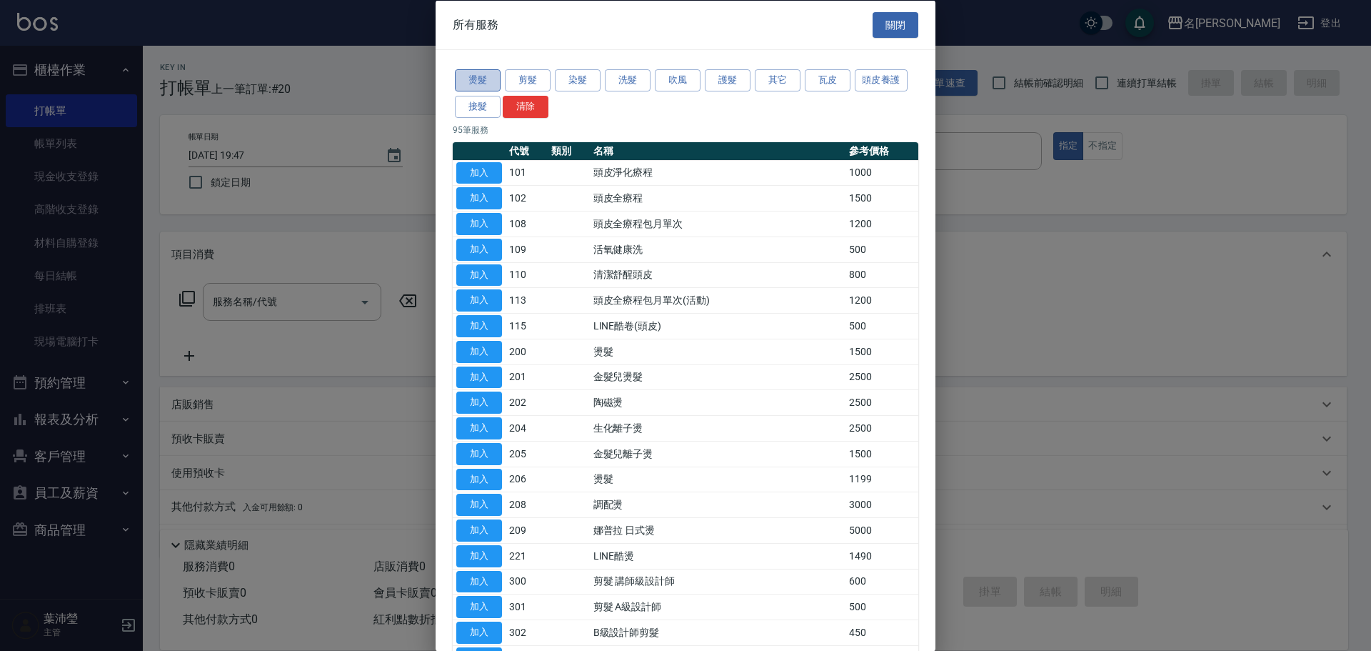
click at [466, 79] on button "燙髮" at bounding box center [478, 80] width 46 height 22
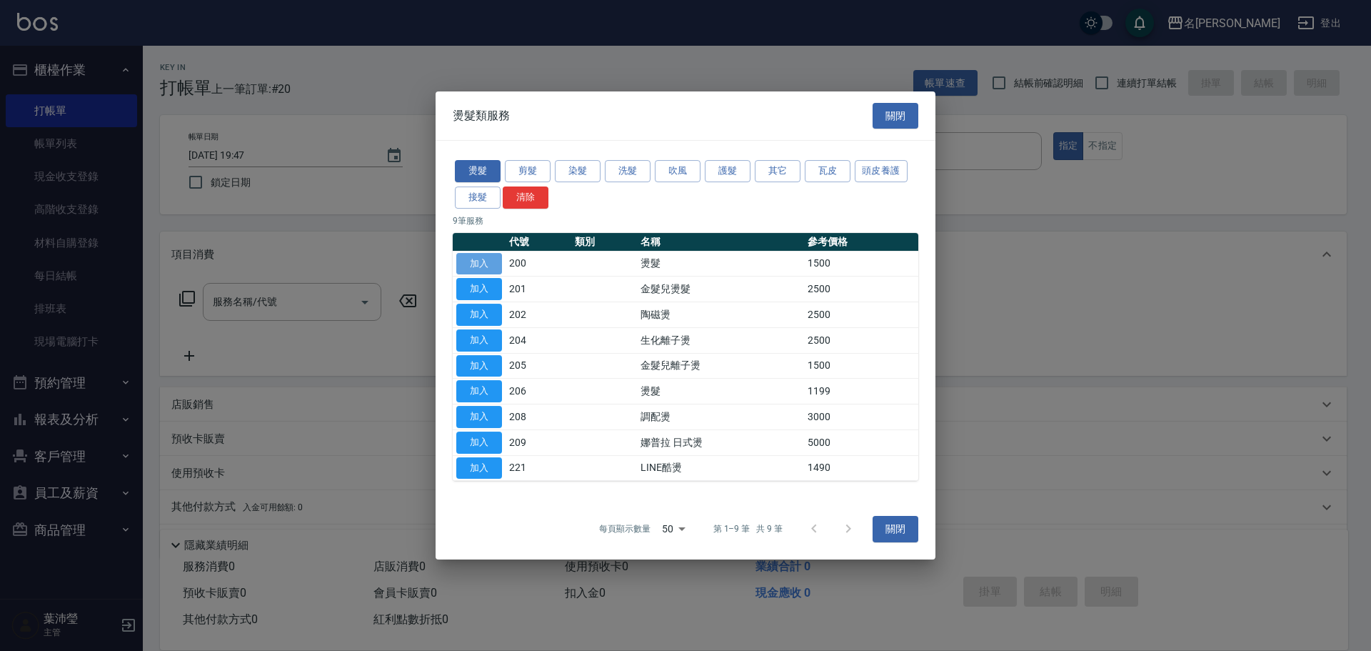
click at [483, 261] on button "加入" at bounding box center [479, 264] width 46 height 22
type input "燙髮(200)"
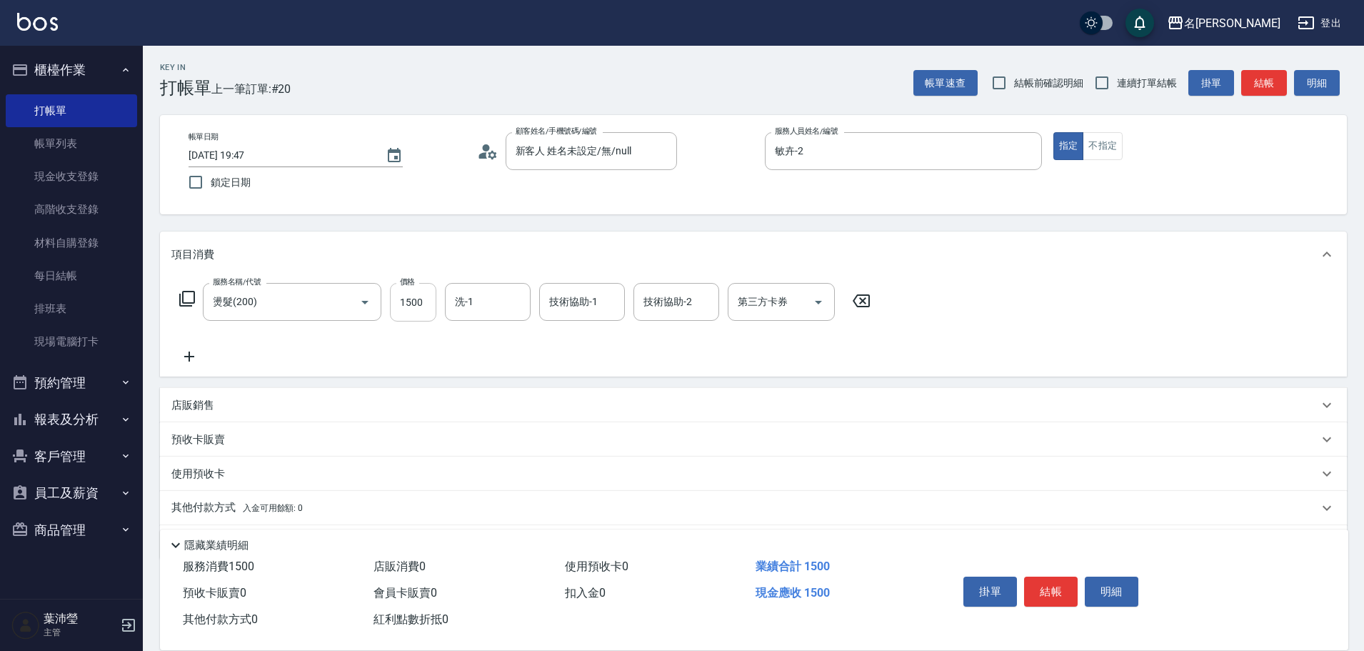
click at [428, 298] on input "1500" at bounding box center [413, 302] width 46 height 39
type input "2500"
click at [1046, 581] on button "結帳" at bounding box center [1051, 591] width 54 height 30
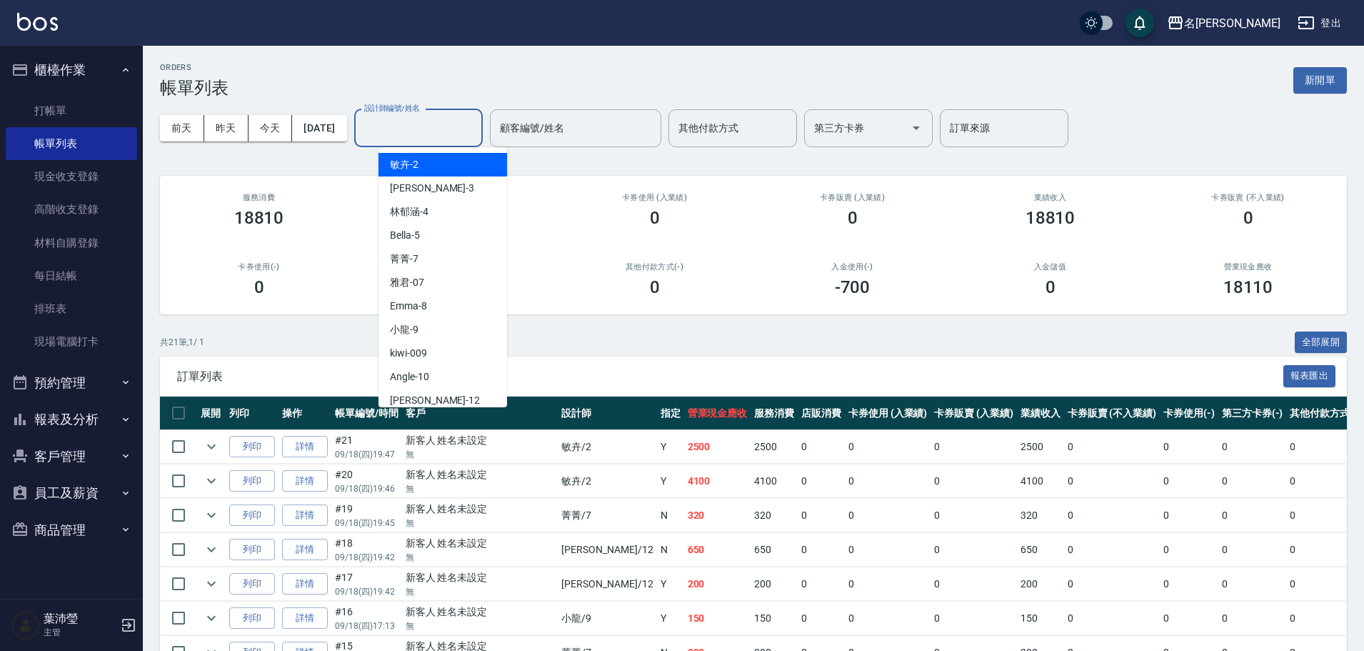
click at [440, 130] on input "設計師編號/姓名" at bounding box center [419, 128] width 116 height 25
click at [436, 159] on div "敏卉 -2" at bounding box center [442, 165] width 129 height 24
type input "敏卉-2"
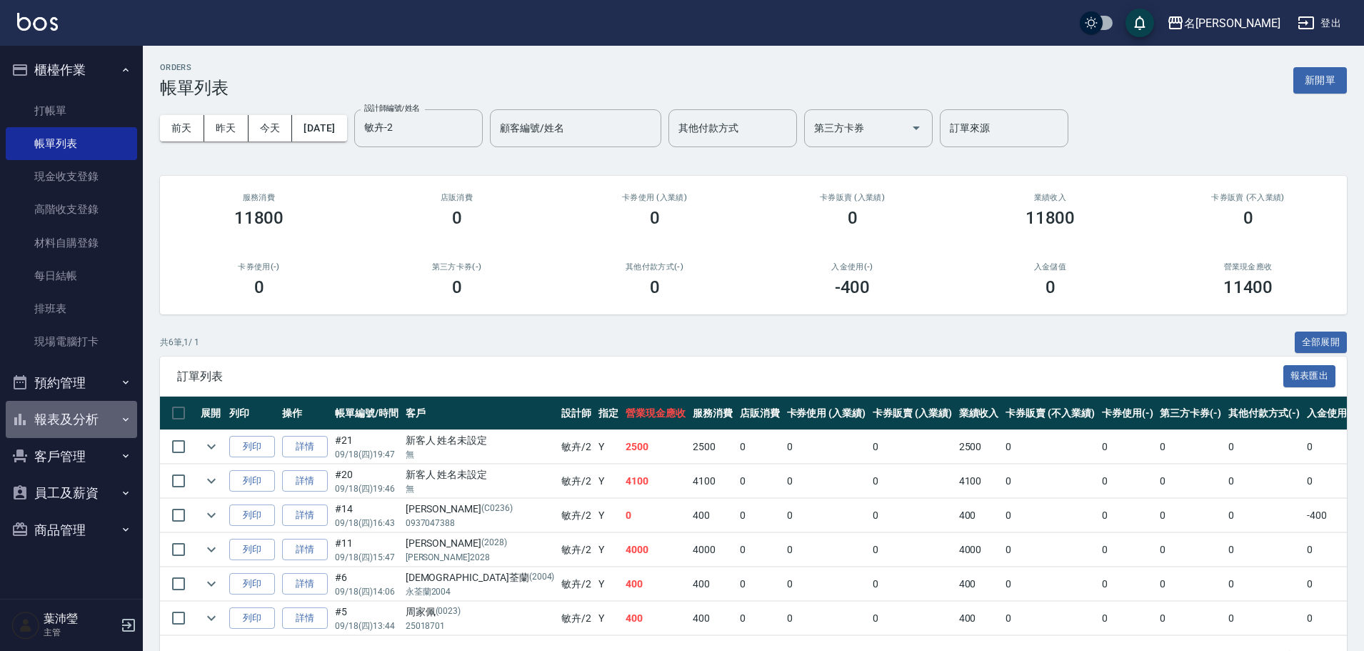
click at [76, 413] on button "報表及分析" at bounding box center [71, 419] width 131 height 37
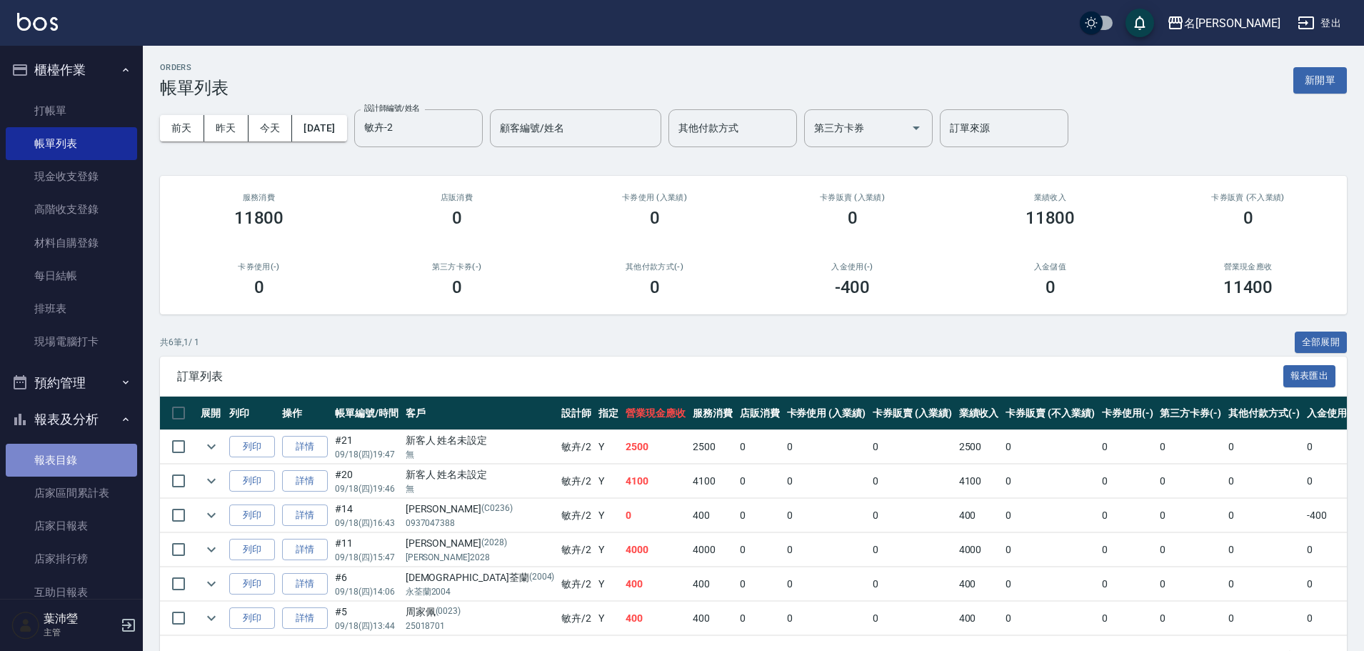
click at [94, 460] on link "報表目錄" at bounding box center [71, 459] width 131 height 33
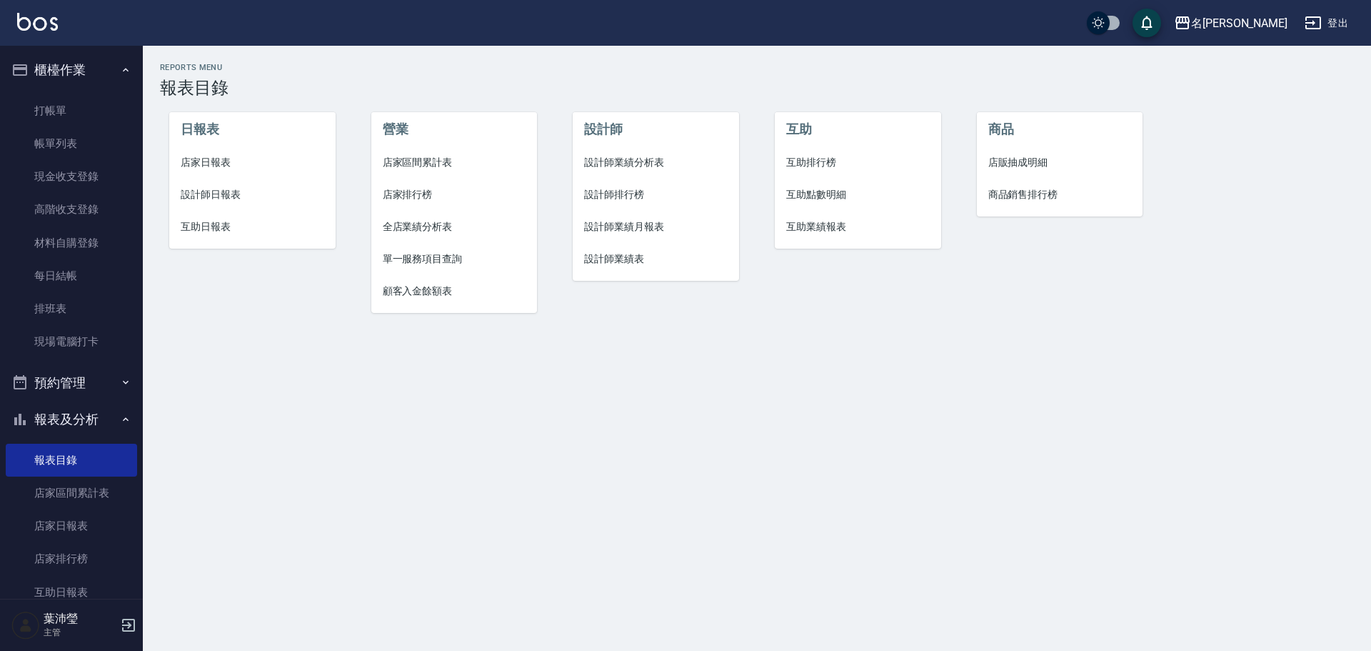
click at [234, 193] on span "設計師日報表" at bounding box center [253, 194] width 144 height 15
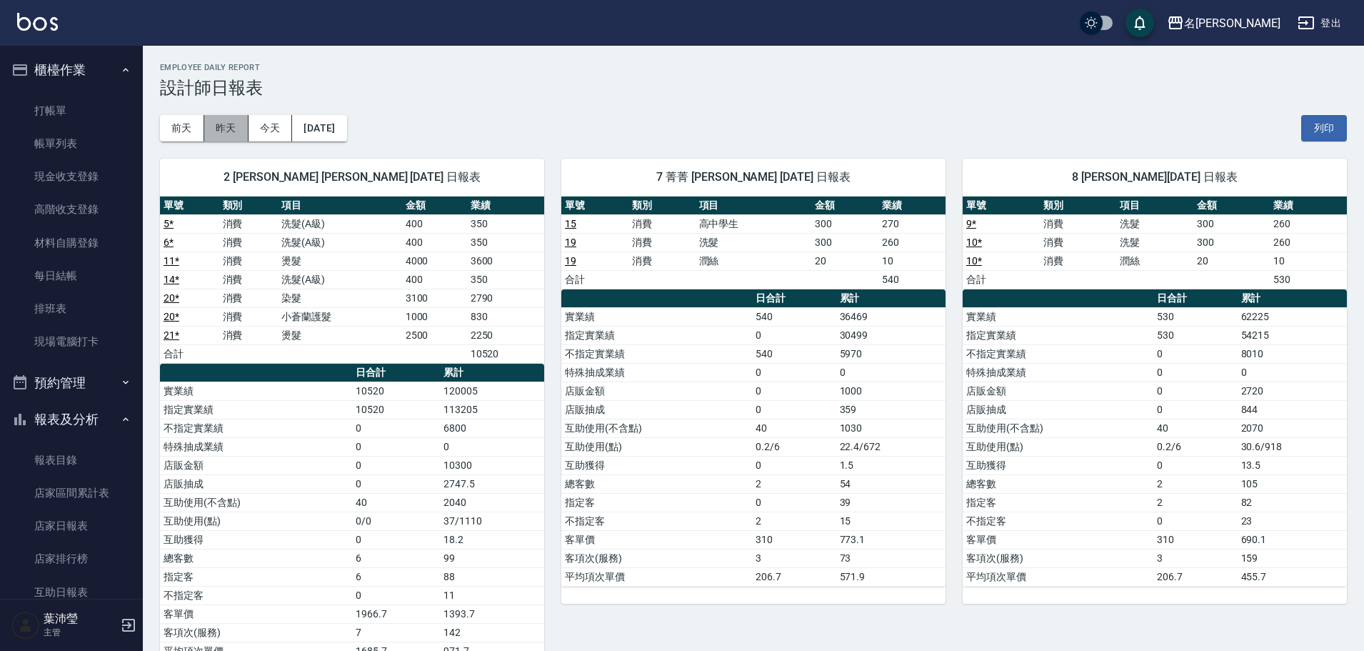
click at [223, 132] on button "昨天" at bounding box center [226, 128] width 44 height 26
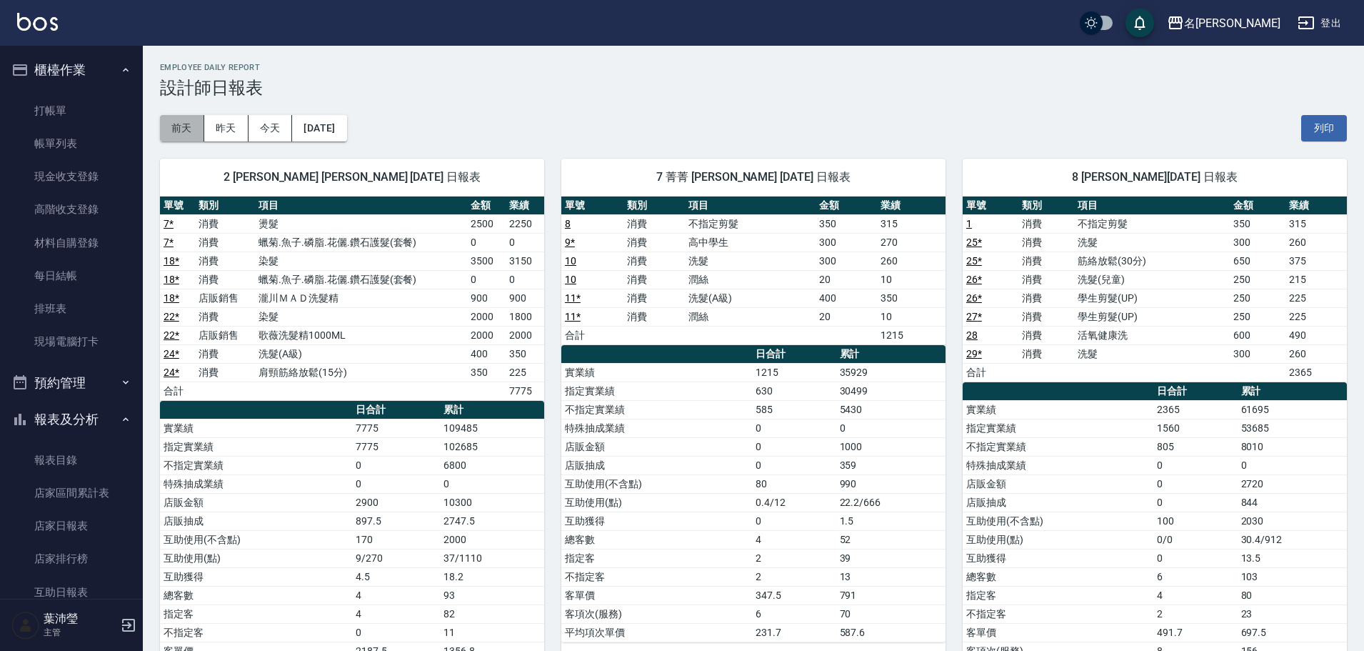
click at [191, 129] on button "前天" at bounding box center [182, 128] width 44 height 26
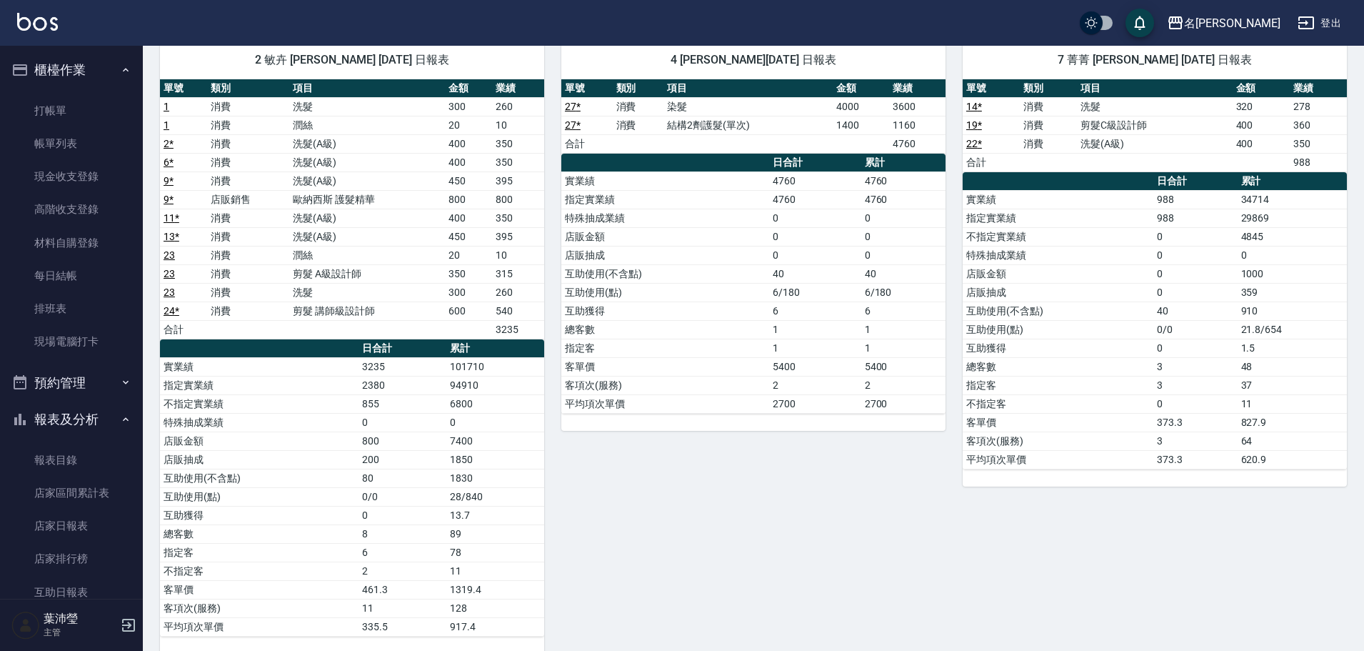
scroll to position [64, 0]
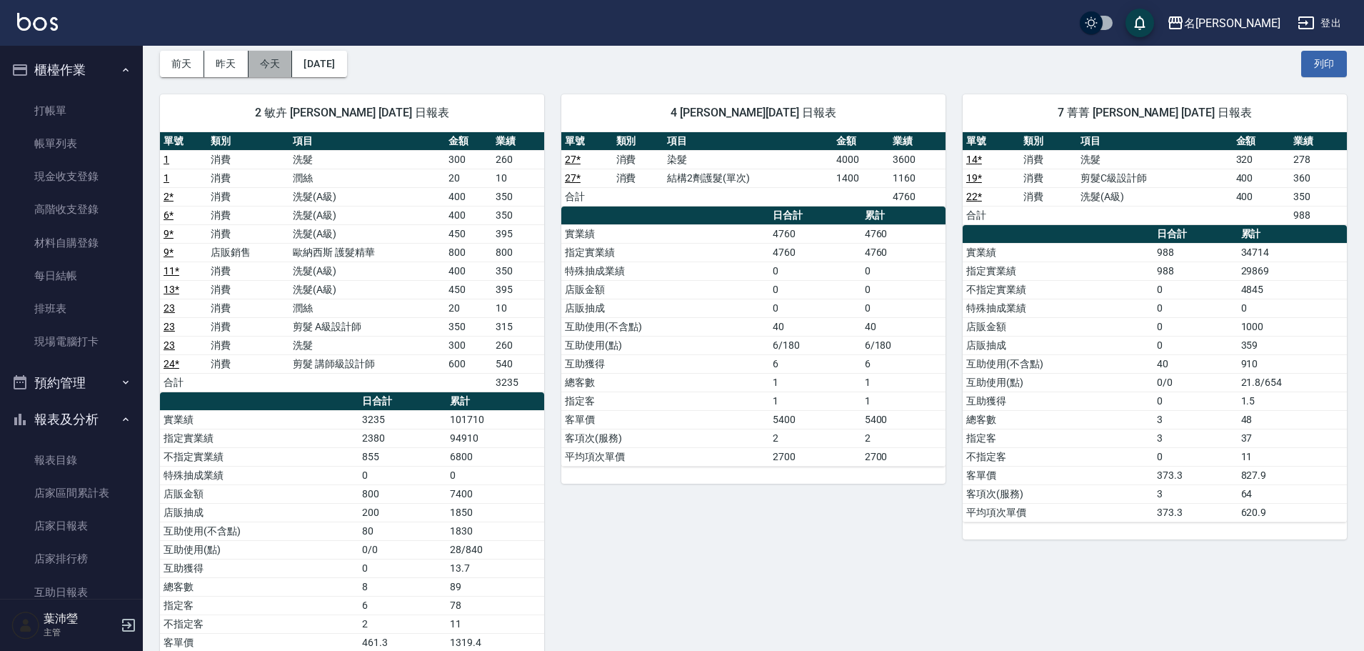
click at [279, 66] on button "今天" at bounding box center [270, 64] width 44 height 26
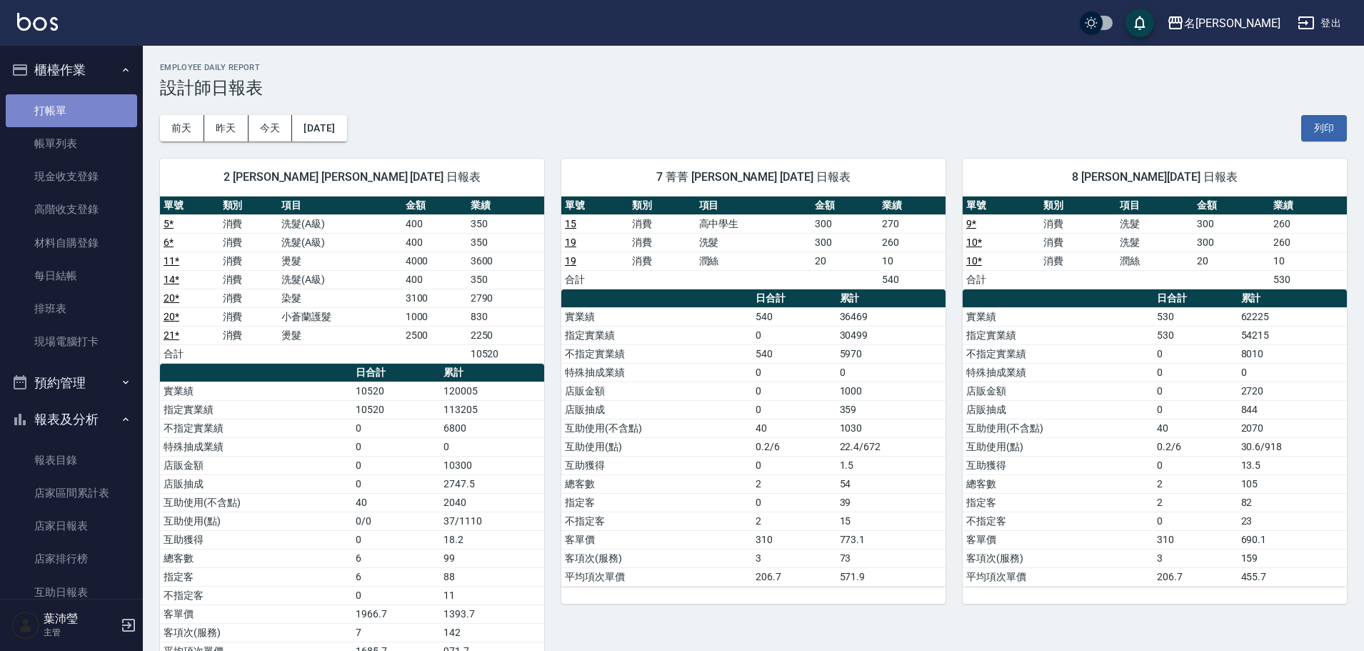
click at [79, 111] on link "打帳單" at bounding box center [71, 110] width 131 height 33
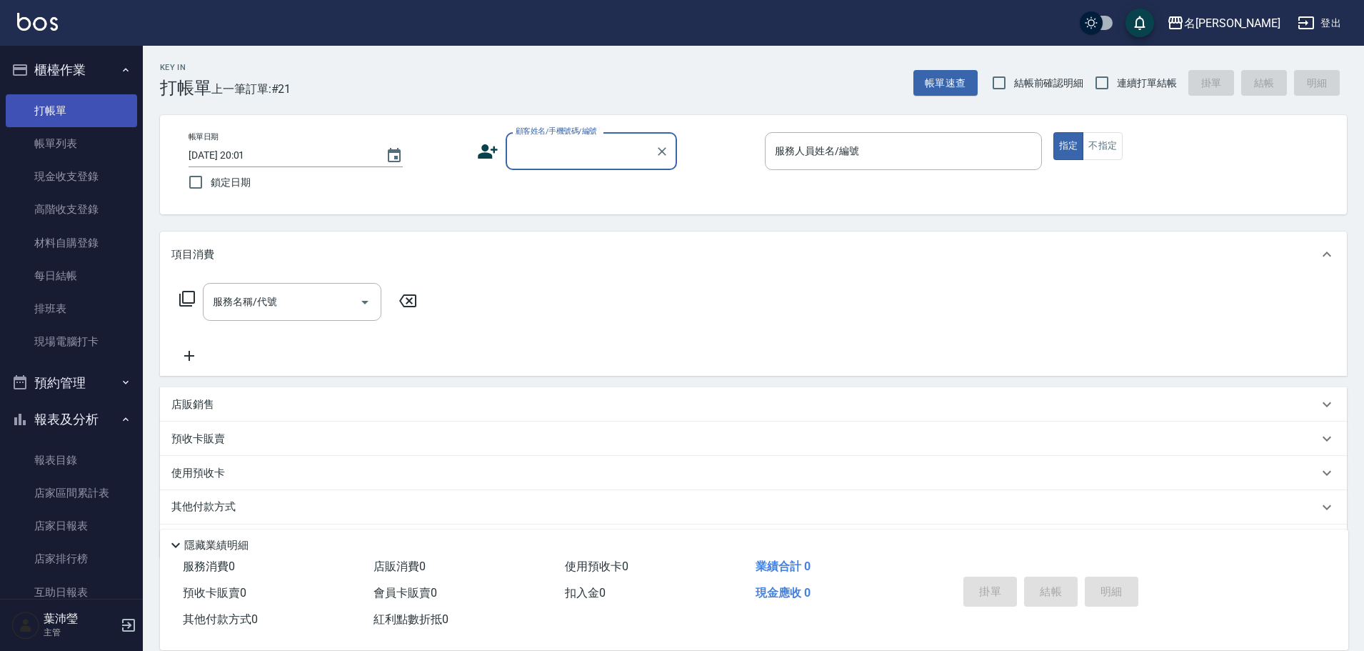
drag, startPoint x: 65, startPoint y: 156, endPoint x: 78, endPoint y: 121, distance: 37.9
click at [64, 157] on link "帳單列表" at bounding box center [71, 143] width 131 height 33
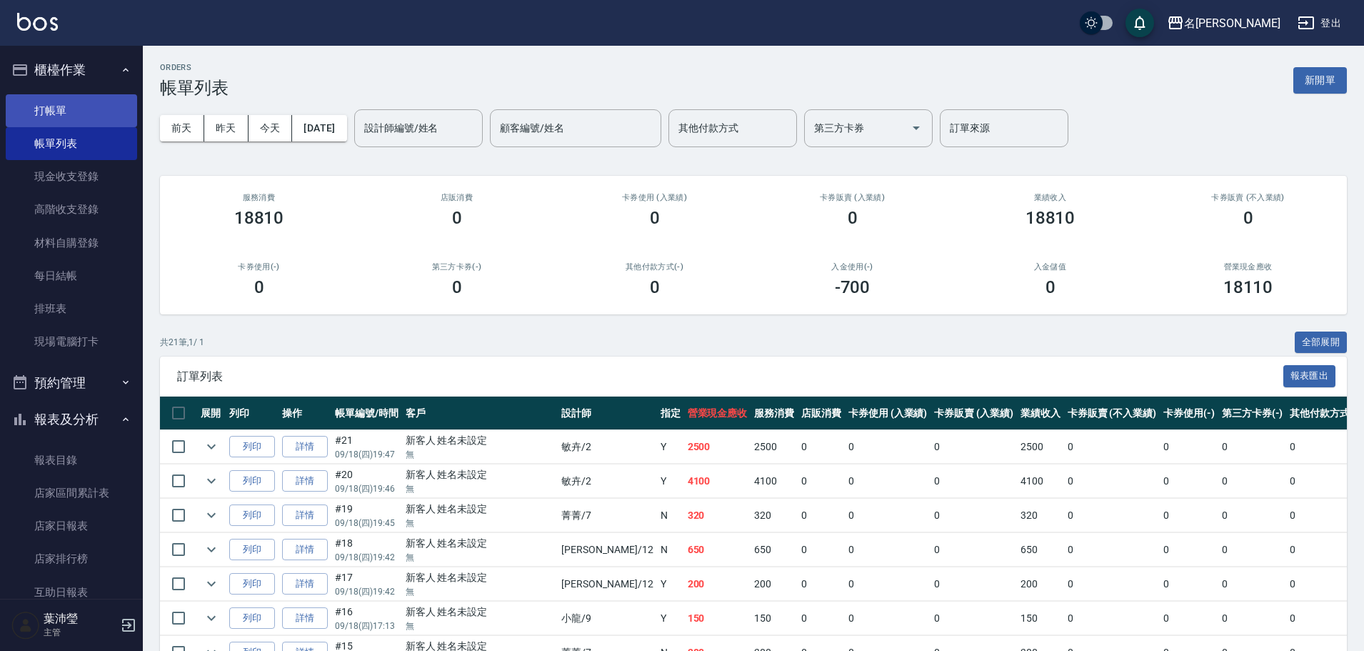
click at [106, 103] on link "打帳單" at bounding box center [71, 110] width 131 height 33
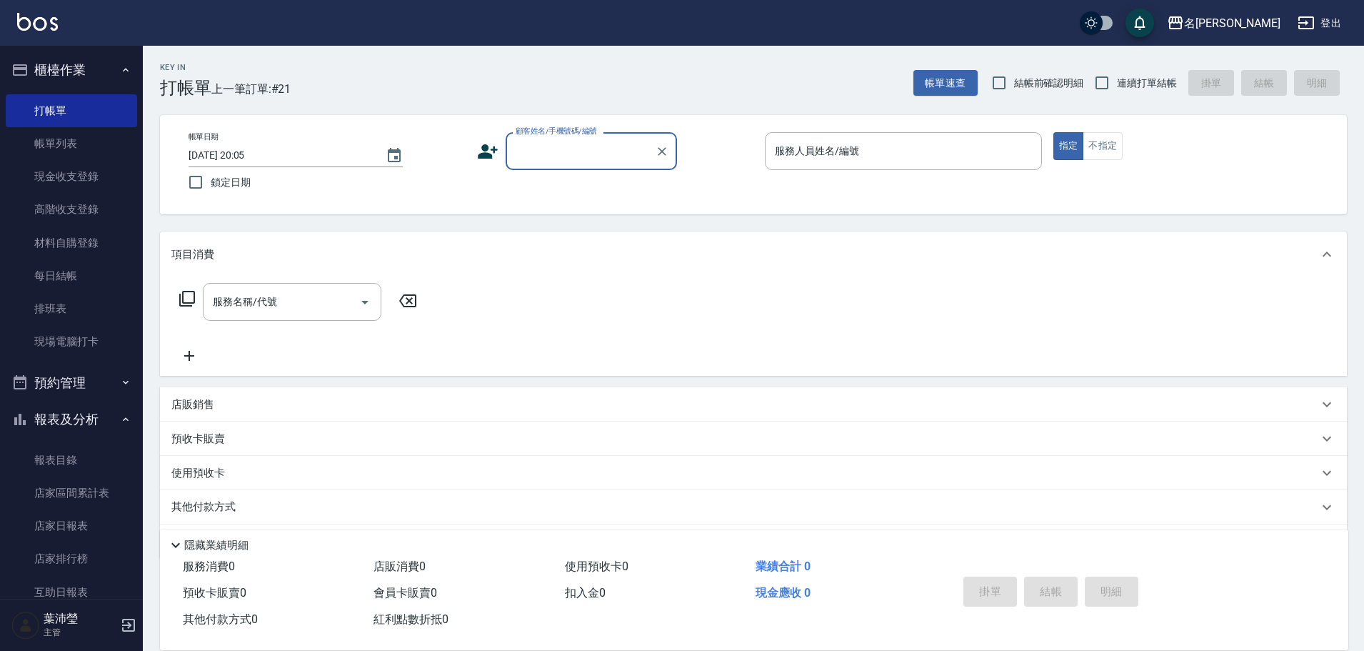
click at [556, 137] on div "顧客姓名/手機號碼/編號" at bounding box center [591, 151] width 171 height 38
type input "w"
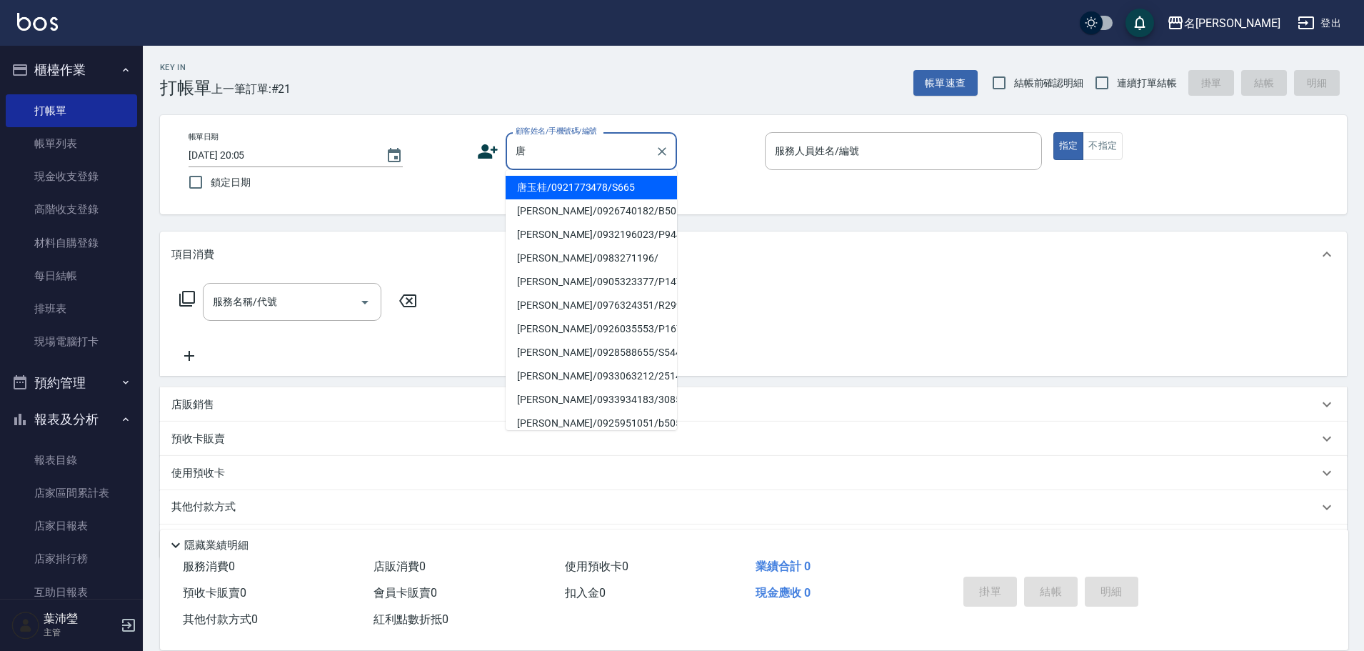
click at [567, 193] on li "唐玉桂/0921773478/S665" at bounding box center [591, 188] width 171 height 24
type input "唐玉桂/0921773478/S665"
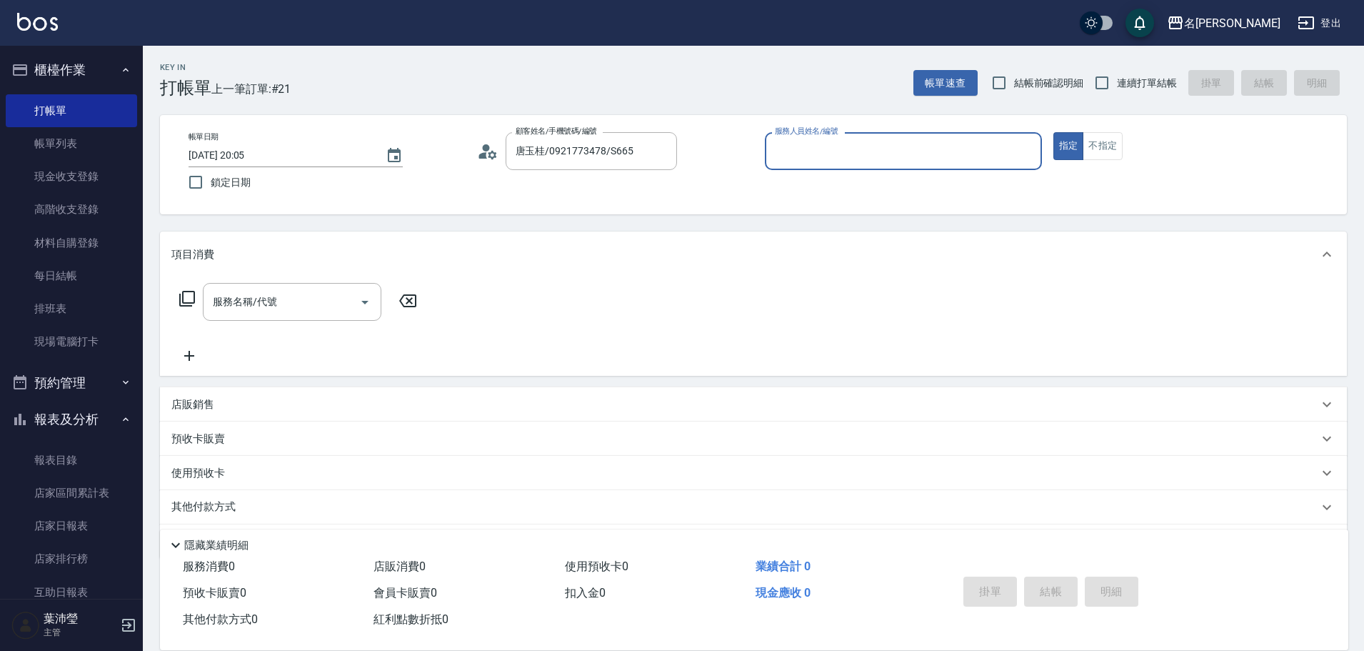
type input "Angle-10"
click at [187, 296] on icon at bounding box center [187, 298] width 17 height 17
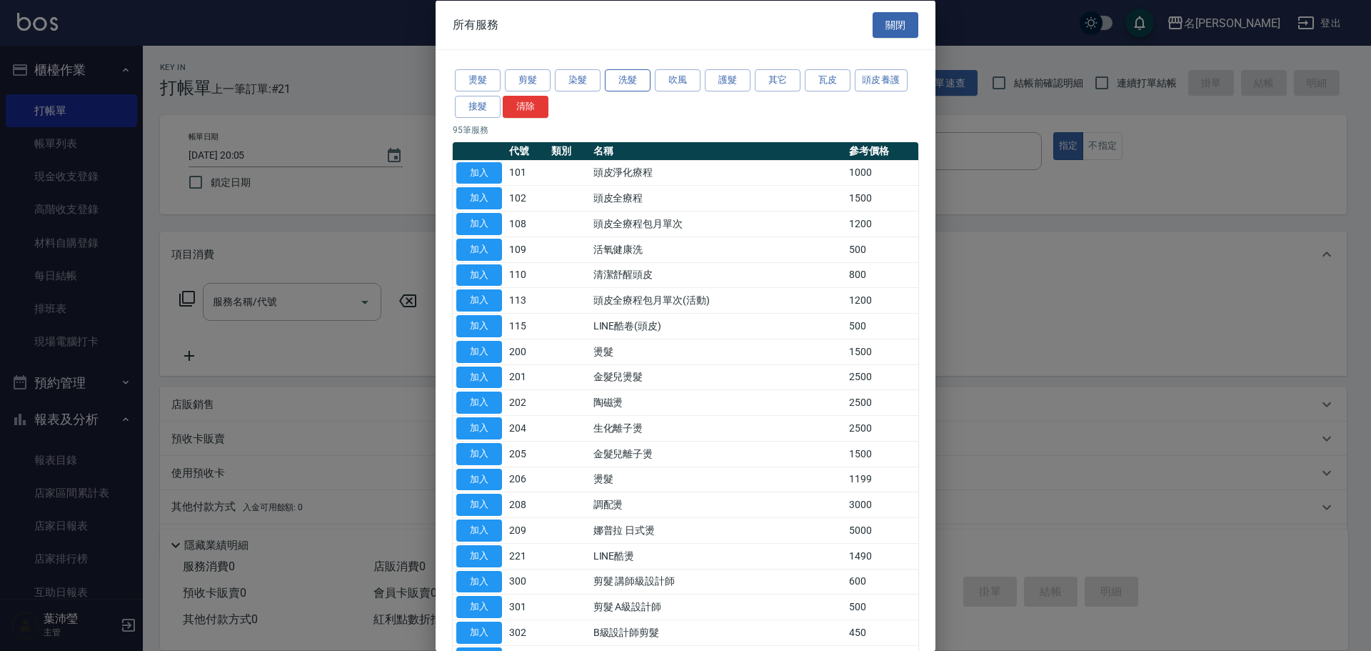
click at [617, 80] on button "洗髮" at bounding box center [628, 80] width 46 height 22
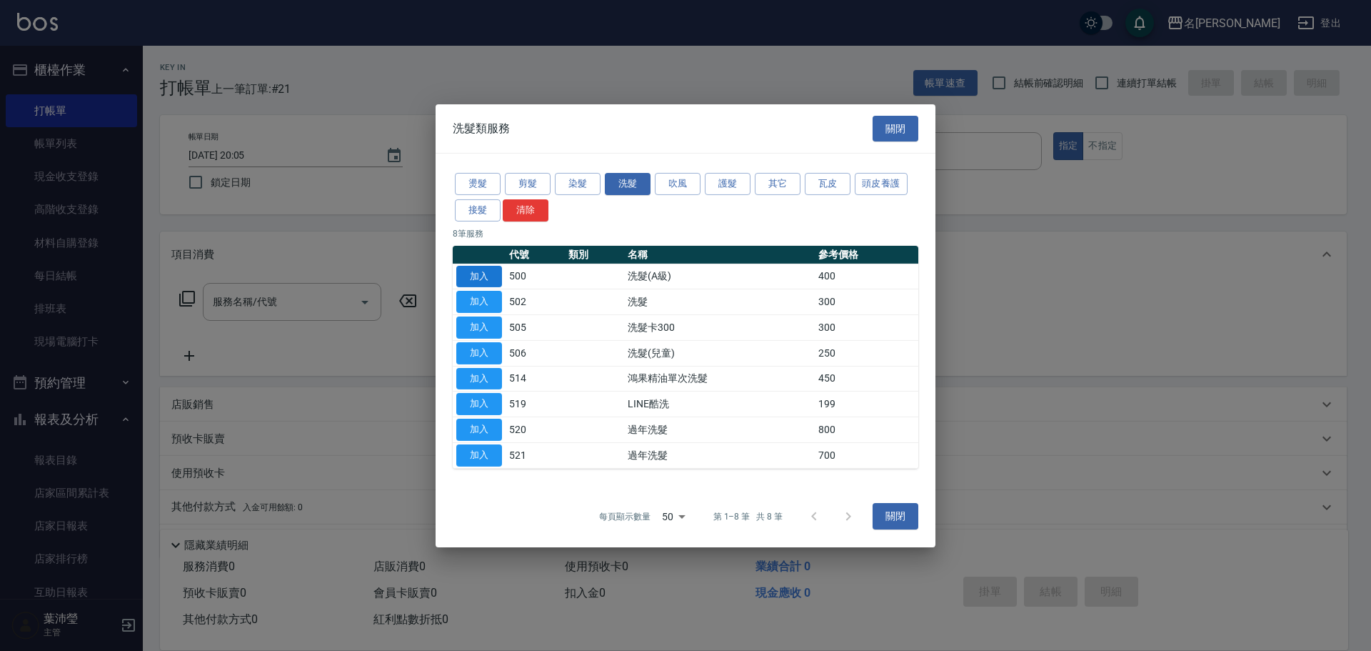
click at [488, 267] on button "加入" at bounding box center [479, 276] width 46 height 22
type input "洗髮(A級)(500)"
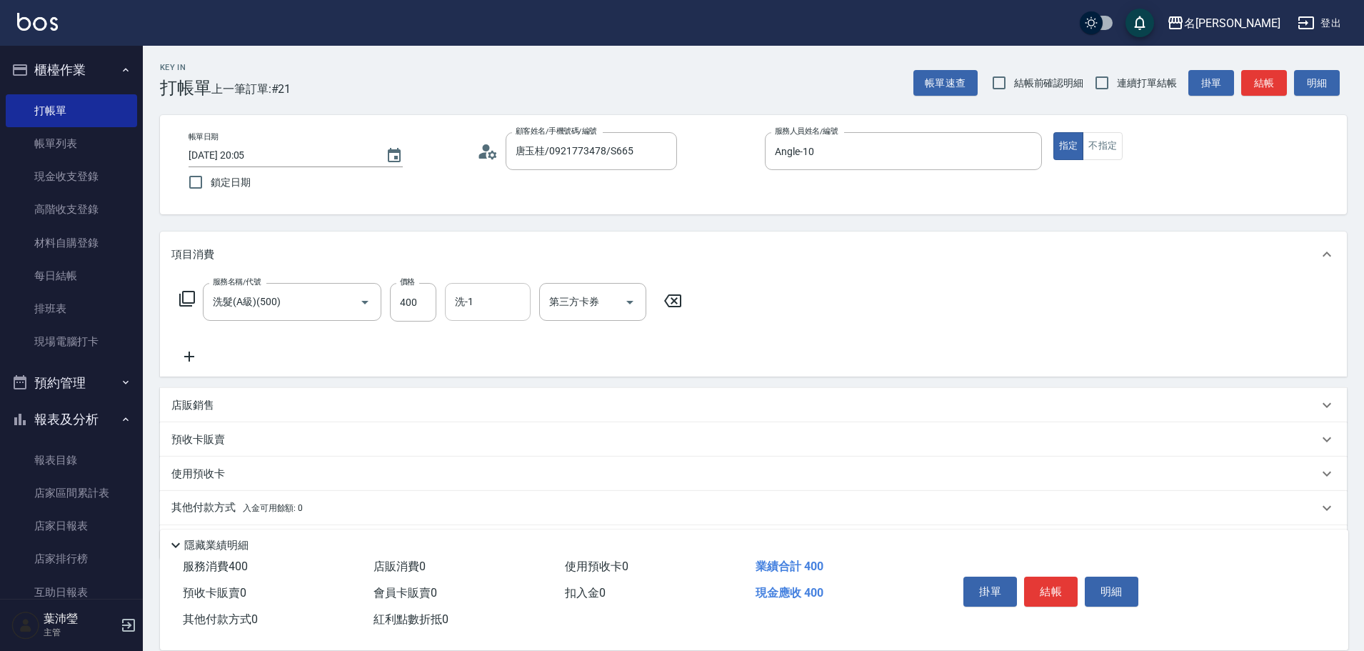
click at [447, 313] on div "洗-1" at bounding box center [488, 302] width 86 height 38
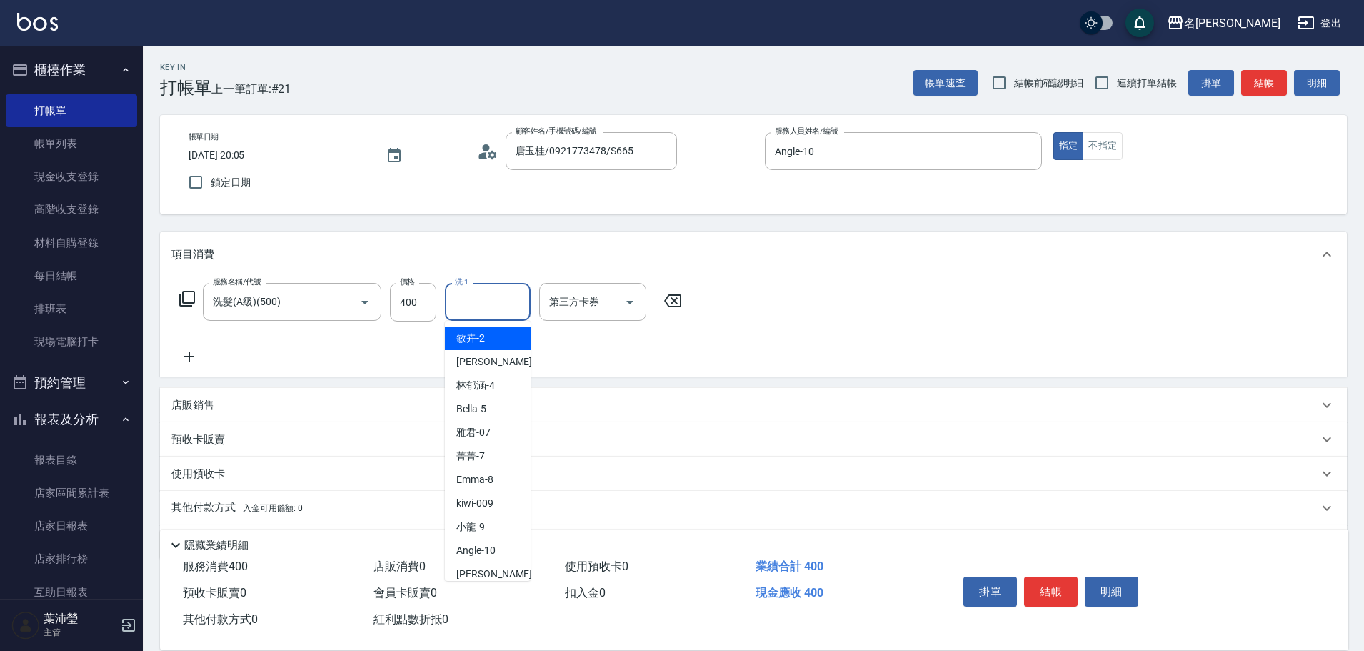
scroll to position [341, 0]
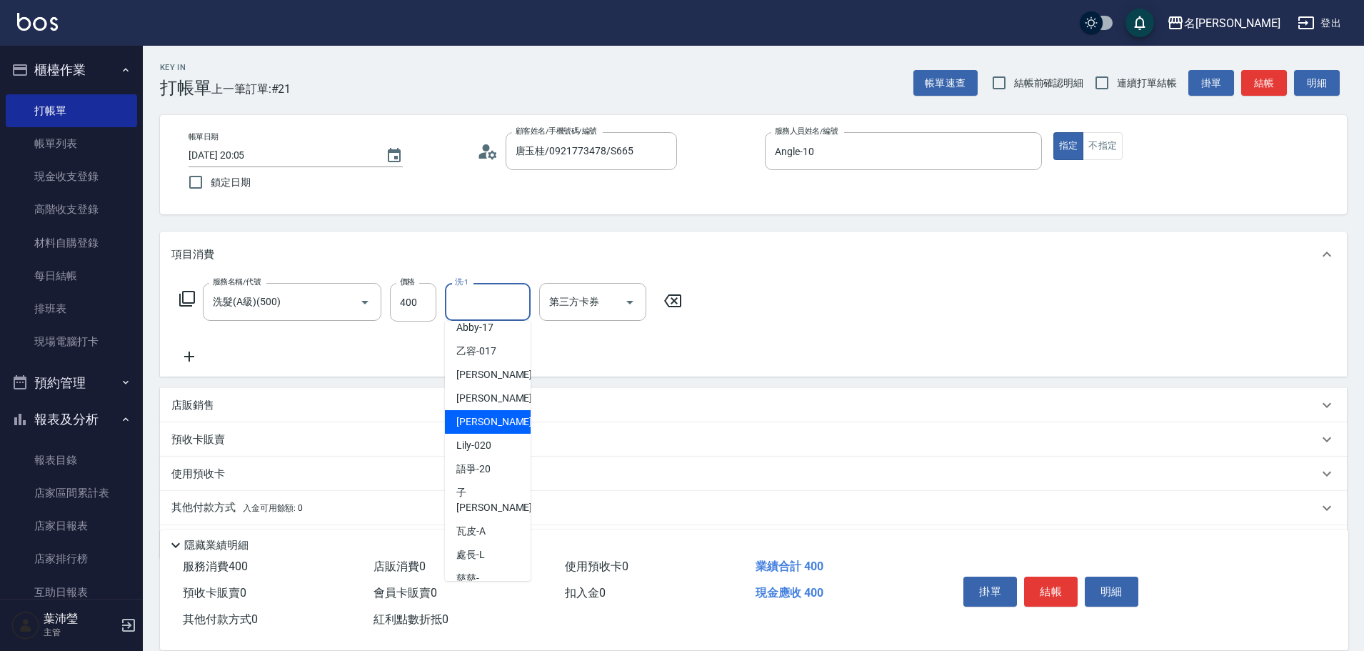
click at [473, 428] on span "宥蓁 -19" at bounding box center [501, 421] width 90 height 15
type input "宥蓁-19"
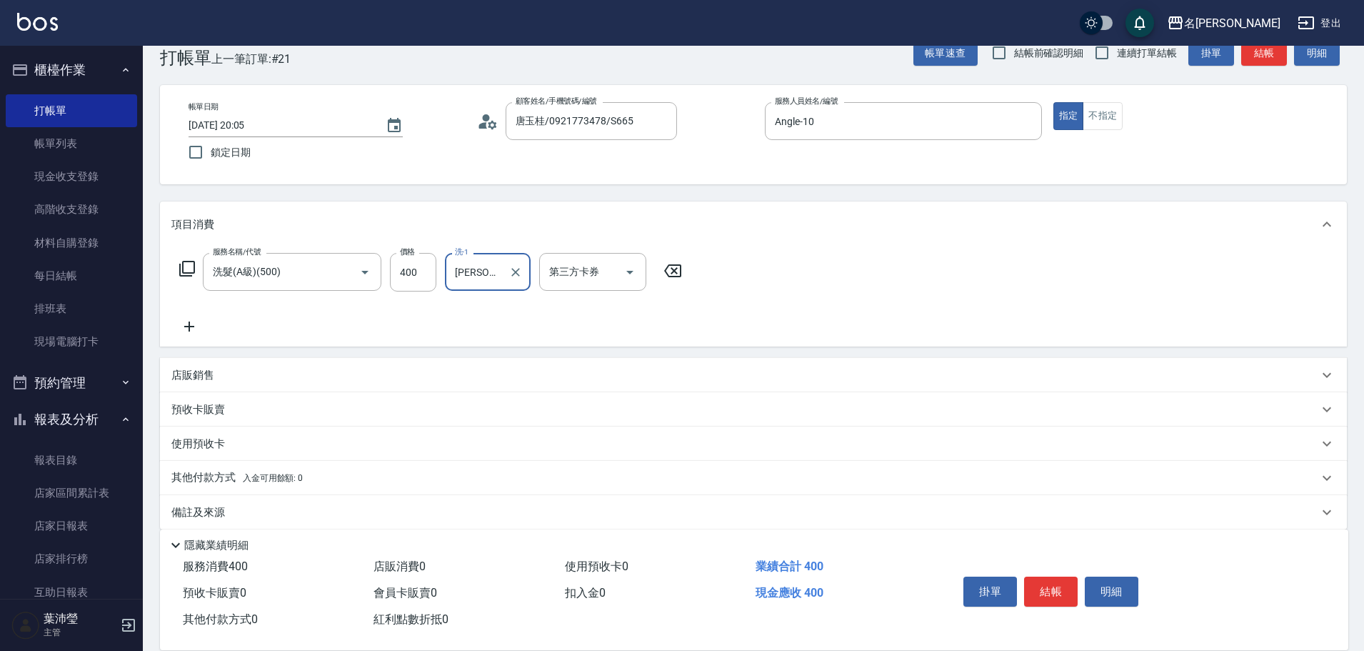
scroll to position [46, 0]
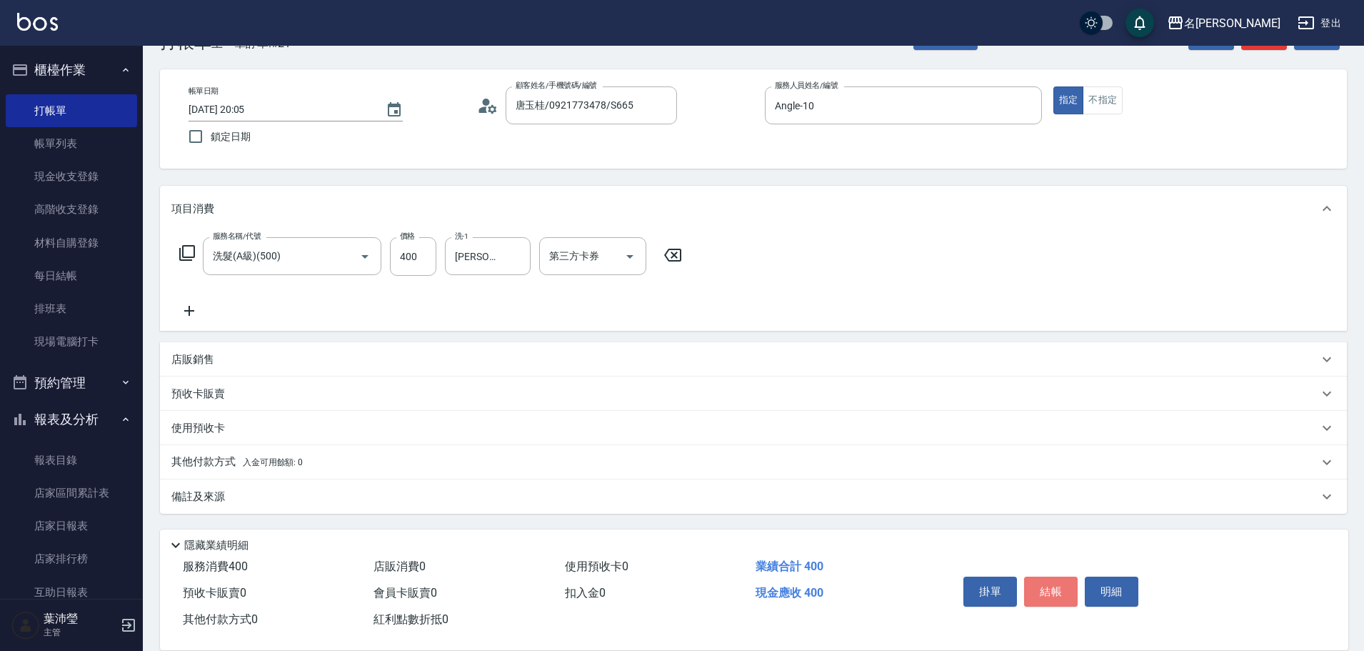
click at [1064, 597] on button "結帳" at bounding box center [1051, 591] width 54 height 30
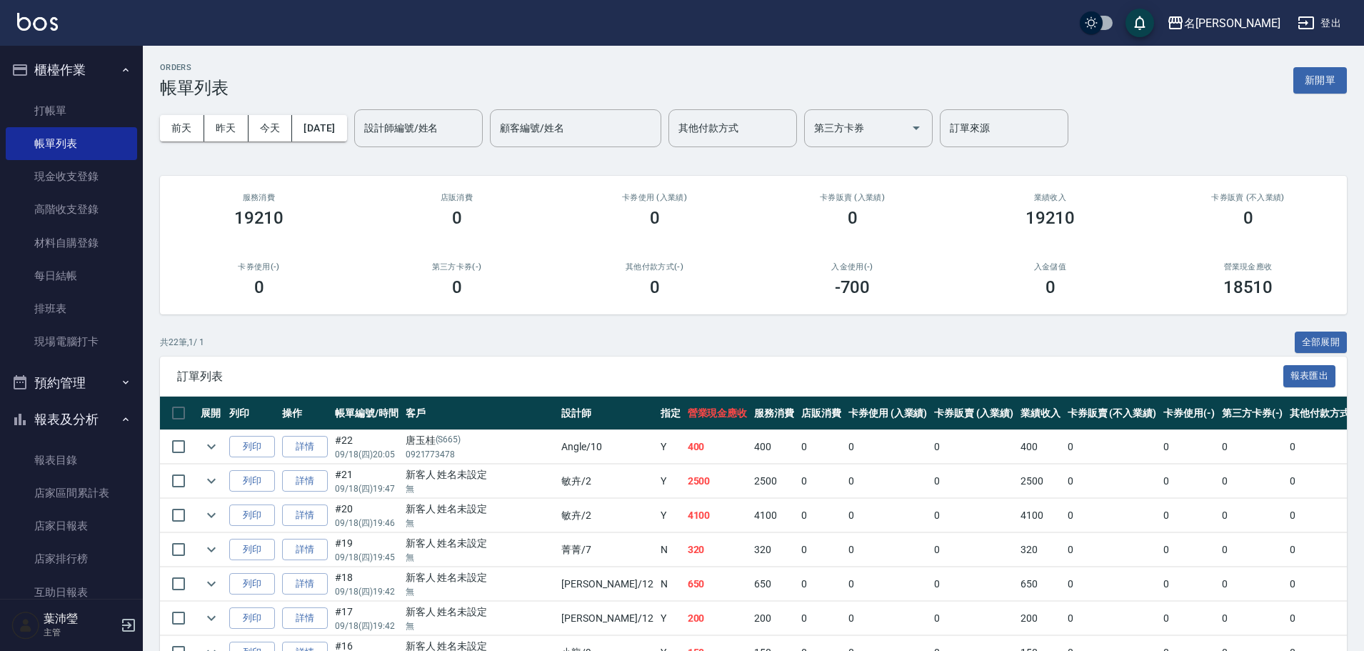
click at [76, 93] on ul "打帳單 帳單列表 現金收支登錄 高階收支登錄 材料自購登錄 每日結帳 排班表 現場電腦打卡" at bounding box center [71, 227] width 131 height 276
click at [72, 96] on link "打帳單" at bounding box center [71, 110] width 131 height 33
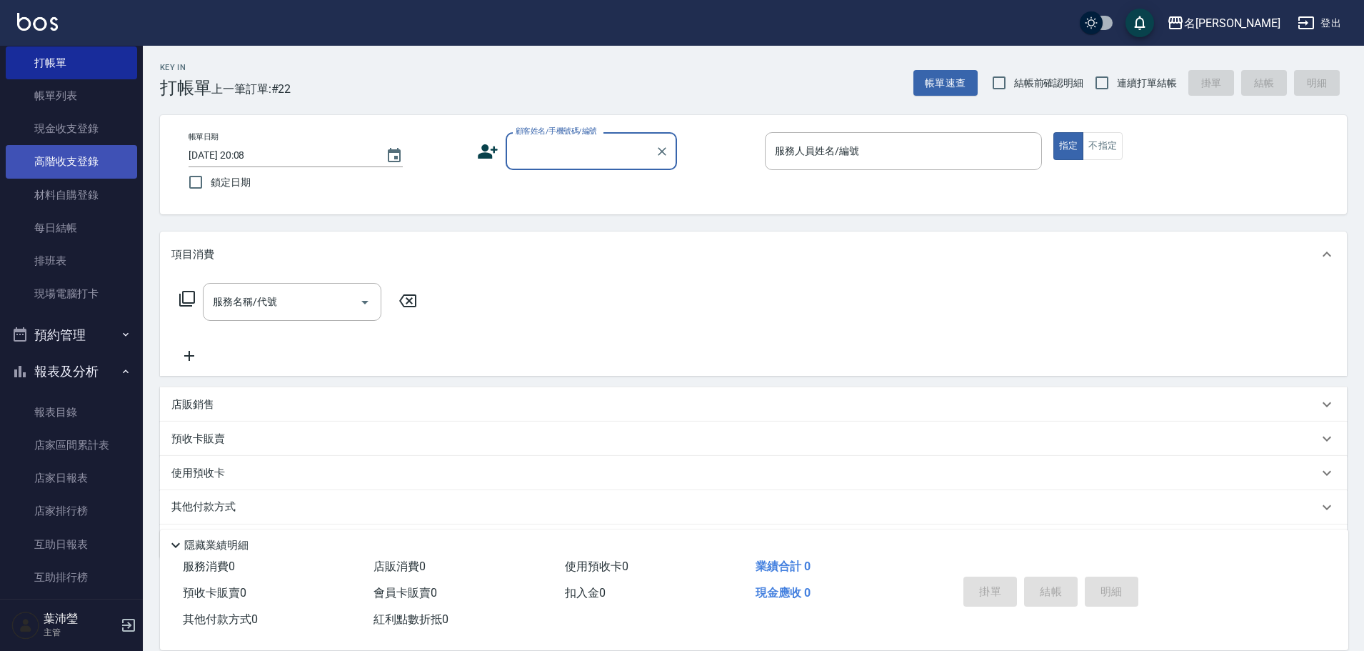
scroll to position [71, 0]
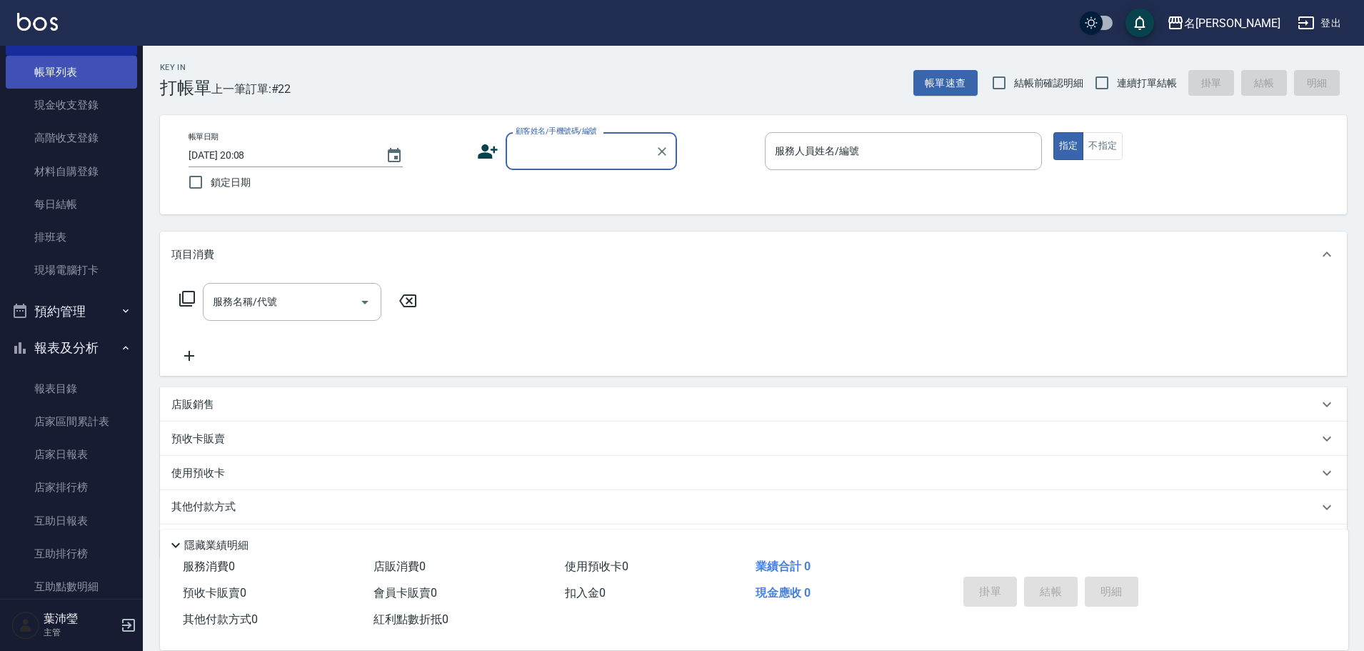
drag, startPoint x: 88, startPoint y: 59, endPoint x: 111, endPoint y: 71, distance: 26.2
click at [86, 59] on link "帳單列表" at bounding box center [71, 72] width 131 height 33
click at [111, 71] on link "帳單列表" at bounding box center [71, 72] width 131 height 33
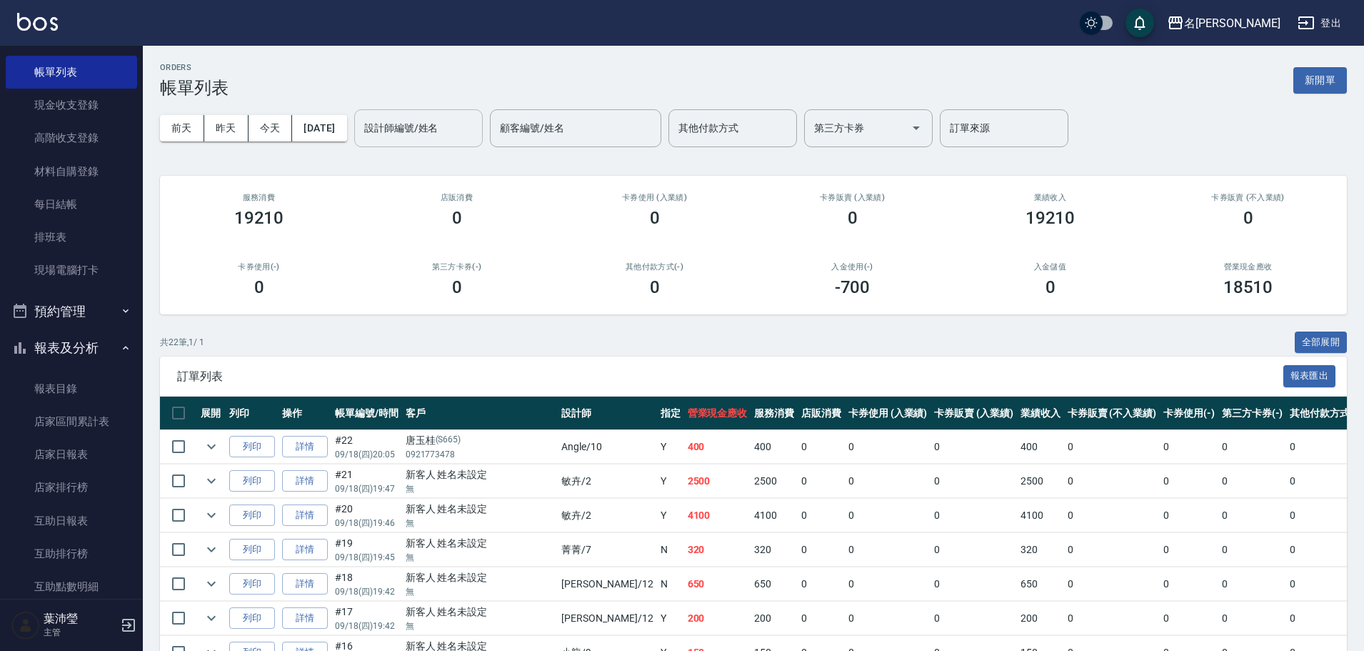
click at [440, 130] on input "設計師編號/姓名" at bounding box center [419, 128] width 116 height 25
click at [441, 161] on div "Jenny -12" at bounding box center [442, 165] width 129 height 24
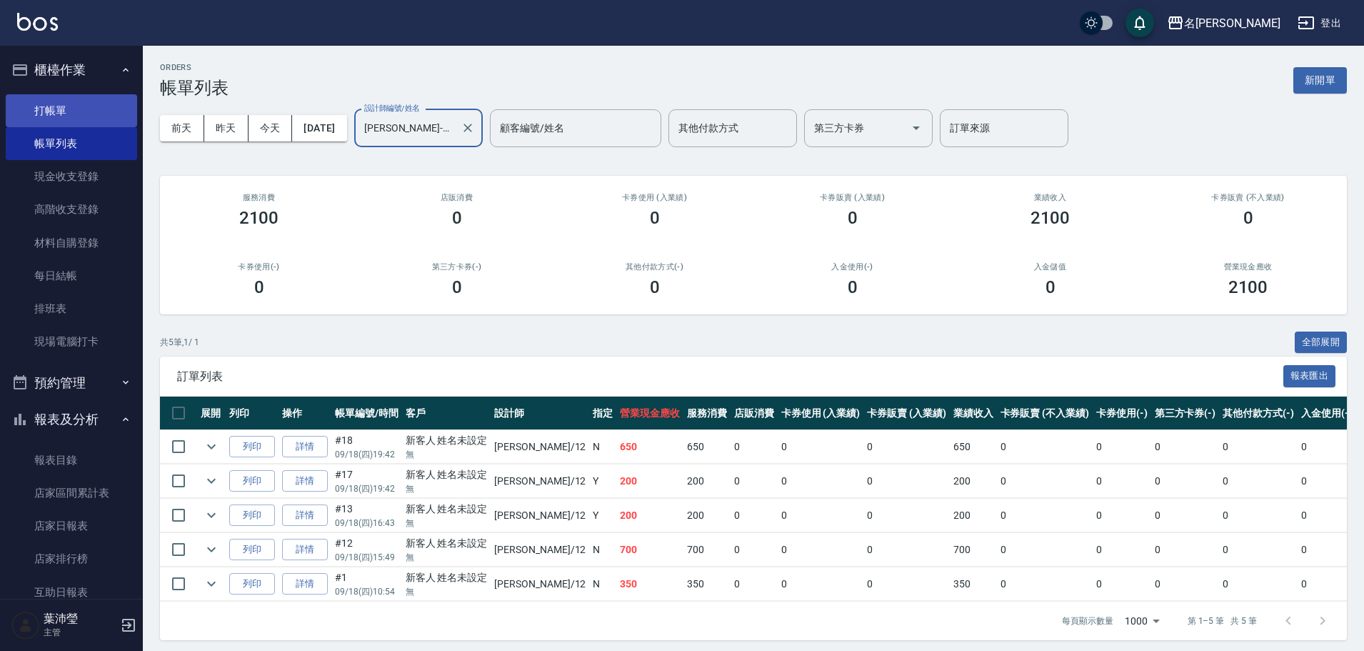
type input "Jenny-12"
click at [89, 113] on link "打帳單" at bounding box center [71, 110] width 131 height 33
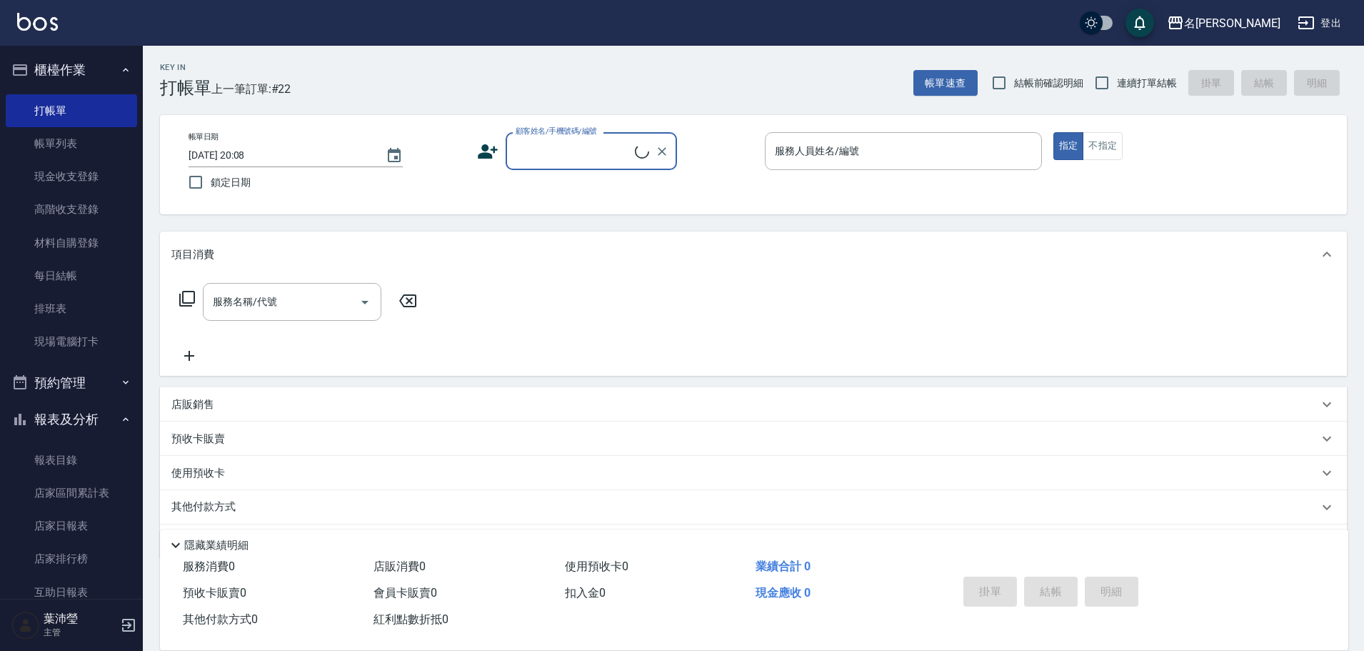
click at [569, 154] on input "顧客姓名/手機號碼/編號" at bounding box center [573, 151] width 123 height 25
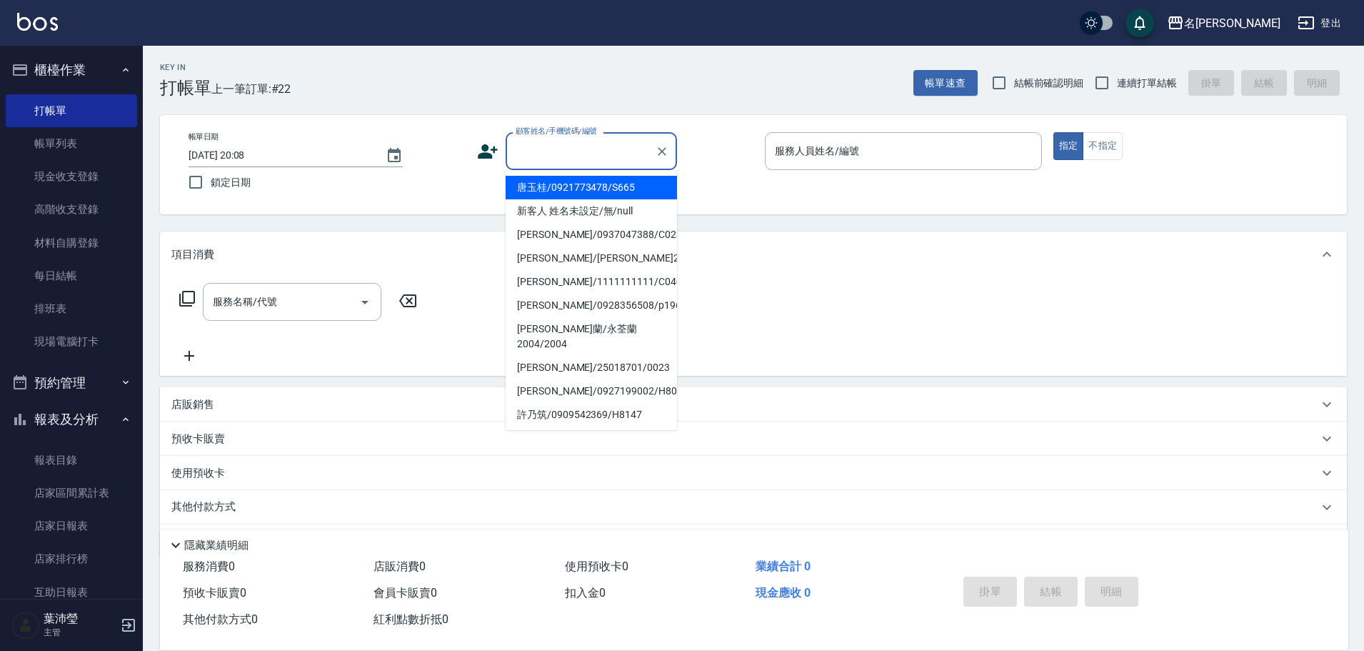
click at [586, 186] on li "唐玉桂/0921773478/S665" at bounding box center [591, 188] width 171 height 24
type input "唐玉桂/0921773478/S665"
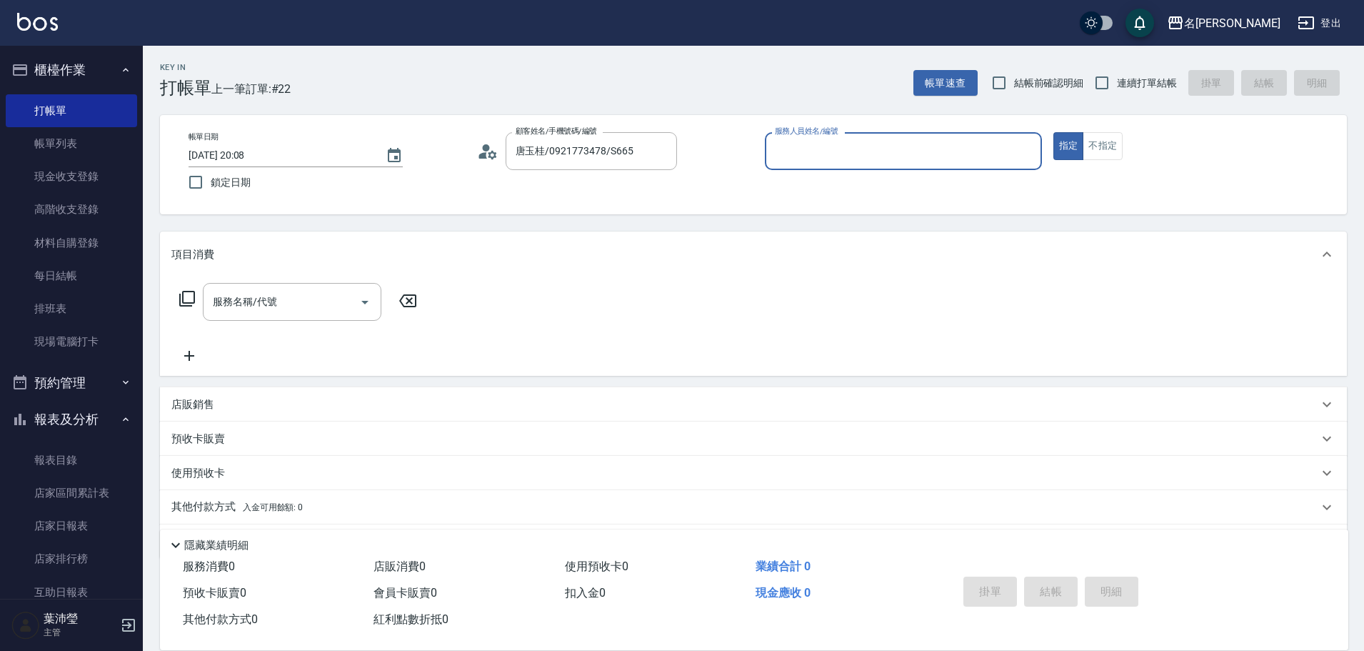
type input "Angle-10"
click at [667, 148] on icon "Clear" at bounding box center [662, 151] width 14 height 14
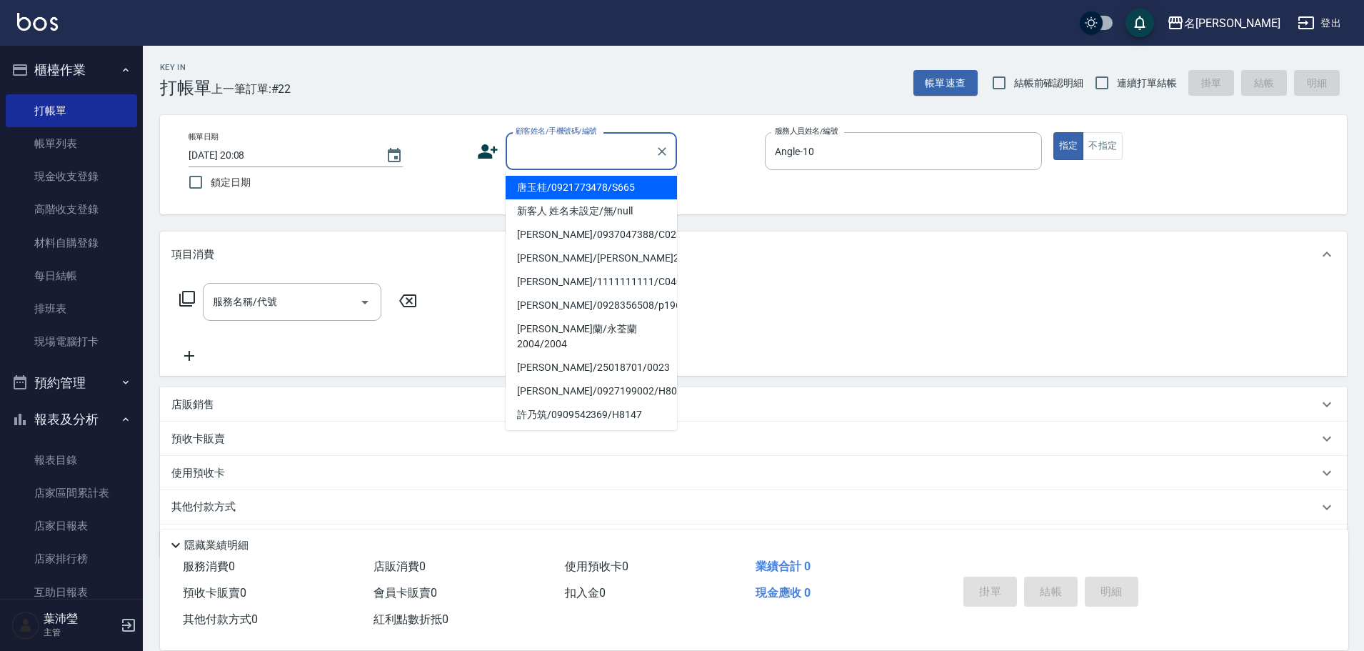
click at [621, 158] on input "顧客姓名/手機號碼/編號" at bounding box center [580, 151] width 137 height 25
click at [609, 202] on li "新客人 姓名未設定/無/null" at bounding box center [591, 211] width 171 height 24
type input "新客人 姓名未設定/無/null"
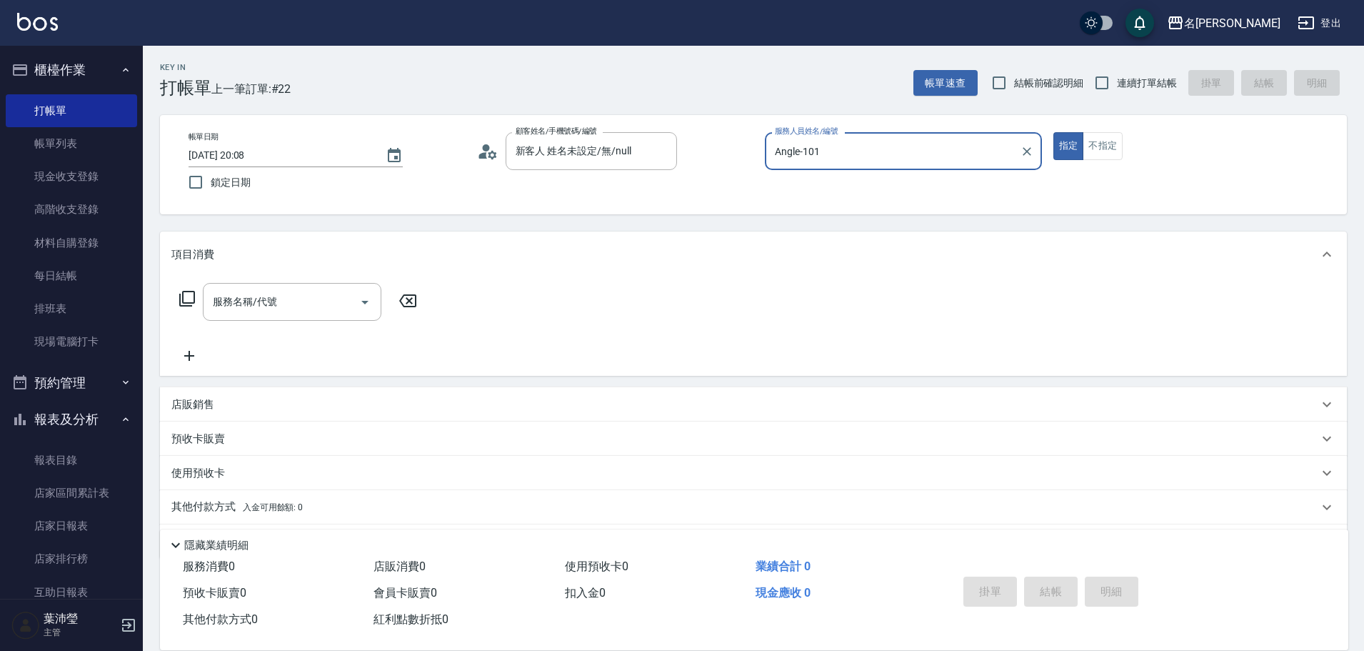
type input "Angle-1012"
click at [1026, 151] on icon "Clear" at bounding box center [1027, 151] width 9 height 9
click at [896, 197] on div "Jenny -12" at bounding box center [903, 188] width 277 height 24
type input "Jenny-12"
click at [1095, 151] on button "不指定" at bounding box center [1103, 146] width 40 height 28
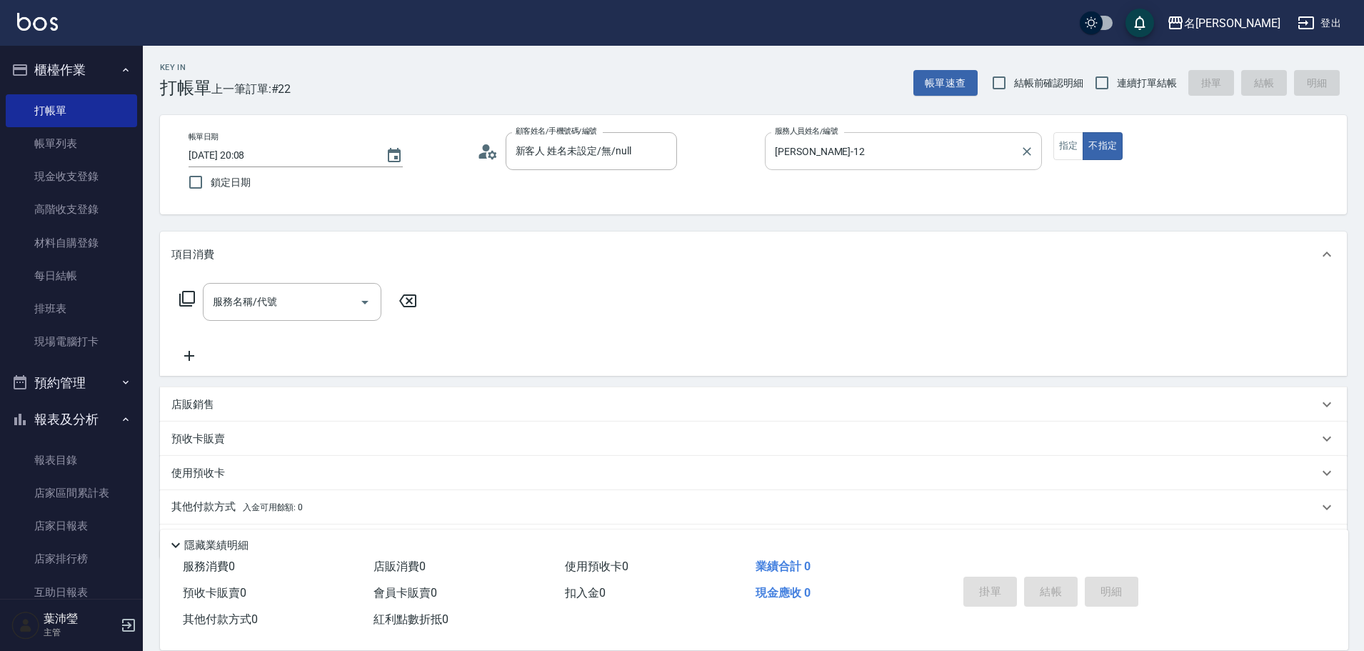
click at [182, 299] on icon at bounding box center [187, 299] width 16 height 16
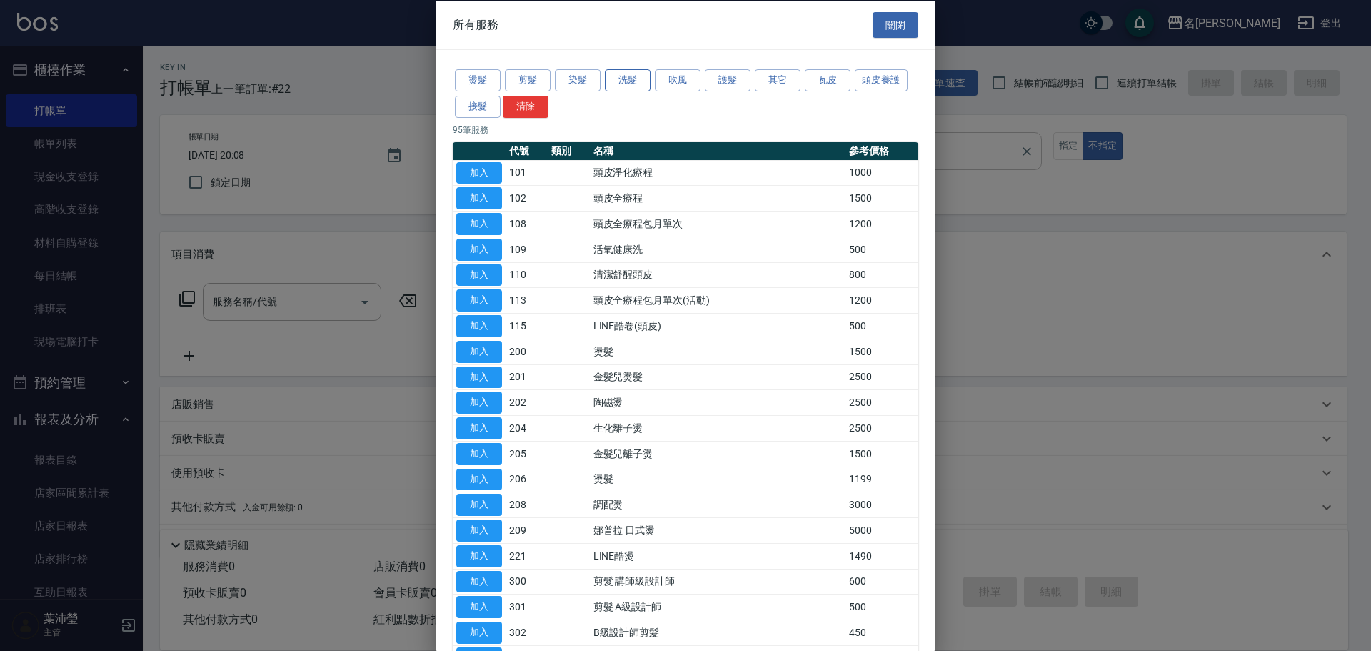
click at [629, 78] on button "洗髮" at bounding box center [628, 80] width 46 height 22
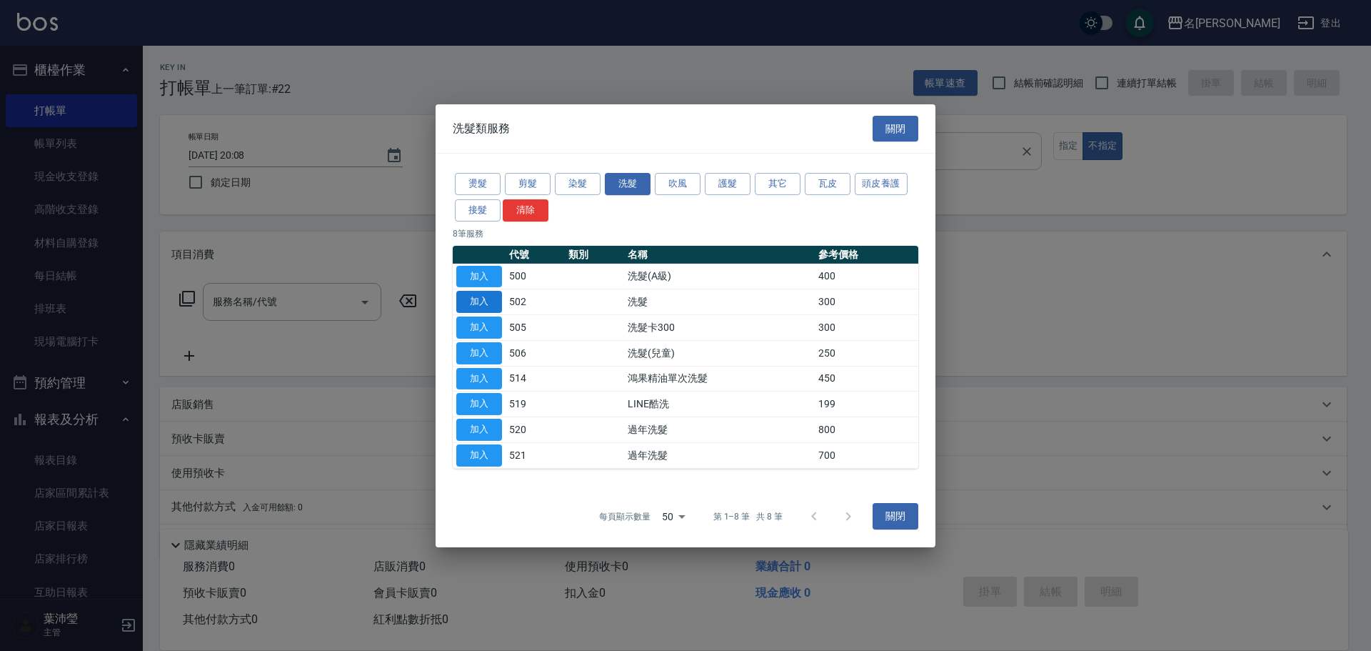
click at [478, 299] on button "加入" at bounding box center [479, 302] width 46 height 22
type input "洗髮(502)"
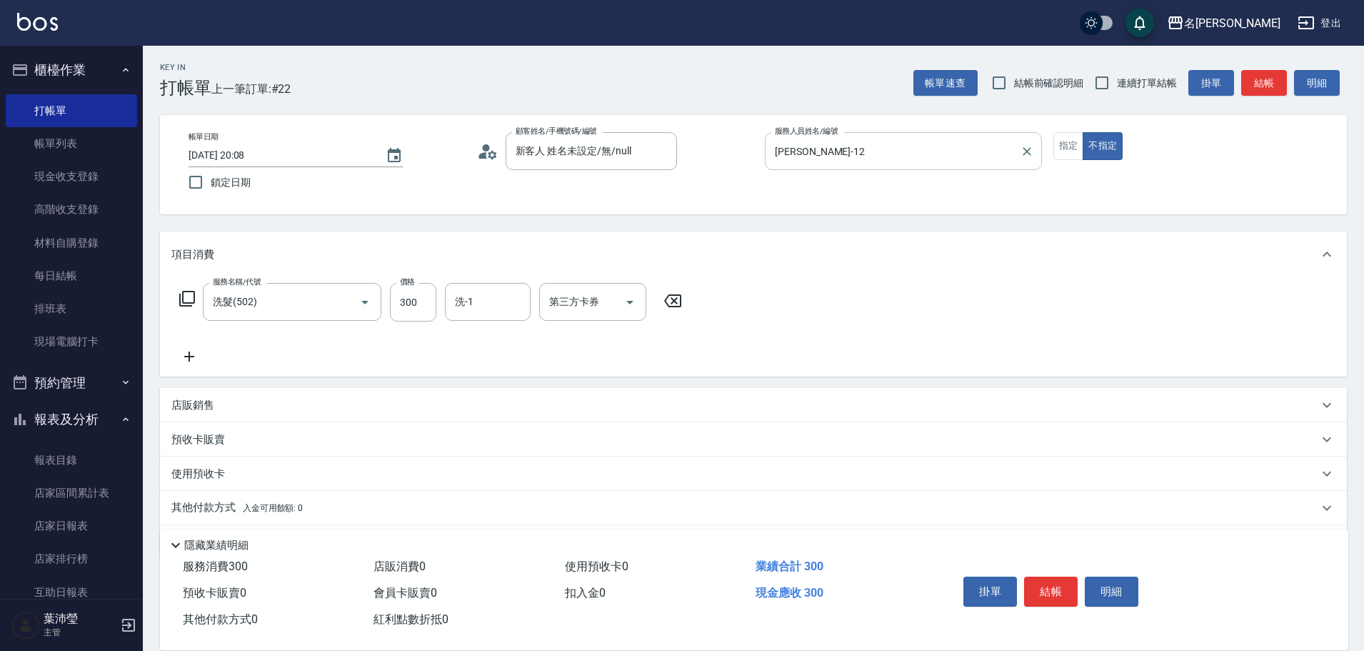
click at [189, 298] on icon at bounding box center [187, 298] width 17 height 17
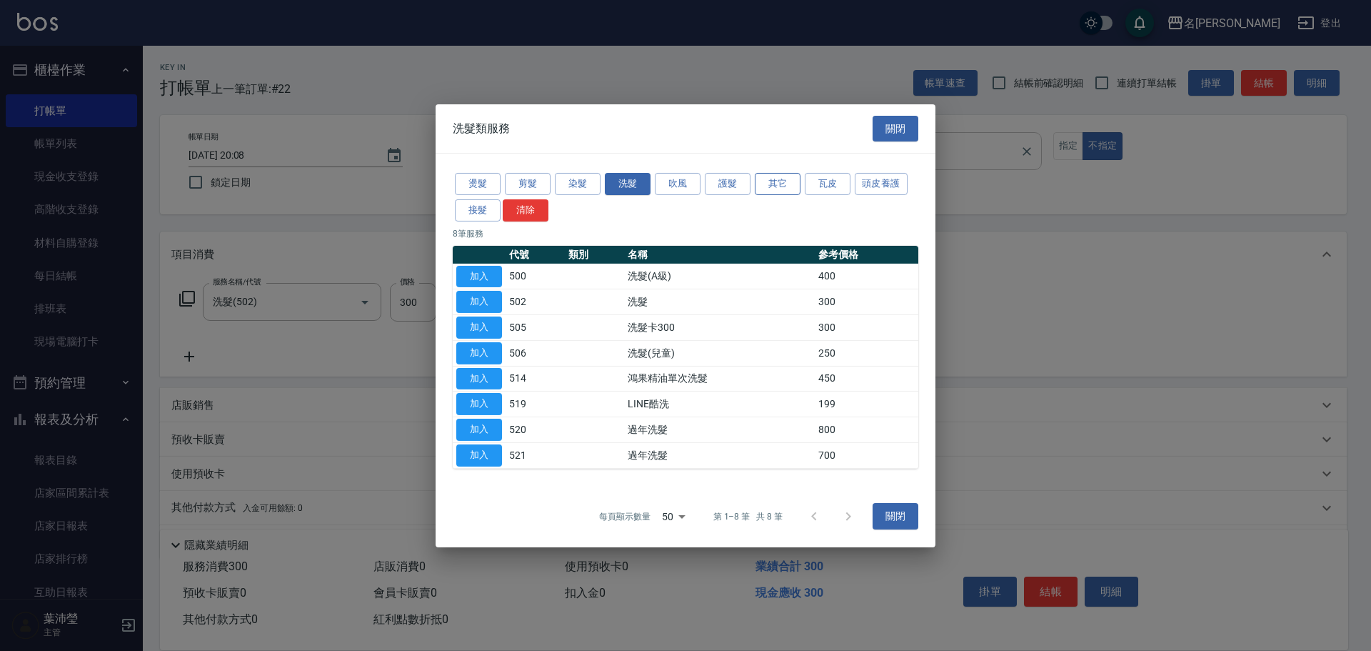
click at [783, 181] on button "其它" at bounding box center [778, 184] width 46 height 22
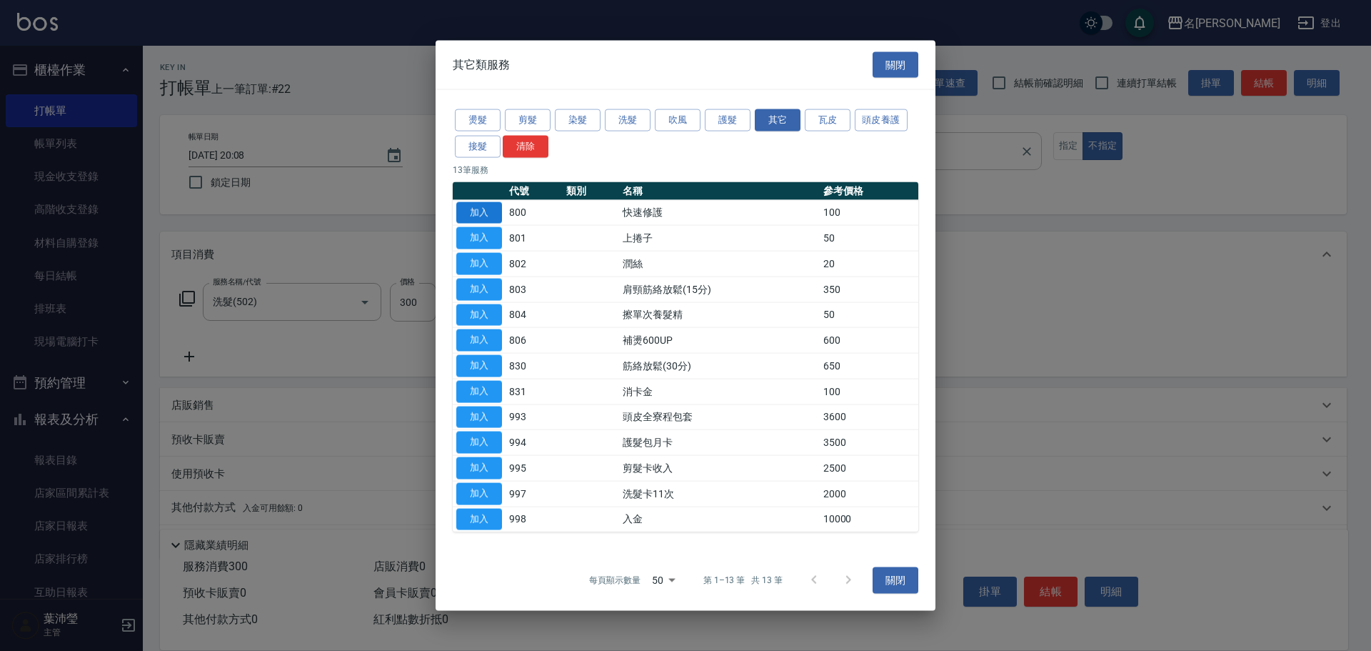
click at [496, 214] on button "加入" at bounding box center [479, 212] width 46 height 22
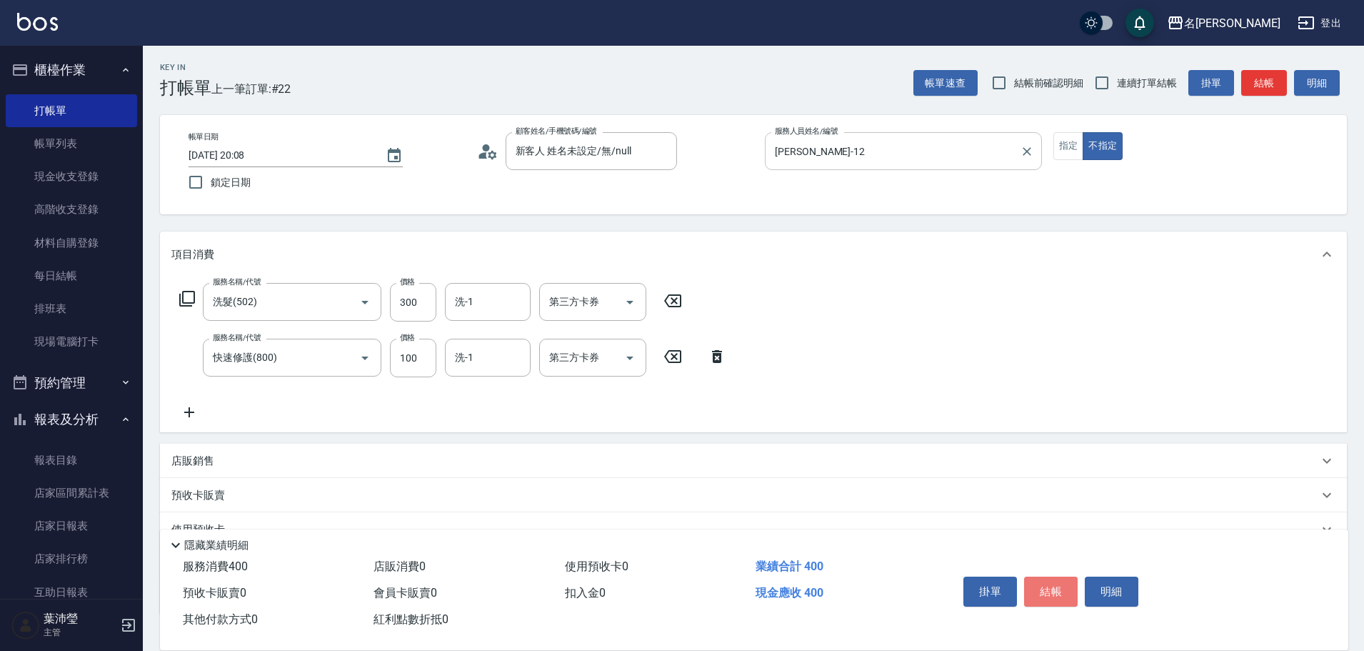
drag, startPoint x: 1051, startPoint y: 586, endPoint x: 1093, endPoint y: 576, distance: 43.1
click at [1051, 586] on button "結帳" at bounding box center [1051, 591] width 54 height 30
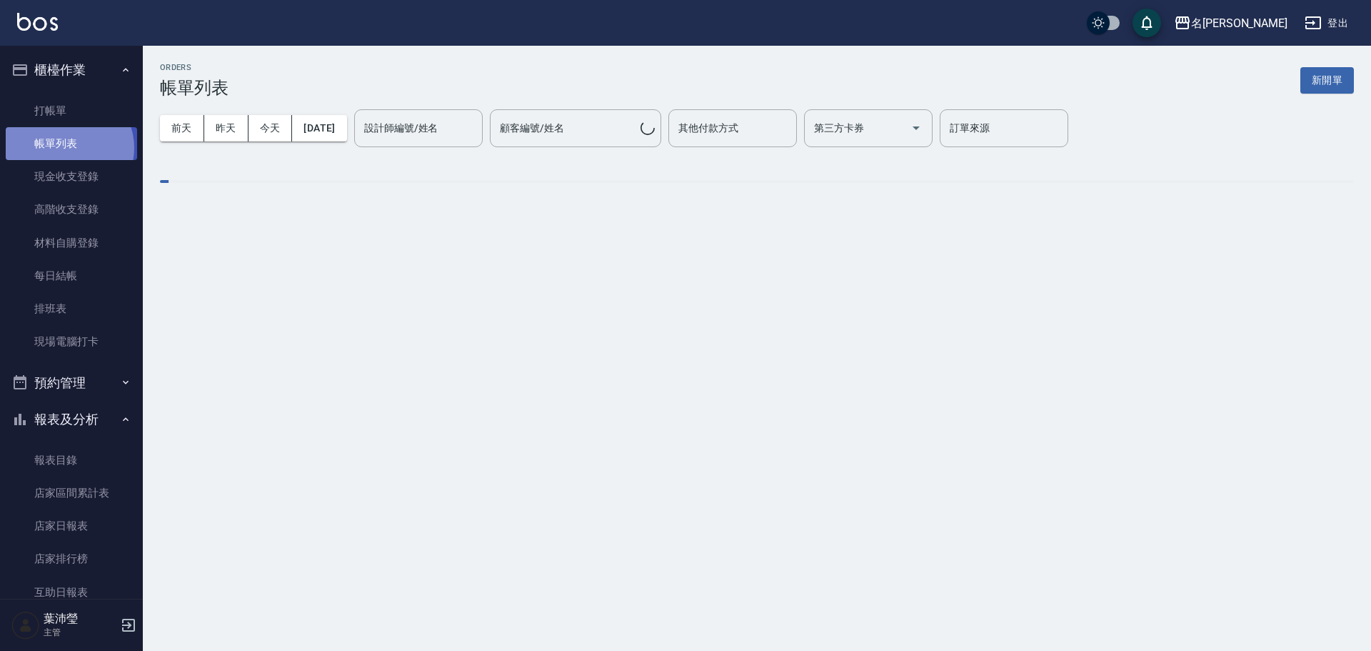
click at [67, 148] on link "帳單列表" at bounding box center [71, 143] width 131 height 33
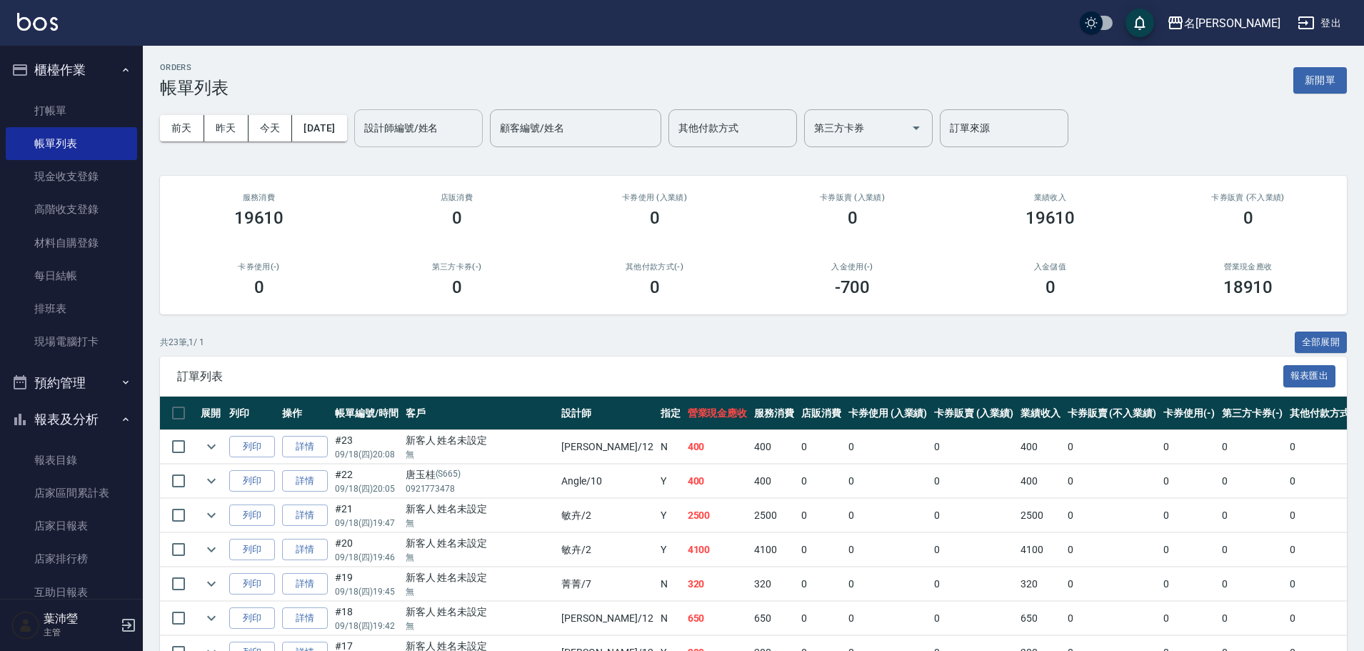
click at [442, 120] on div "設計師編號/姓名 設計師編號/姓名" at bounding box center [418, 128] width 129 height 38
click at [467, 176] on div "Jenny -12" at bounding box center [442, 165] width 129 height 24
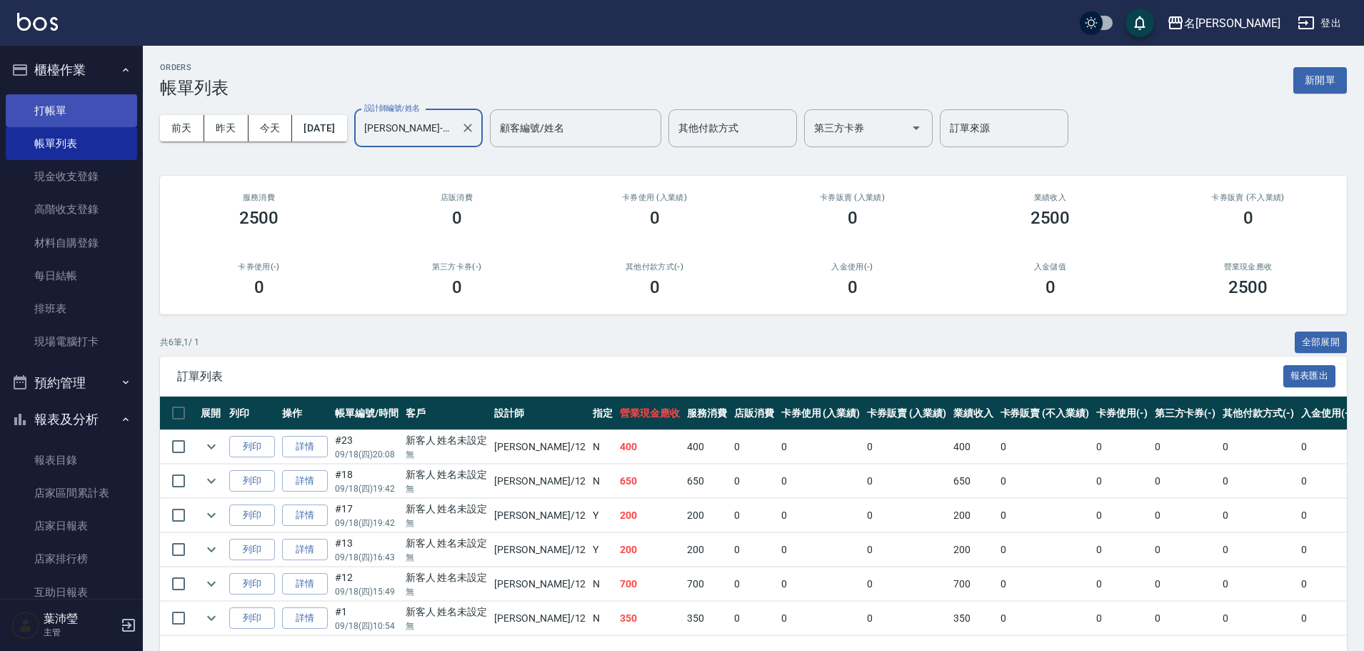
type input "Jenny-12"
click at [72, 101] on link "打帳單" at bounding box center [71, 110] width 131 height 33
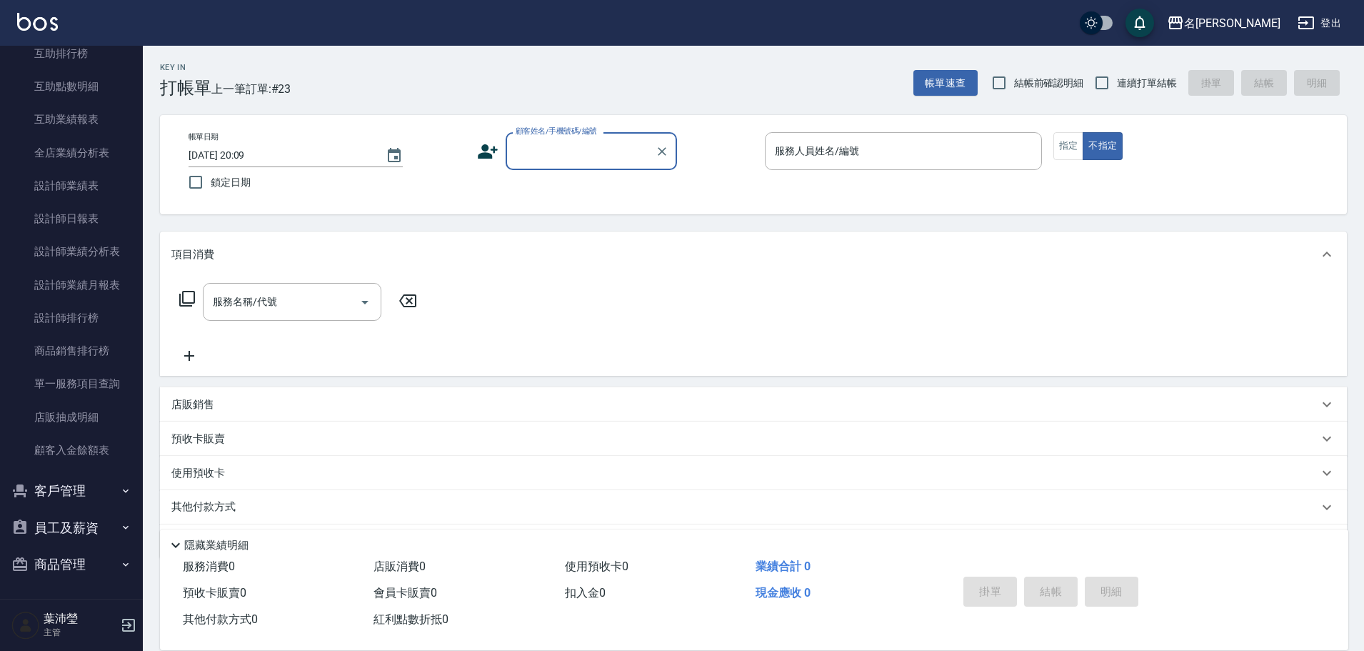
scroll to position [573, 0]
click at [83, 505] on button "客戶管理" at bounding box center [71, 489] width 131 height 37
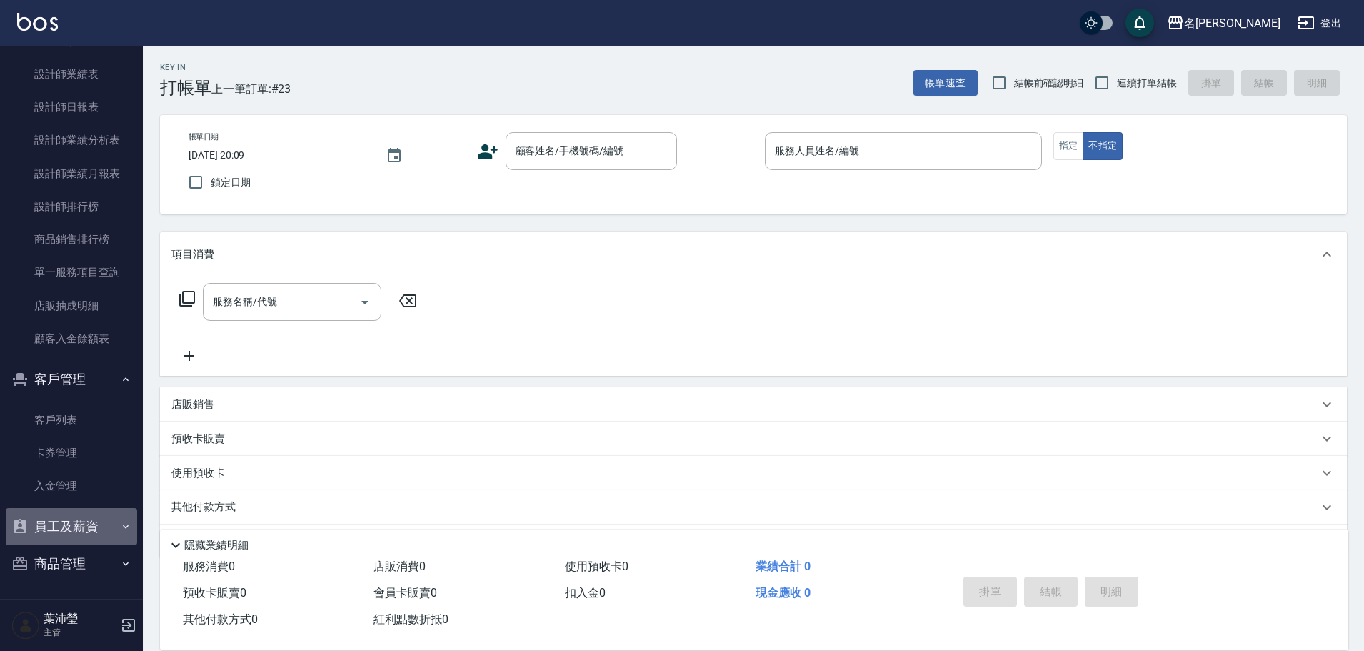
click at [110, 528] on button "員工及薪資" at bounding box center [71, 526] width 131 height 37
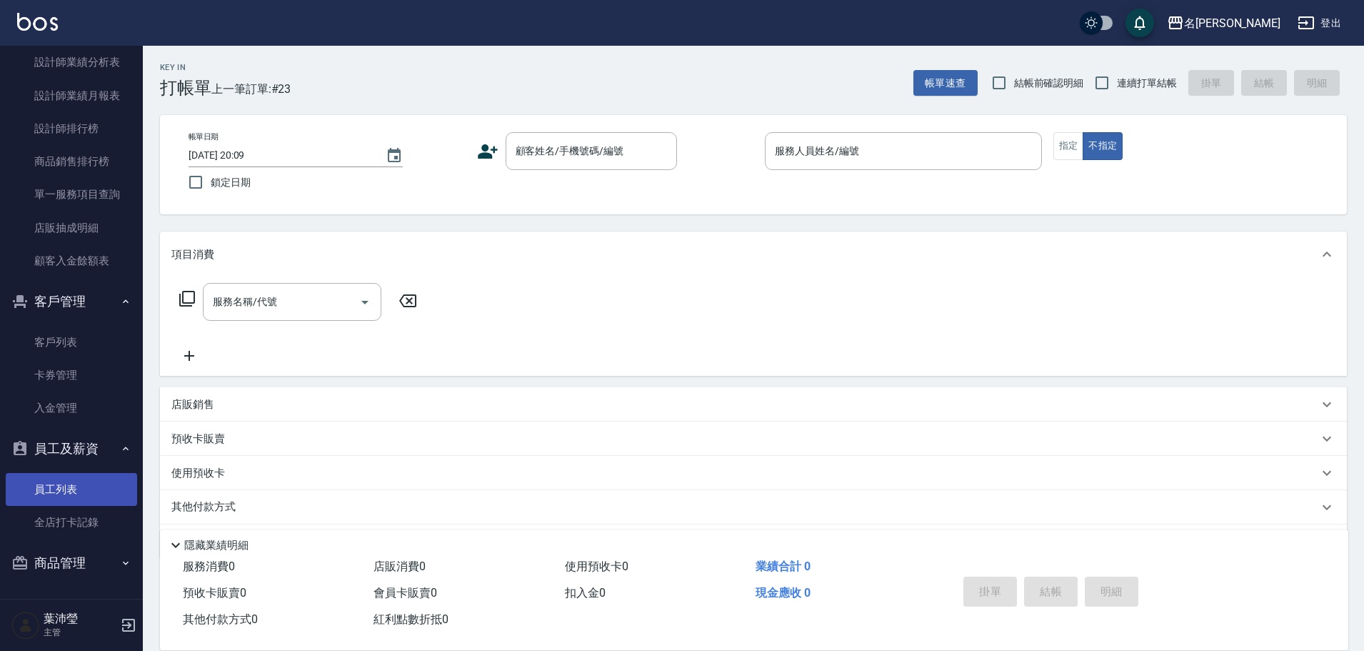
click at [116, 487] on link "員工列表" at bounding box center [71, 489] width 131 height 33
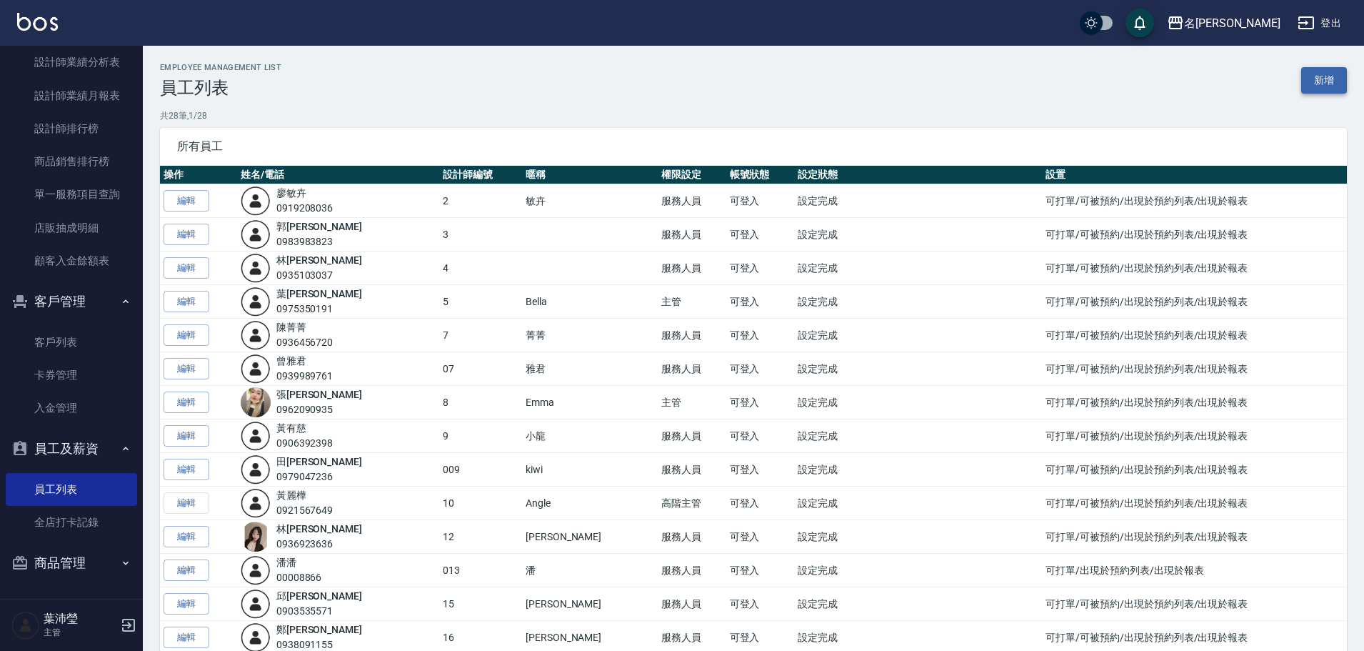
click at [1332, 69] on link "新增" at bounding box center [1324, 80] width 46 height 26
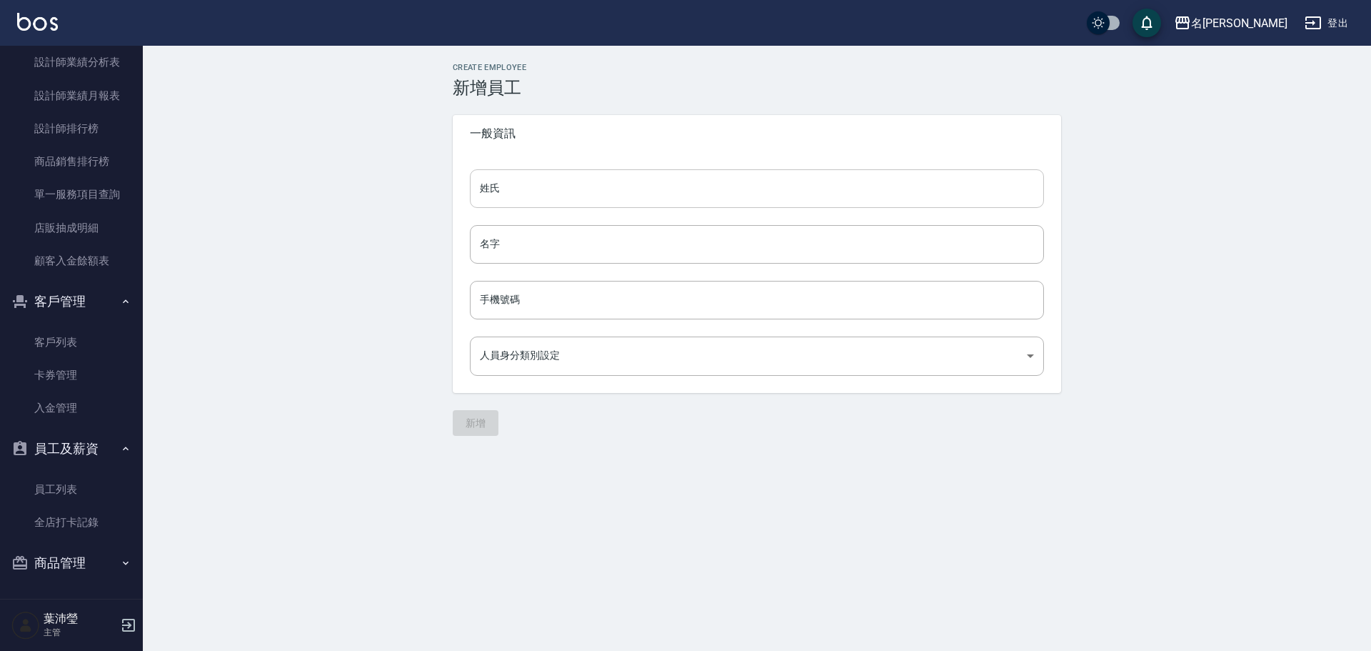
click at [685, 174] on input "姓氏" at bounding box center [757, 188] width 574 height 39
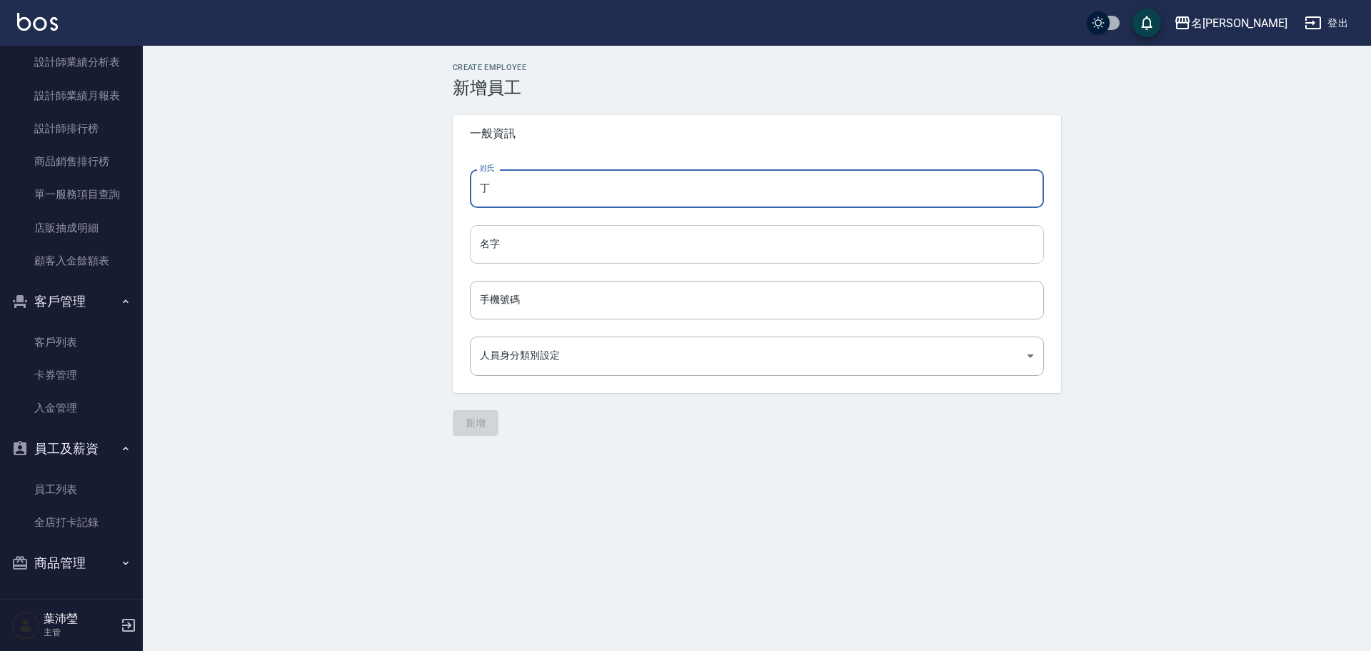
type input "丁"
click at [602, 255] on input "名字" at bounding box center [757, 244] width 574 height 39
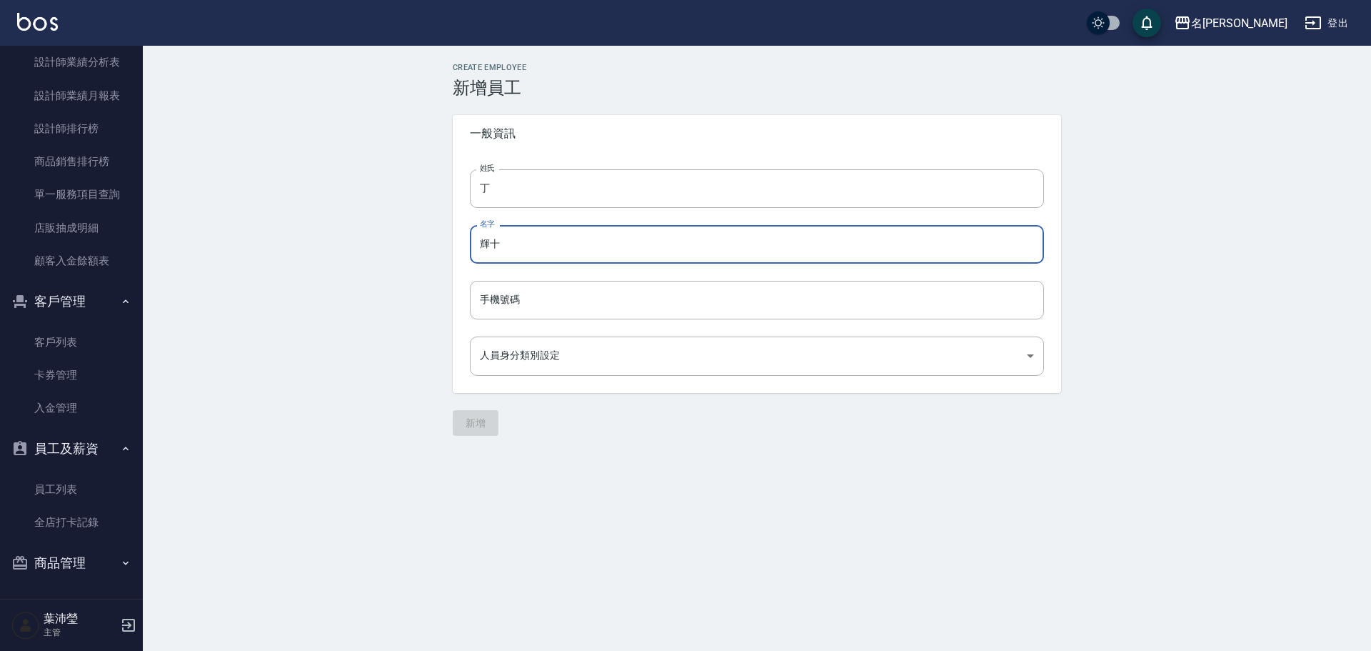
type input "輝"
drag, startPoint x: 616, startPoint y: 262, endPoint x: 578, endPoint y: 302, distance: 55.6
click at [578, 302] on input "手機號碼" at bounding box center [757, 300] width 574 height 39
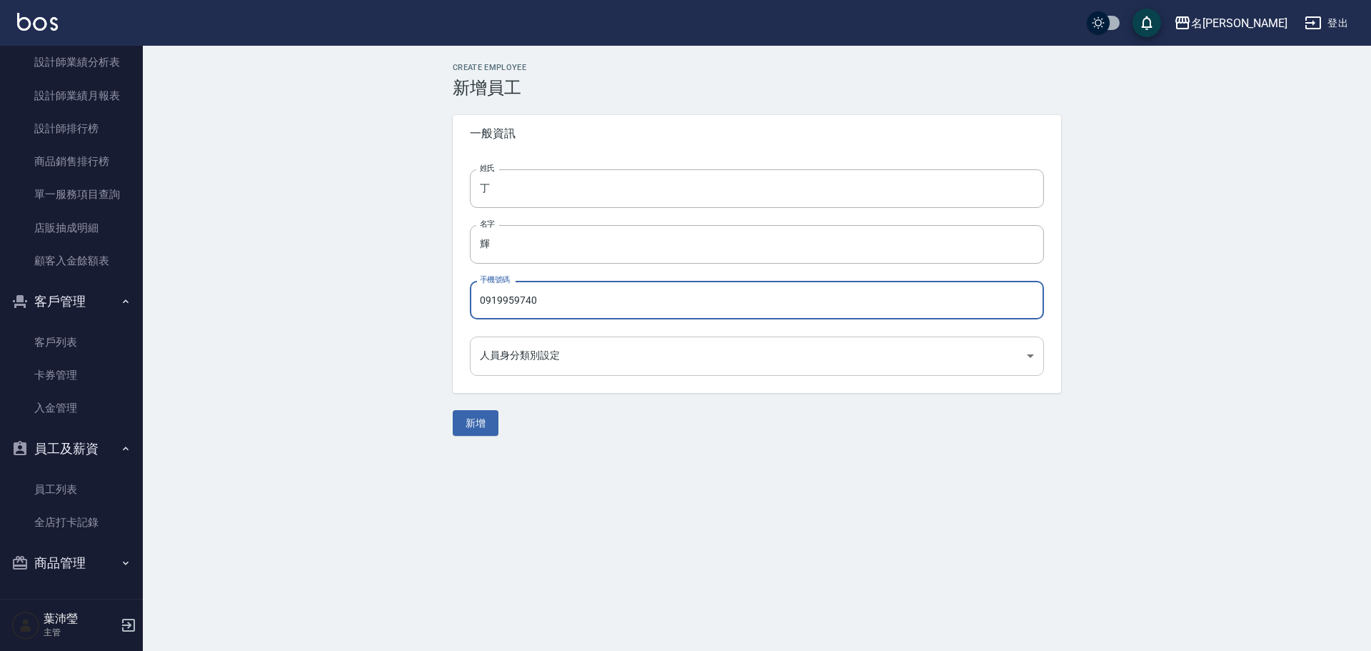
type input "0919959740"
click at [523, 348] on body "名留龍江 登出 櫃檯作業 打帳單 帳單列表 現金收支登錄 高階收支登錄 材料自購登錄 每日結帳 排班表 現場電腦打卡 預約管理 預約管理 單日預約紀錄 單週預…" at bounding box center [685, 325] width 1371 height 651
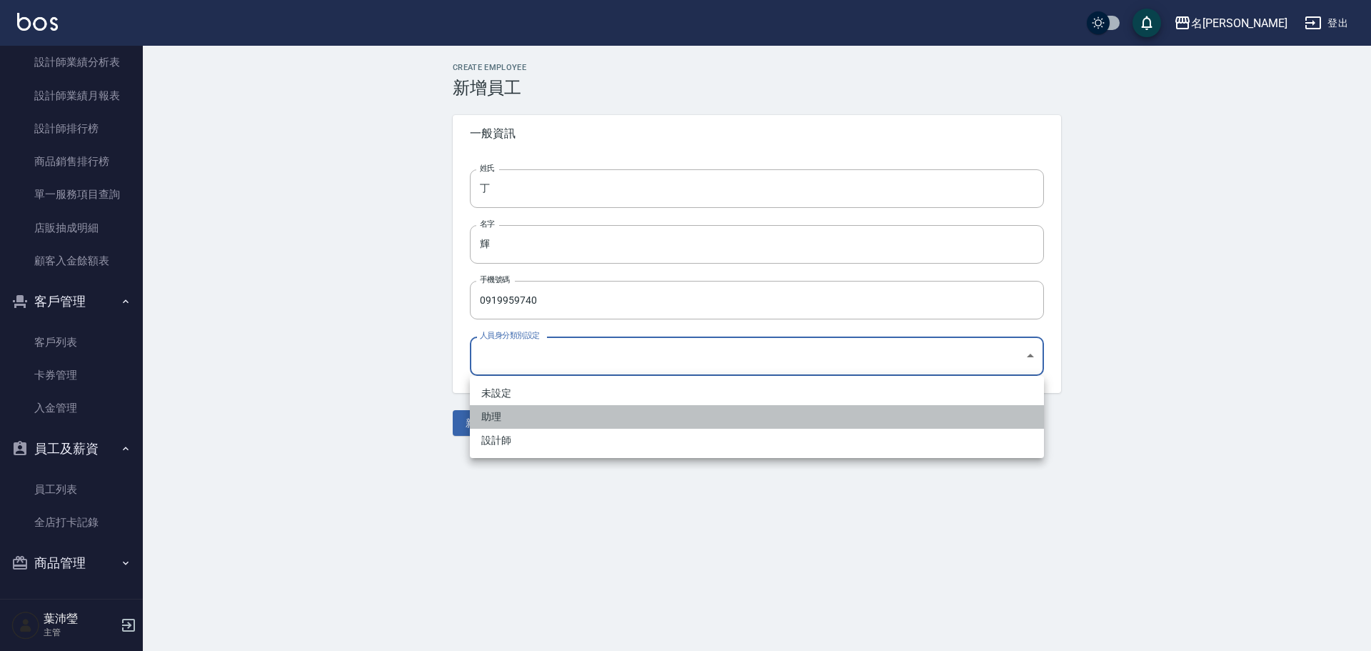
click at [493, 414] on li "助理" at bounding box center [757, 417] width 574 height 24
type input "9872133a-c05d-40ee-bacf-f2a9d251815c"
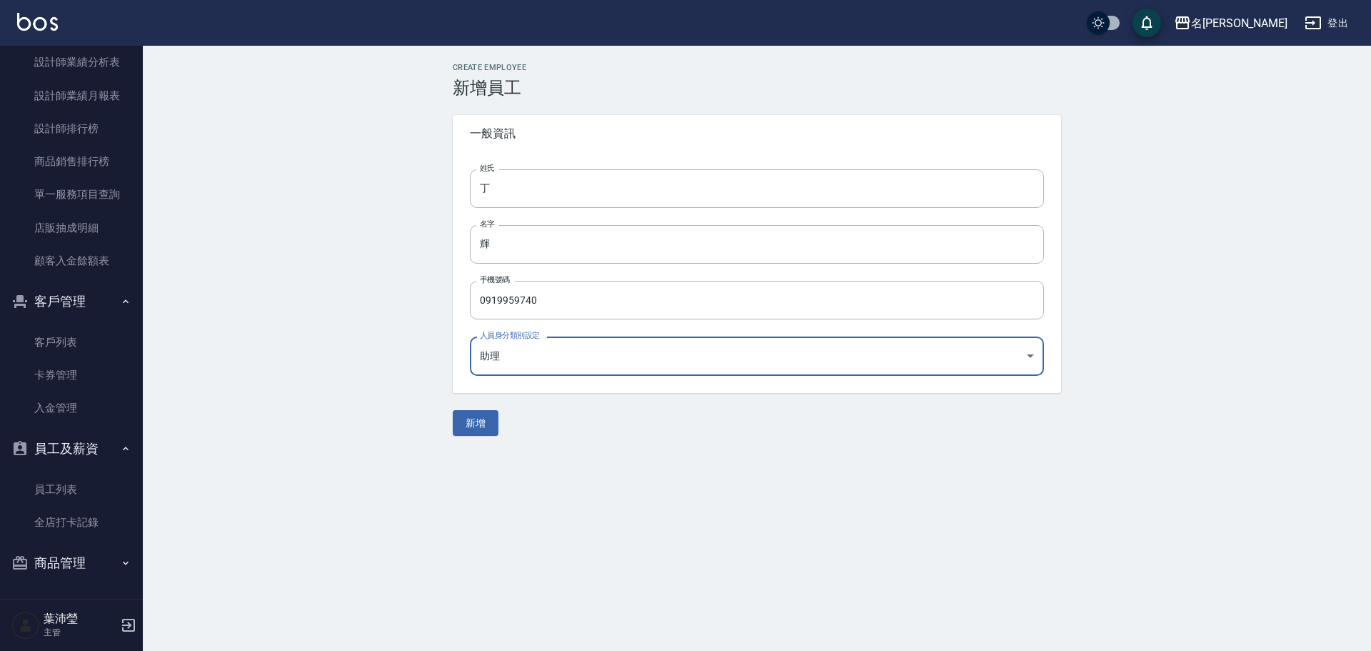
click at [464, 424] on button "新增" at bounding box center [476, 423] width 46 height 26
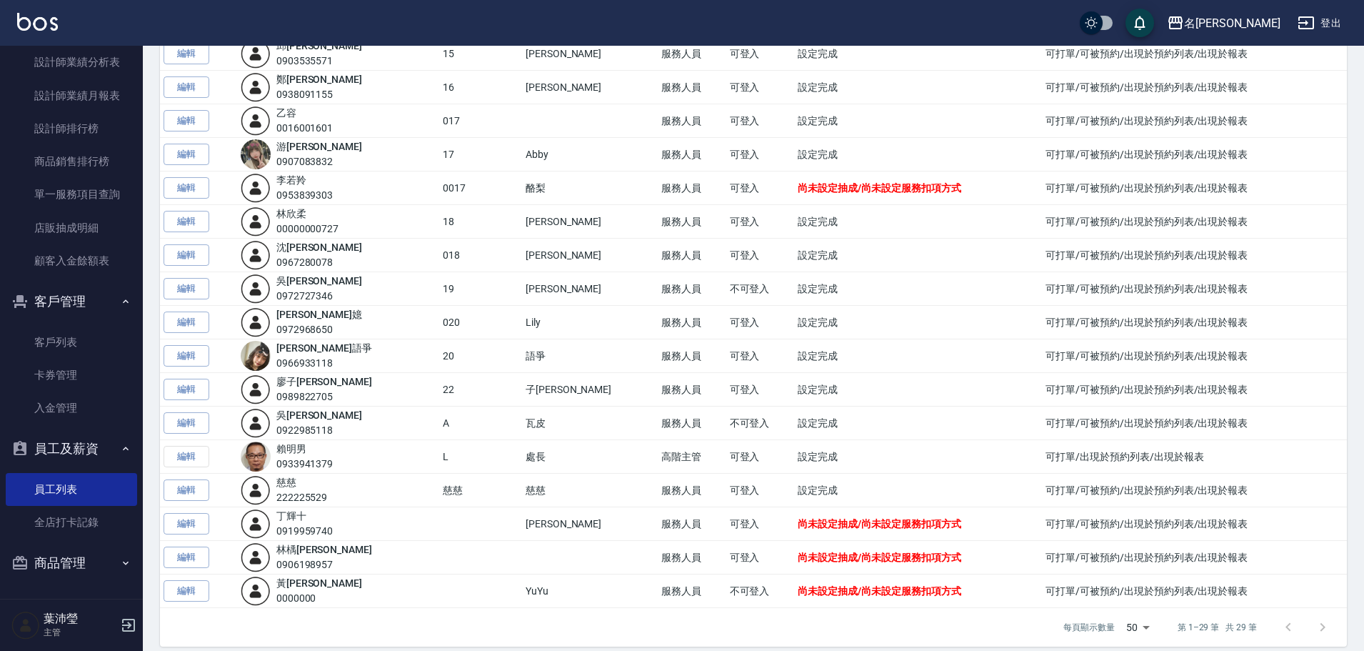
scroll to position [563, 0]
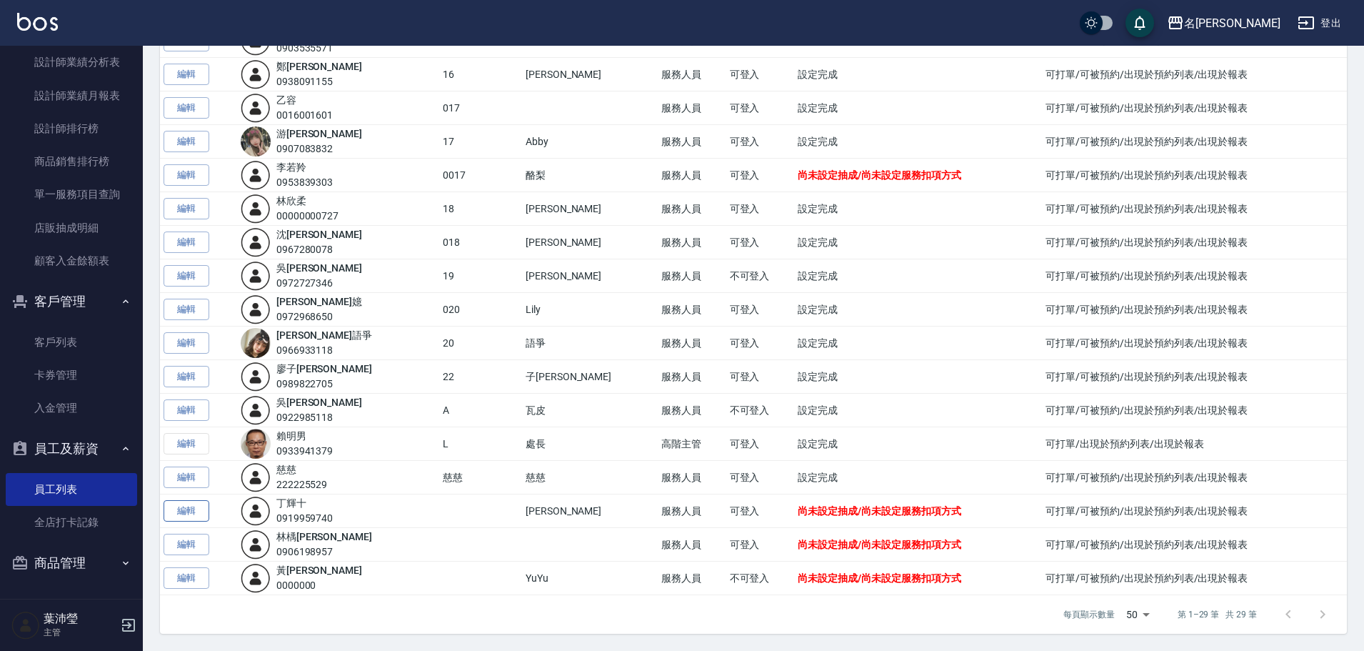
click at [178, 514] on link "編輯" at bounding box center [187, 511] width 46 height 22
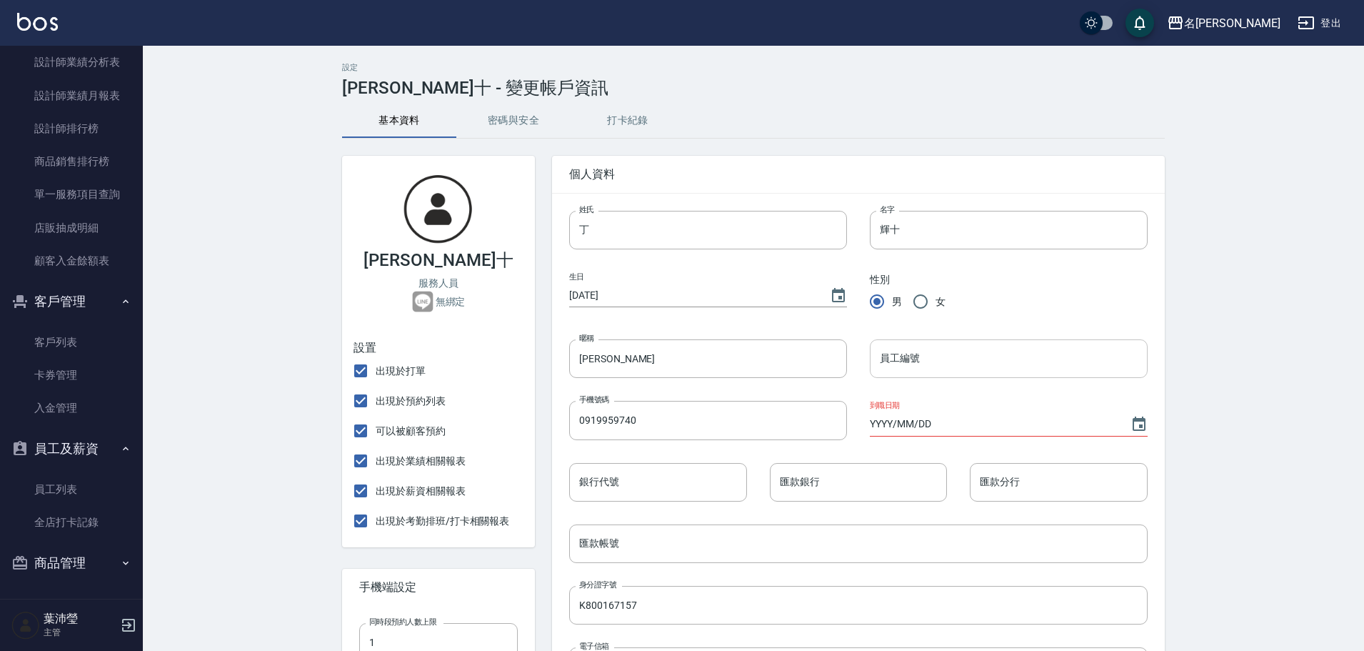
click at [933, 361] on input "員工編號" at bounding box center [1009, 358] width 278 height 39
type input "18"
click at [953, 421] on input "YYYY/MM/DD" at bounding box center [993, 424] width 246 height 24
click at [1143, 423] on icon "Choose date" at bounding box center [1138, 424] width 17 height 17
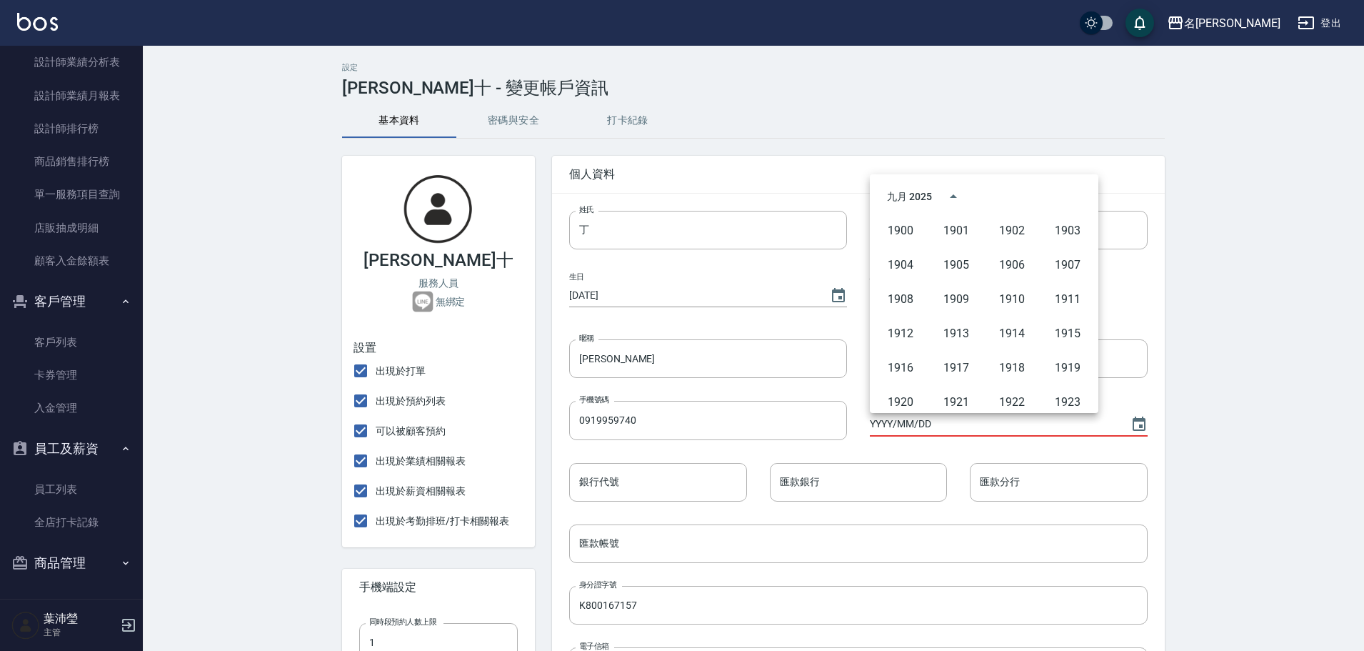
scroll to position [980, 0]
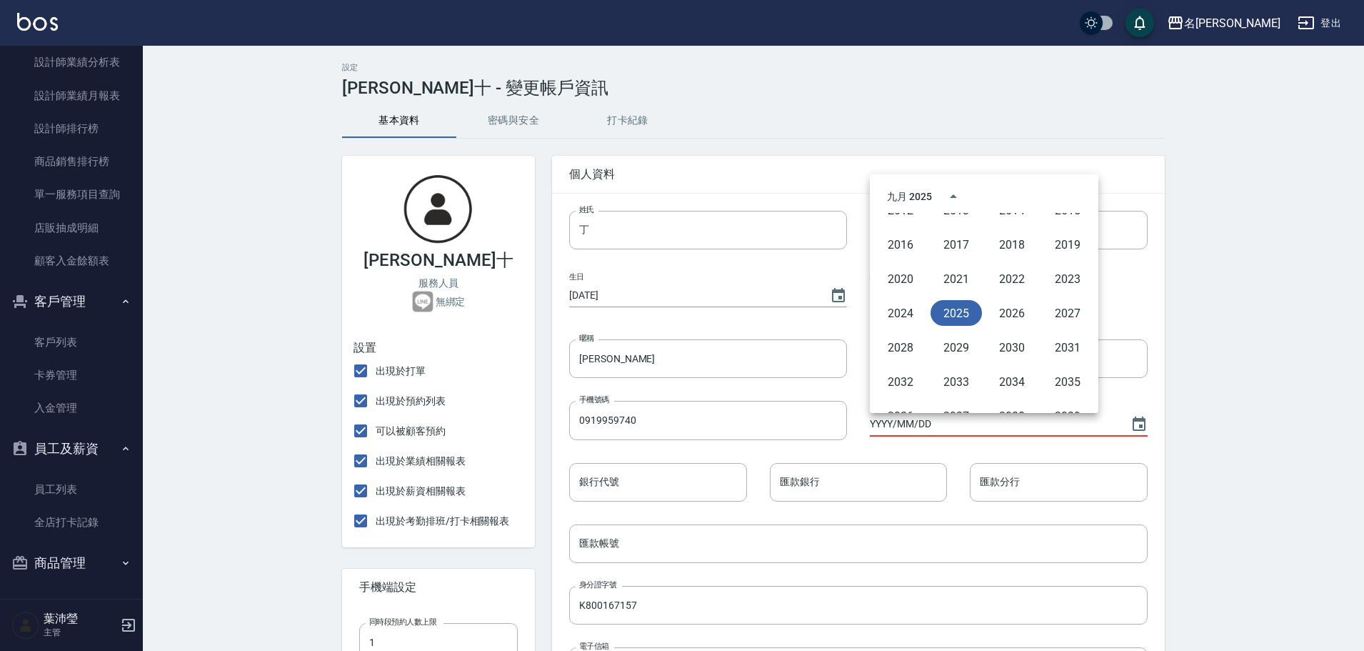
click at [955, 321] on button "2025" at bounding box center [955, 313] width 51 height 26
type input "[DATE]"
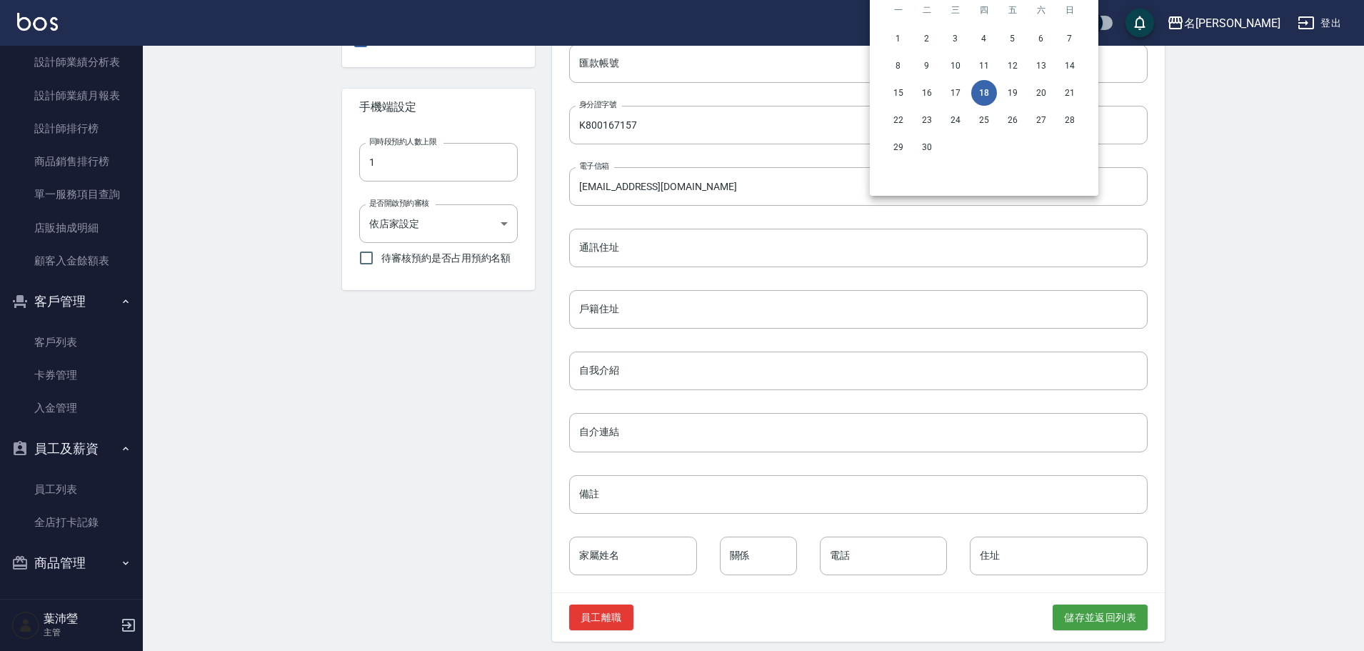
scroll to position [488, 0]
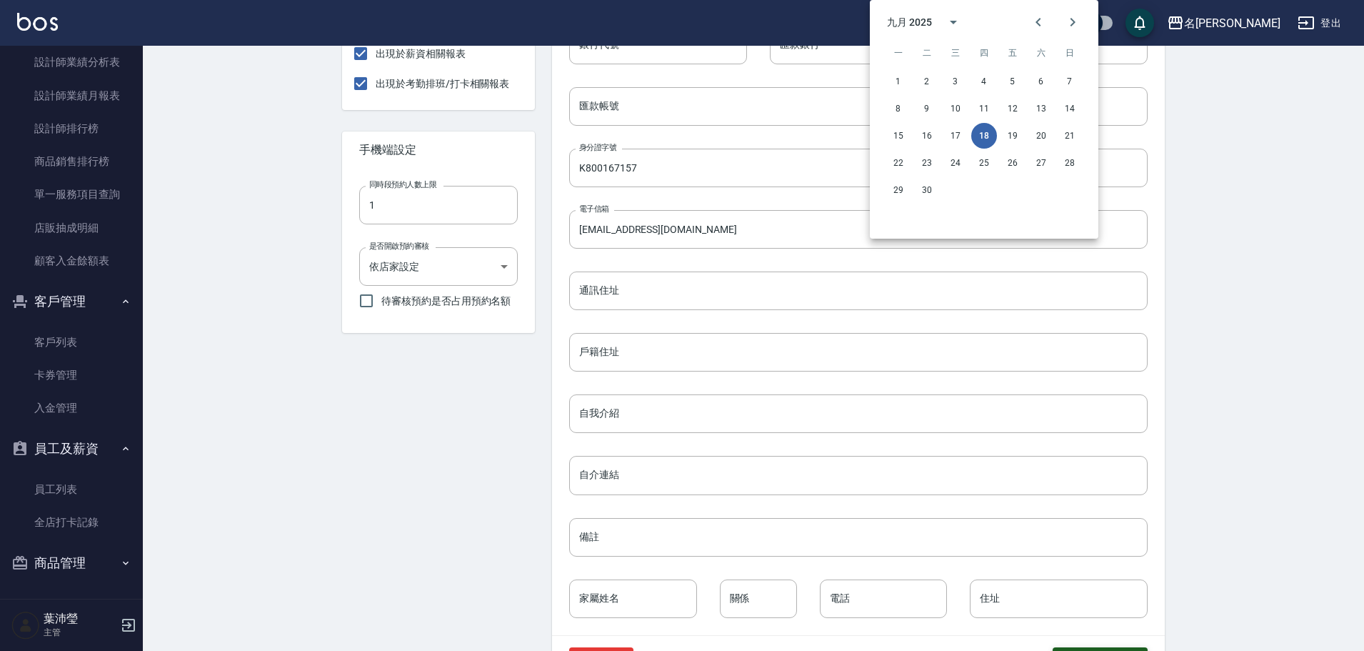
click at [1115, 607] on div "個人資料 姓氏 丁 姓氏 名字 輝十 名字 生日 1970/01/01 性別 男 女 暱稱 Kevin 暱稱 員工編號 18 員工編號 手機號碼 091995…" at bounding box center [858, 201] width 613 height 965
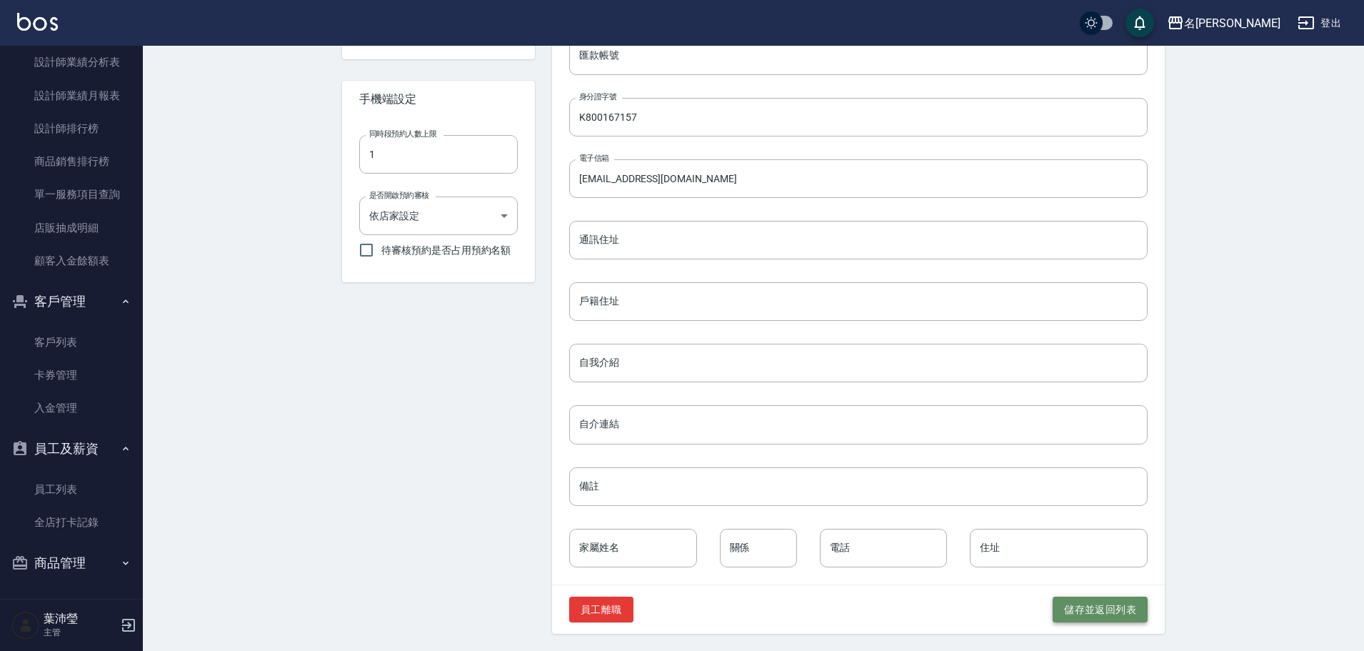
click at [1085, 615] on button "儲存並返回列表" at bounding box center [1100, 609] width 95 height 26
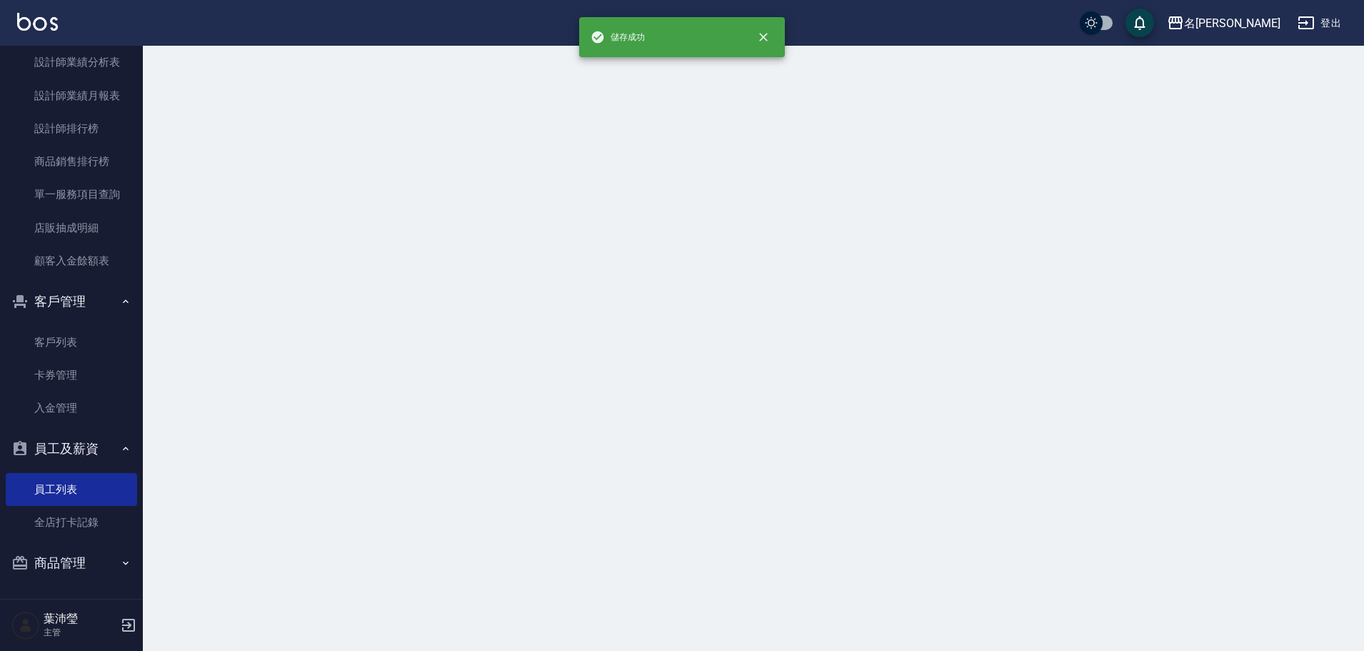
click at [1085, 615] on div at bounding box center [682, 325] width 1364 height 651
click at [1085, 615] on div at bounding box center [685, 325] width 1371 height 651
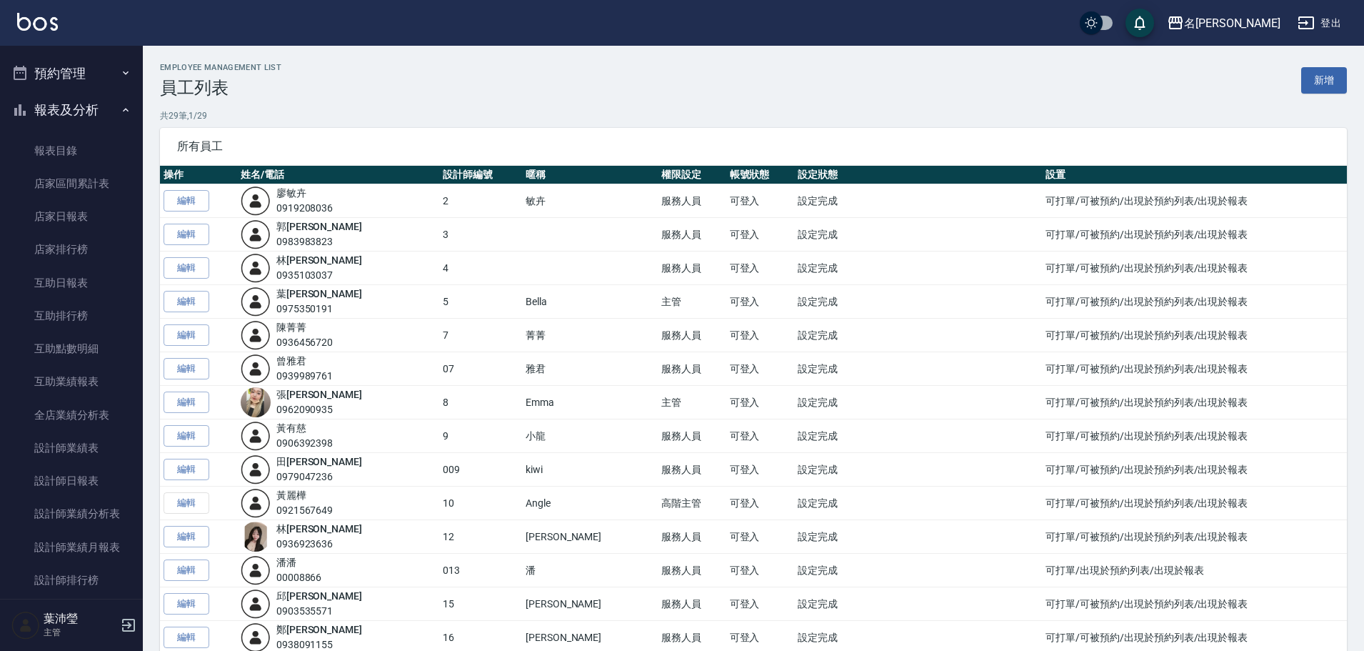
scroll to position [322, 0]
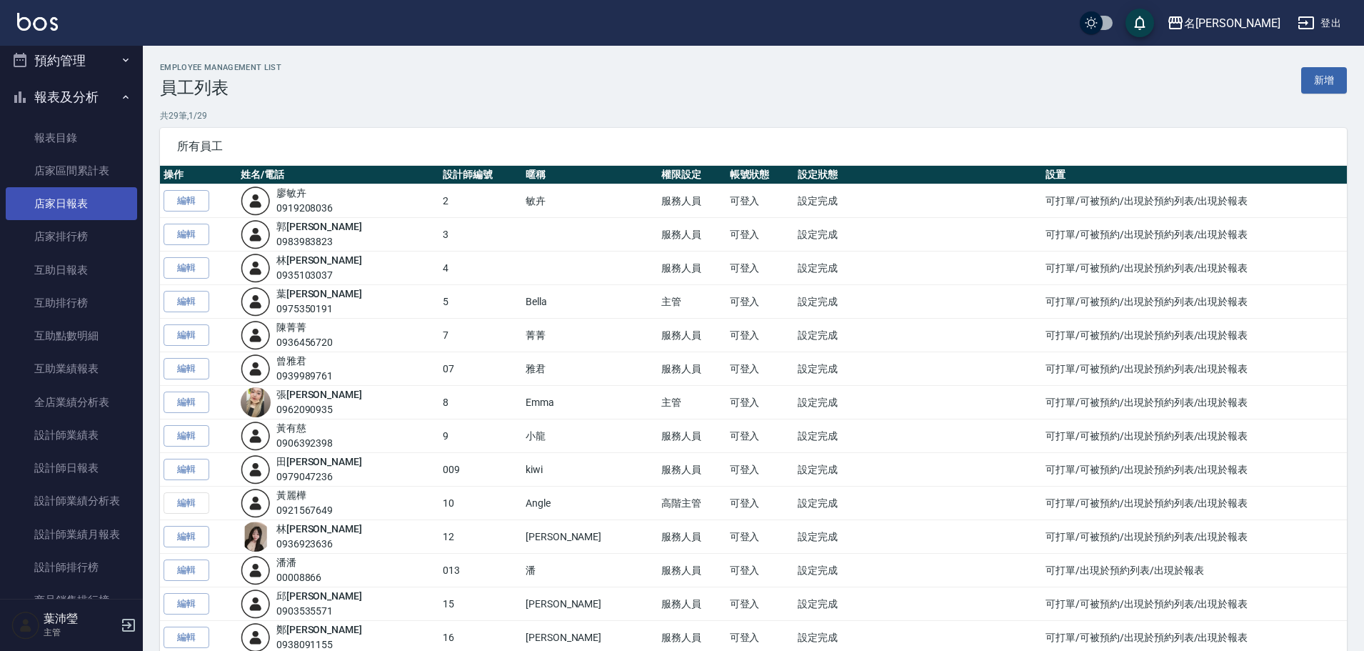
click at [105, 204] on link "店家日報表" at bounding box center [71, 203] width 131 height 33
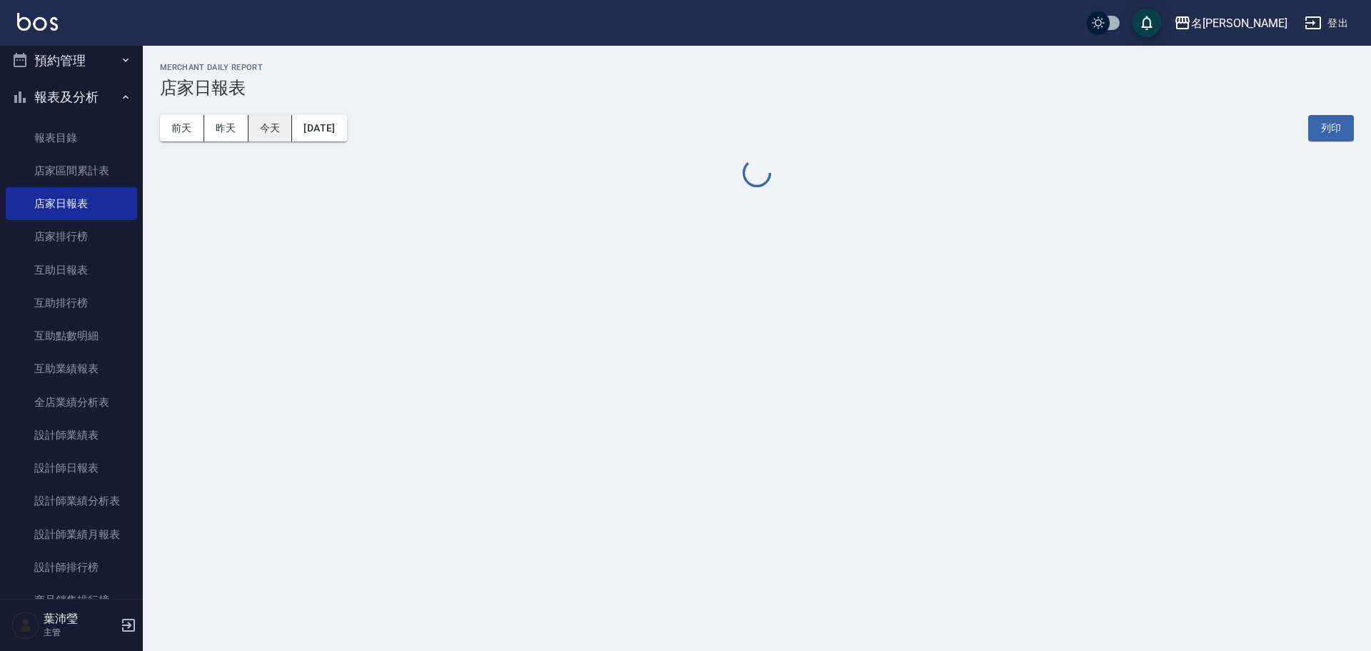
click at [263, 129] on button "今天" at bounding box center [270, 128] width 44 height 26
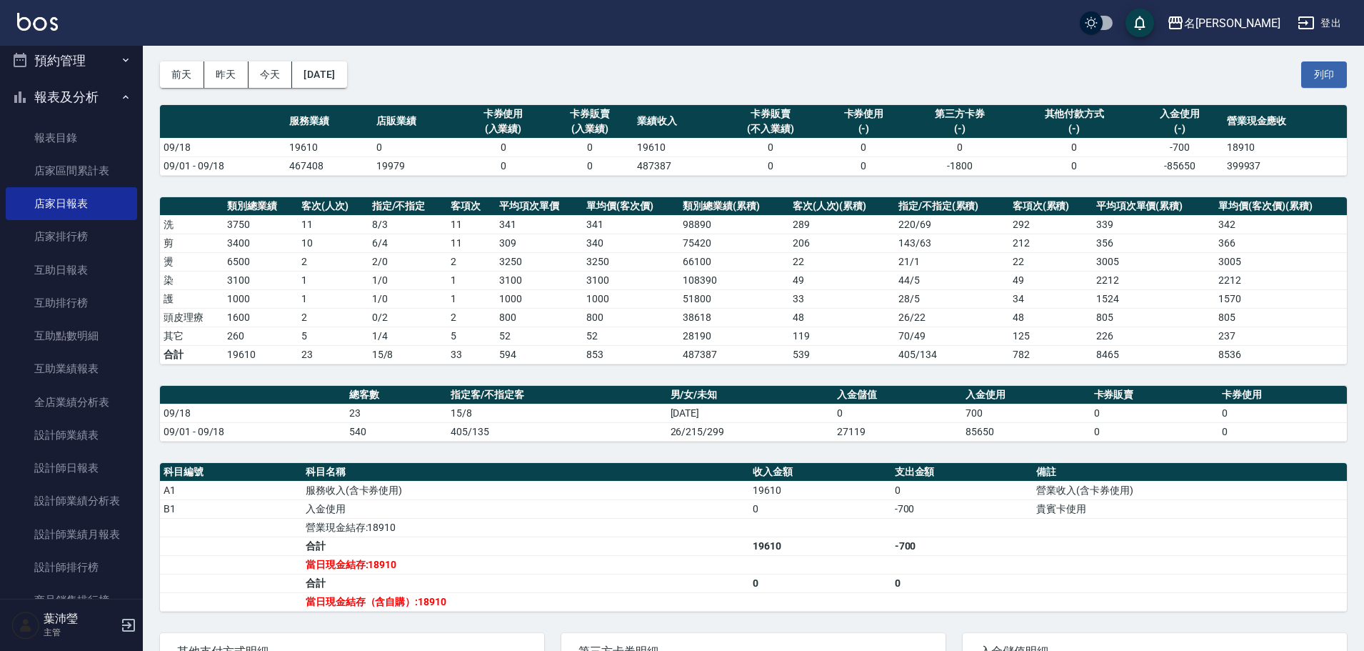
scroll to position [61, 0]
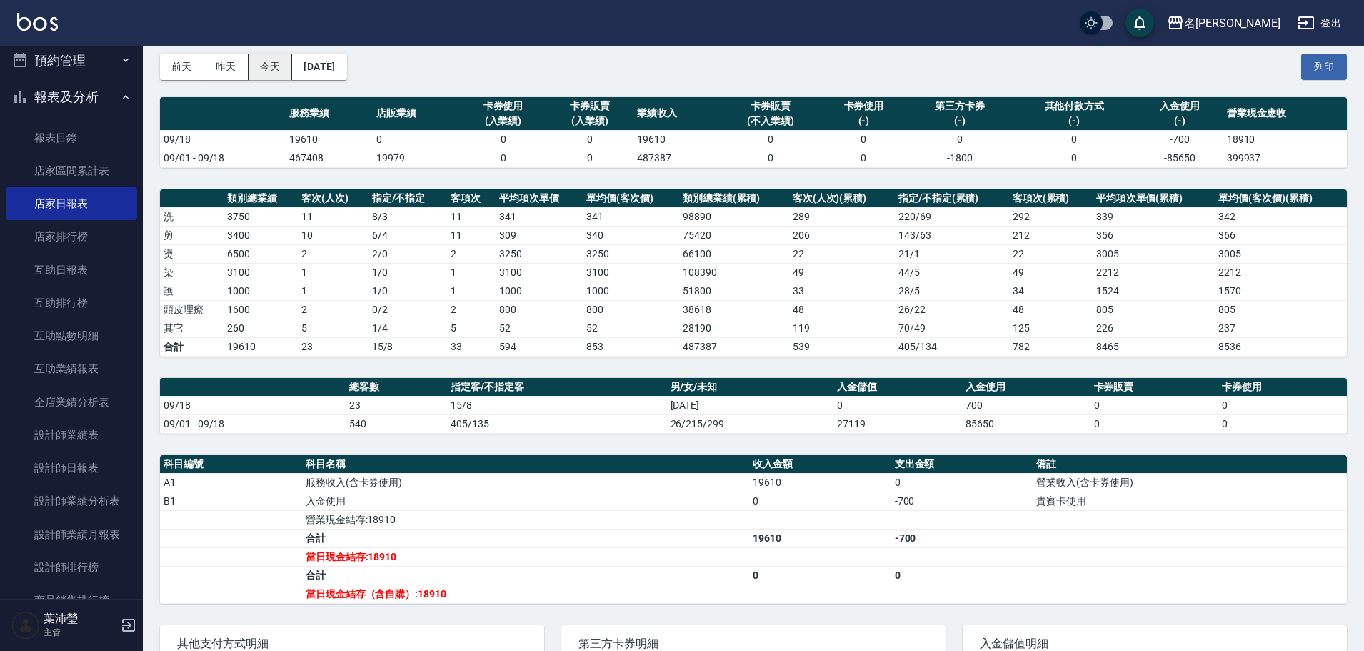
click at [284, 62] on button "今天" at bounding box center [270, 67] width 44 height 26
